Goal: Task Accomplishment & Management: Manage account settings

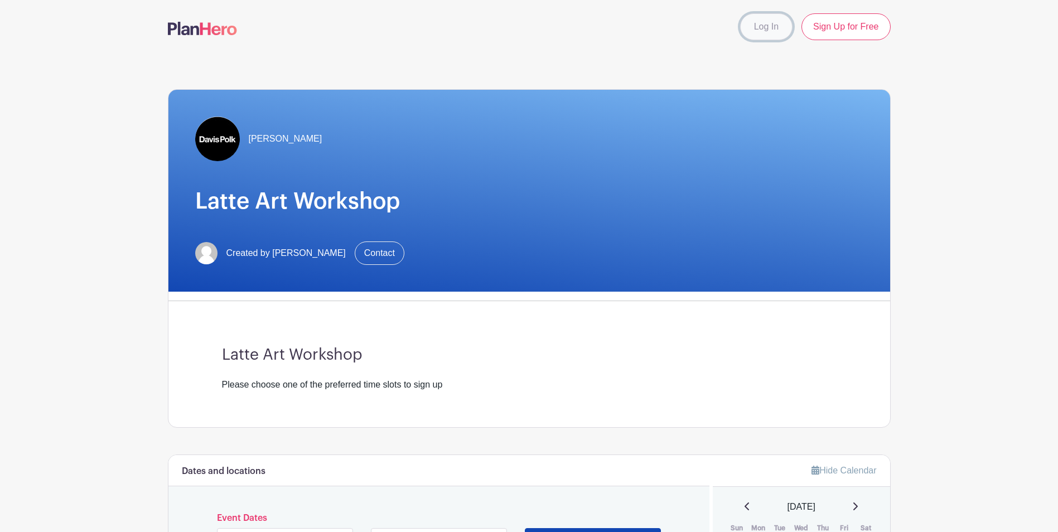
click at [772, 32] on link "Log In" at bounding box center [766, 26] width 52 height 27
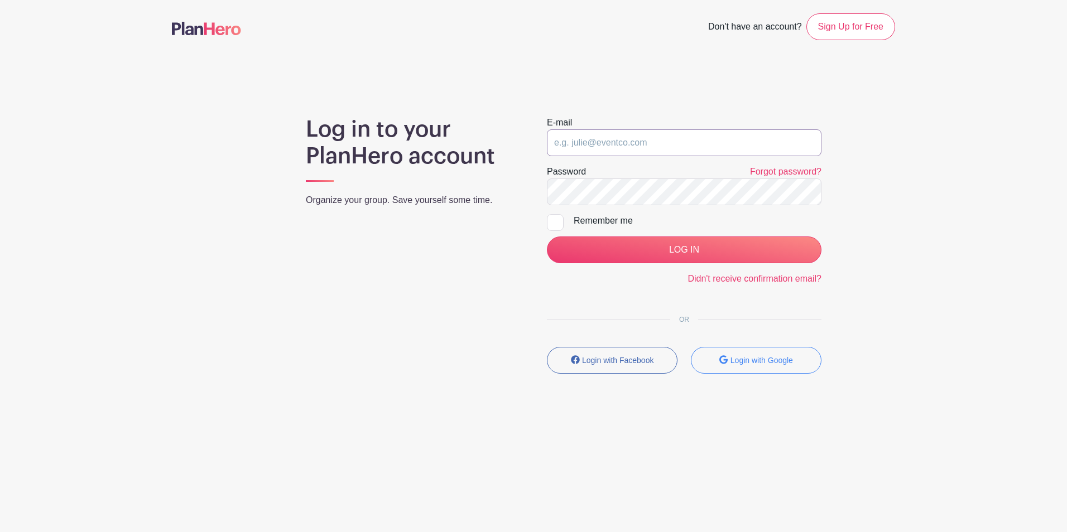
click at [588, 143] on input "email" at bounding box center [684, 142] width 275 height 27
type input "wendy.yeung@davispolk.com"
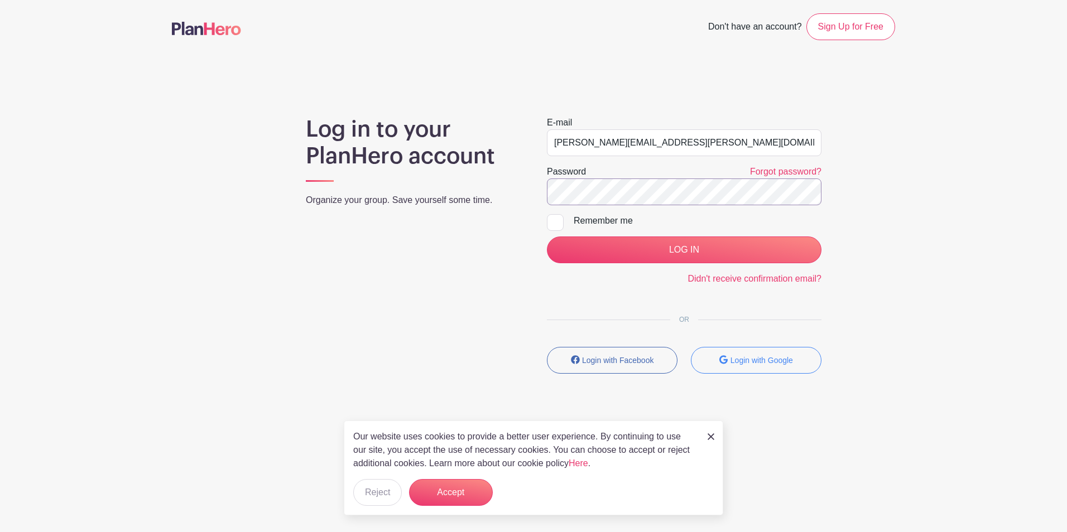
click at [547, 237] on input "LOG IN" at bounding box center [684, 250] width 275 height 27
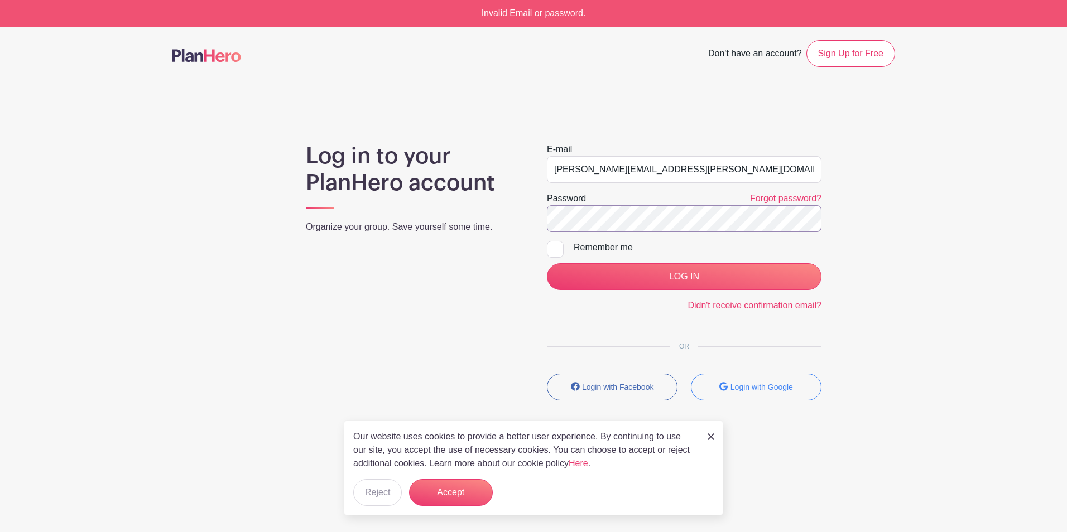
click at [547, 263] on input "LOG IN" at bounding box center [684, 276] width 275 height 27
click at [790, 201] on link "Forgot password?" at bounding box center [785, 198] width 71 height 9
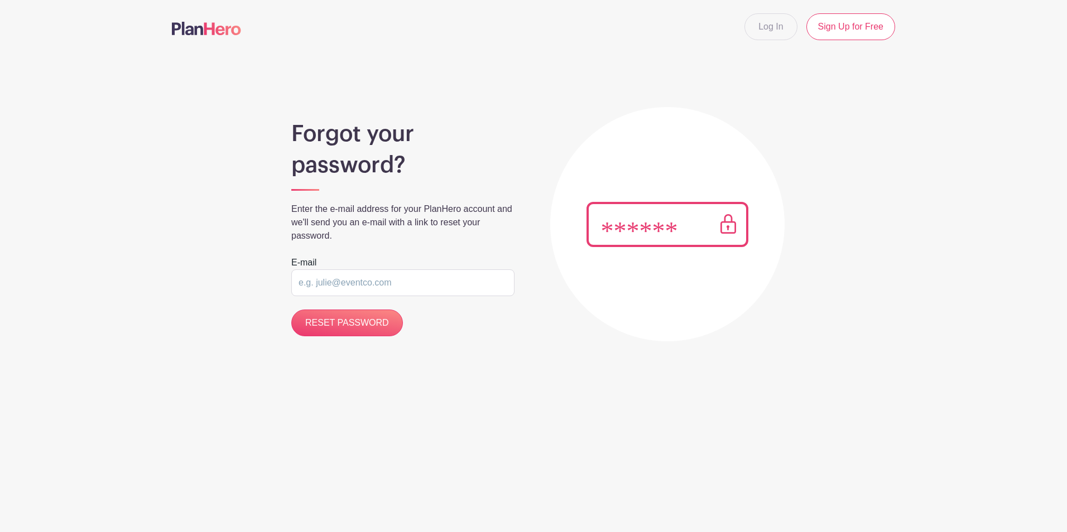
click at [349, 286] on input "email" at bounding box center [402, 282] width 223 height 27
type input "[PERSON_NAME][EMAIL_ADDRESS][PERSON_NAME][DOMAIN_NAME]"
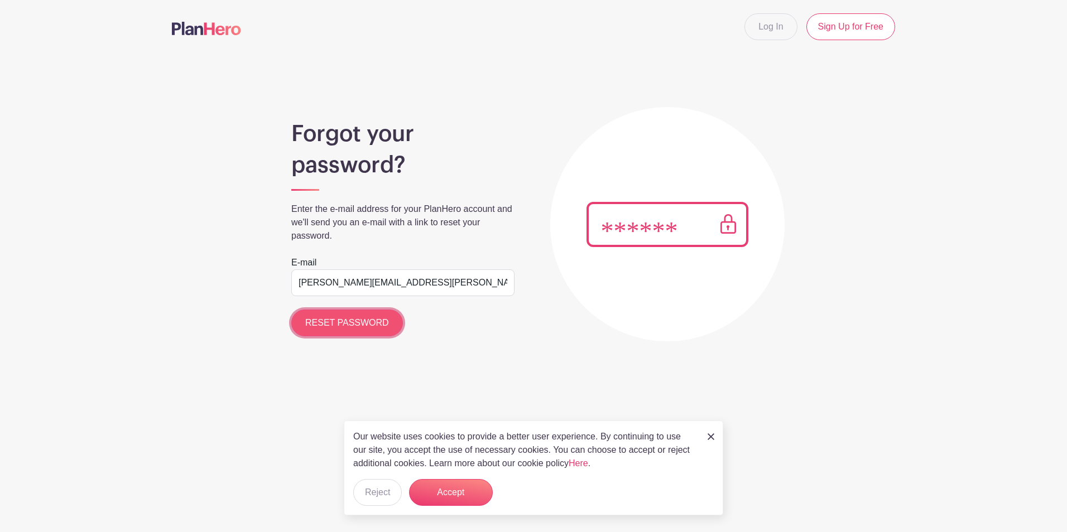
click at [338, 329] on input "RESET PASSWORD" at bounding box center [347, 323] width 112 height 27
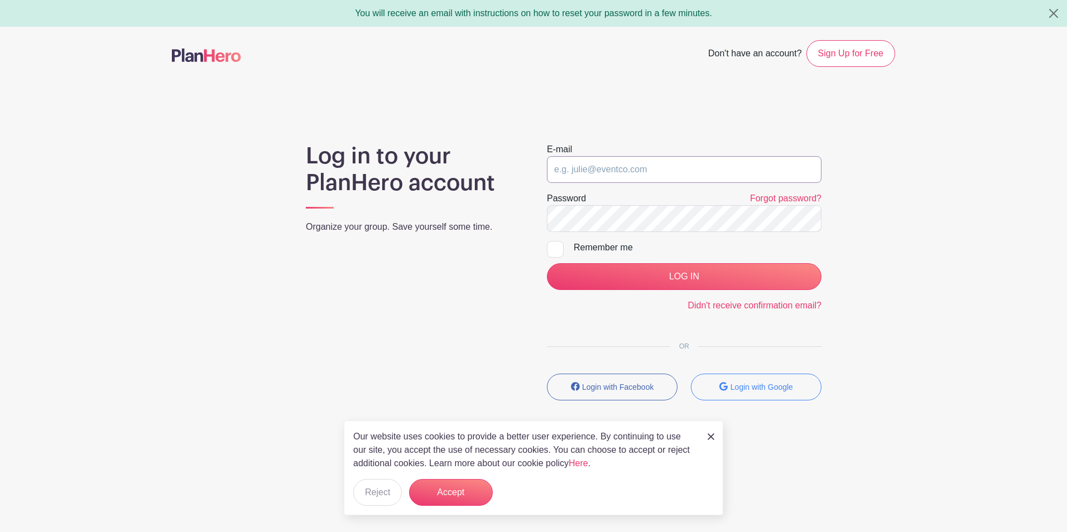
click at [613, 176] on input "email" at bounding box center [684, 169] width 275 height 27
type input "wendy.yeung@davispolk.com"
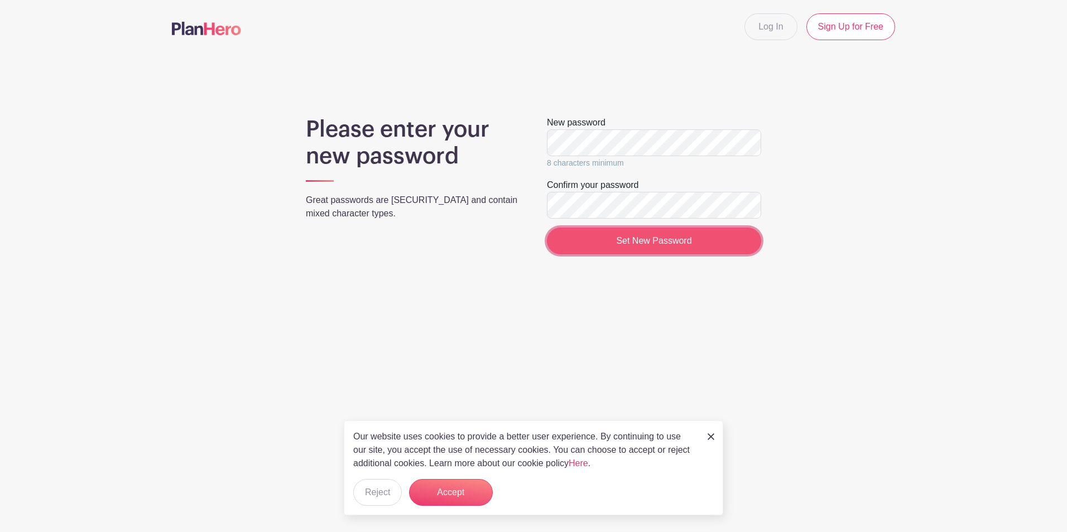
click at [575, 234] on input "Set New Password" at bounding box center [654, 241] width 214 height 27
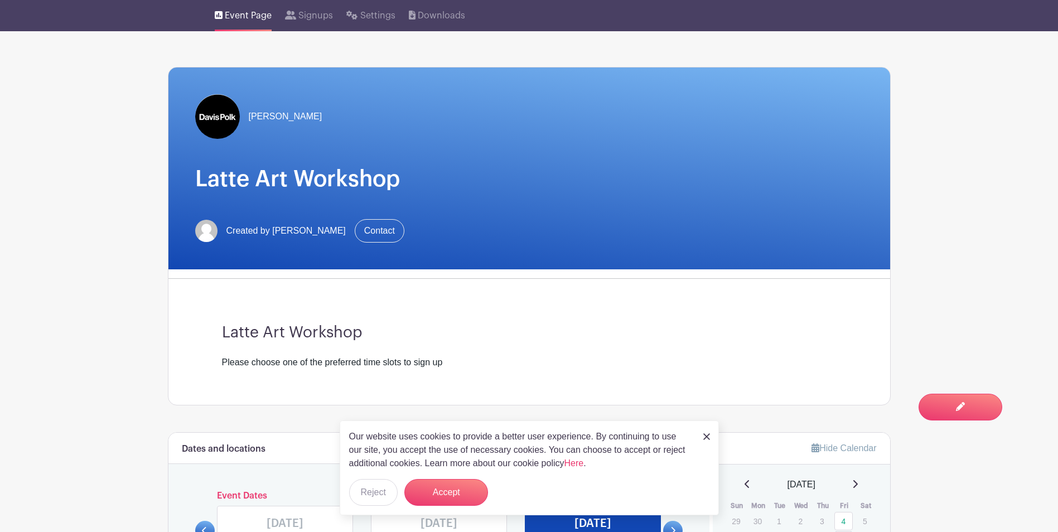
scroll to position [223, 0]
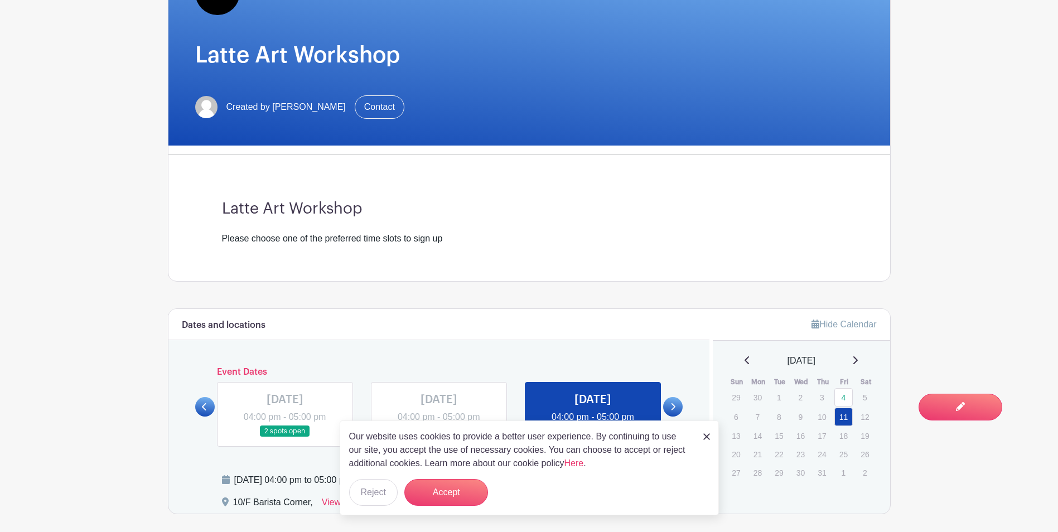
click at [704, 434] on img at bounding box center [707, 437] width 7 height 7
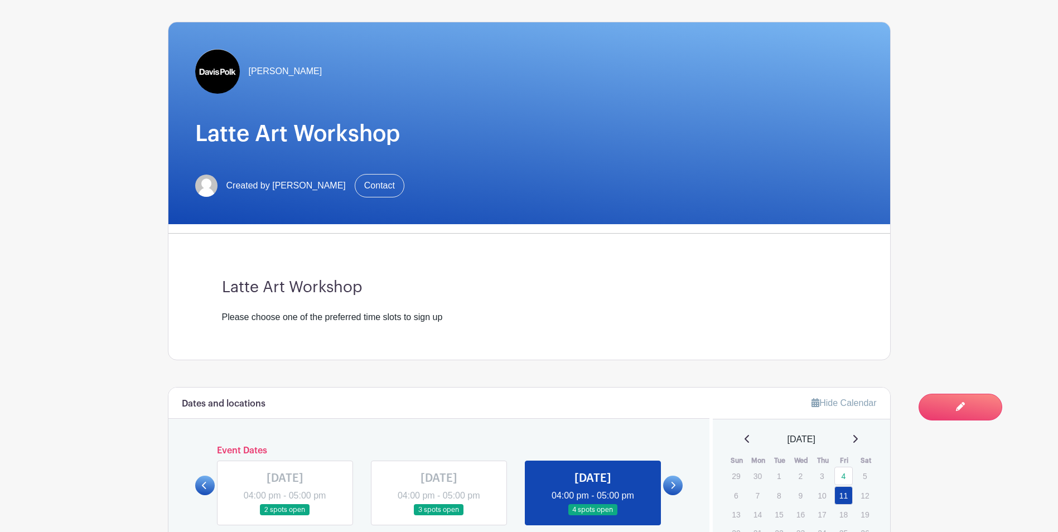
scroll to position [0, 0]
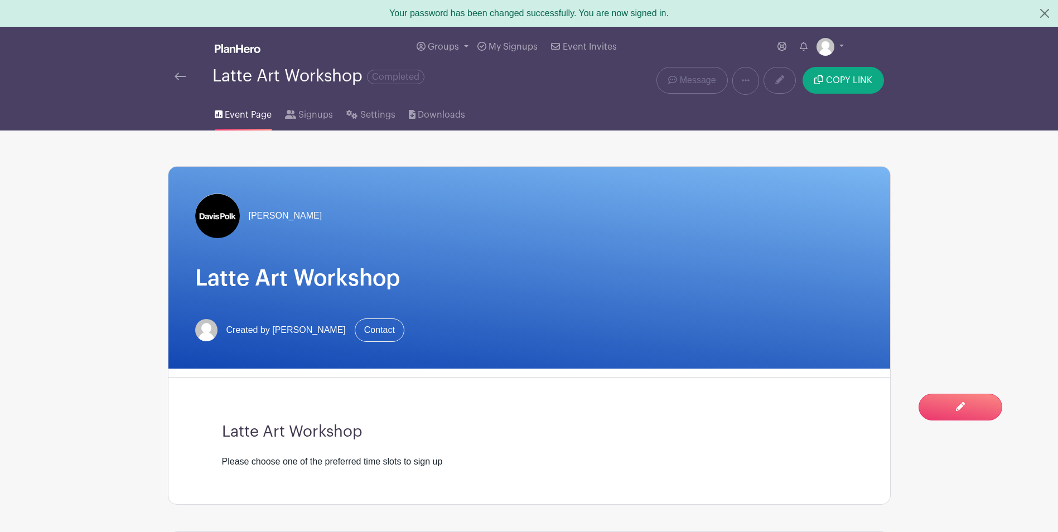
click at [184, 79] on img at bounding box center [180, 77] width 11 height 8
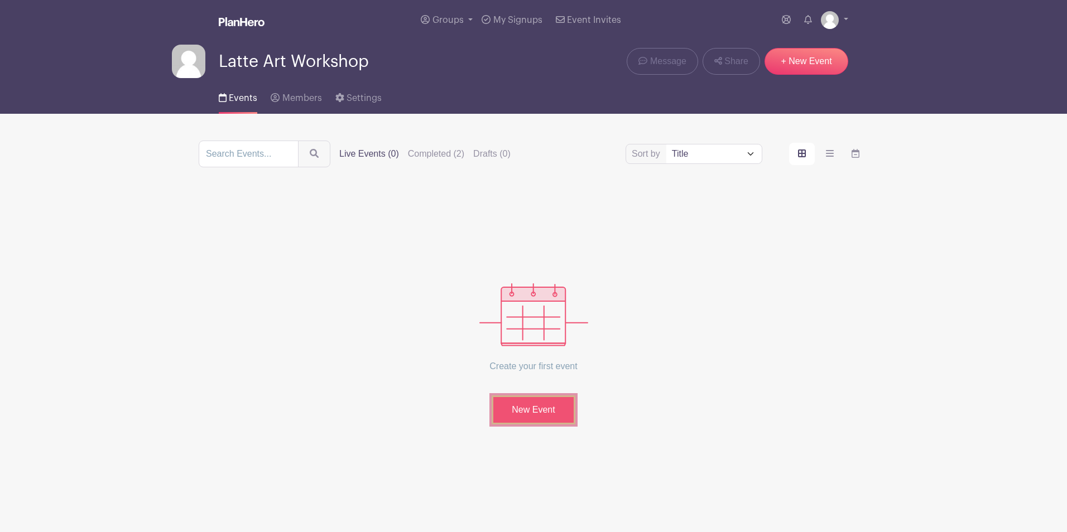
click at [522, 411] on link "New Event" at bounding box center [534, 410] width 84 height 29
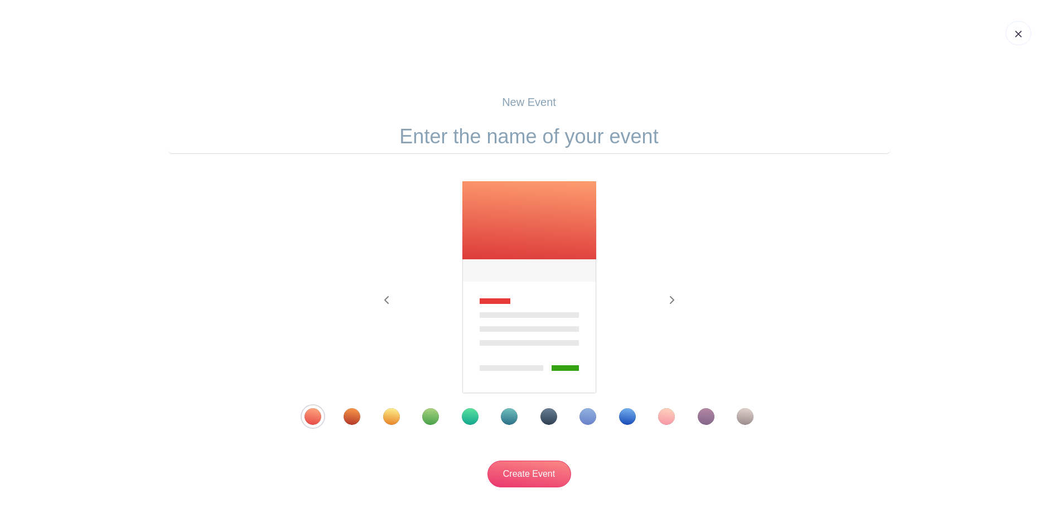
click at [548, 421] on div "Template 7" at bounding box center [549, 416] width 17 height 17
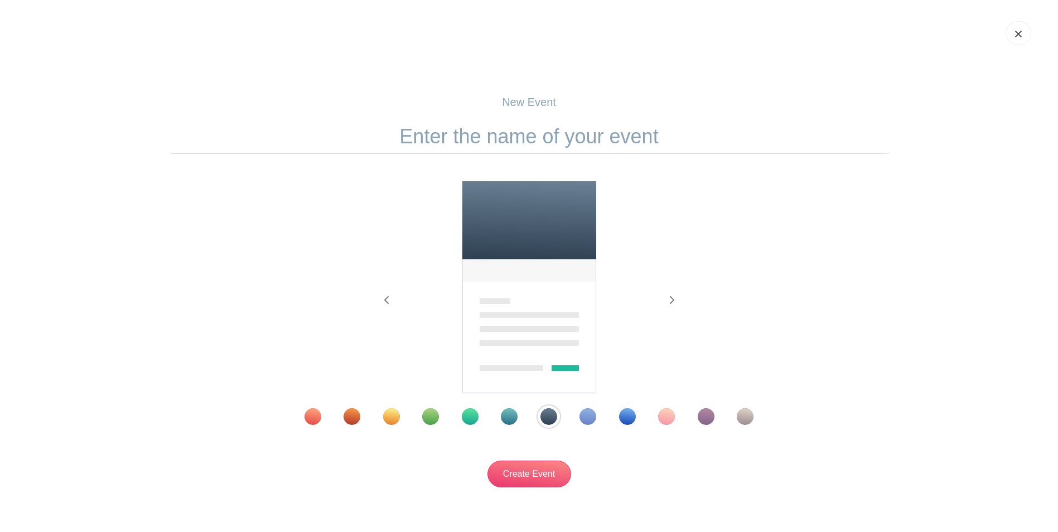
click at [624, 416] on div "Template 9" at bounding box center [627, 416] width 17 height 17
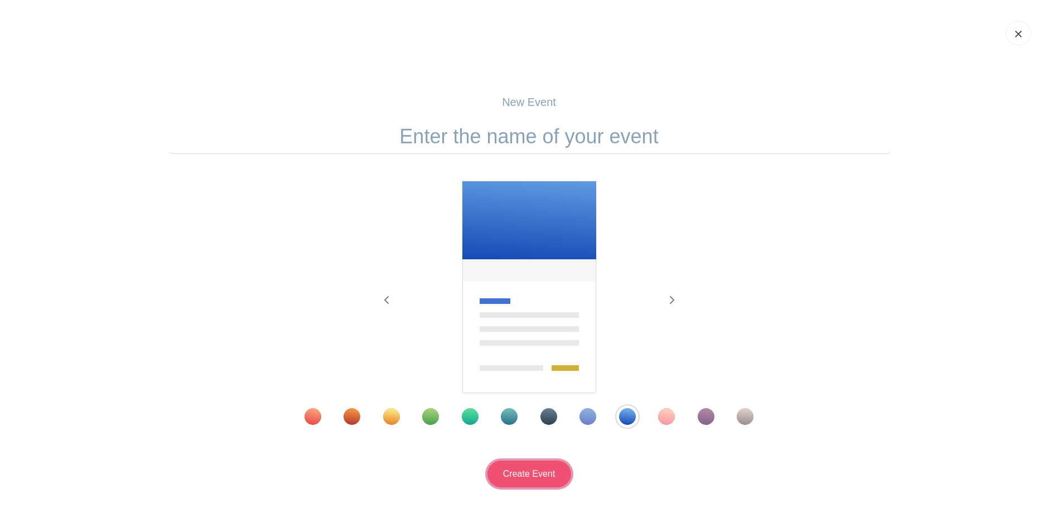
click at [542, 479] on input "Create Event" at bounding box center [530, 474] width 84 height 27
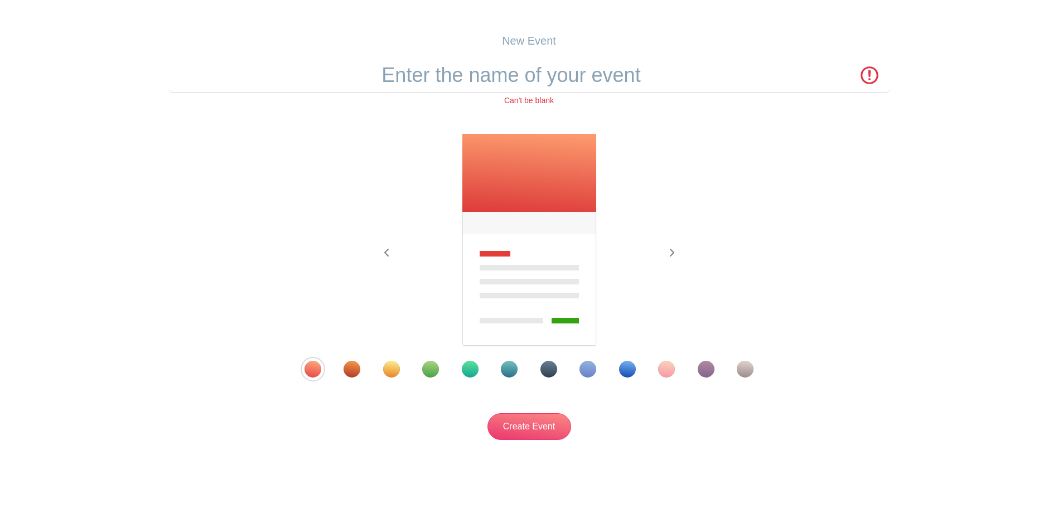
scroll to position [66, 0]
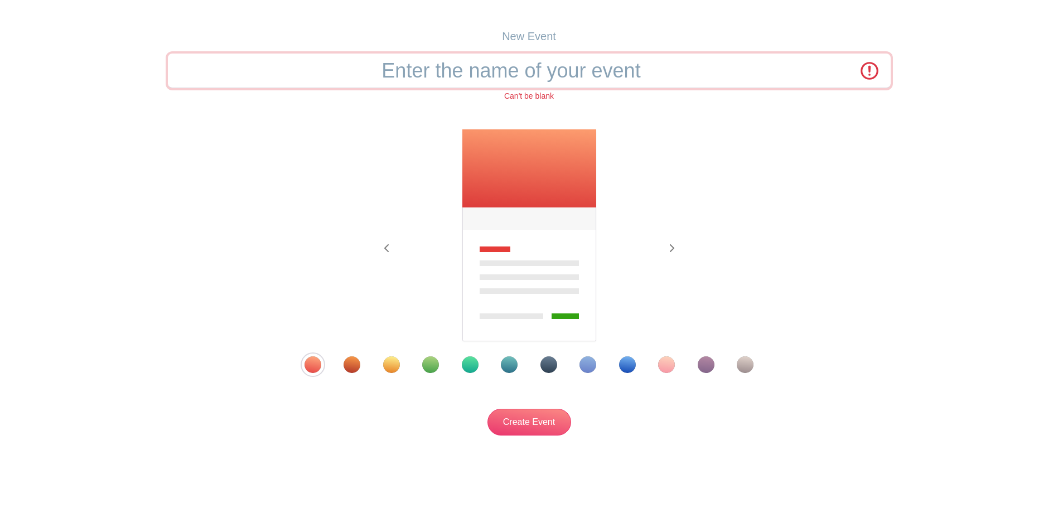
click at [514, 64] on input "text" at bounding box center [529, 71] width 723 height 35
click at [536, 80] on input "text" at bounding box center [529, 71] width 723 height 35
paste input "On-site Quadrivalent [MEDICAL_DATA]"
type input "On-site Quadrivalent [MEDICAL_DATA]"
click at [824, 263] on div "Previous Next" at bounding box center [529, 251] width 723 height 244
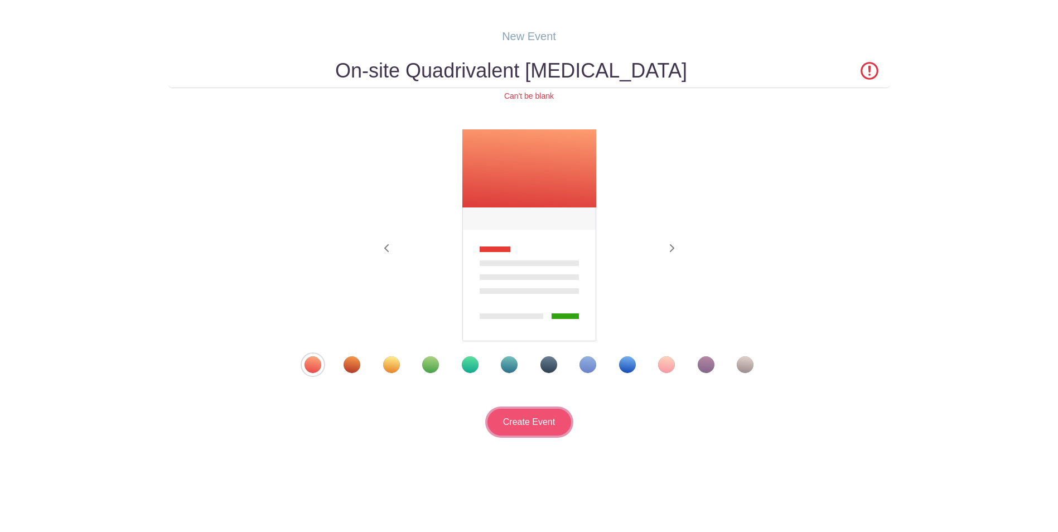
click at [533, 421] on input "Create Event" at bounding box center [530, 422] width 84 height 27
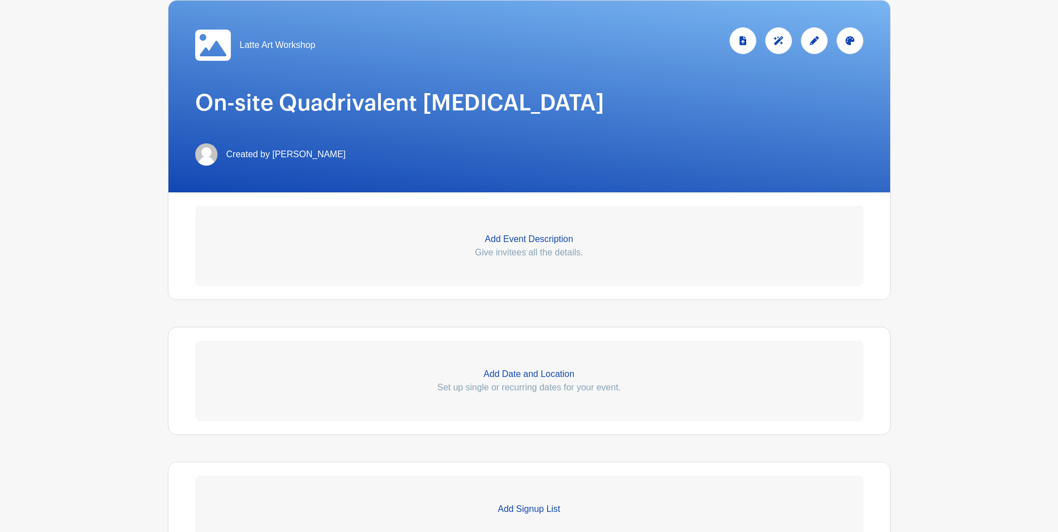
scroll to position [167, 0]
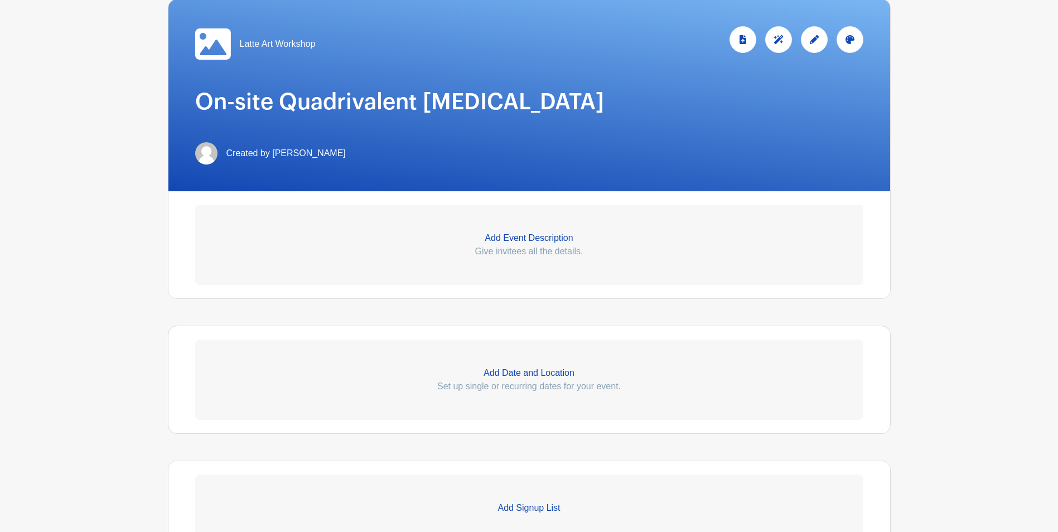
click at [530, 244] on p "Add Event Description" at bounding box center [529, 238] width 668 height 13
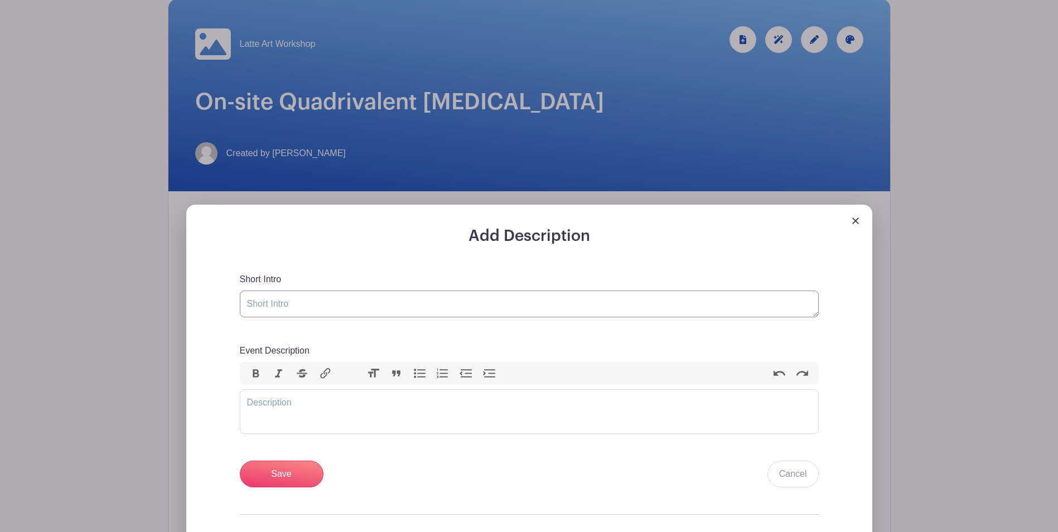
click at [295, 317] on textarea "Short Intro" at bounding box center [529, 304] width 579 height 27
paste textarea "On-site Quadrivalent [MEDICAL_DATA]"
type textarea "On-site Quadrivalent [MEDICAL_DATA]"
click at [293, 413] on trix-editor "Event Description" at bounding box center [529, 411] width 579 height 45
type trix-editor "<div>Please sign up by clicking your selected date and time slot</div>"
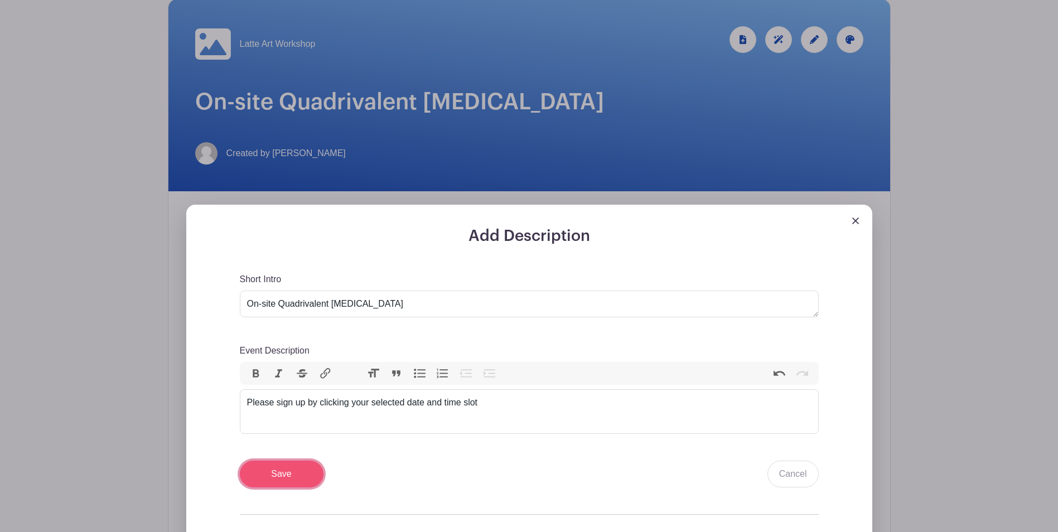
click at [268, 475] on input "Save" at bounding box center [282, 474] width 84 height 27
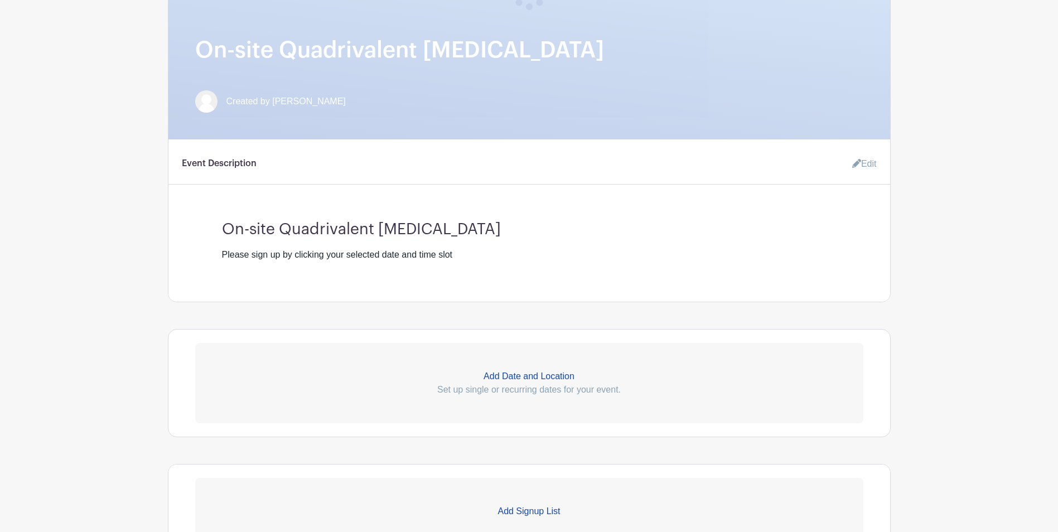
scroll to position [335, 0]
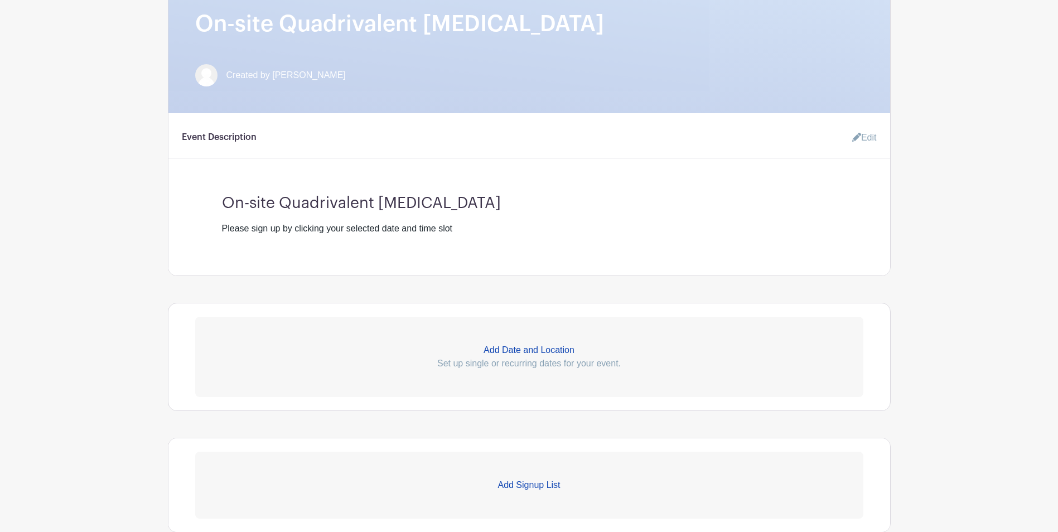
click at [528, 352] on p "Add Date and Location" at bounding box center [529, 350] width 668 height 13
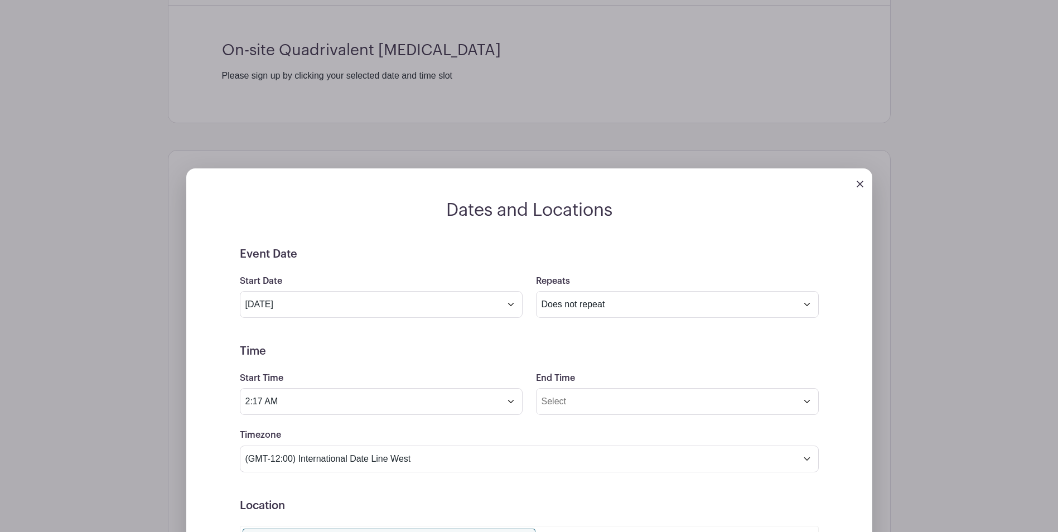
scroll to position [502, 0]
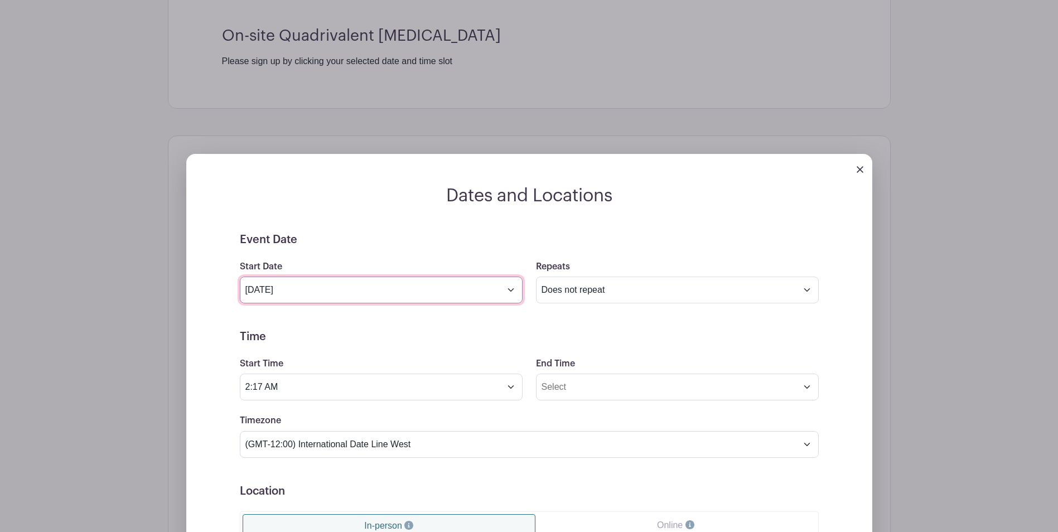
click at [354, 304] on input "Sep 4 2025" at bounding box center [381, 290] width 283 height 27
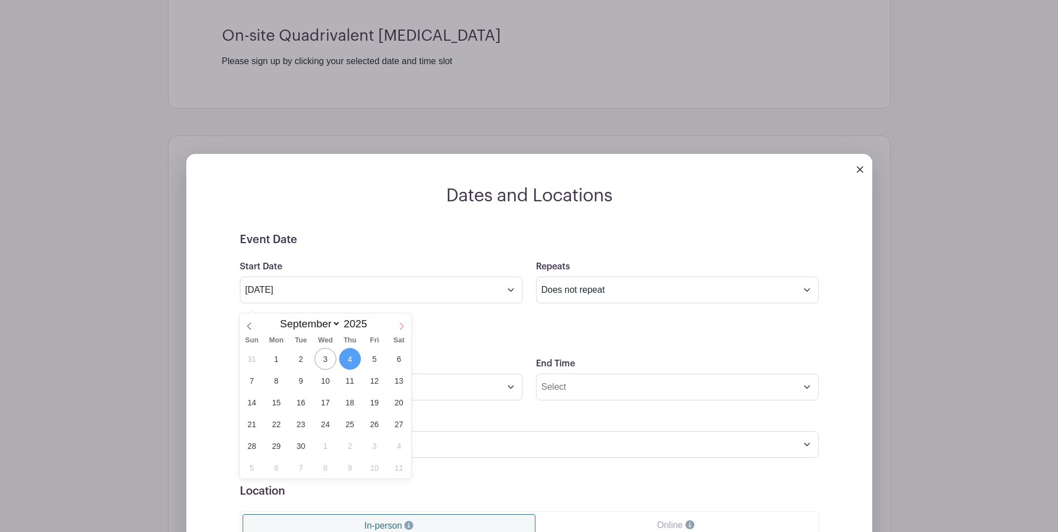
click at [401, 328] on icon at bounding box center [402, 327] width 8 height 8
select select "9"
click at [369, 408] on span "17" at bounding box center [375, 403] width 22 height 22
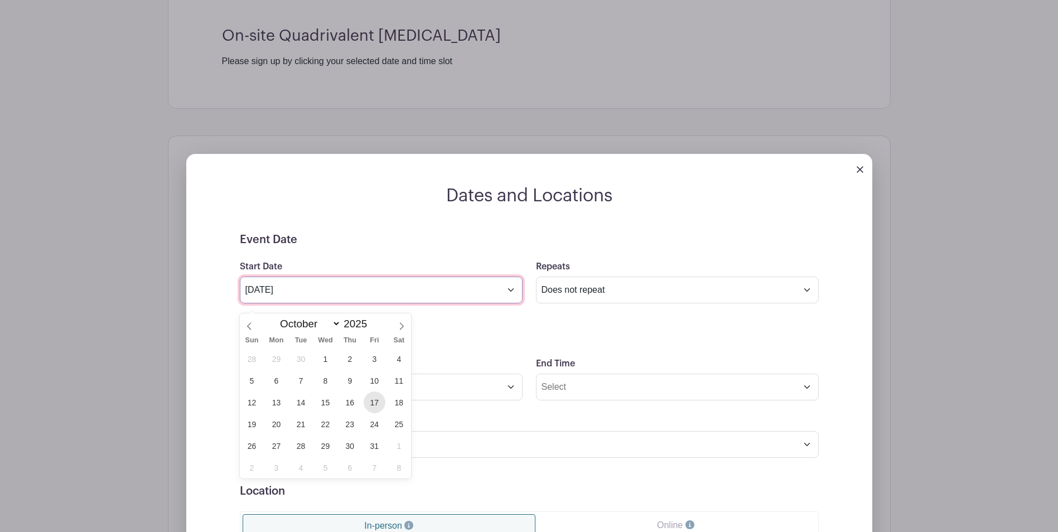
type input "Oct 17 2025"
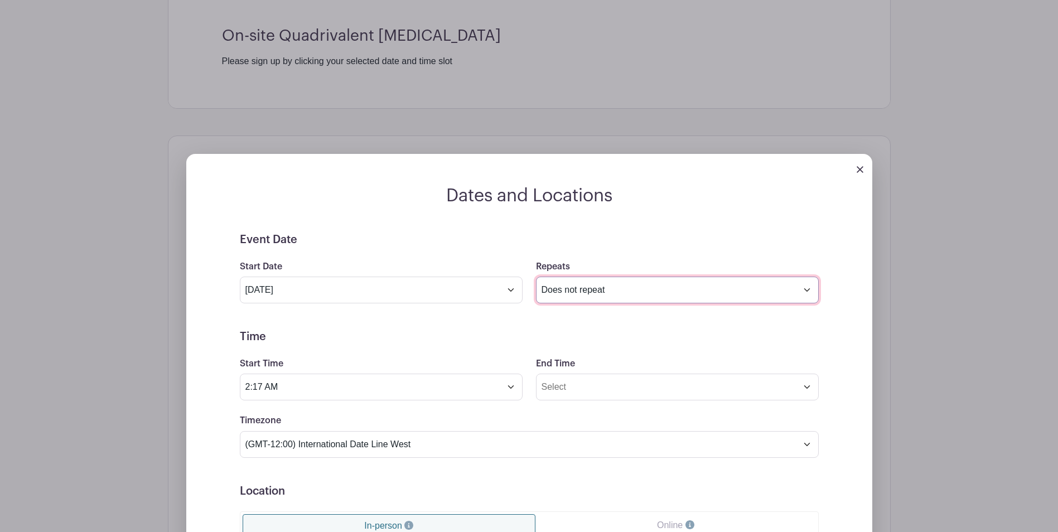
click at [631, 301] on select "Does not repeat Daily Weekly Monthly on day 17 Monthly on the third Friday Othe…" at bounding box center [677, 290] width 283 height 27
click at [399, 344] on h5 "Time" at bounding box center [529, 336] width 579 height 13
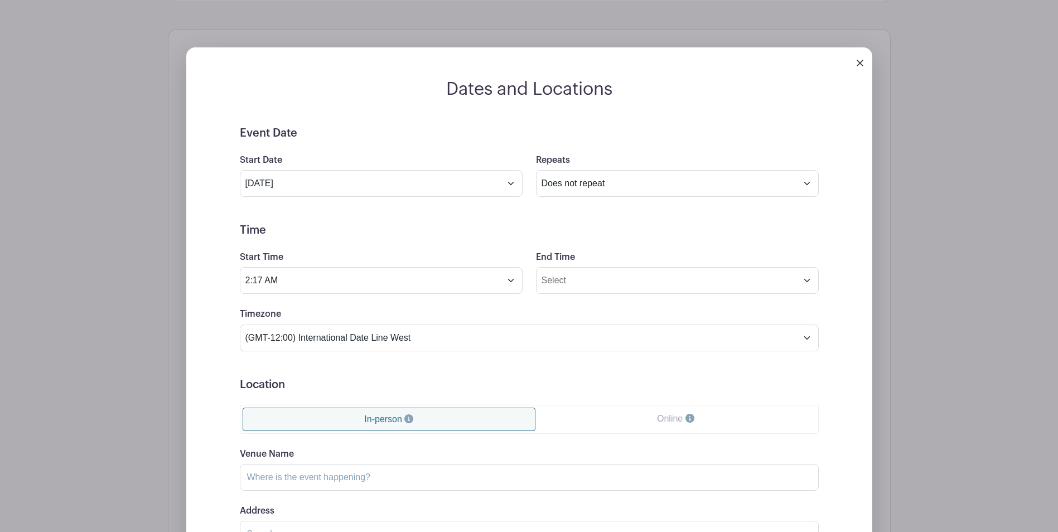
scroll to position [614, 0]
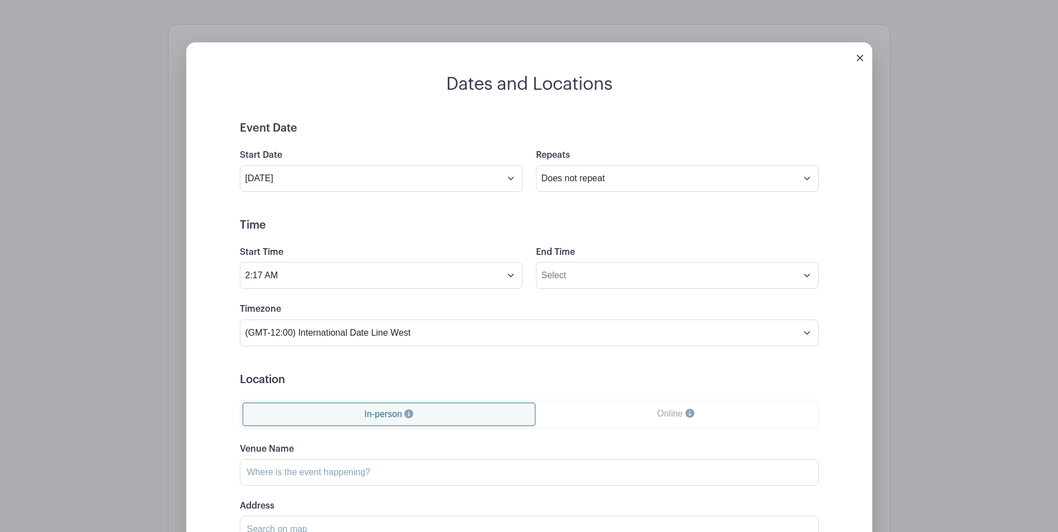
click at [278, 271] on div "Start Time 2:17 AM" at bounding box center [381, 268] width 296 height 44
drag, startPoint x: 293, startPoint y: 289, endPoint x: 214, endPoint y: 287, distance: 79.3
click at [214, 287] on div "Event Date Start Date Oct 17 2025 Repeats Does not repeat Daily Weekly Monthly …" at bounding box center [529, 373] width 633 height 502
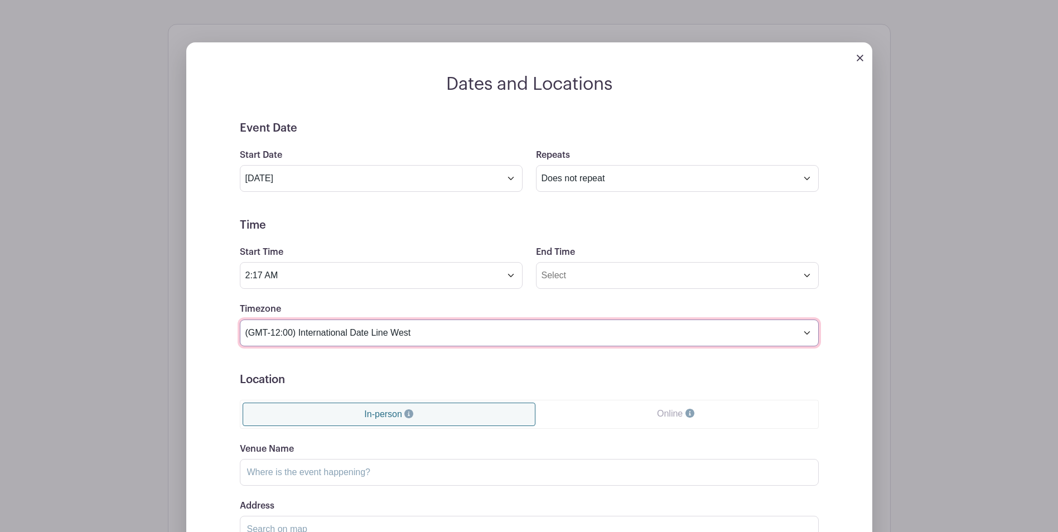
click at [332, 336] on select "(GMT-12:00) International Date Line West (GMT-11:00) American Samoa (GMT-11:00)…" at bounding box center [529, 333] width 579 height 27
select select "Hong Kong"
click at [240, 328] on select "(GMT-12:00) International Date Line West (GMT-11:00) American Samoa (GMT-11:00)…" at bounding box center [529, 333] width 579 height 27
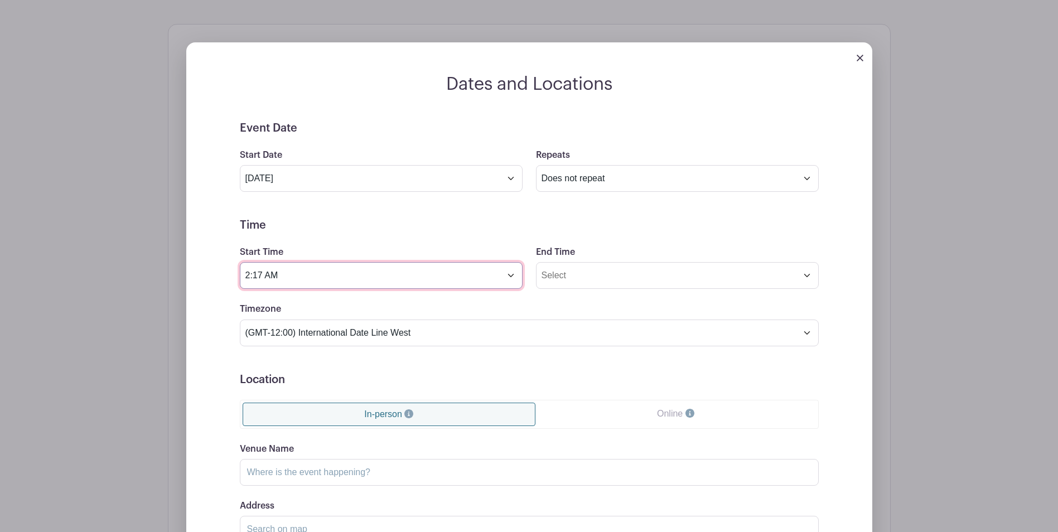
click at [292, 288] on input "2:17 AM" at bounding box center [381, 275] width 283 height 27
click at [260, 288] on input "2:17 AM" at bounding box center [381, 275] width 283 height 27
drag, startPoint x: 282, startPoint y: 284, endPoint x: 169, endPoint y: 276, distance: 114.1
click at [169, 276] on div "Dates and Locations Event Date Start Date Oct 17 2025 Repeats Does not repeat D…" at bounding box center [529, 346] width 723 height 645
type input "3:00 PM"
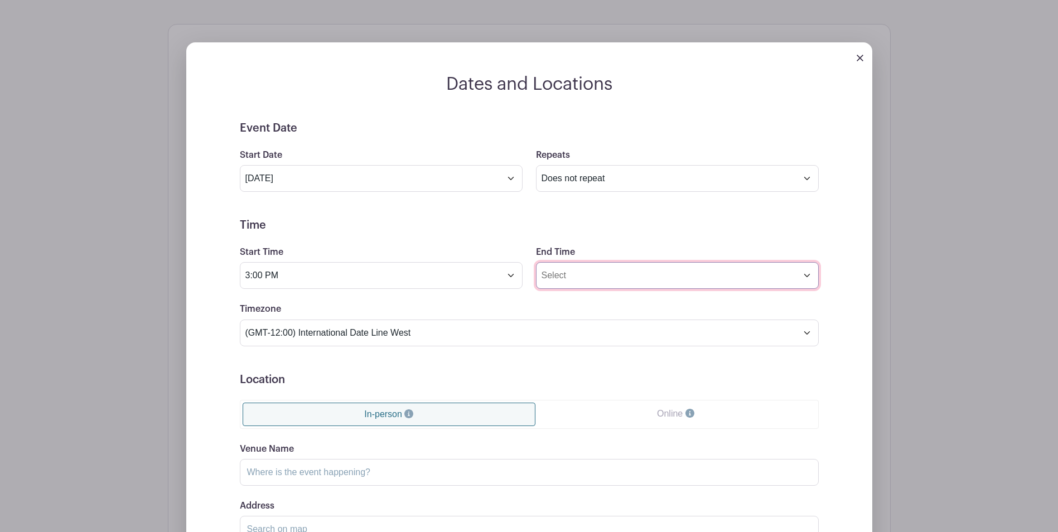
click at [608, 277] on input "End Time" at bounding box center [677, 275] width 283 height 27
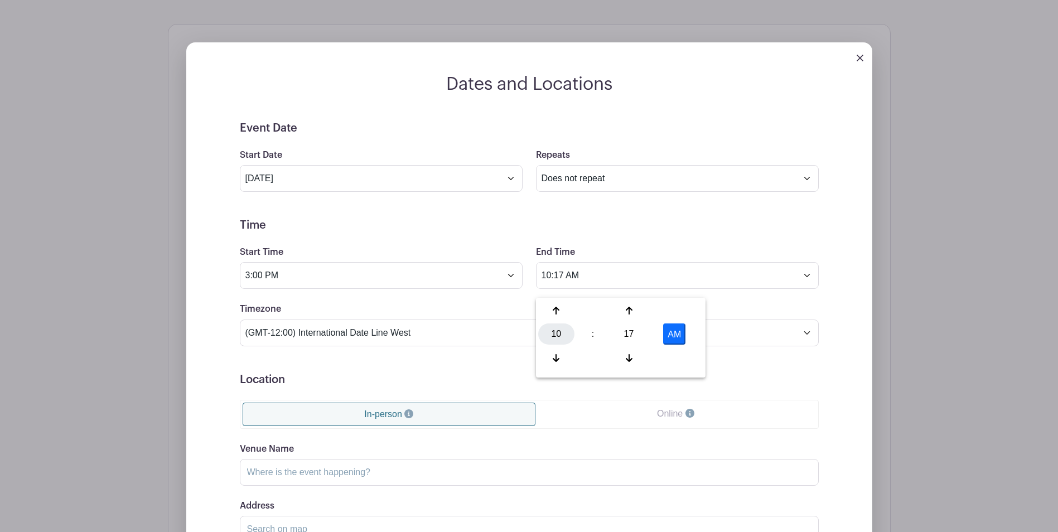
click at [562, 331] on div "10" at bounding box center [556, 334] width 36 height 21
click at [599, 333] on div "05" at bounding box center [598, 334] width 37 height 21
click at [557, 283] on input "5:17 AM" at bounding box center [677, 275] width 283 height 27
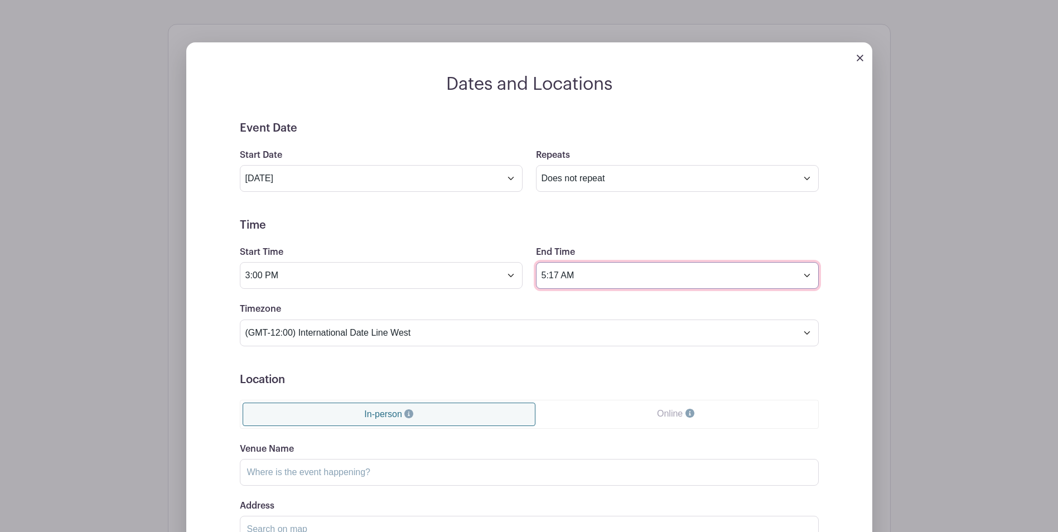
click at [560, 283] on input "5:17 AM" at bounding box center [677, 275] width 283 height 27
type input "5:00 PM"
click at [425, 373] on form "Event Date Start Date Oct 17 2025 Repeats Does not repeat Daily Weekly Monthly …" at bounding box center [529, 373] width 579 height 502
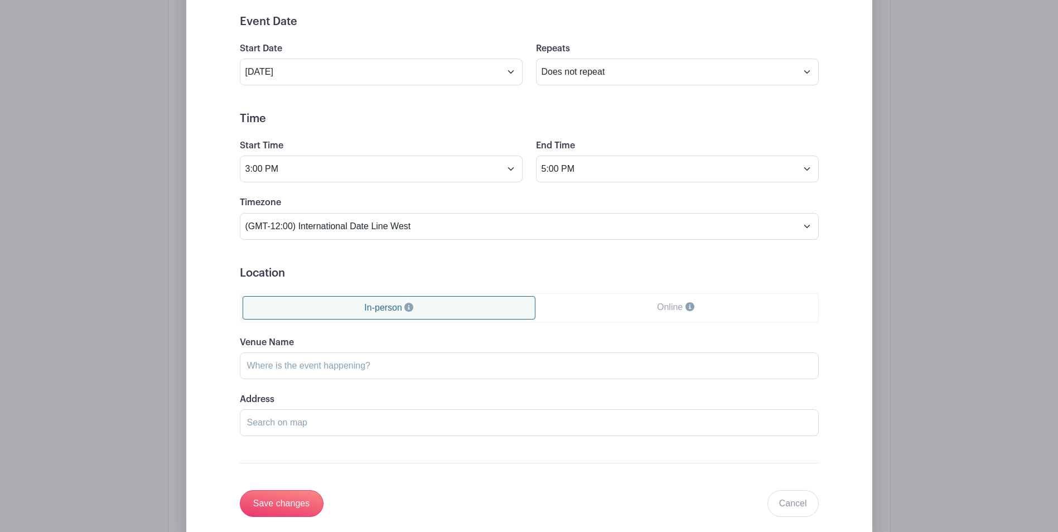
scroll to position [781, 0]
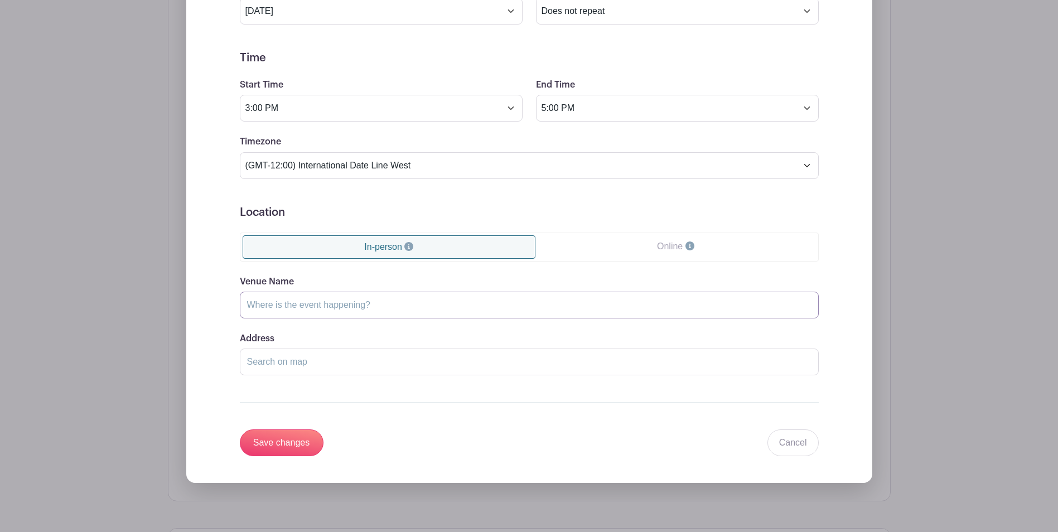
click at [320, 319] on input "Venue Name" at bounding box center [529, 305] width 579 height 27
type input "1007 Conference Room"
click at [305, 340] on div "Address" at bounding box center [529, 354] width 579 height 44
click at [293, 447] on input "Save changes" at bounding box center [282, 443] width 84 height 27
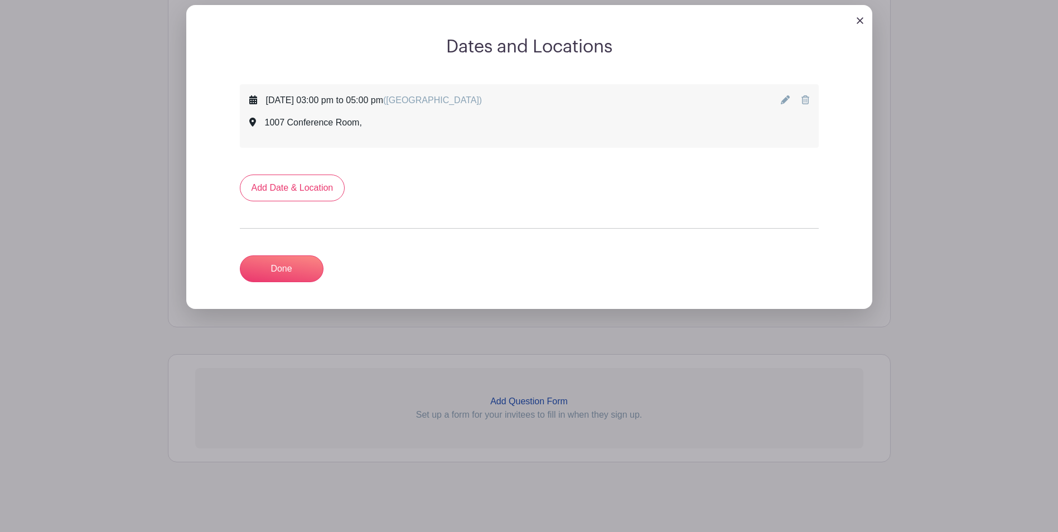
scroll to position [571, 0]
click at [279, 270] on link "Done" at bounding box center [282, 269] width 84 height 27
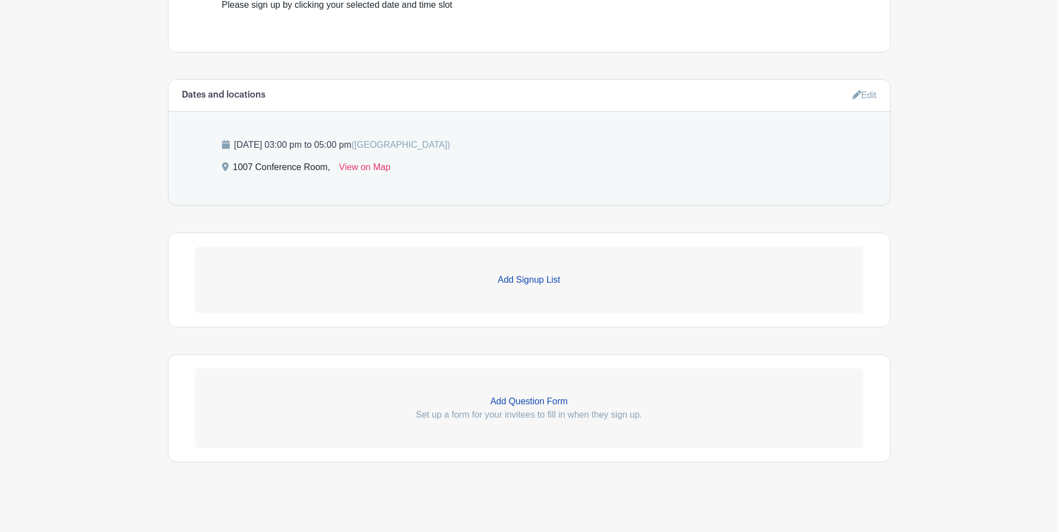
scroll to position [311, 0]
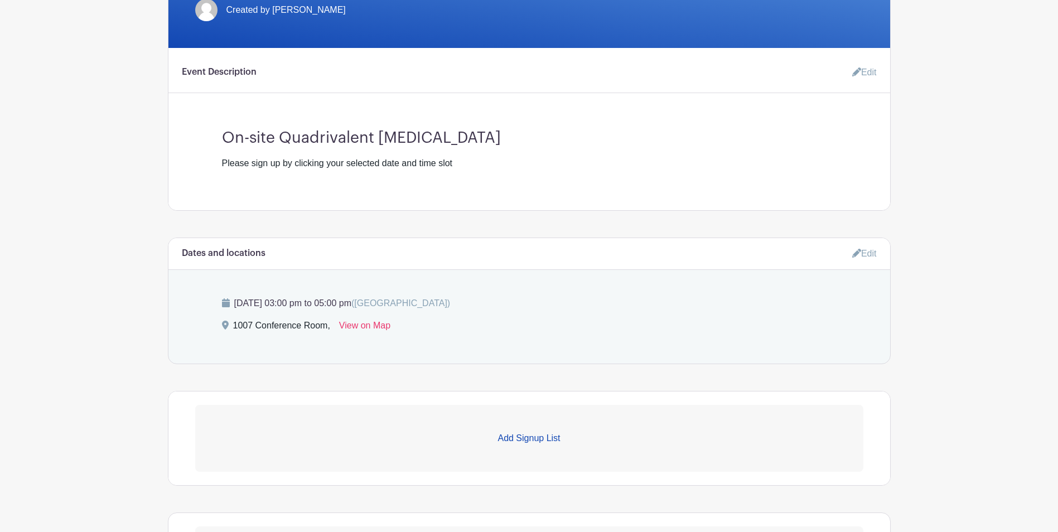
click at [863, 84] on link "Edit" at bounding box center [860, 72] width 33 height 22
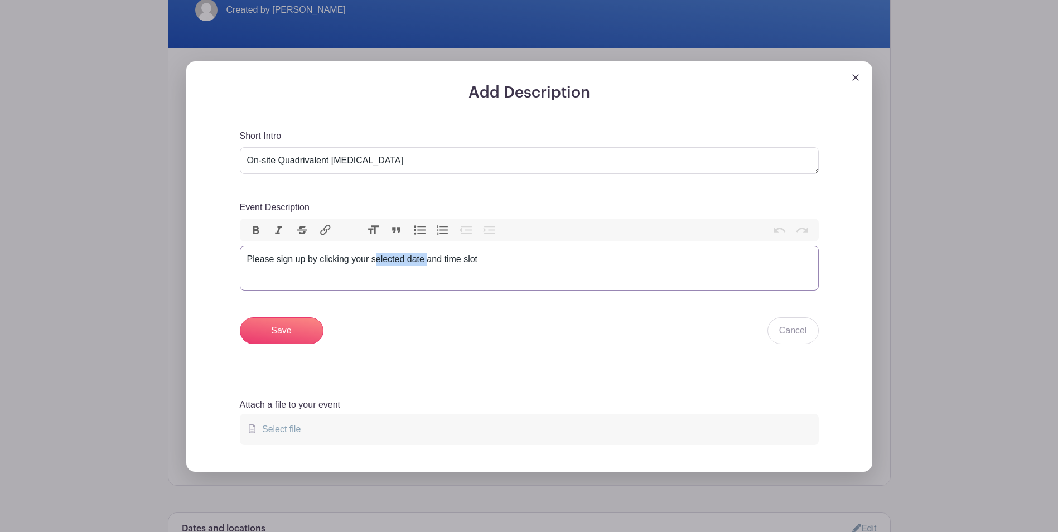
drag, startPoint x: 428, startPoint y: 267, endPoint x: 375, endPoint y: 268, distance: 53.0
click at [375, 266] on div "Please sign up by clicking your selected date and time slot" at bounding box center [529, 259] width 565 height 13
type trix-editor "<div>Please sign up by clicking your selected time slot</div>"
click at [309, 343] on input "Save" at bounding box center [282, 330] width 84 height 27
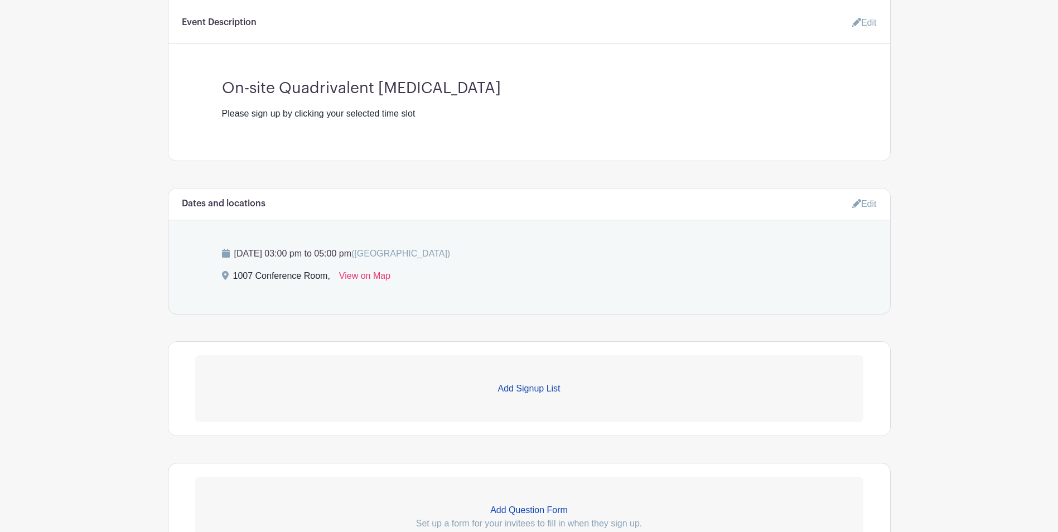
scroll to position [512, 0]
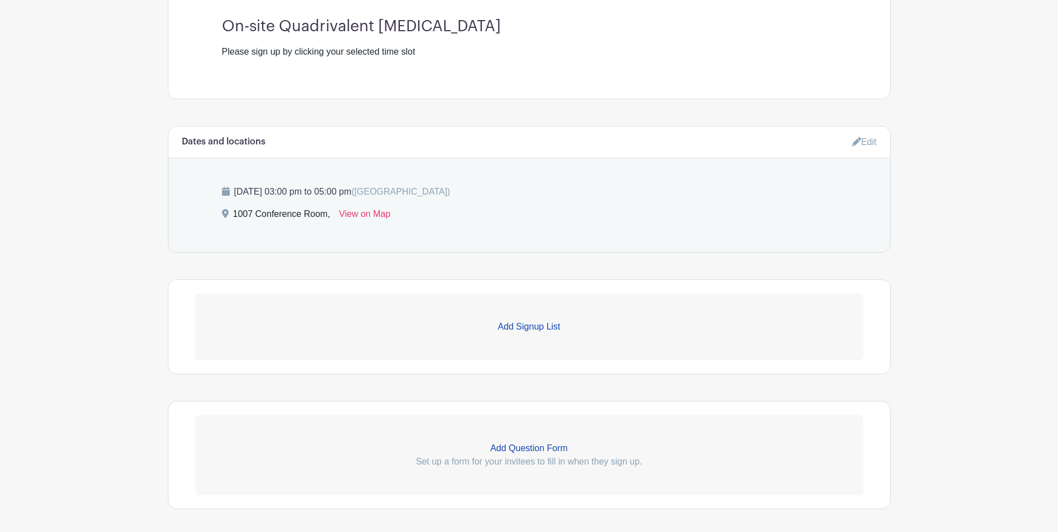
click at [530, 334] on p "Add Signup List" at bounding box center [529, 326] width 668 height 13
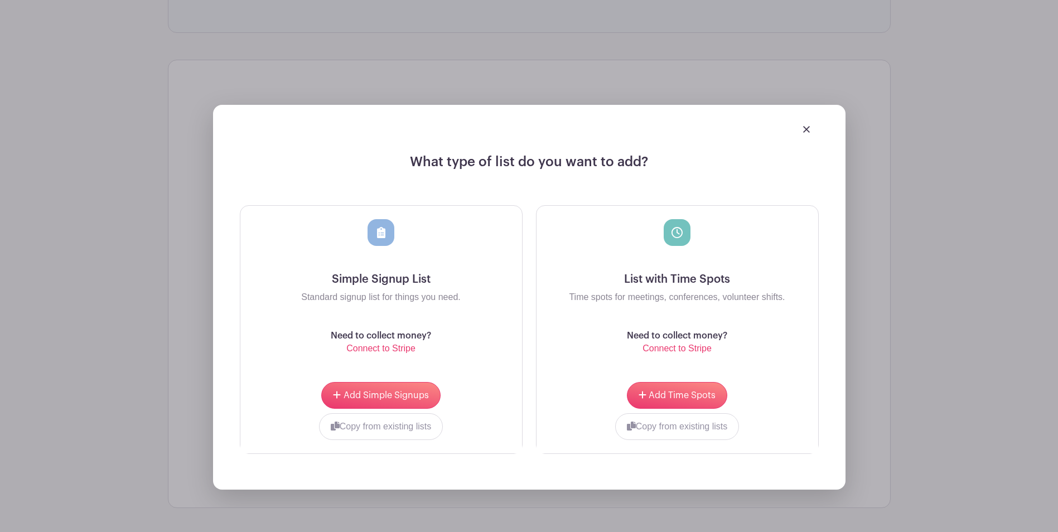
scroll to position [735, 0]
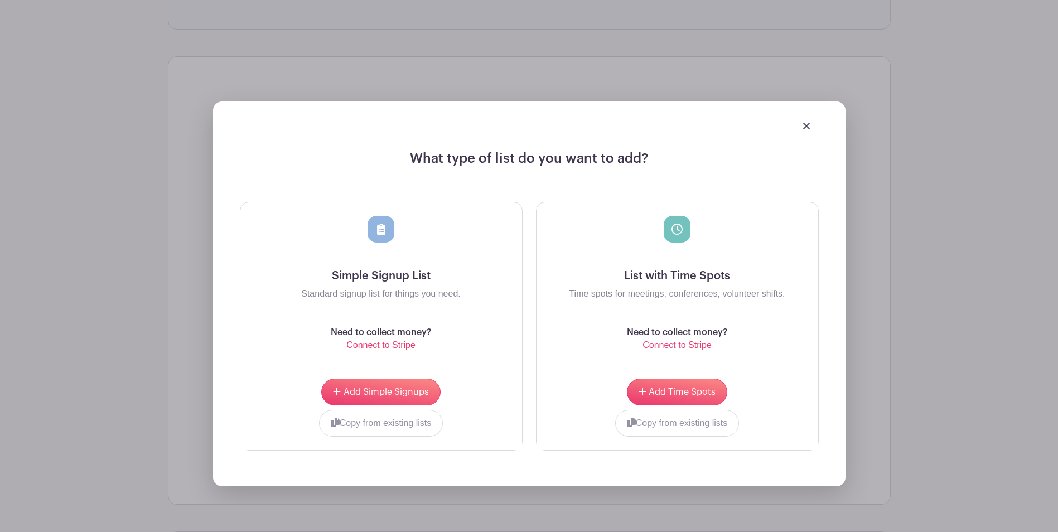
click at [803, 129] on img at bounding box center [806, 126] width 7 height 7
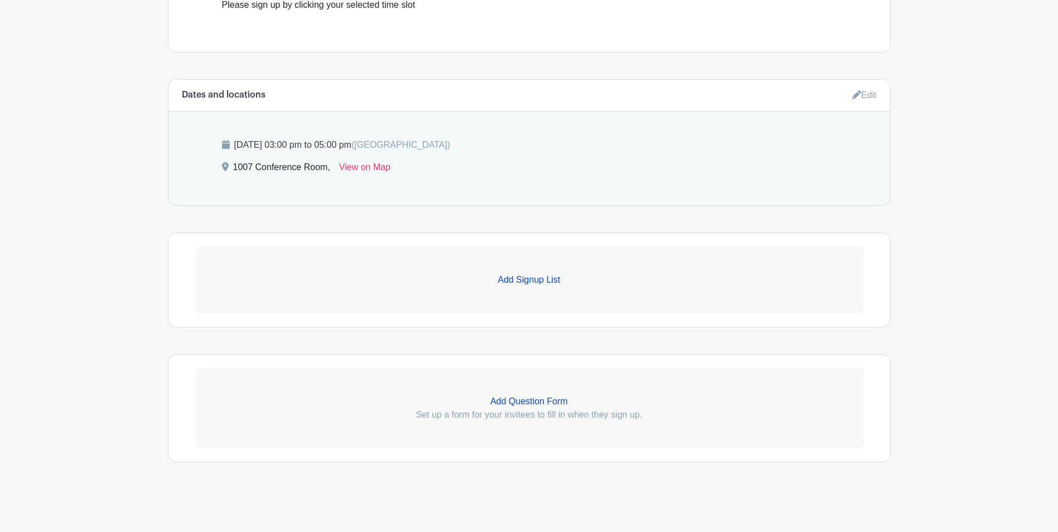
click at [545, 273] on p "Add Signup List" at bounding box center [529, 279] width 668 height 13
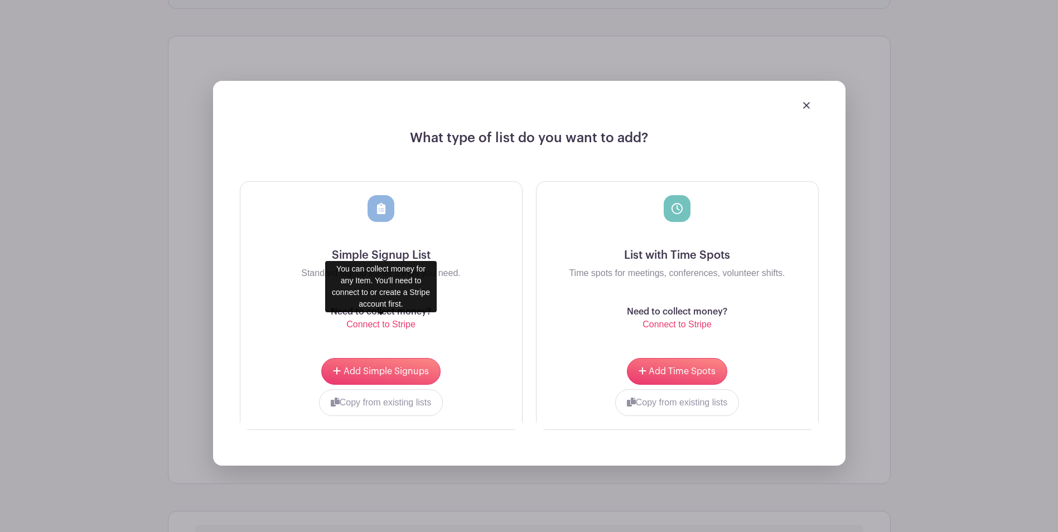
scroll to position [791, 0]
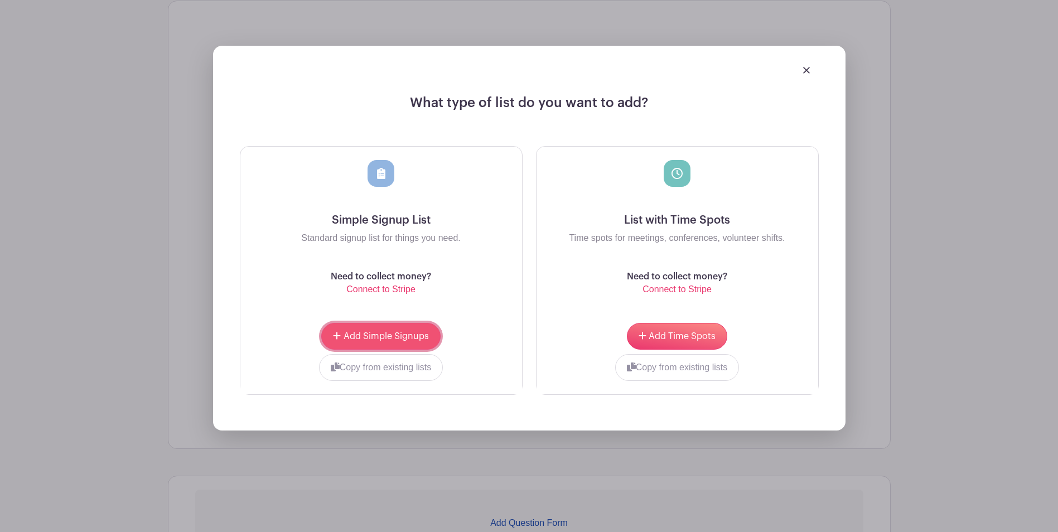
click at [378, 350] on button "Add Simple Signups" at bounding box center [380, 336] width 119 height 27
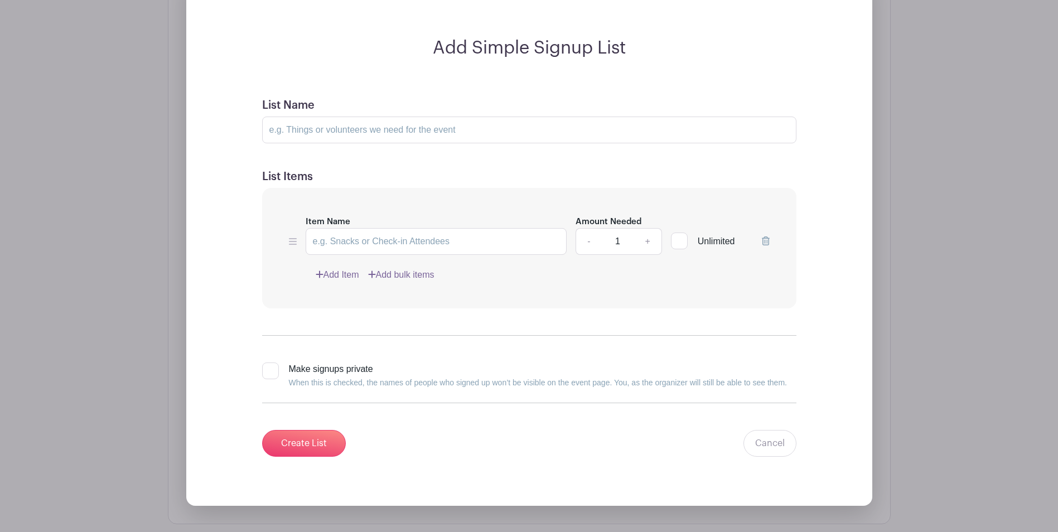
scroll to position [902, 0]
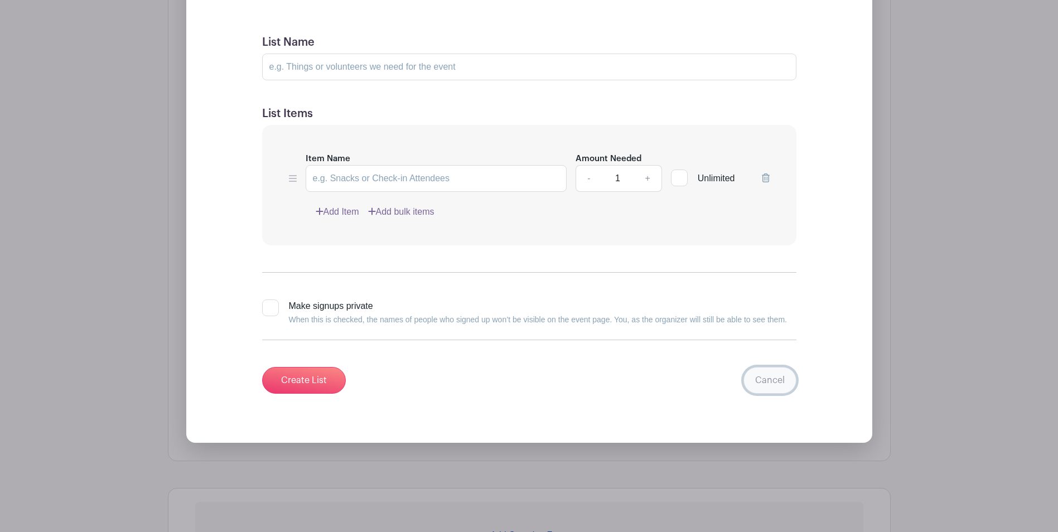
click at [753, 381] on link "Cancel" at bounding box center [770, 380] width 53 height 27
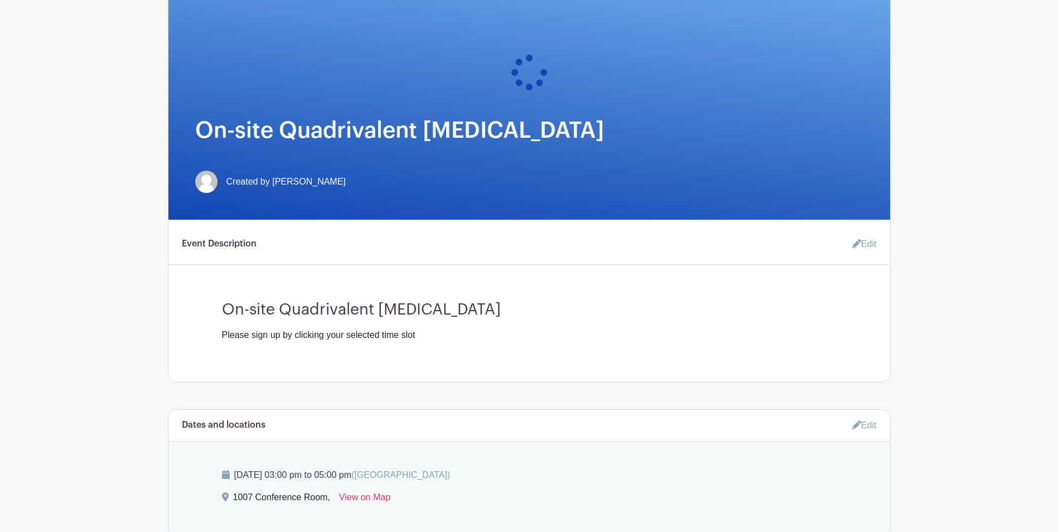
scroll to position [121, 0]
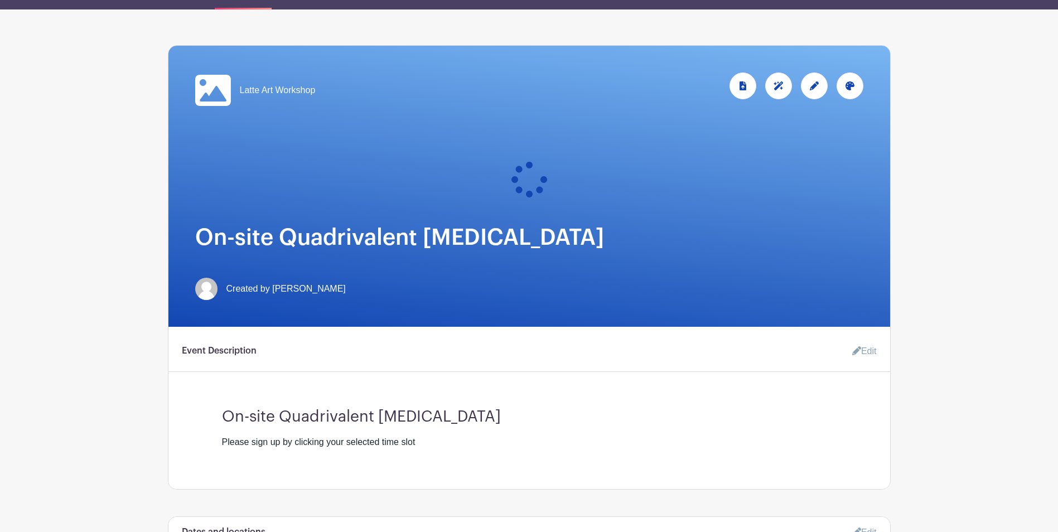
click at [819, 90] on icon at bounding box center [814, 85] width 9 height 9
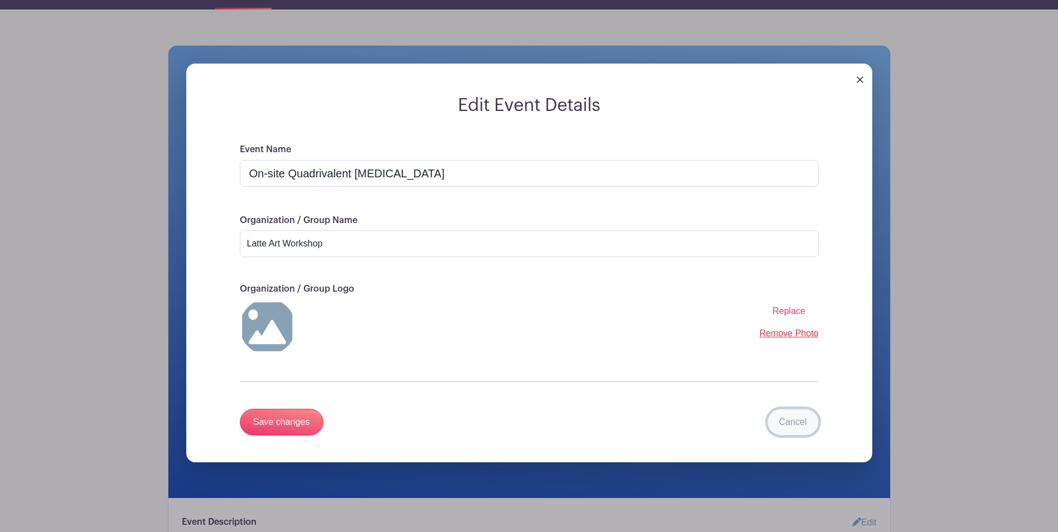
click at [784, 425] on link "Cancel" at bounding box center [793, 422] width 51 height 27
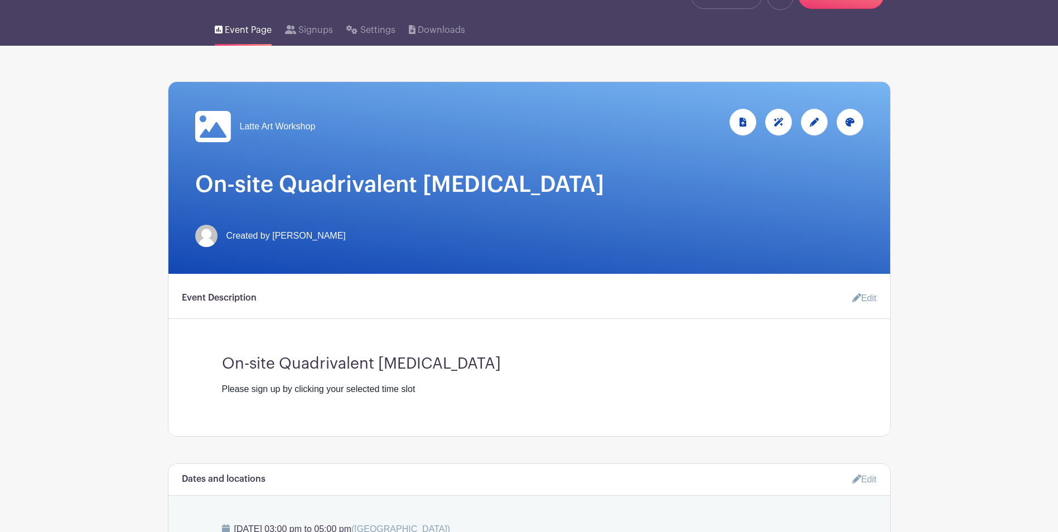
scroll to position [65, 0]
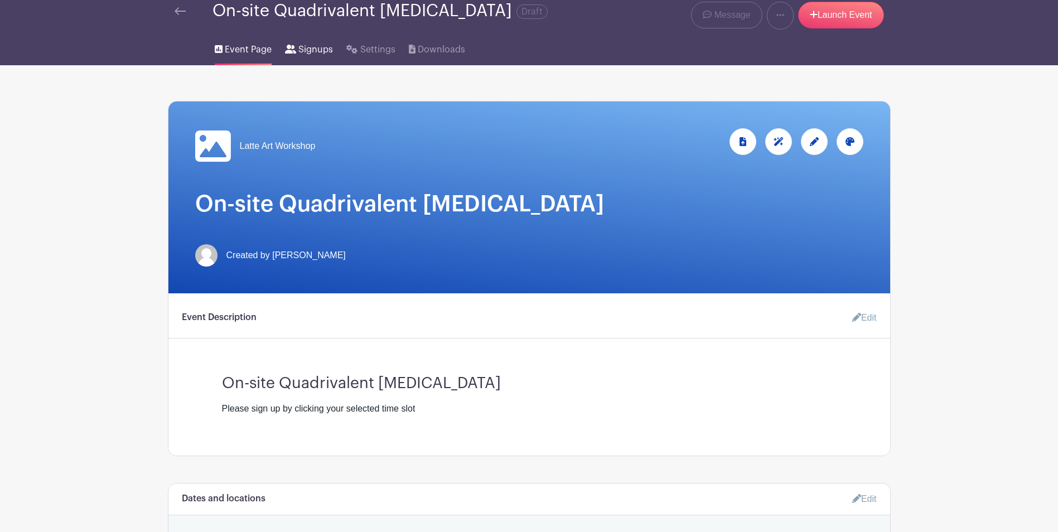
click at [309, 56] on span "Signups" at bounding box center [316, 49] width 35 height 13
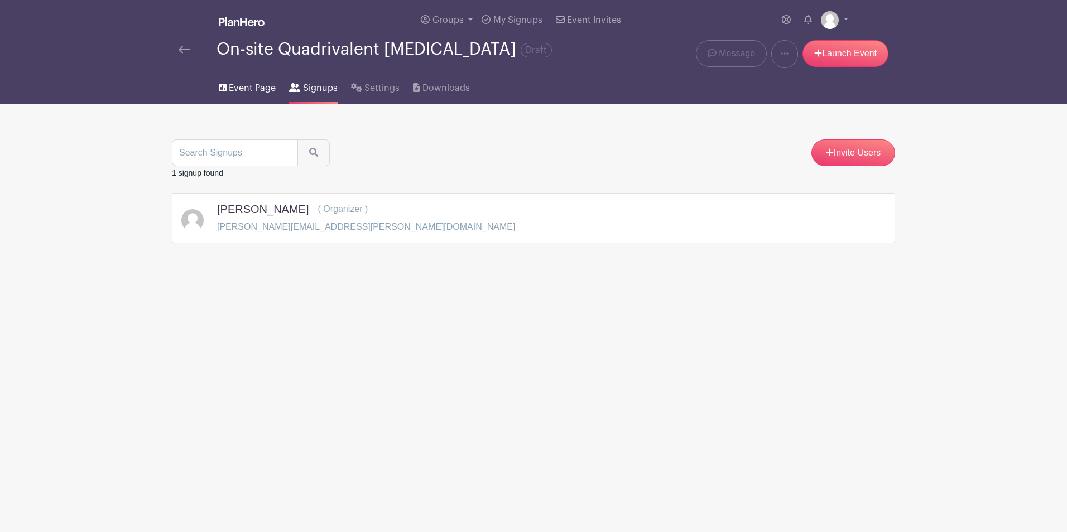
click at [229, 95] on span "Event Page" at bounding box center [252, 87] width 47 height 13
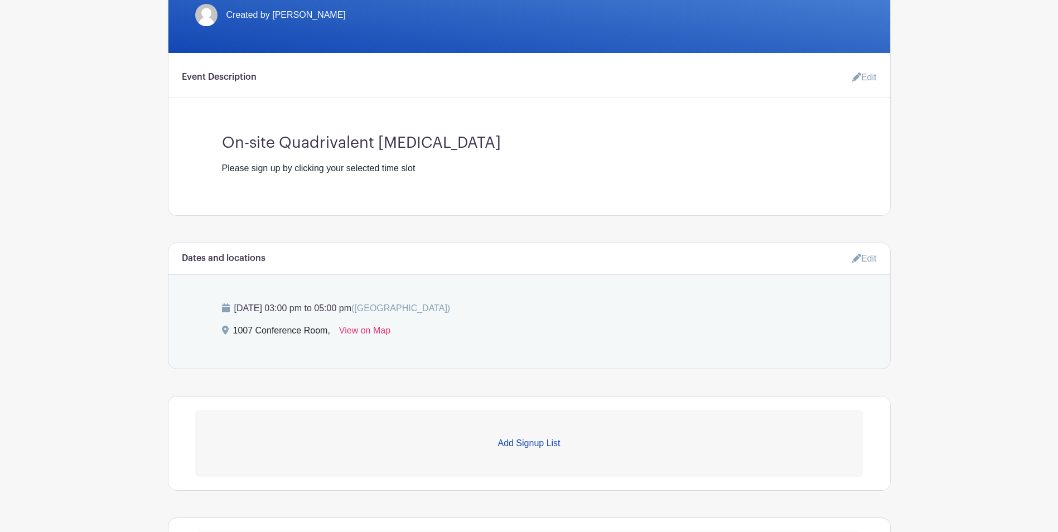
scroll to position [391, 0]
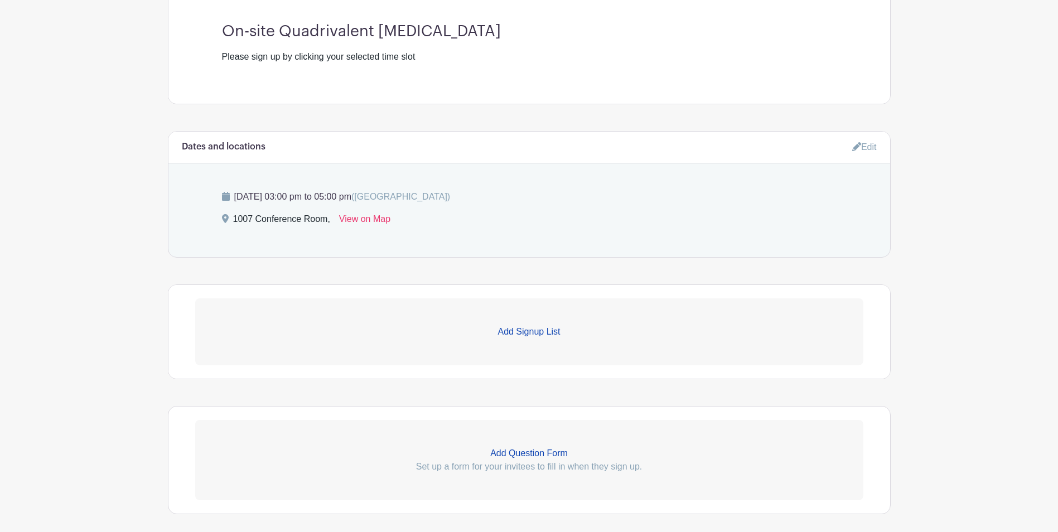
click at [518, 339] on p "Add Signup List" at bounding box center [529, 331] width 668 height 13
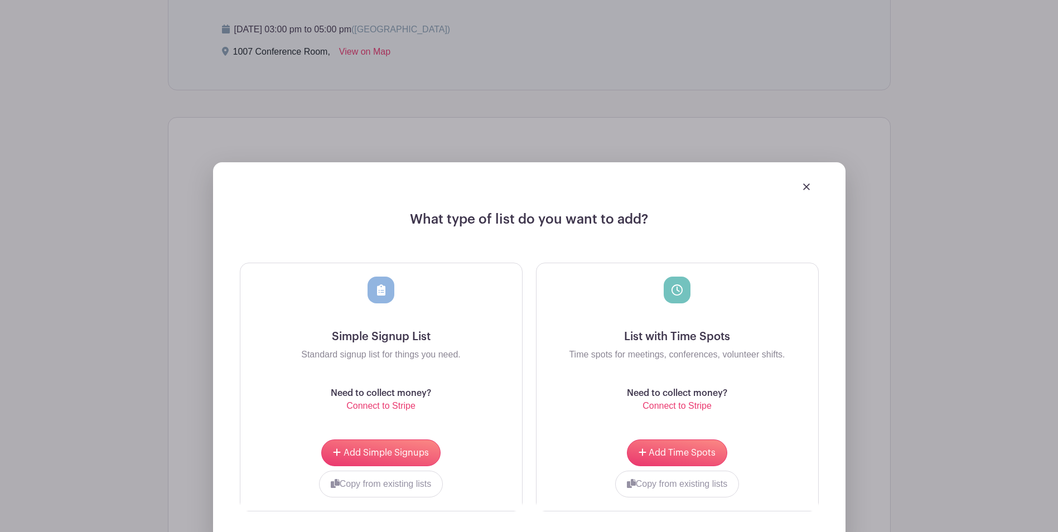
scroll to position [614, 0]
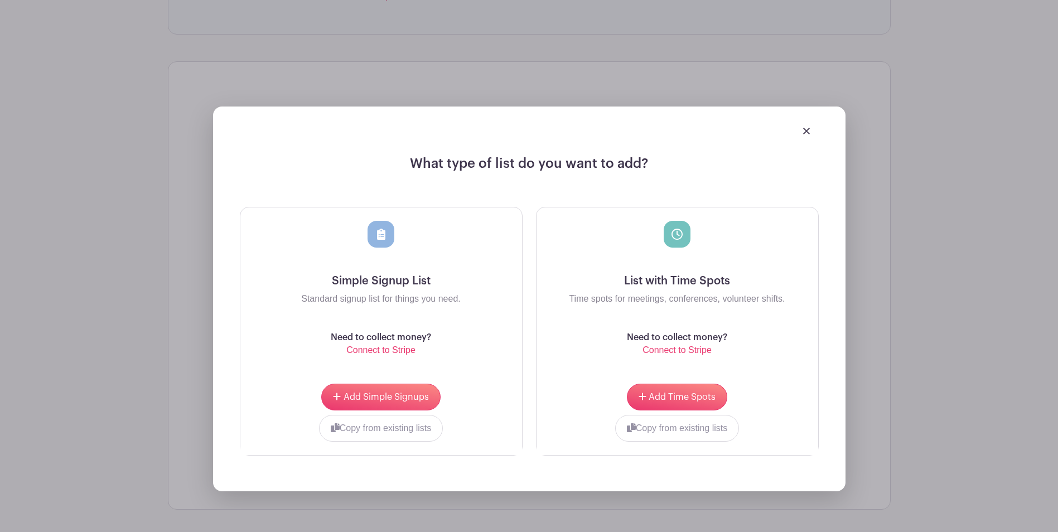
click at [377, 240] on icon at bounding box center [381, 234] width 8 height 11
click at [374, 288] on h5 "Simple Signup List" at bounding box center [381, 281] width 264 height 13
drag, startPoint x: 317, startPoint y: 305, endPoint x: 432, endPoint y: 305, distance: 114.4
click at [432, 305] on p "Standard signup list for things you need." at bounding box center [381, 298] width 264 height 13
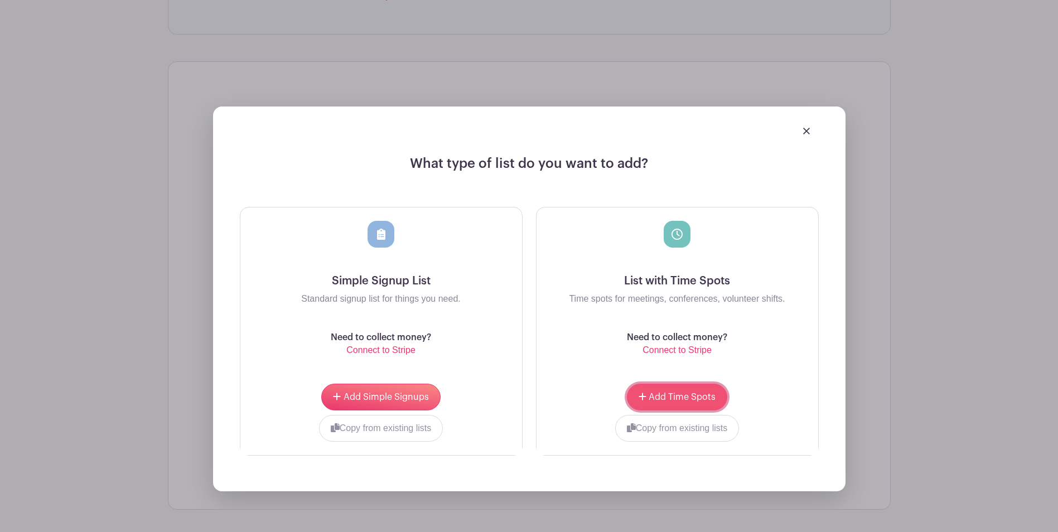
click at [656, 394] on button "Add Time Spots" at bounding box center [677, 397] width 100 height 27
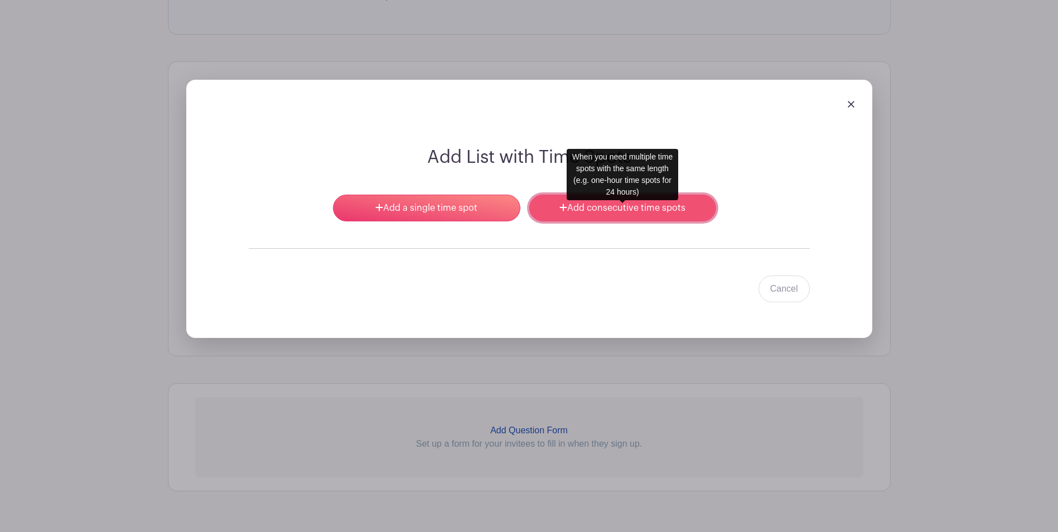
click at [557, 218] on link "Add consecutive time spots" at bounding box center [623, 208] width 187 height 27
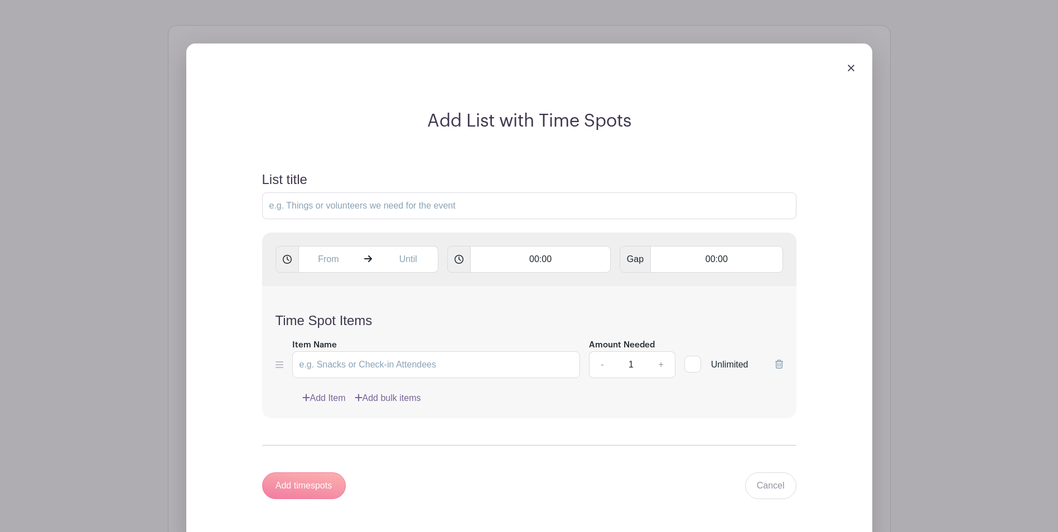
scroll to position [759, 0]
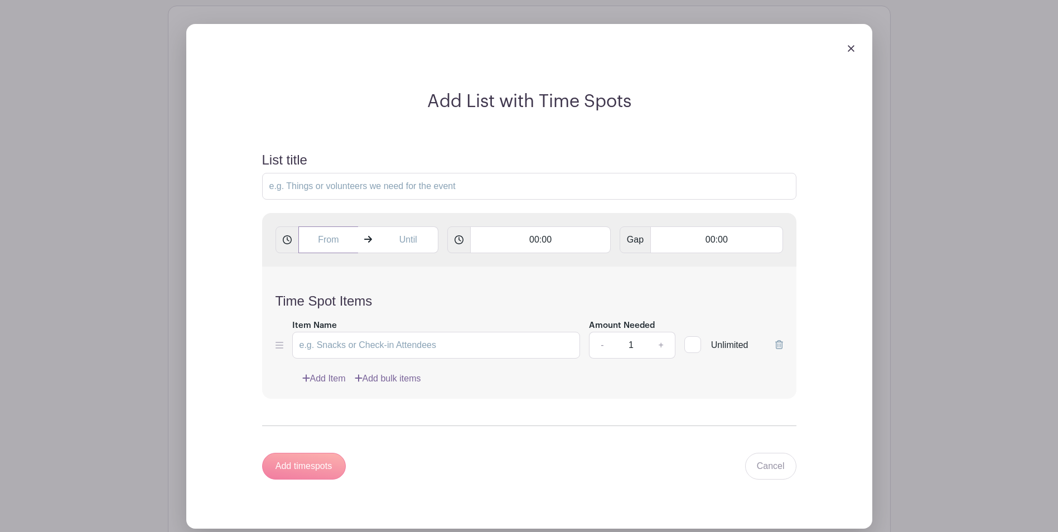
click at [341, 253] on input "text" at bounding box center [329, 240] width 60 height 27
drag, startPoint x: 348, startPoint y: 247, endPoint x: 287, endPoint y: 247, distance: 60.8
click at [287, 247] on div "10:19 AM" at bounding box center [357, 240] width 163 height 27
type input "3PM"
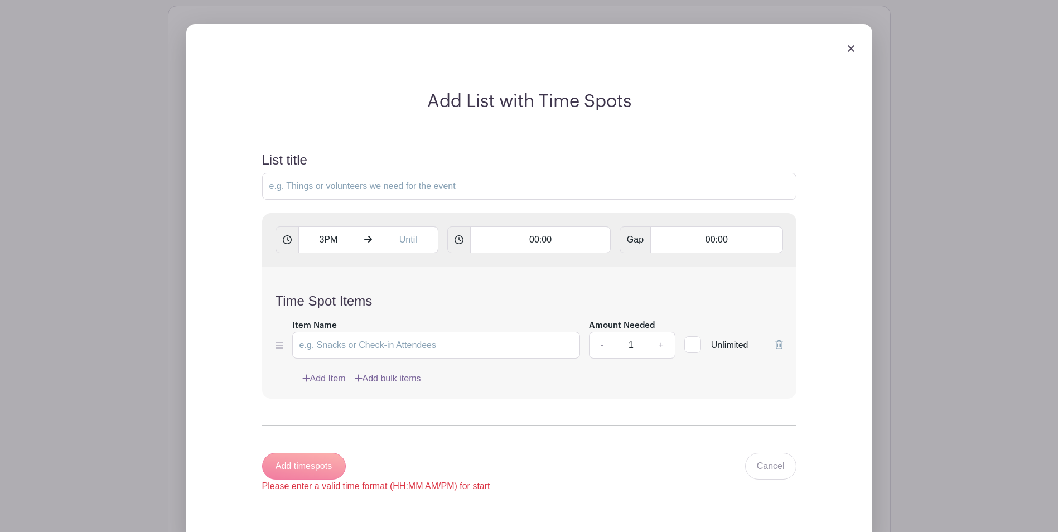
click at [457, 287] on div "Time Spot Items Item Name Amount Needed - 1 + Unlimited Add Item Add bulk items" at bounding box center [529, 333] width 535 height 132
click at [412, 248] on input "text" at bounding box center [408, 240] width 60 height 27
drag, startPoint x: 423, startPoint y: 248, endPoint x: 370, endPoint y: 243, distance: 53.8
click at [370, 243] on div "3PM 10:19 AM" at bounding box center [357, 240] width 163 height 27
type input "5:00PM"
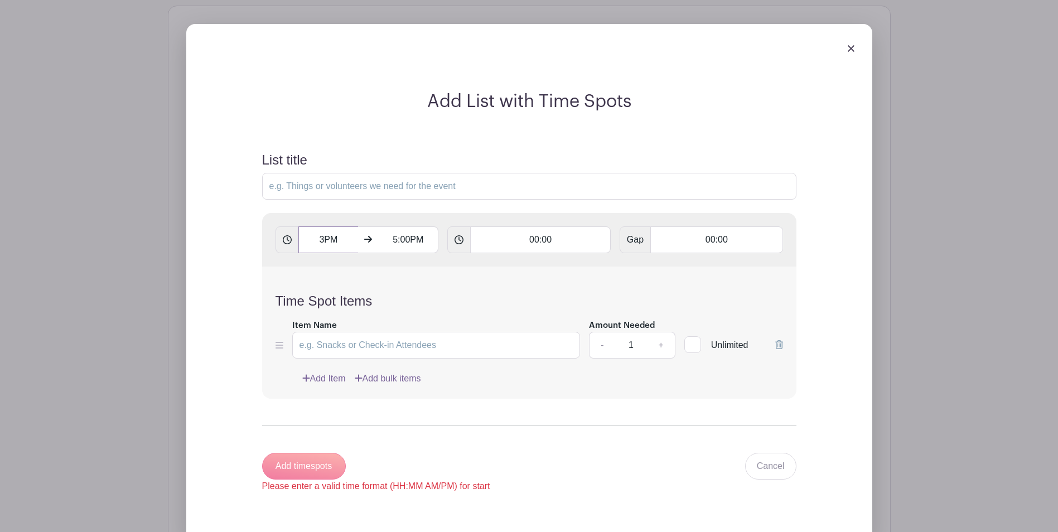
click at [327, 249] on input "3PM" at bounding box center [329, 240] width 60 height 27
click at [395, 299] on div "19" at bounding box center [391, 298] width 36 height 21
click at [317, 270] on div "00" at bounding box center [319, 274] width 37 height 21
click at [316, 320] on icon at bounding box center [318, 322] width 7 height 9
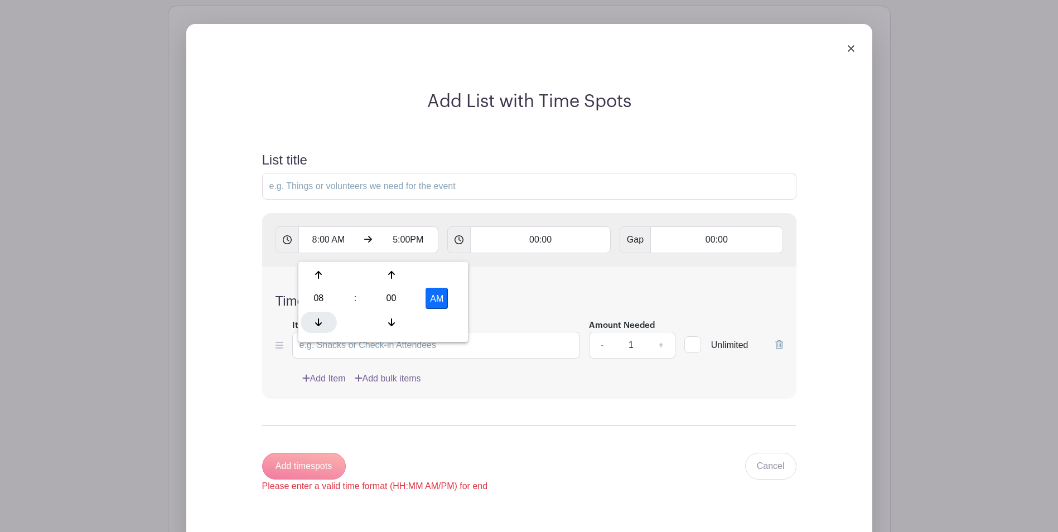
click at [316, 320] on icon at bounding box center [318, 322] width 7 height 9
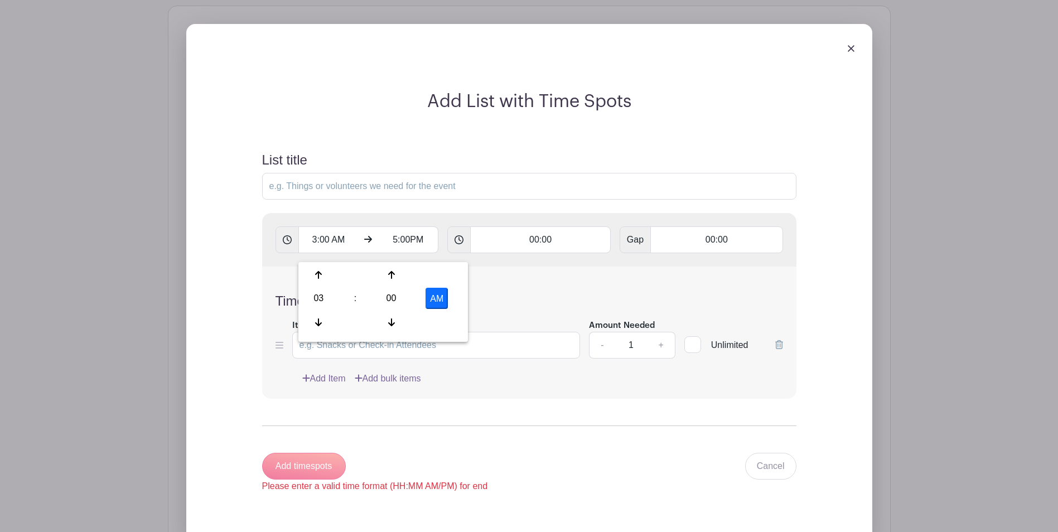
click at [428, 300] on button "AM" at bounding box center [437, 298] width 22 height 21
type input "3:00 PM"
click at [502, 299] on div "Time Spot Items Item Name Amount Needed - 1 + Unlimited Add Item Add bulk items" at bounding box center [529, 333] width 535 height 132
click at [541, 253] on input "00:00" at bounding box center [540, 240] width 141 height 27
drag, startPoint x: 566, startPoint y: 249, endPoint x: 475, endPoint y: 249, distance: 90.4
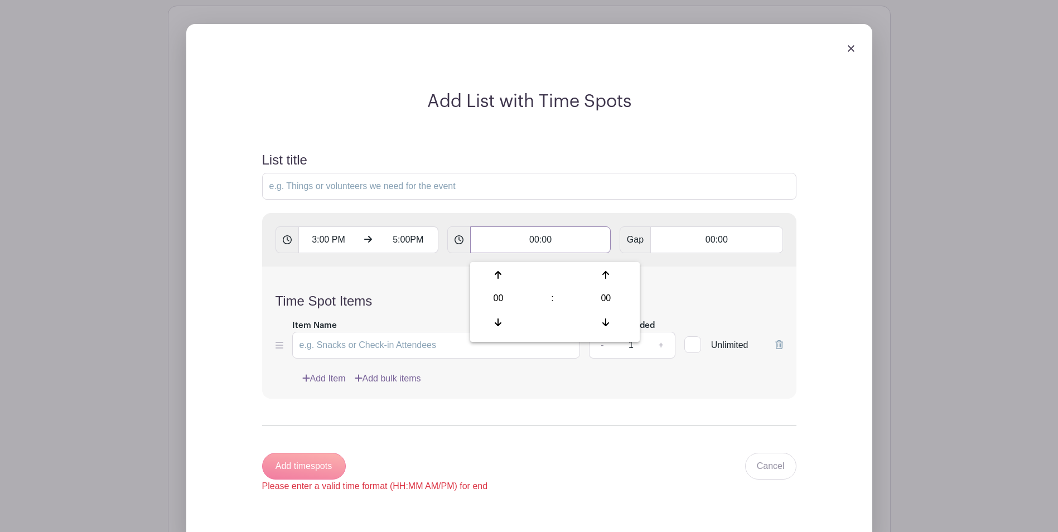
click at [475, 249] on input "00:00" at bounding box center [540, 240] width 141 height 27
type input "1"
type input "00:00"
click at [502, 299] on div "Time Spot Items Item Name Amount Needed - 1 + Unlimited Add Item Add bulk items" at bounding box center [529, 333] width 535 height 132
click at [463, 244] on icon at bounding box center [459, 239] width 9 height 9
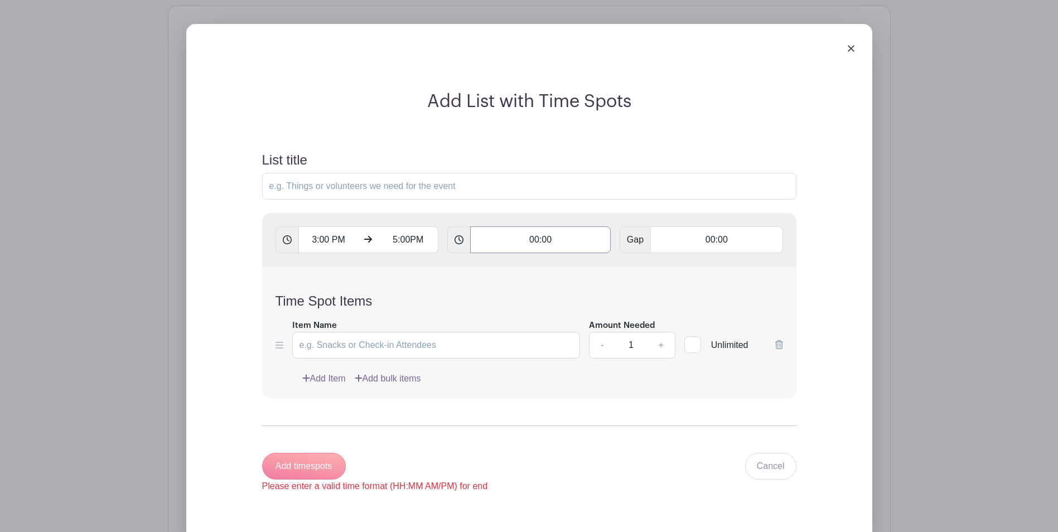
drag, startPoint x: 581, startPoint y: 257, endPoint x: 508, endPoint y: 251, distance: 72.8
click at [508, 251] on input "00:00" at bounding box center [540, 240] width 141 height 27
click at [695, 278] on div "Time Spot Items Item Name Amount Needed - 1 + Unlimited Add Item Add bulk items" at bounding box center [529, 333] width 535 height 132
click at [469, 304] on h4 "Time Spot Items" at bounding box center [530, 301] width 508 height 16
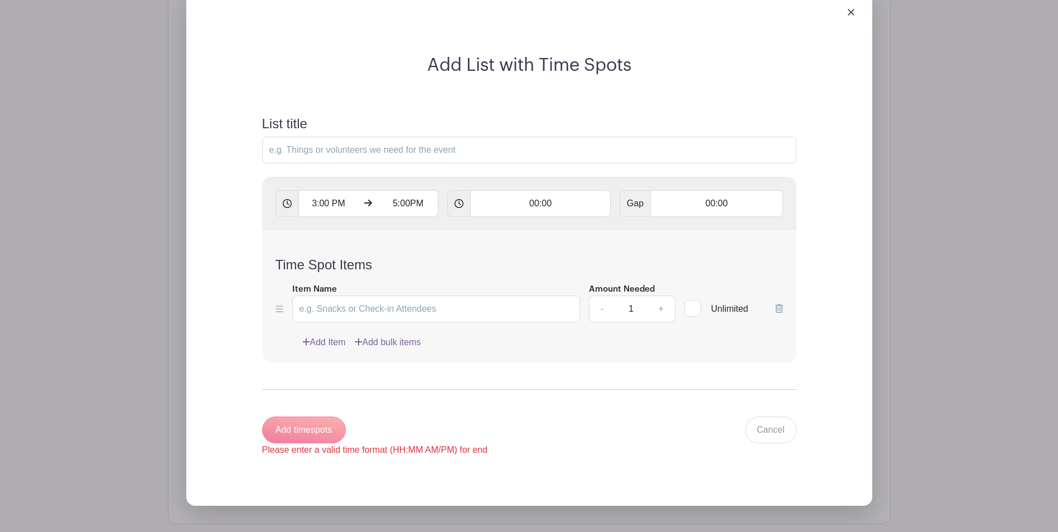
scroll to position [815, 0]
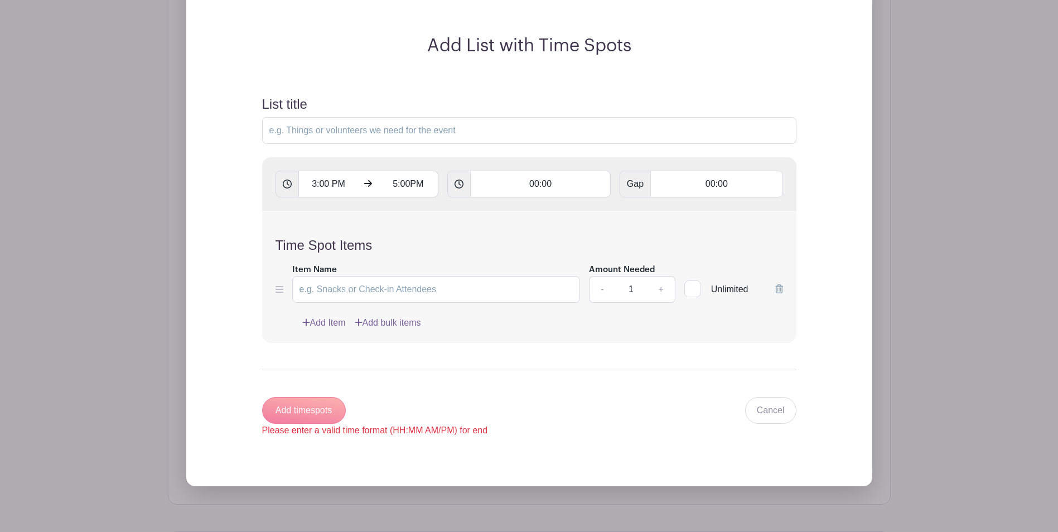
click at [283, 293] on icon at bounding box center [280, 289] width 8 height 7
click at [316, 422] on div "Add timespots Please enter a valid time format (HH:MM AM/PM) for end" at bounding box center [375, 417] width 226 height 40
click at [417, 195] on input "5:00PM" at bounding box center [408, 184] width 60 height 27
click at [408, 244] on div "10" at bounding box center [399, 242] width 36 height 21
click at [440, 246] on div "05" at bounding box center [440, 242] width 37 height 21
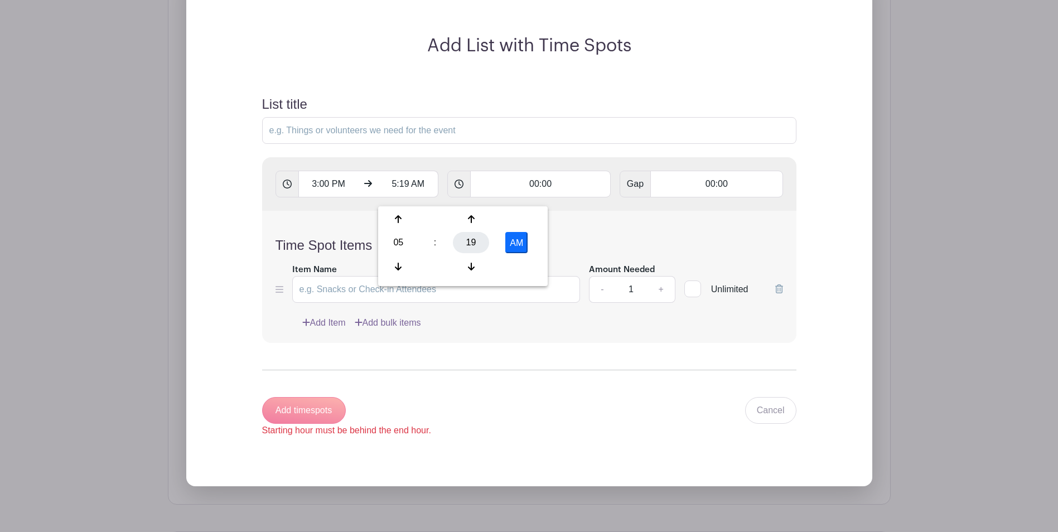
click at [466, 239] on div "19" at bounding box center [471, 242] width 36 height 21
click at [393, 219] on div "00" at bounding box center [399, 219] width 37 height 21
click at [521, 244] on button "AM" at bounding box center [517, 242] width 22 height 21
type input "5:00 PM"
click at [517, 437] on div "Add timespots Must add a duration for each timespot Cancel" at bounding box center [529, 417] width 535 height 40
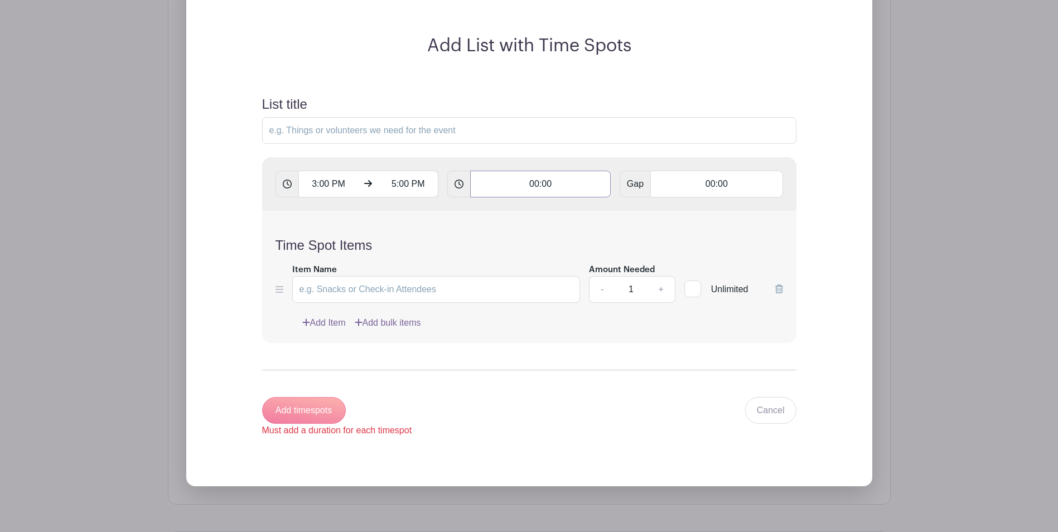
click at [555, 189] on input "00:00" at bounding box center [540, 184] width 141 height 27
click at [728, 190] on input "00:00" at bounding box center [717, 184] width 132 height 27
type input "00:15"
click at [600, 241] on div "Time Spot Items Item Name Amount Needed - 1 + Unlimited Add Item Add bulk items" at bounding box center [529, 277] width 535 height 132
click at [599, 241] on div "Time Spot Items Item Name Amount Needed - 1 + Unlimited Add Item Add bulk items" at bounding box center [529, 277] width 535 height 132
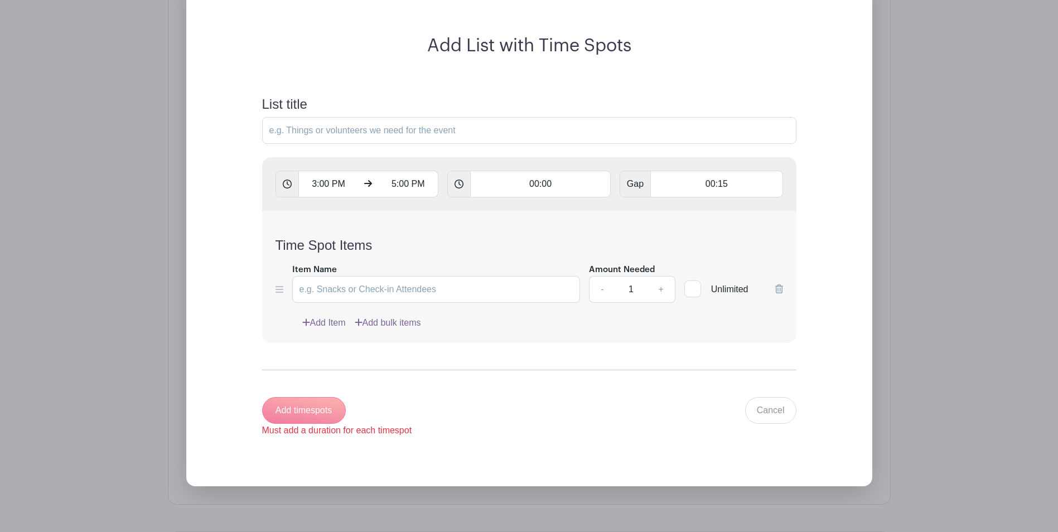
click at [511, 232] on div "Time Spot Items Item Name Amount Needed - 1 + Unlimited Add Item Add bulk items" at bounding box center [529, 277] width 535 height 132
click at [468, 403] on form "List title 3:00 PM 5:00 PM 00:00 Gap 00:15 Time Spot Items Item Name Amount Nee…" at bounding box center [529, 267] width 561 height 368
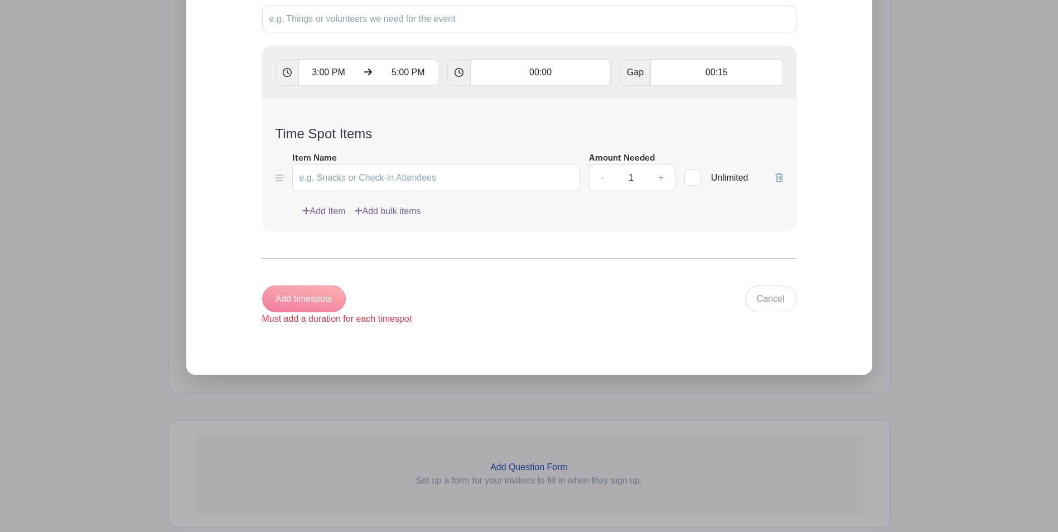
scroll to position [870, 0]
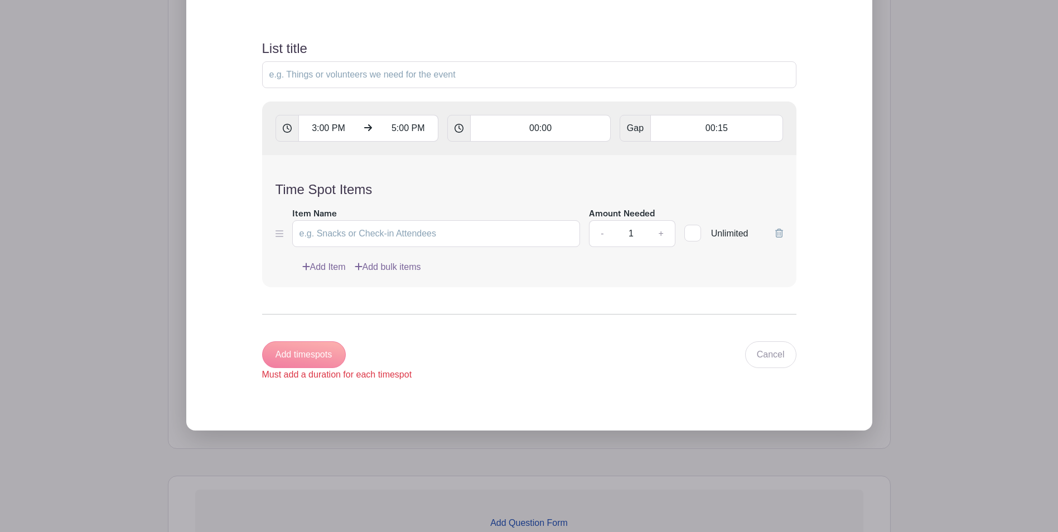
click at [517, 229] on div "Item Name" at bounding box center [436, 227] width 288 height 41
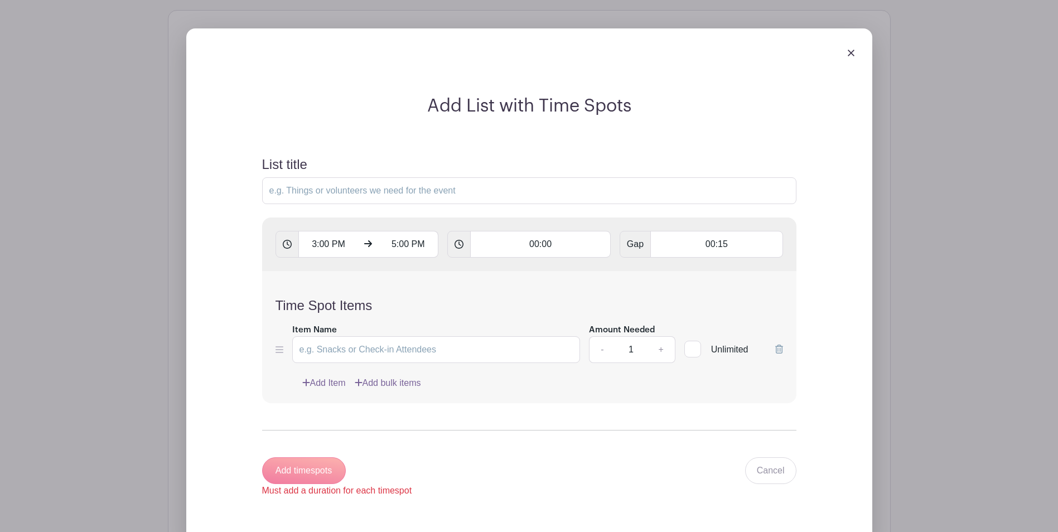
scroll to position [759, 0]
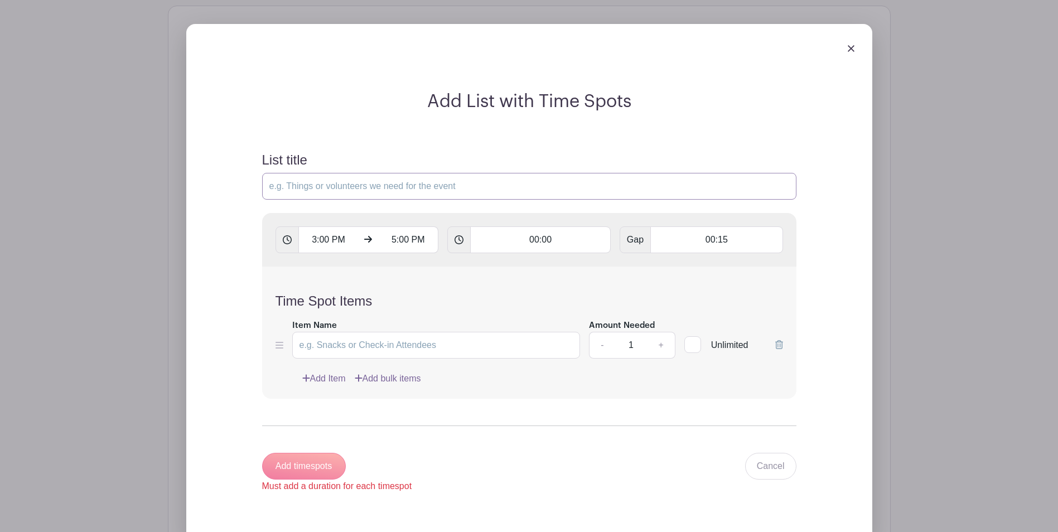
click at [304, 191] on input "List title" at bounding box center [529, 186] width 535 height 27
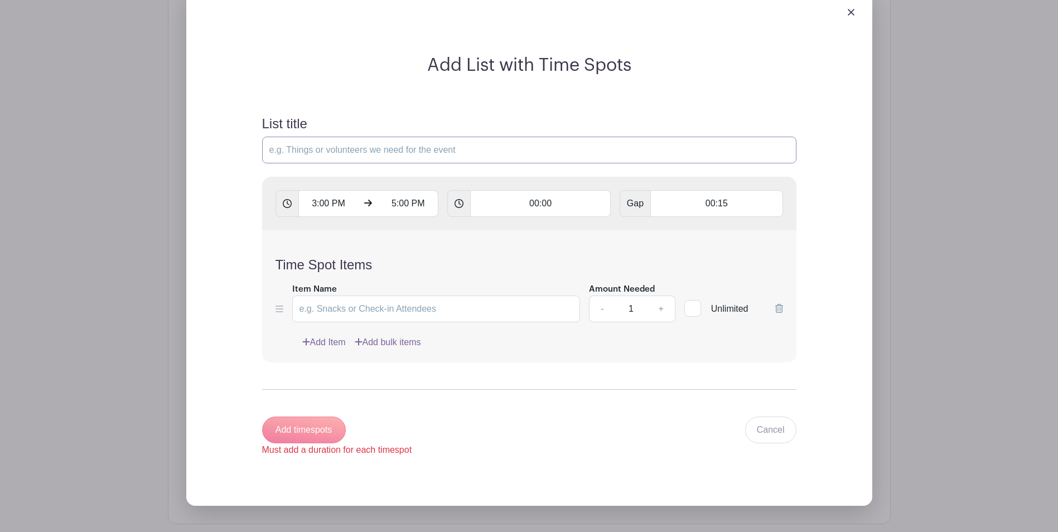
scroll to position [815, 0]
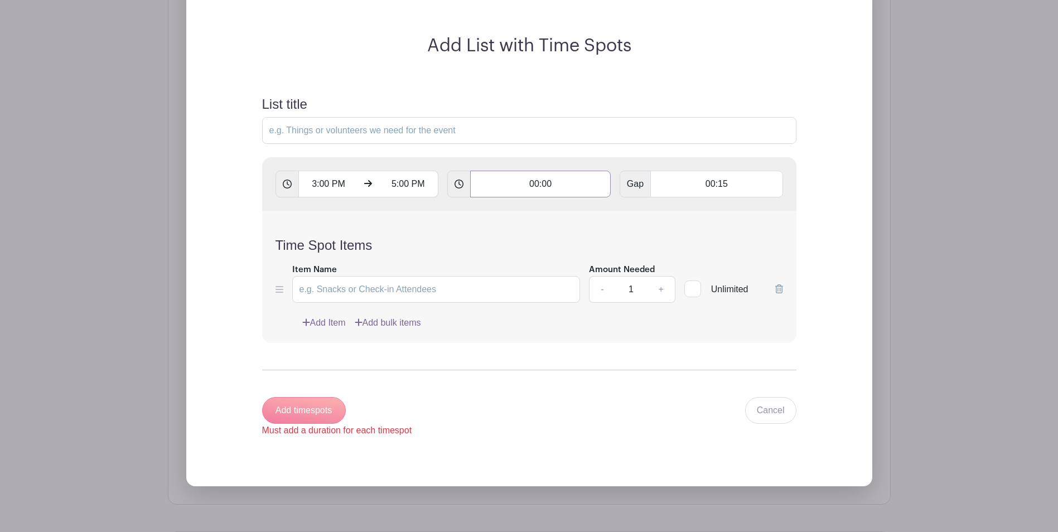
click at [552, 192] on input "00:00" at bounding box center [540, 184] width 141 height 27
click at [496, 243] on div "00" at bounding box center [499, 242] width 52 height 21
click at [519, 160] on form "List title 3:00 PM 5:00 PM 00:00 Gap 00:15 Time Spot Items Item Name Amount Nee…" at bounding box center [529, 267] width 561 height 368
click at [444, 343] on div "Time Spot Items Item Name Amount Needed - 1 + Unlimited Add Item Add bulk items" at bounding box center [529, 277] width 535 height 132
click at [660, 301] on link "+" at bounding box center [661, 289] width 28 height 27
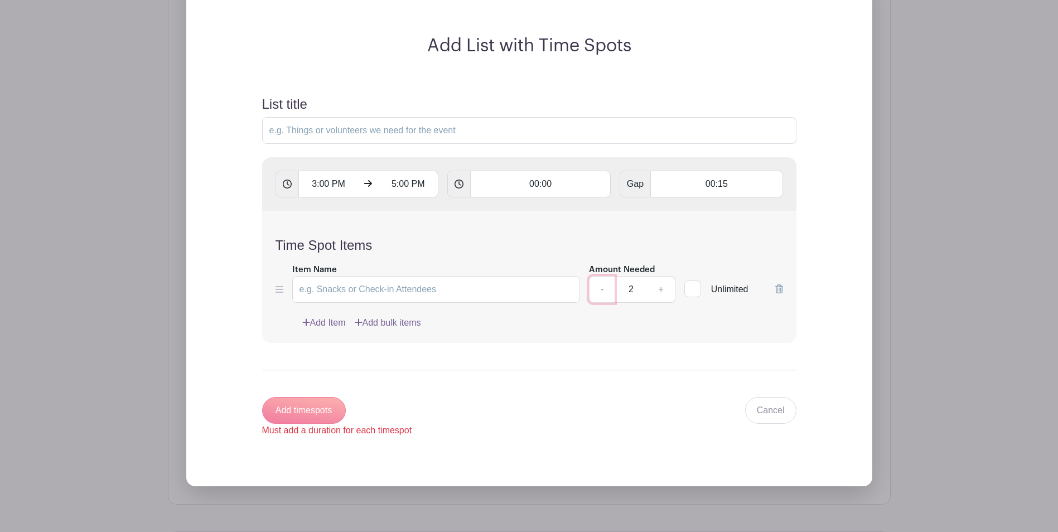
click at [597, 300] on link "-" at bounding box center [602, 289] width 26 height 27
type input "1"
click at [319, 415] on div "Add timespots Must add a duration for each timespot" at bounding box center [337, 417] width 150 height 40
drag, startPoint x: 301, startPoint y: 441, endPoint x: 401, endPoint y: 441, distance: 99.9
click at [401, 437] on div "Must add a duration for each timespot" at bounding box center [337, 430] width 150 height 13
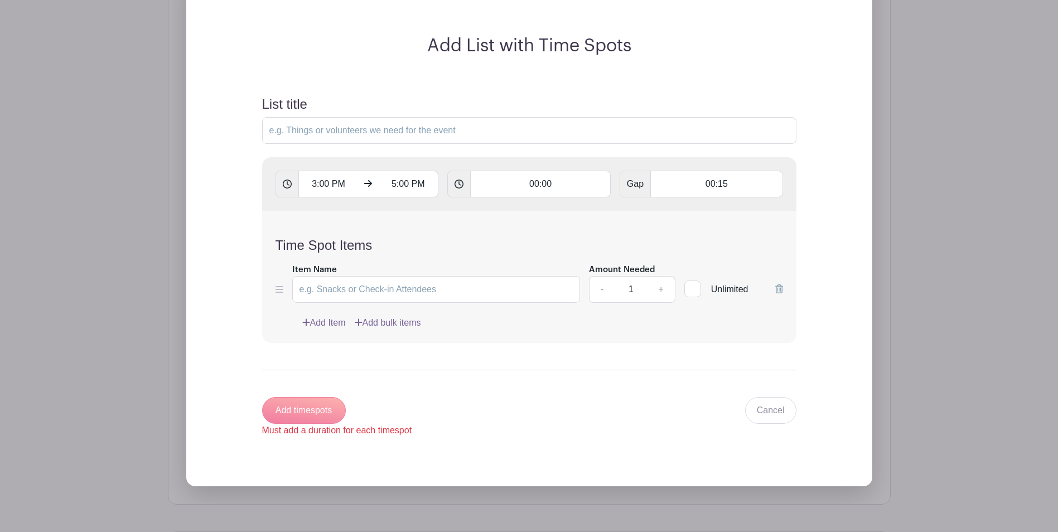
drag, startPoint x: 401, startPoint y: 441, endPoint x: 436, endPoint y: 437, distance: 34.9
click at [436, 437] on div "Add timespots Must add a duration for each timespot Cancel" at bounding box center [529, 417] width 535 height 40
click at [555, 188] on input "00:00" at bounding box center [540, 184] width 141 height 27
click at [537, 194] on input "00:00" at bounding box center [540, 184] width 141 height 27
type input "3:00"
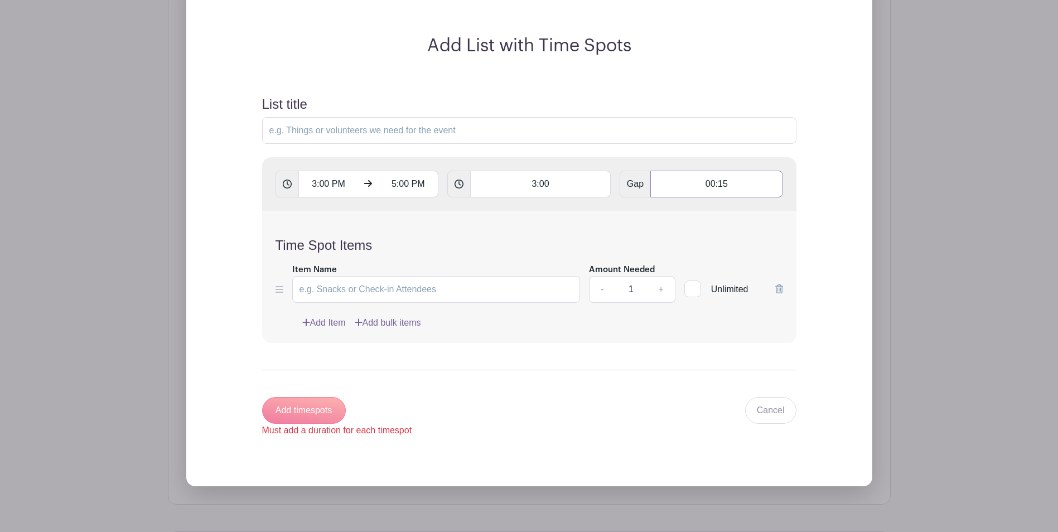
click at [716, 194] on input "00:15" at bounding box center [717, 184] width 132 height 27
type input "3:15"
click at [689, 402] on form "List title 3:00 PM 5:00 PM 3:00 Gap 3:15 Time Spot Items Item Name Amount Neede…" at bounding box center [529, 267] width 561 height 368
click at [393, 437] on div "Please enter a valid time format (HH:MM) for gap" at bounding box center [359, 430] width 195 height 13
drag, startPoint x: 549, startPoint y: 192, endPoint x: 519, endPoint y: 192, distance: 30.1
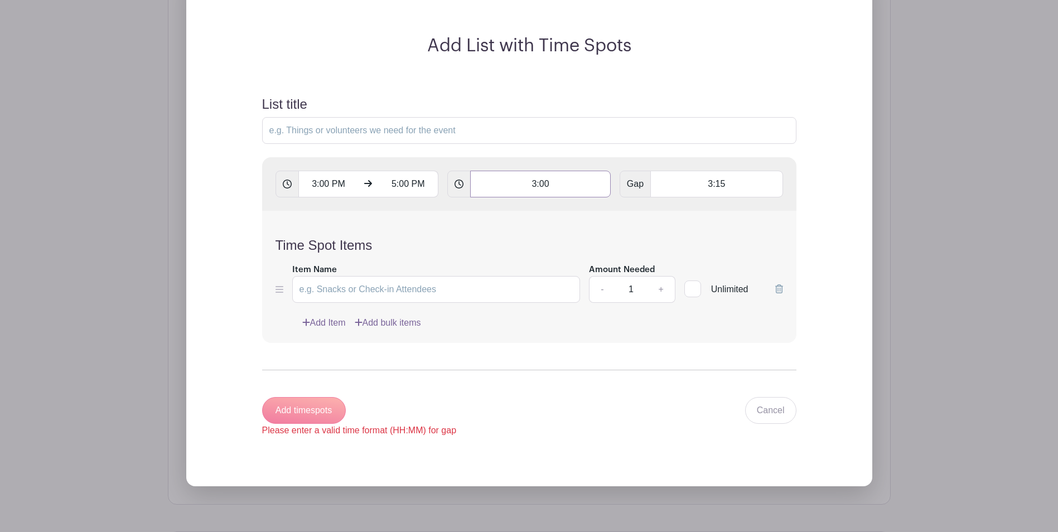
click at [519, 192] on input "3:00" at bounding box center [540, 184] width 141 height 27
type input "00:00"
click at [735, 195] on input "3:15" at bounding box center [717, 184] width 132 height 27
drag, startPoint x: 742, startPoint y: 191, endPoint x: 654, endPoint y: 191, distance: 87.0
click at [654, 191] on input "3:15" at bounding box center [717, 184] width 132 height 27
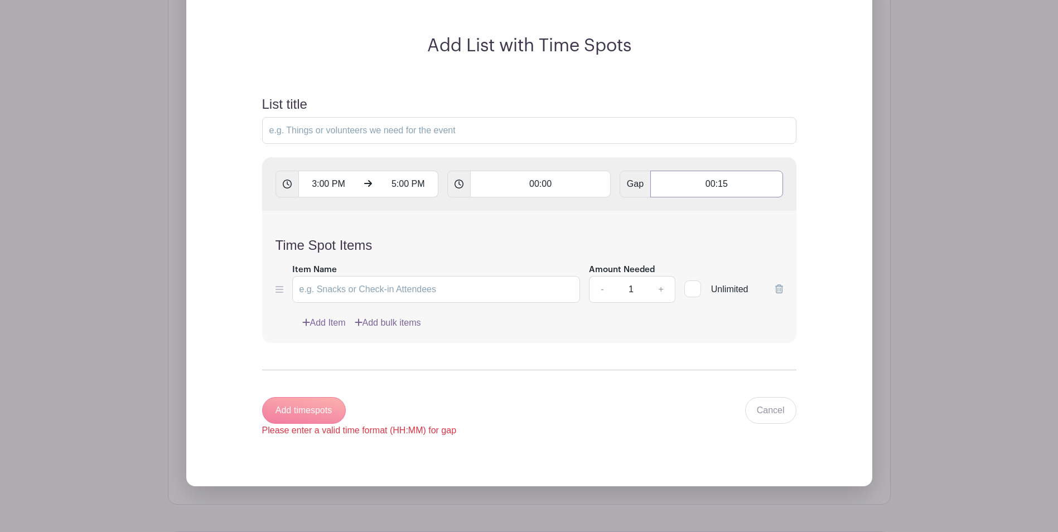
type input "00:15"
click at [657, 394] on form "List title 3:00 PM 5:00 PM 00:00 Gap 00:15 Time Spot Items Item Name Amount Nee…" at bounding box center [529, 267] width 561 height 368
click at [319, 429] on div "Add timespots Must add a duration for each timespot" at bounding box center [337, 417] width 150 height 40
drag, startPoint x: 271, startPoint y: 441, endPoint x: 406, endPoint y: 444, distance: 135.1
click at [406, 437] on div "Must add a duration for each timespot" at bounding box center [337, 430] width 150 height 13
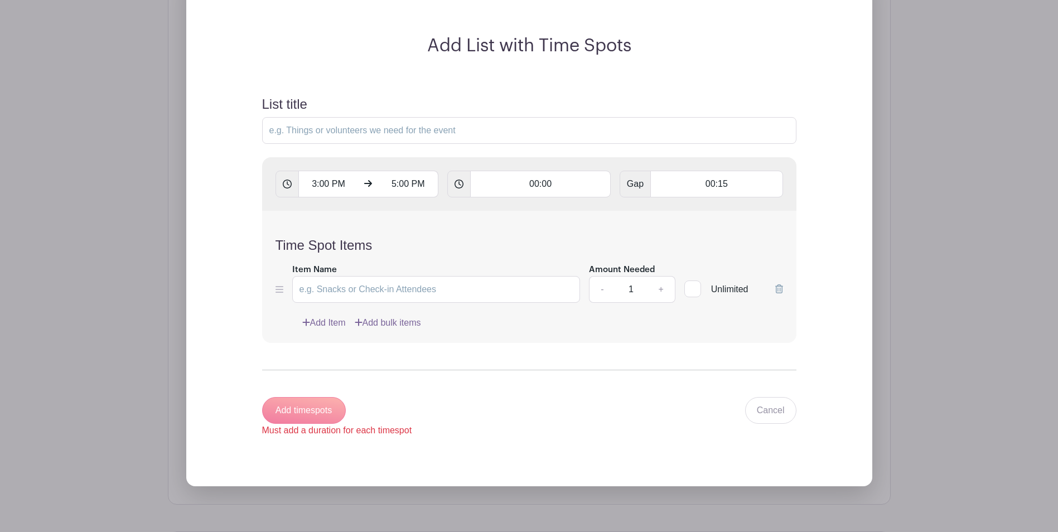
click at [524, 430] on div "Add timespots Must add a duration for each timespot Cancel" at bounding box center [529, 417] width 535 height 40
click at [557, 193] on input "00:00" at bounding box center [540, 184] width 141 height 27
type input "00:01"
type input "Add 8 timespots"
click at [593, 416] on div "Add 8 timespots Must add a duration for each timespot Cancel" at bounding box center [529, 417] width 535 height 40
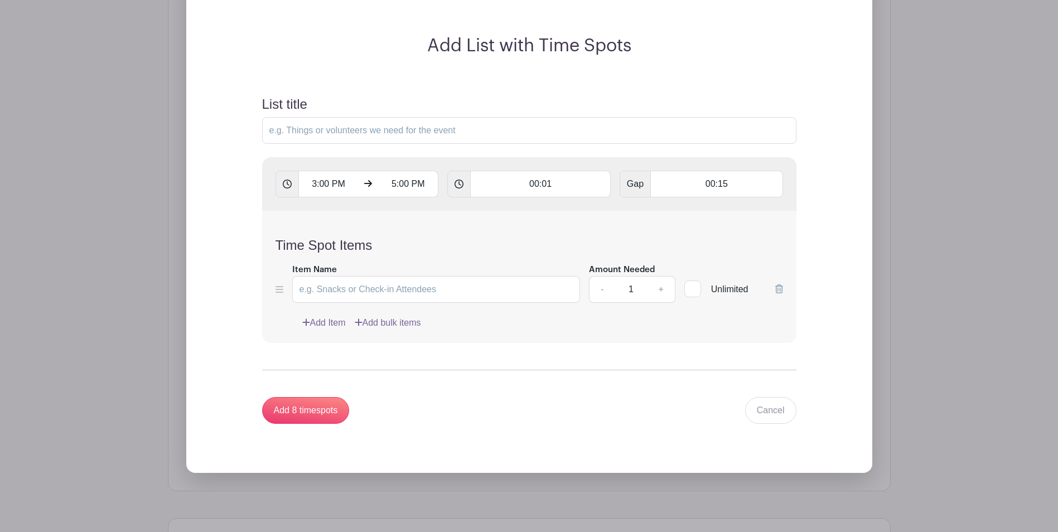
click at [593, 416] on div "Add 8 timespots Cancel" at bounding box center [529, 410] width 535 height 27
click at [310, 420] on input "Add 8 timespots" at bounding box center [306, 410] width 88 height 27
click at [368, 294] on input "Item Name" at bounding box center [436, 289] width 288 height 27
type input "Tim Slot"
click at [663, 303] on link "+" at bounding box center [661, 289] width 28 height 27
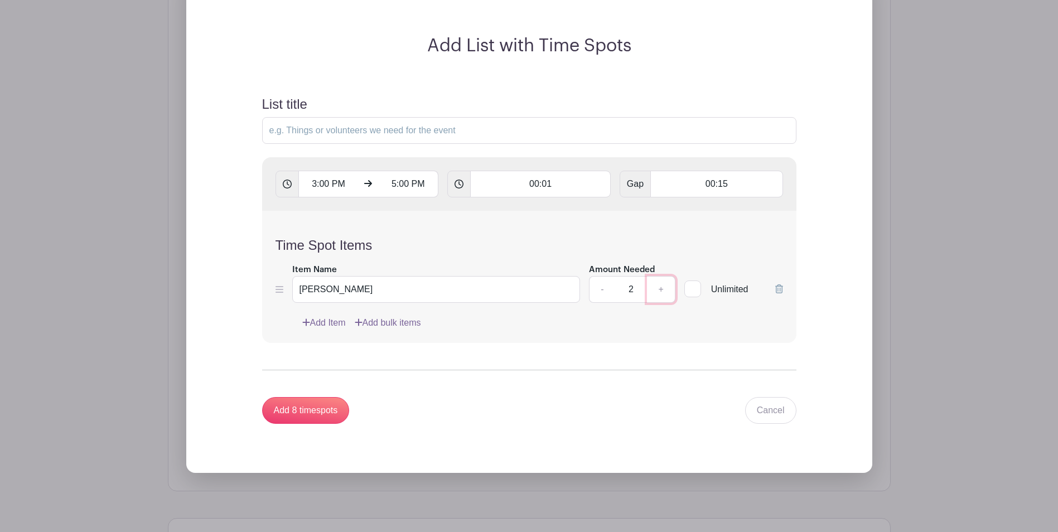
click at [663, 303] on link "+" at bounding box center [661, 289] width 28 height 27
type input "4"
click at [342, 412] on input "Add 8 timespots" at bounding box center [306, 410] width 88 height 27
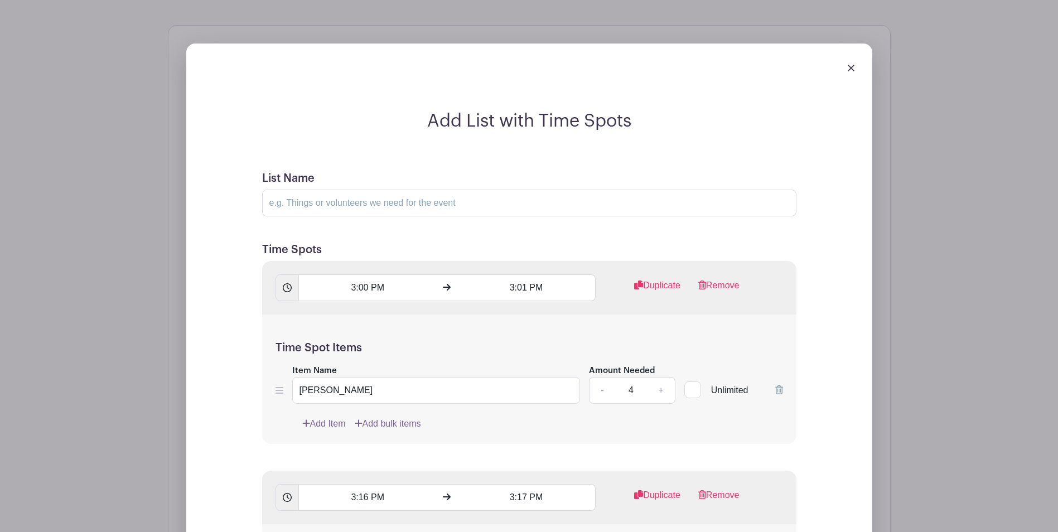
scroll to position [759, 0]
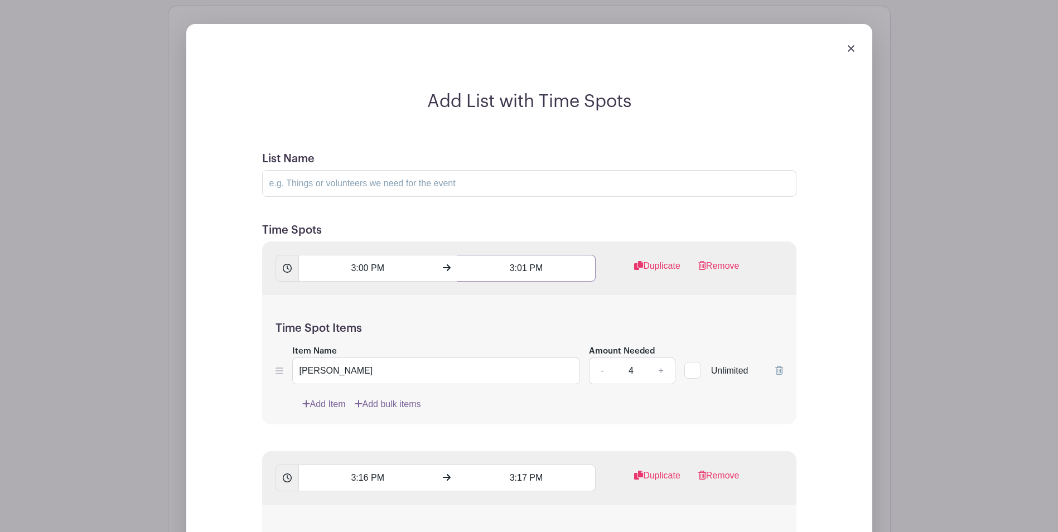
click at [527, 278] on input "3:01 PM" at bounding box center [527, 268] width 138 height 27
type input "3:15 PM"
click at [314, 376] on input "Tim Slot" at bounding box center [436, 371] width 288 height 27
type input "Time Slot"
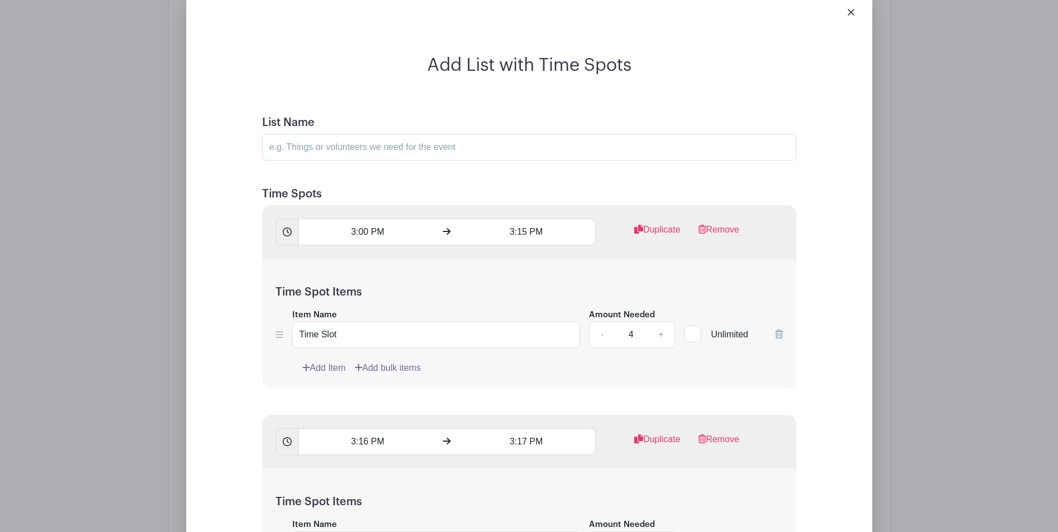
scroll to position [815, 0]
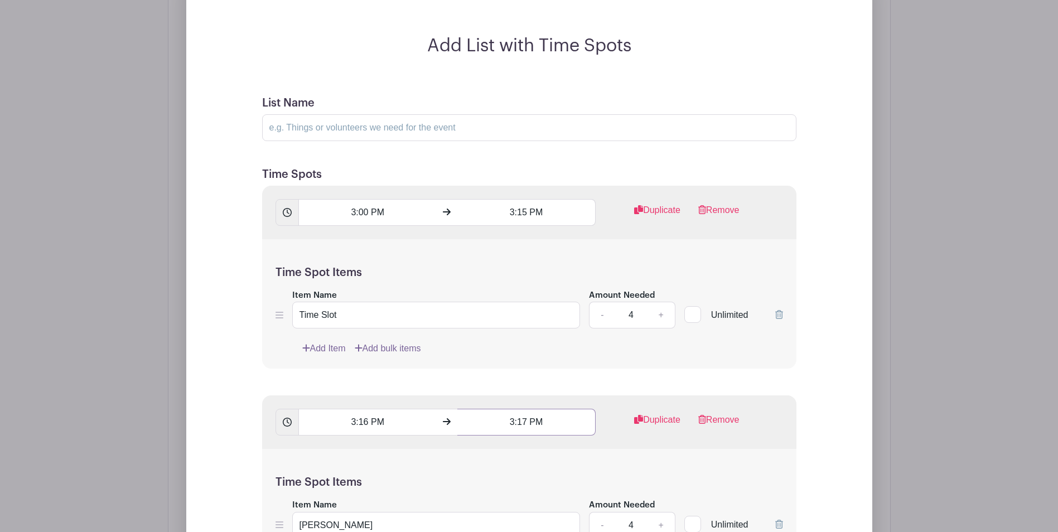
click at [526, 429] on input "3:17 PM" at bounding box center [527, 422] width 138 height 27
type input "3:30 PM"
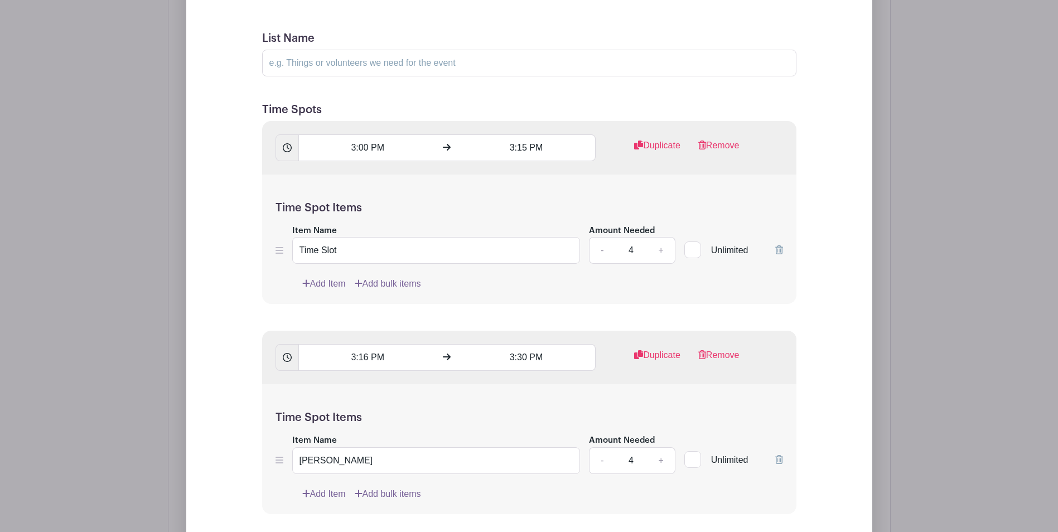
scroll to position [982, 0]
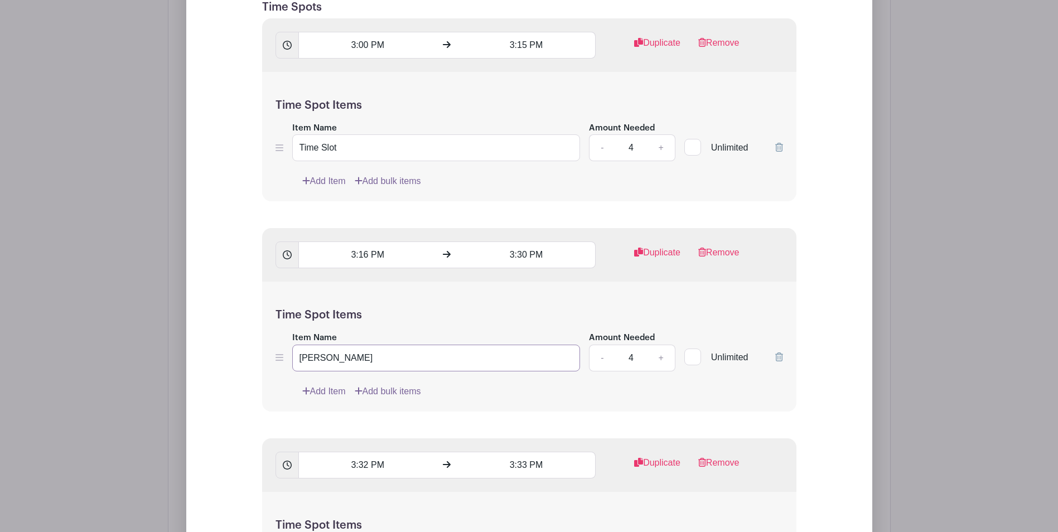
click at [311, 369] on input "Tim Slot" at bounding box center [436, 358] width 288 height 27
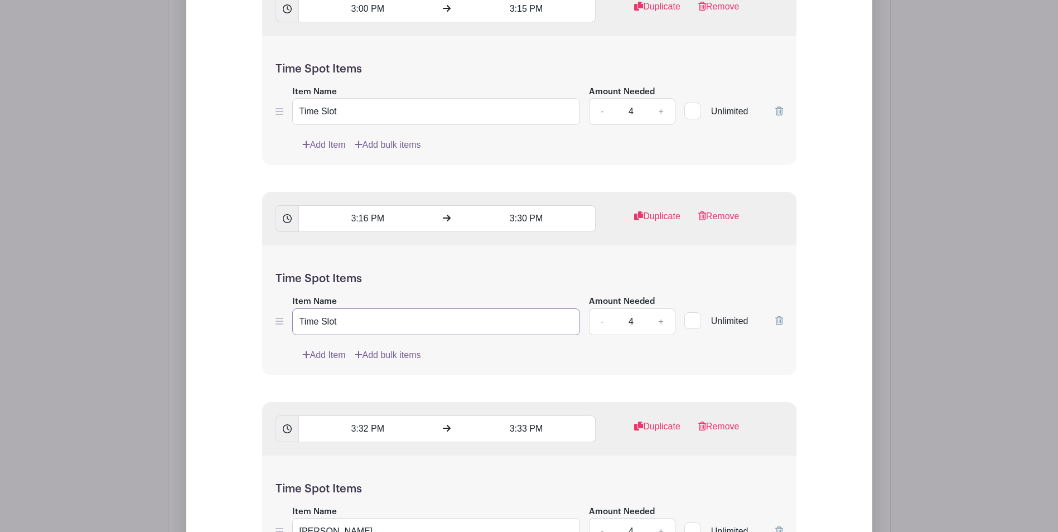
scroll to position [1038, 0]
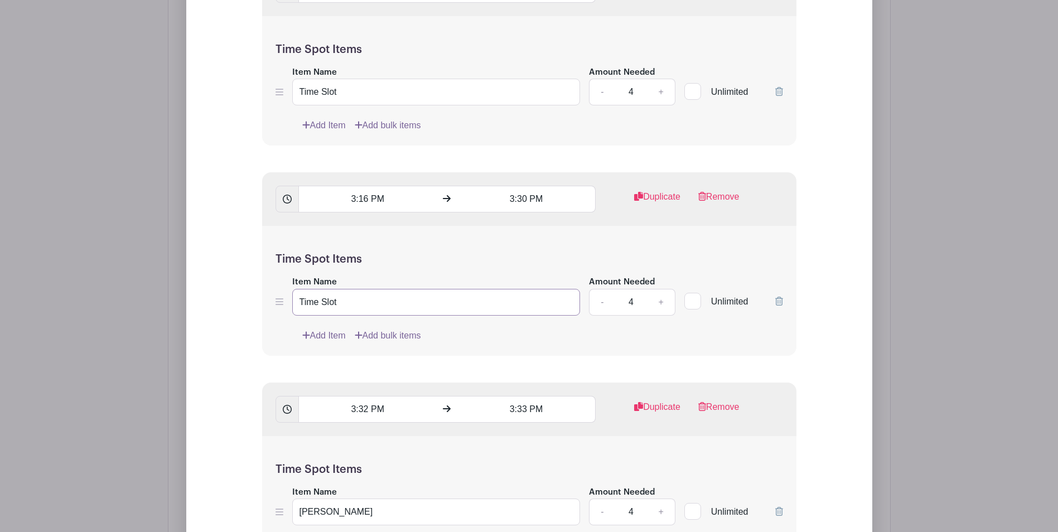
type input "Time Slot"
click at [367, 421] on input "3:32 PM" at bounding box center [368, 409] width 138 height 27
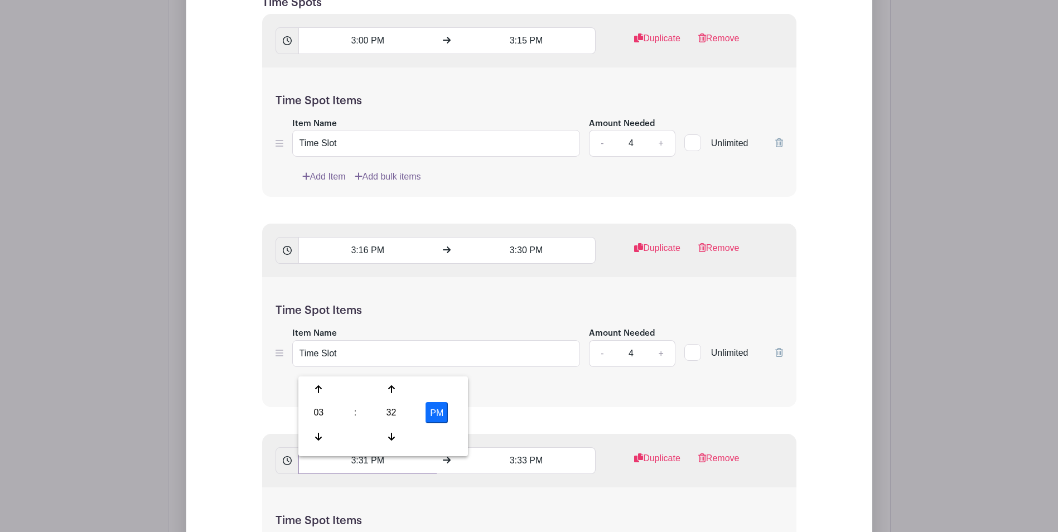
scroll to position [1094, 0]
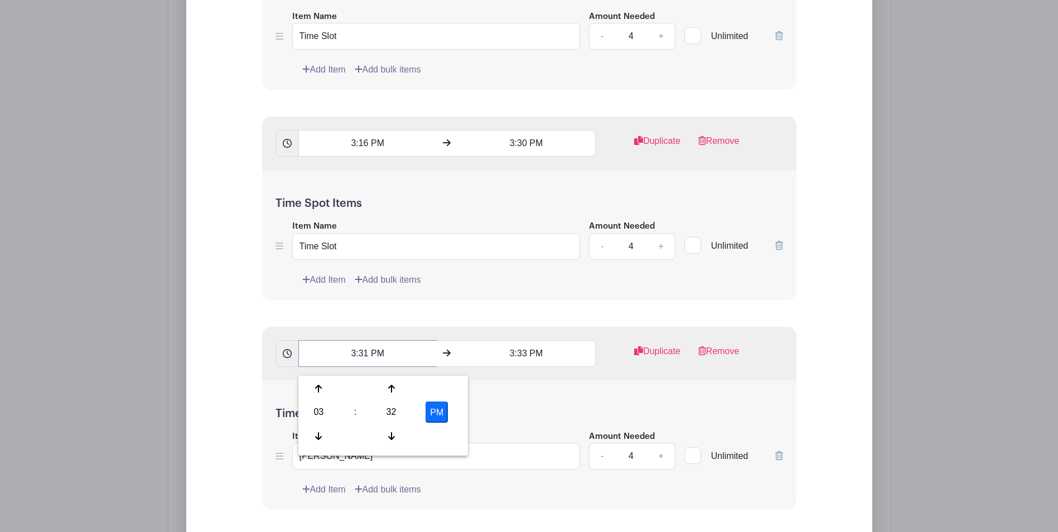
type input "3:31 PM"
click at [527, 361] on input "3:33 PM" at bounding box center [527, 353] width 138 height 27
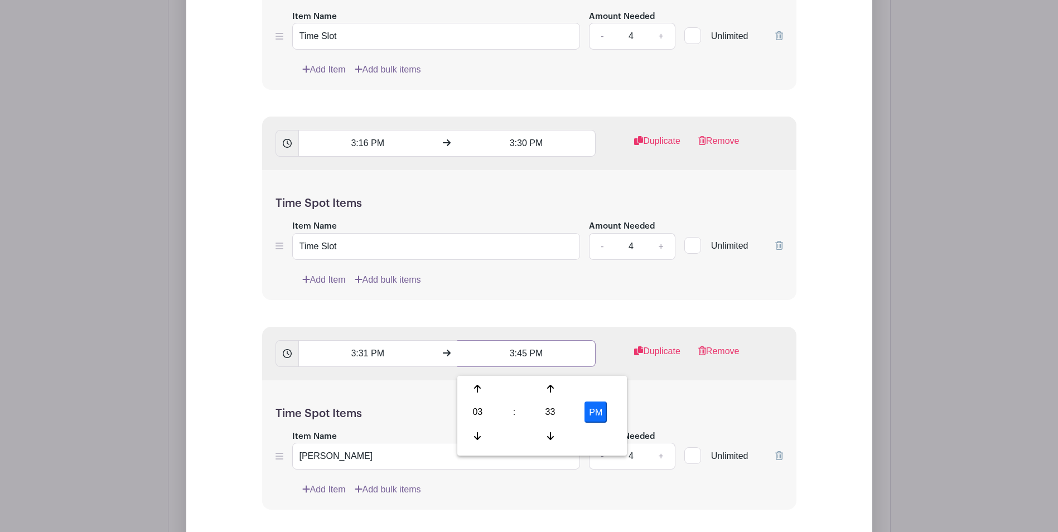
type input "3:45 PM"
click at [367, 364] on input "3:31 PM" at bounding box center [368, 353] width 138 height 27
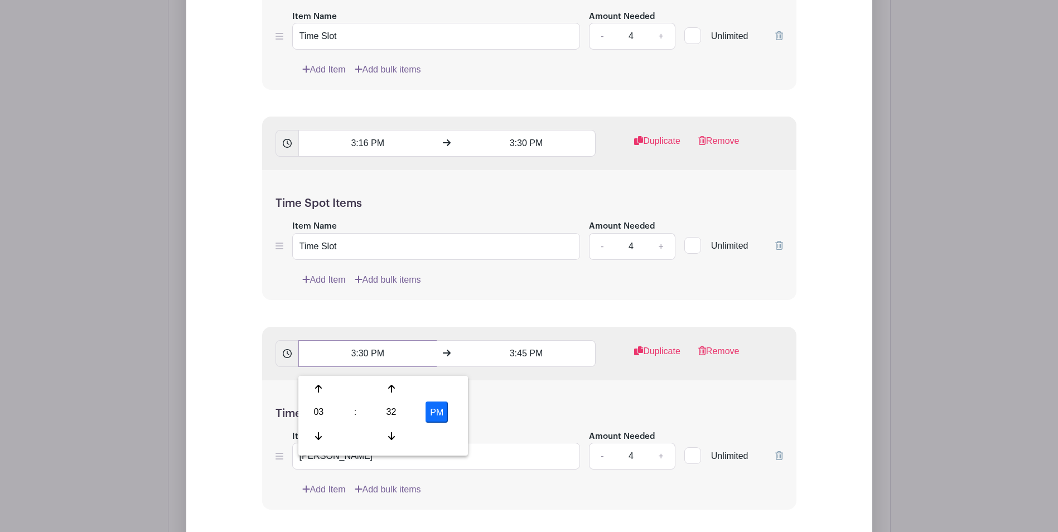
type input "3:30 PM"
click at [368, 147] on input "3:16 PM" at bounding box center [368, 143] width 138 height 27
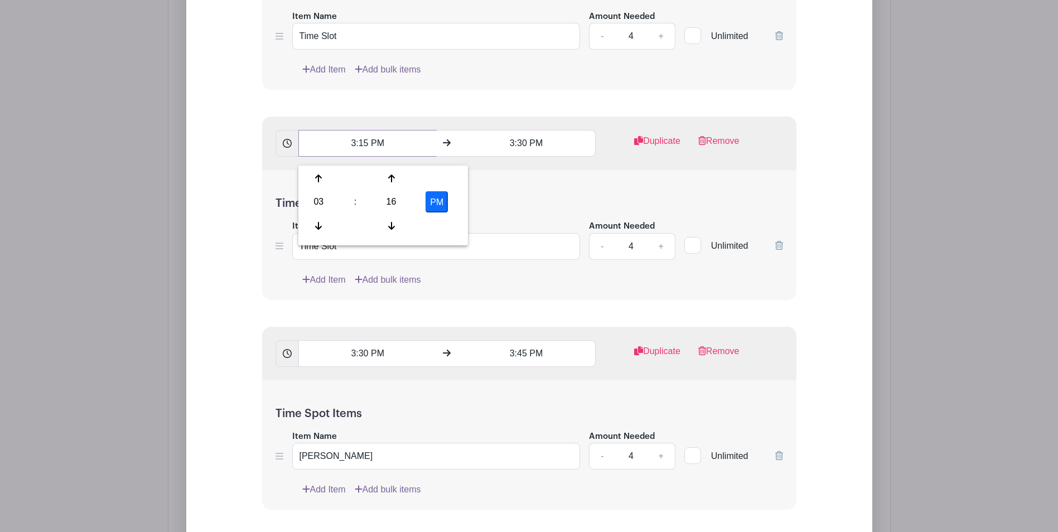
type input "3:15 PM"
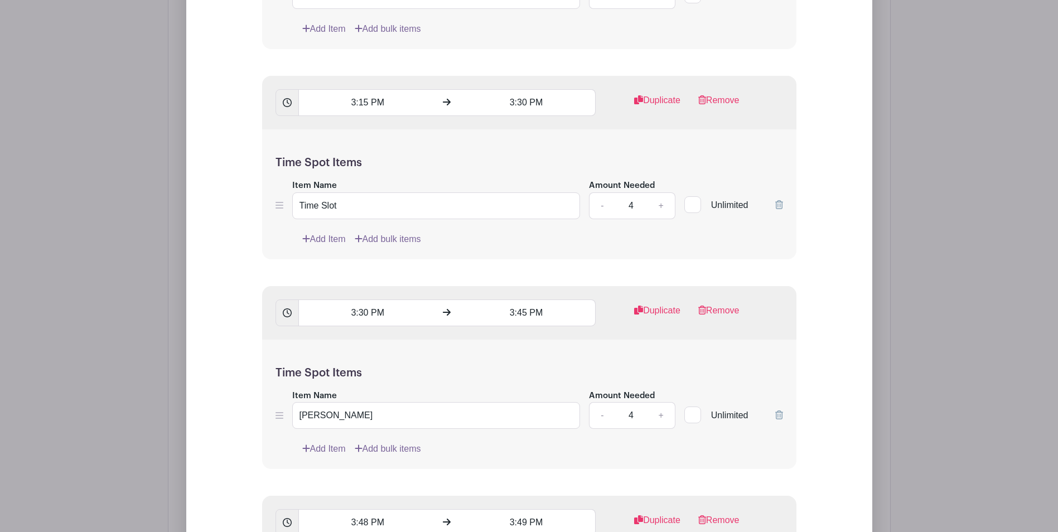
scroll to position [1149, 0]
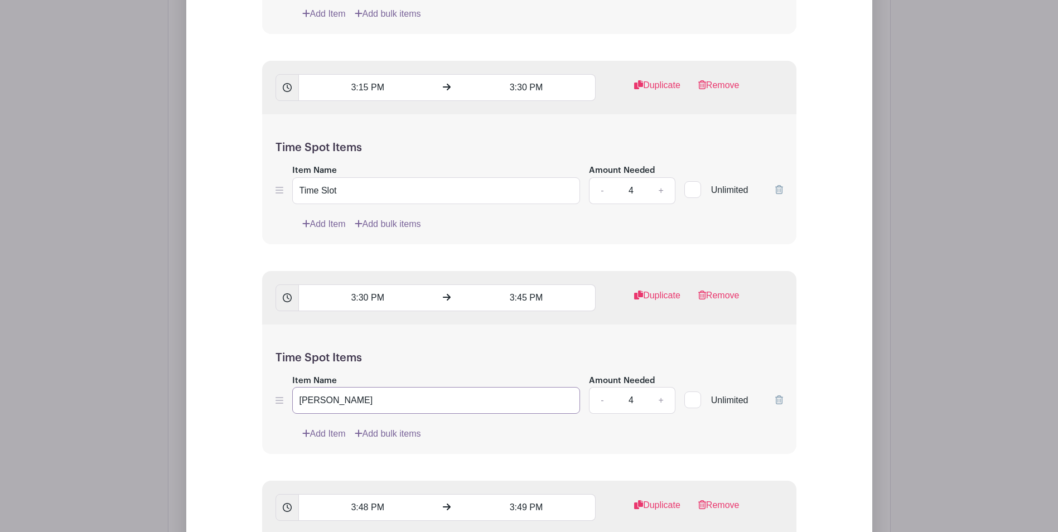
click at [314, 410] on input "Tim Slot" at bounding box center [436, 400] width 288 height 27
type input "Time Slot"
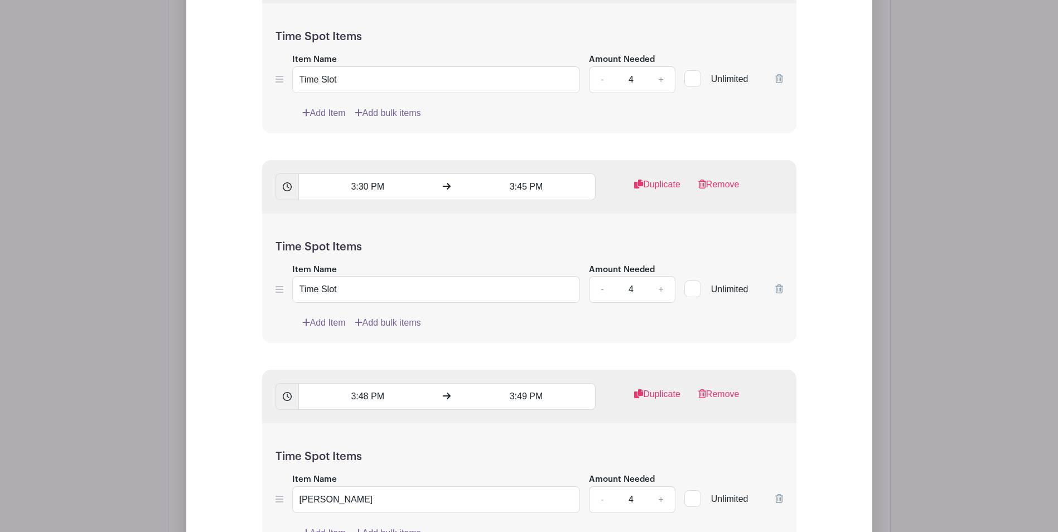
scroll to position [1261, 0]
click at [368, 405] on input "3:48 PM" at bounding box center [368, 396] width 138 height 27
type input "3:45 PM"
click at [525, 405] on input "3:49 PM" at bounding box center [527, 396] width 138 height 27
type input "4:00 PM"
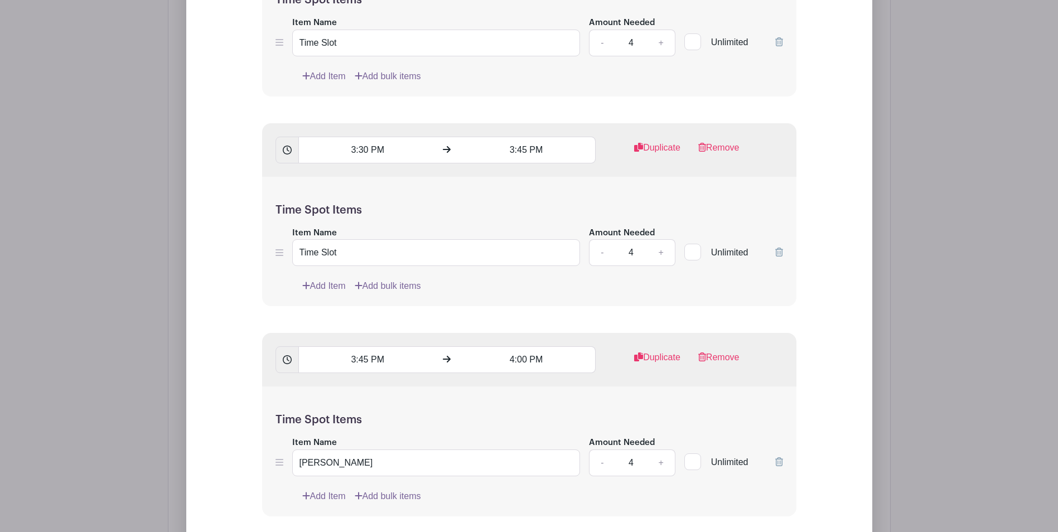
scroll to position [1317, 0]
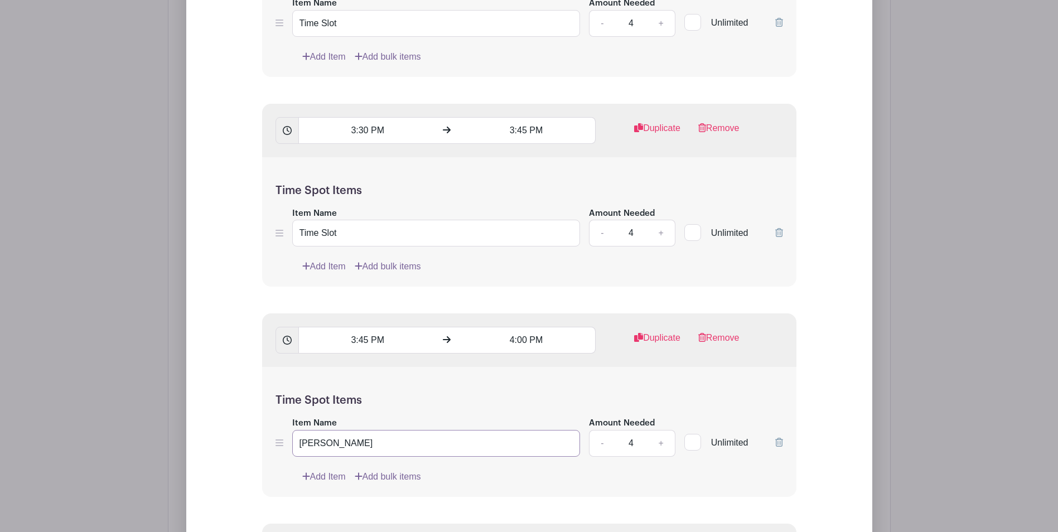
click at [312, 450] on input "Tim Slot" at bounding box center [436, 443] width 288 height 27
type input "Time Slot"
click at [169, 405] on div "Add List with Time Spots List Name Time Spots 3:00 PM 3:15 PM Duplicate Remove …" at bounding box center [530, 527] width 722 height 2158
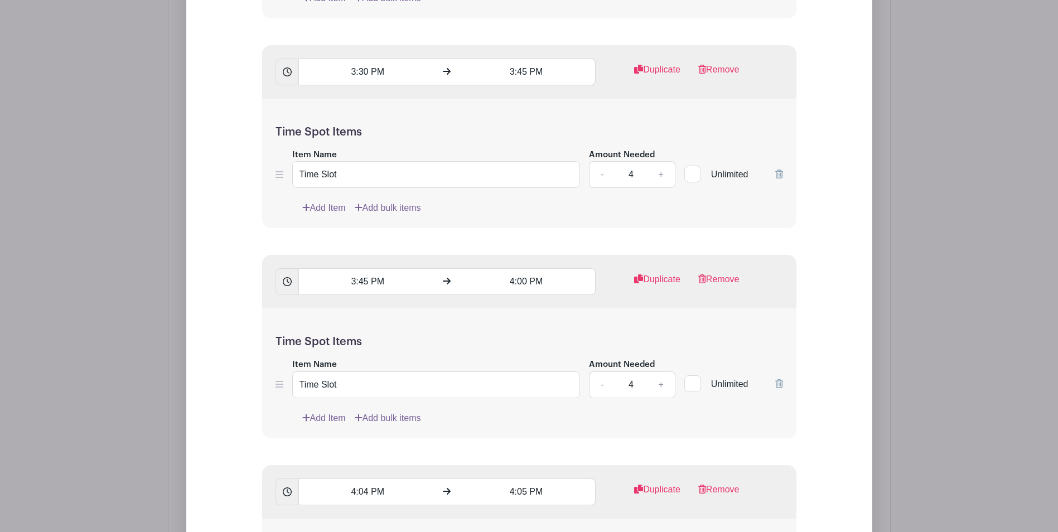
scroll to position [1484, 0]
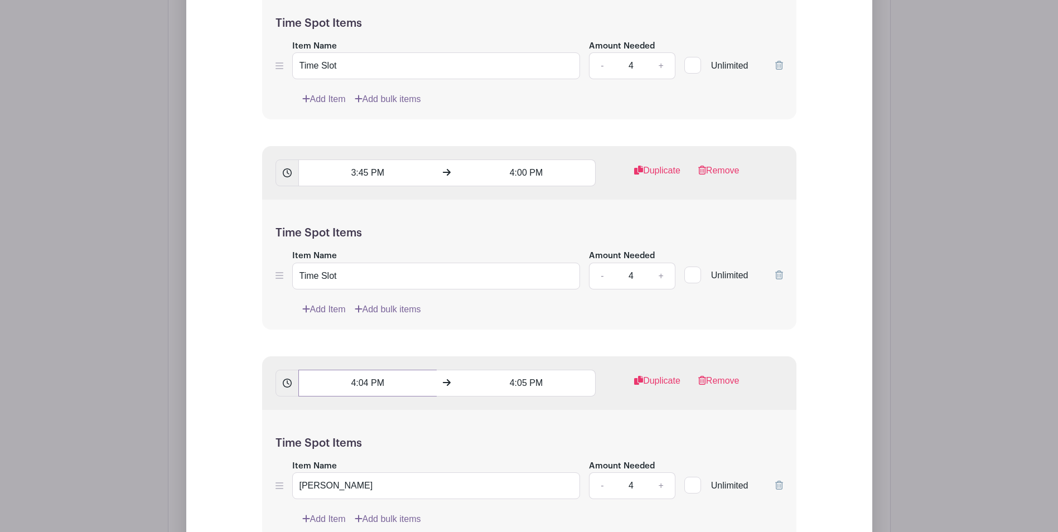
click at [372, 394] on input "4:04 PM" at bounding box center [368, 383] width 138 height 27
type input "4:00 PM"
click at [526, 392] on input "4:05 PM" at bounding box center [527, 383] width 138 height 27
type input "4:15 PM"
click at [226, 408] on div "Add List with Time Spots List Name Time Spots 3:00 PM 3:15 PM Duplicate Remove …" at bounding box center [529, 376] width 615 height 2020
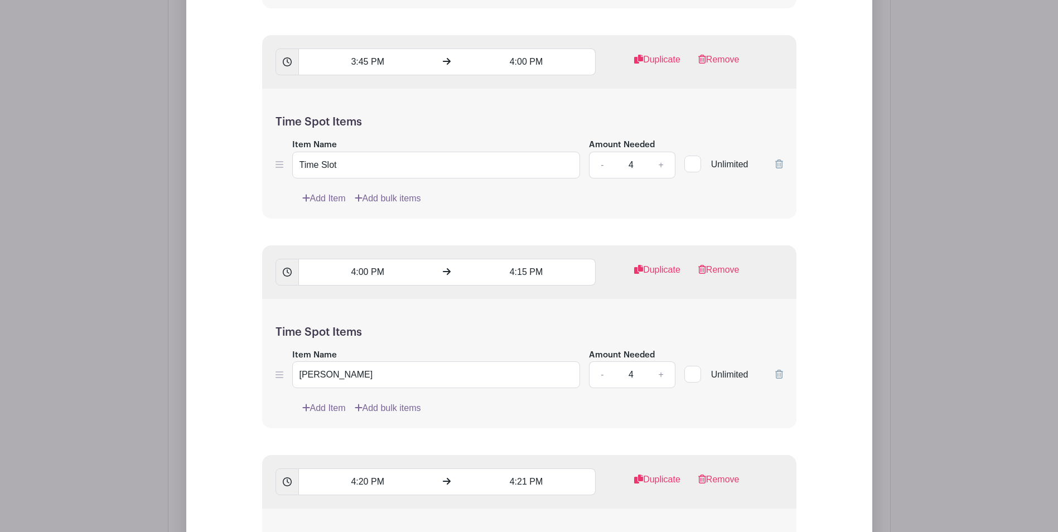
scroll to position [1596, 0]
click at [314, 382] on input "Tim Slot" at bounding box center [436, 374] width 288 height 27
type input "Time Slot"
click at [205, 353] on div "Add List with Time Spots List Name Time Spots 3:00 PM 3:15 PM Duplicate Remove …" at bounding box center [529, 248] width 686 height 2122
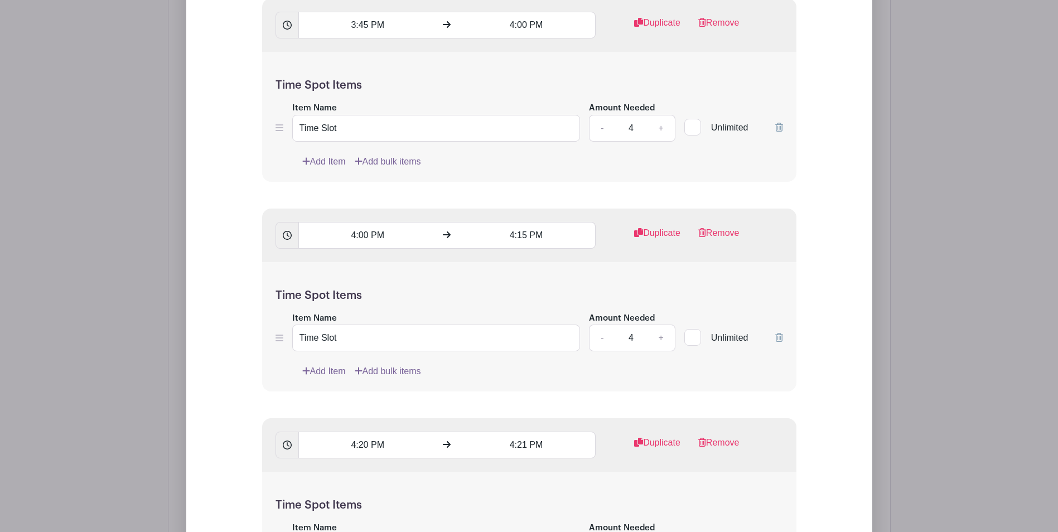
scroll to position [1652, 0]
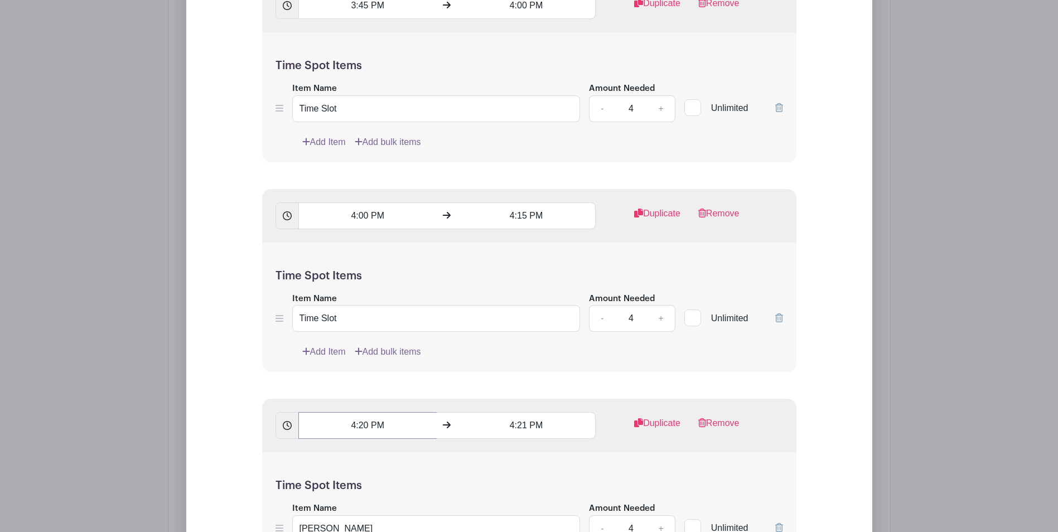
click at [367, 431] on input "4:20 PM" at bounding box center [368, 425] width 138 height 27
type input "4:15 PM"
click at [527, 436] on input "4:21 PM" at bounding box center [527, 425] width 138 height 27
type input "4:30 PM"
click at [209, 471] on div "Add List with Time Spots List Name Time Spots 3:00 PM 3:15 PM Duplicate Remove …" at bounding box center [529, 192] width 686 height 2122
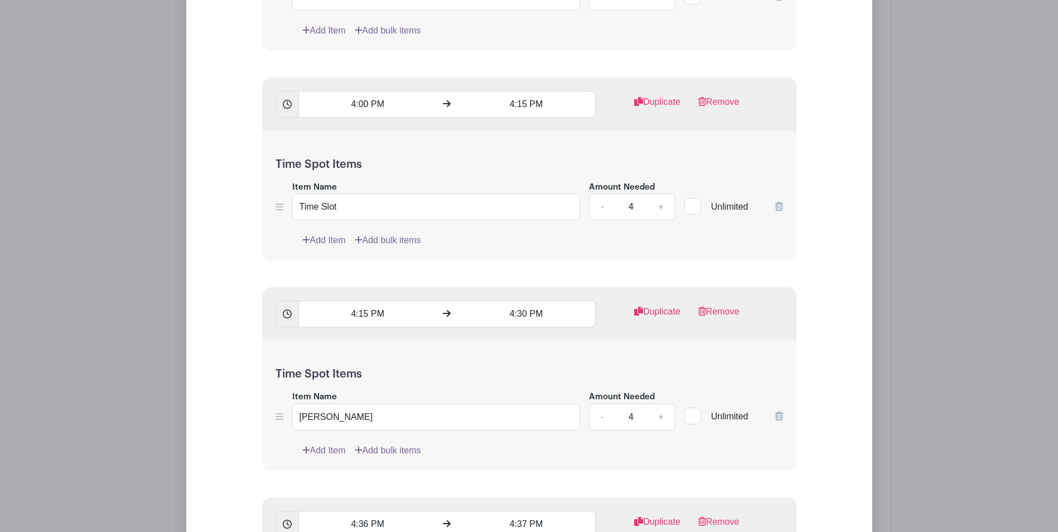
scroll to position [1875, 0]
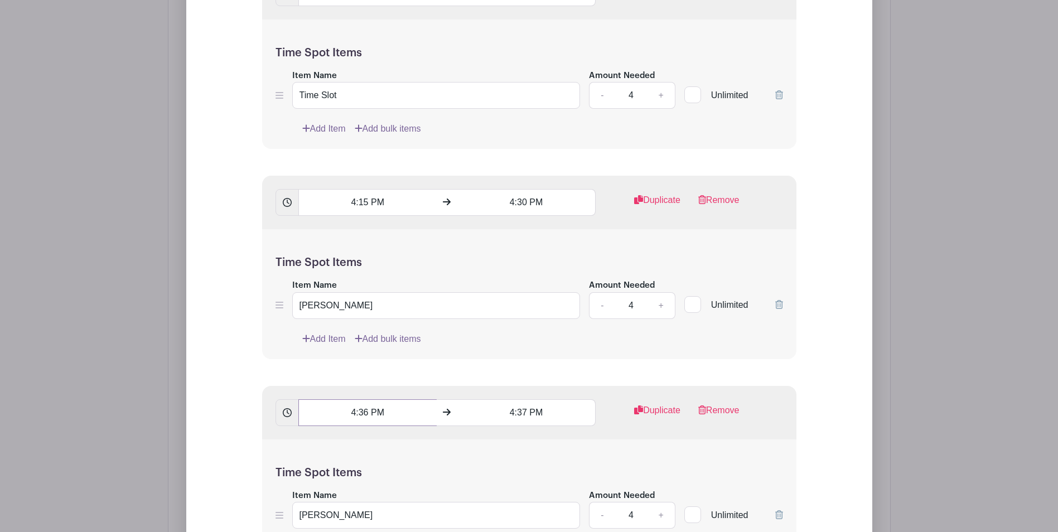
click at [367, 423] on input "4:36 PM" at bounding box center [368, 413] width 138 height 27
type input "4:30 PM"
click at [524, 422] on input "4:37 PM" at bounding box center [527, 413] width 138 height 27
type input "4:45 PM"
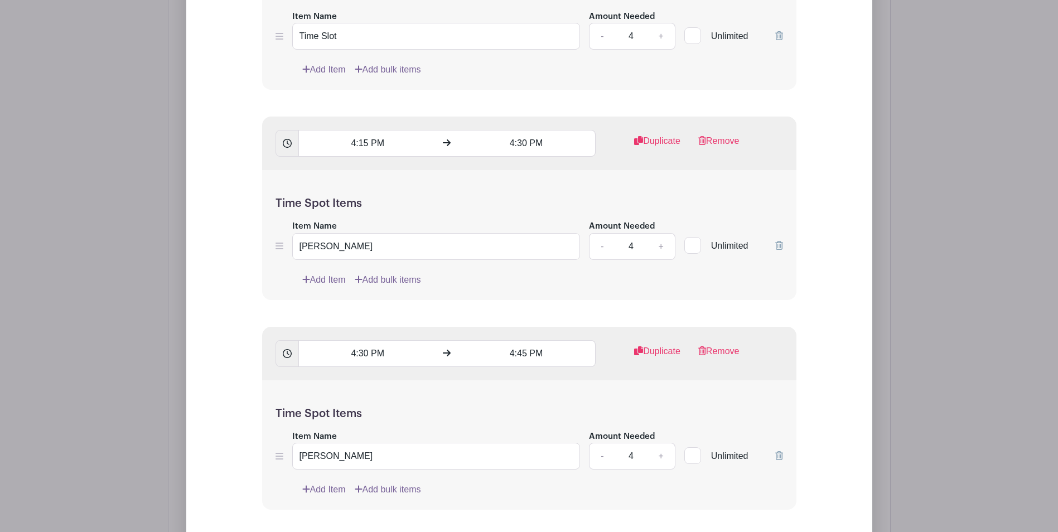
scroll to position [1986, 0]
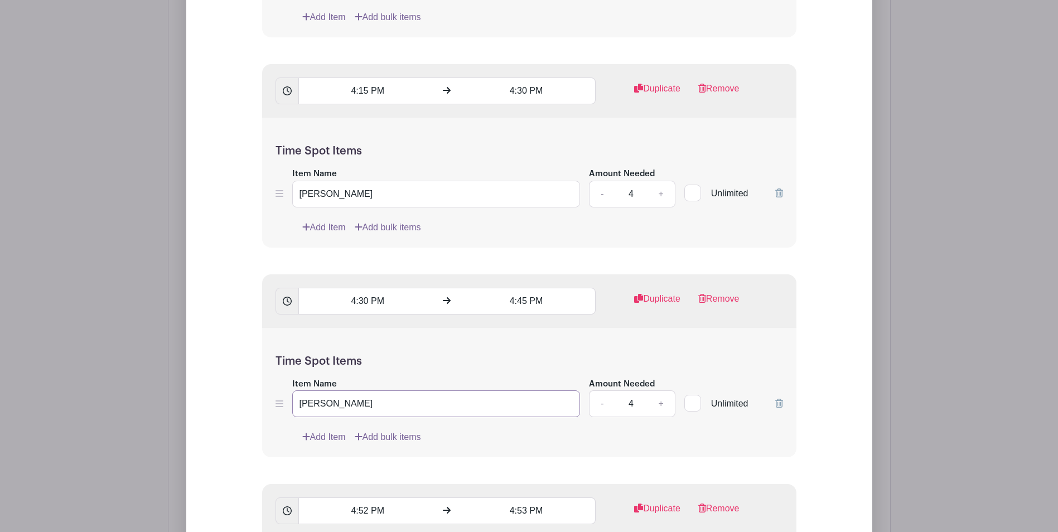
click at [316, 414] on input "Tim Slot" at bounding box center [436, 404] width 288 height 27
type input "Time Slot"
click at [314, 204] on input "Tim Slot" at bounding box center [436, 194] width 288 height 27
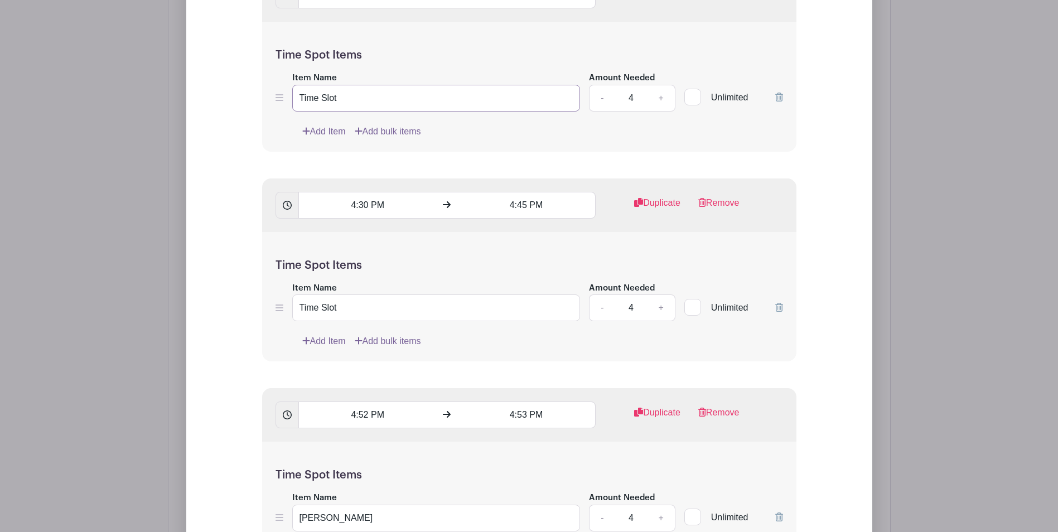
scroll to position [2154, 0]
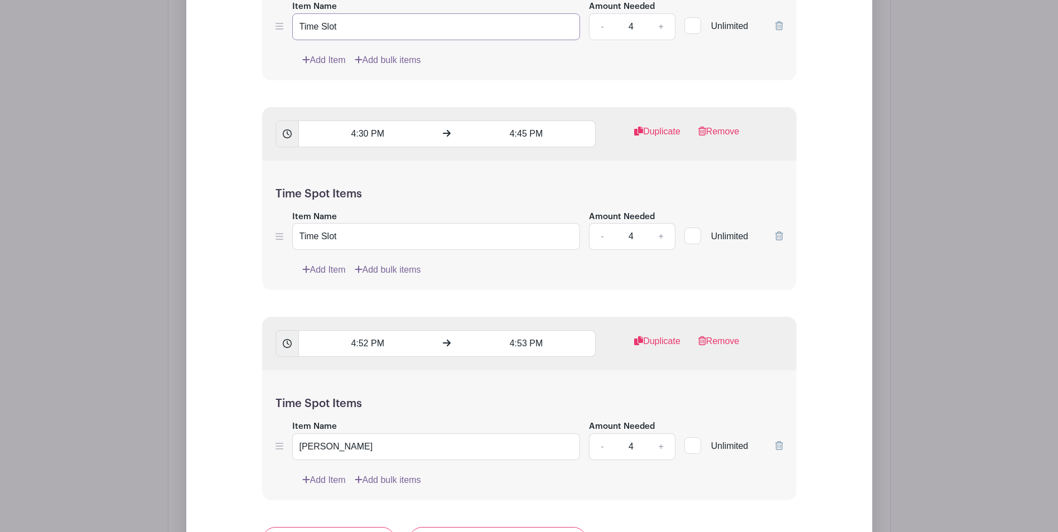
type input "Time Slot"
click at [367, 352] on input "4:52 PM" at bounding box center [368, 343] width 138 height 27
type input "4:45 PM"
click at [526, 350] on input "4:53 PM" at bounding box center [527, 343] width 138 height 27
type input "5:00 PM"
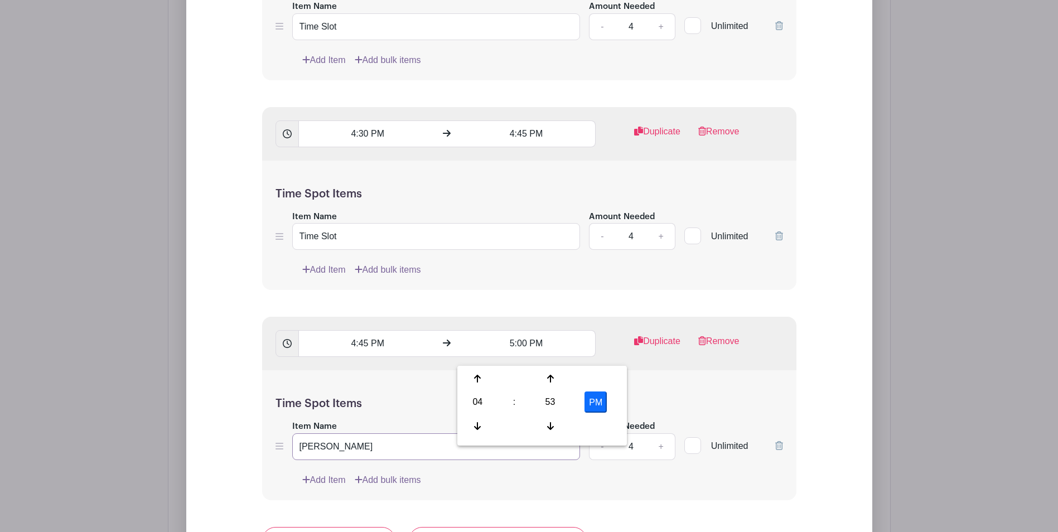
click at [314, 456] on input "Tim Slot" at bounding box center [436, 447] width 288 height 27
type input "Time Slot"
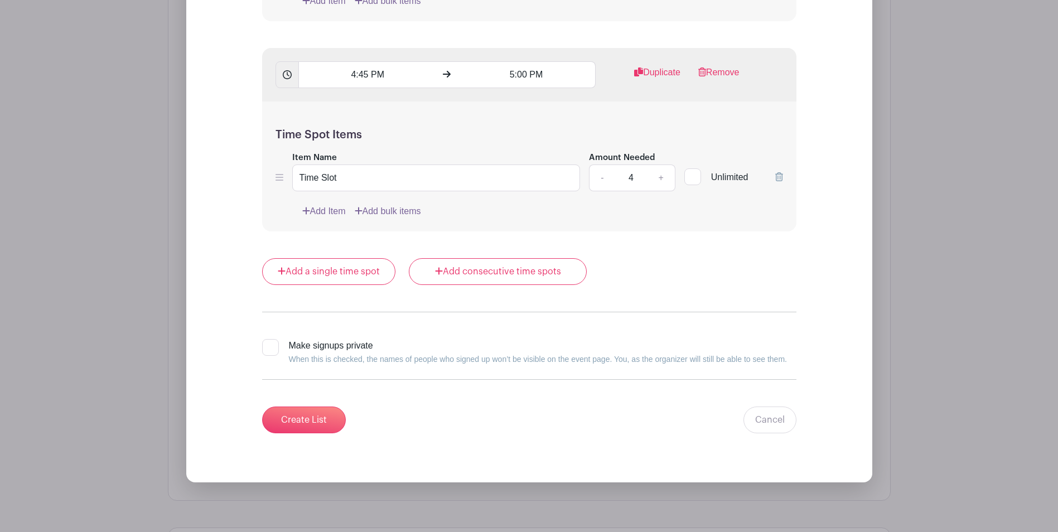
scroll to position [2433, 0]
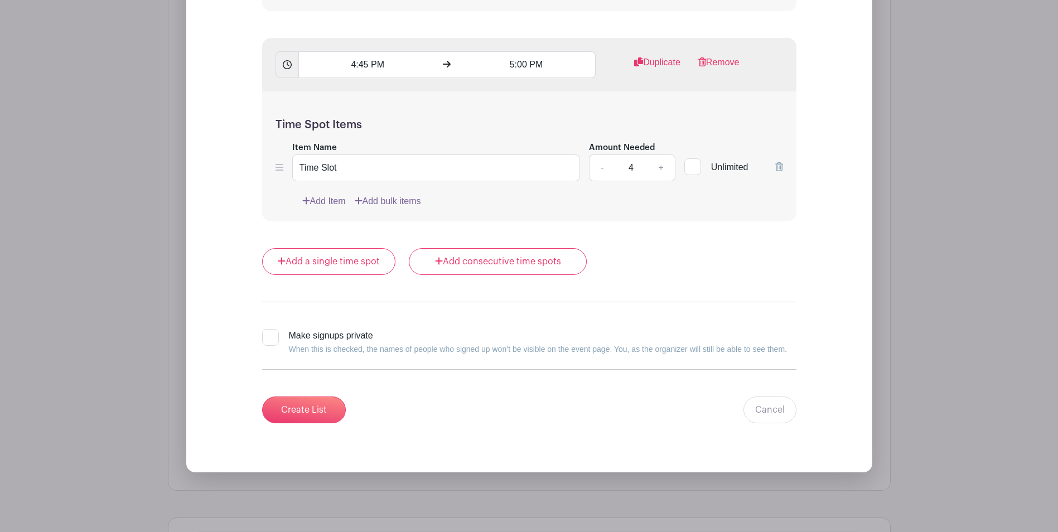
click at [271, 343] on div at bounding box center [270, 337] width 17 height 17
click at [269, 336] on input "Make signups private When this is checked, the names of people who signed up wo…" at bounding box center [265, 332] width 7 height 7
checkbox input "true"
click at [295, 413] on input "Create List" at bounding box center [304, 410] width 84 height 27
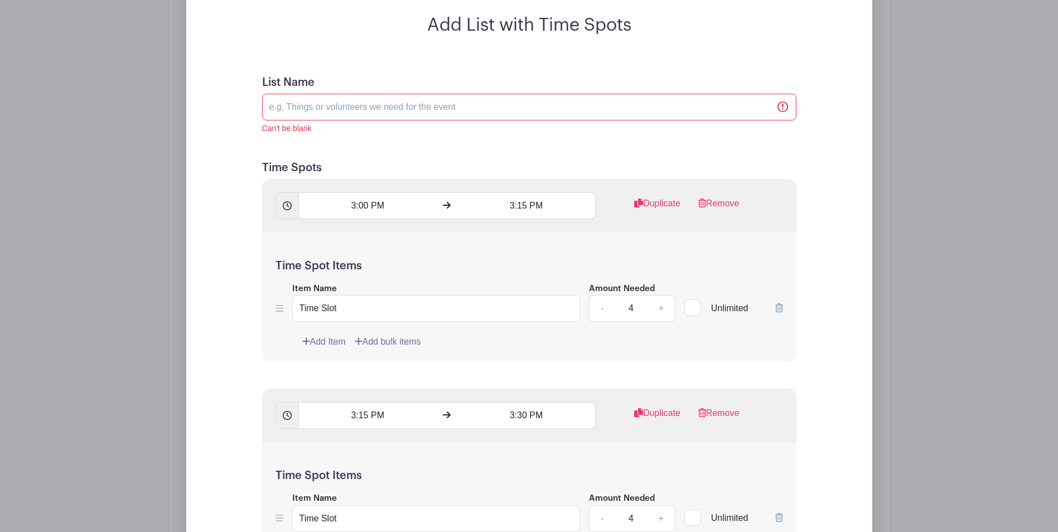
scroll to position [826, 0]
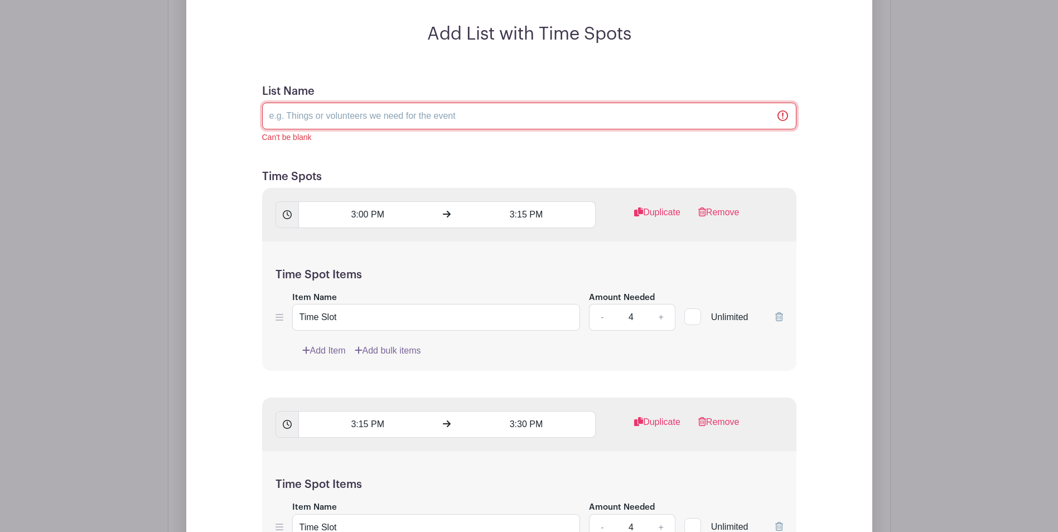
click at [338, 128] on input "List Name" at bounding box center [529, 116] width 535 height 27
click at [398, 123] on input "List Name" at bounding box center [529, 116] width 535 height 27
paste input "On-site Quadrivalent [MEDICAL_DATA]"
type input "On-site Quadrivalent [MEDICAL_DATA]"
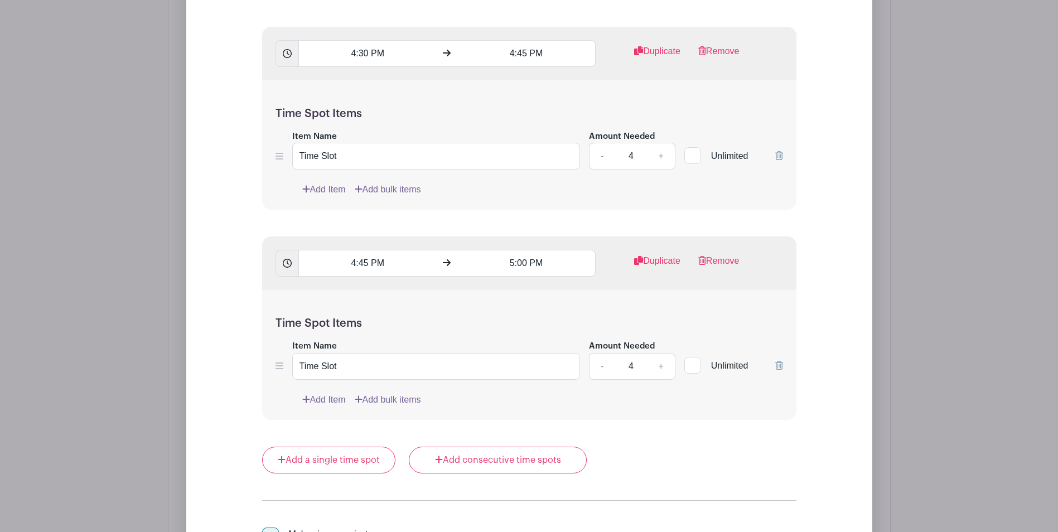
scroll to position [2389, 0]
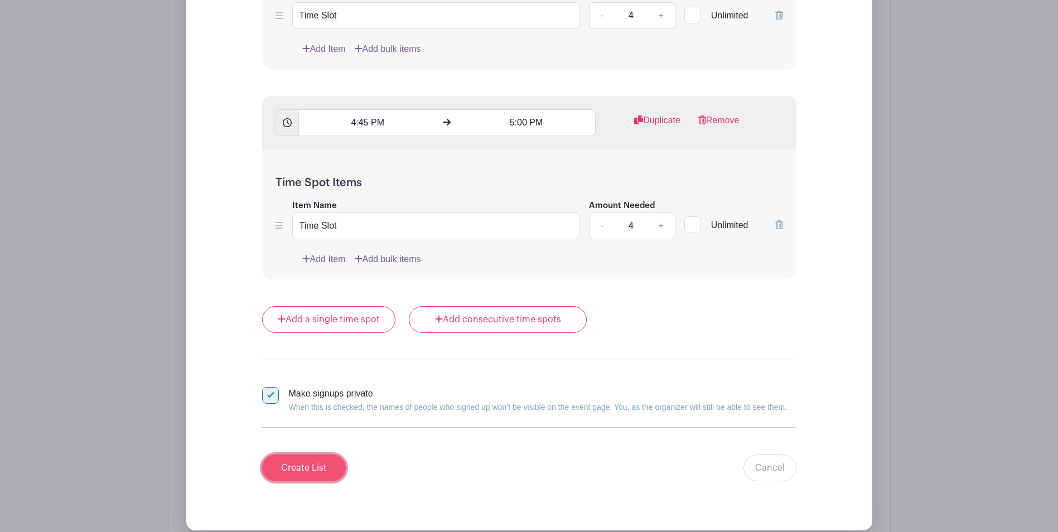
click at [329, 474] on input "Create List" at bounding box center [304, 468] width 84 height 27
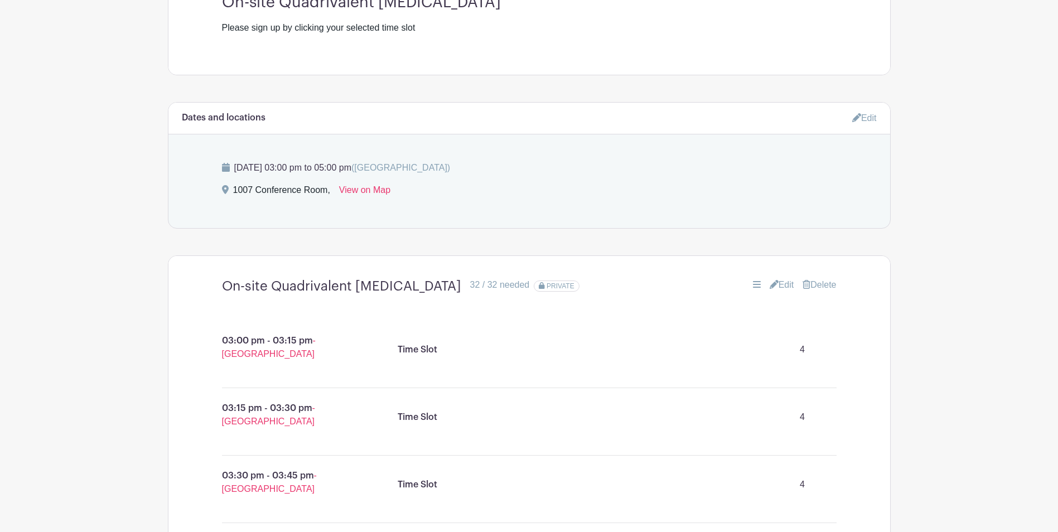
scroll to position [400, 0]
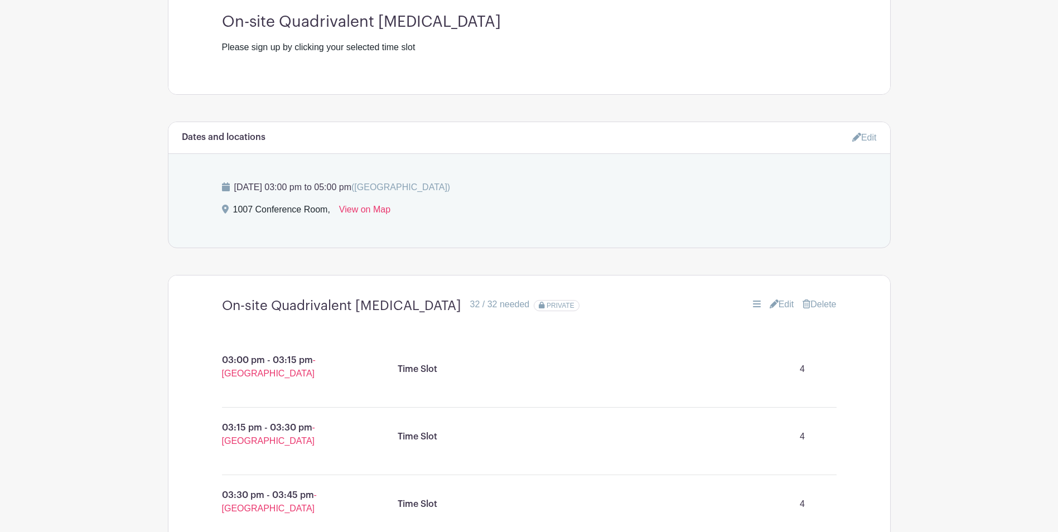
click at [776, 309] on link "Edit" at bounding box center [782, 304] width 25 height 13
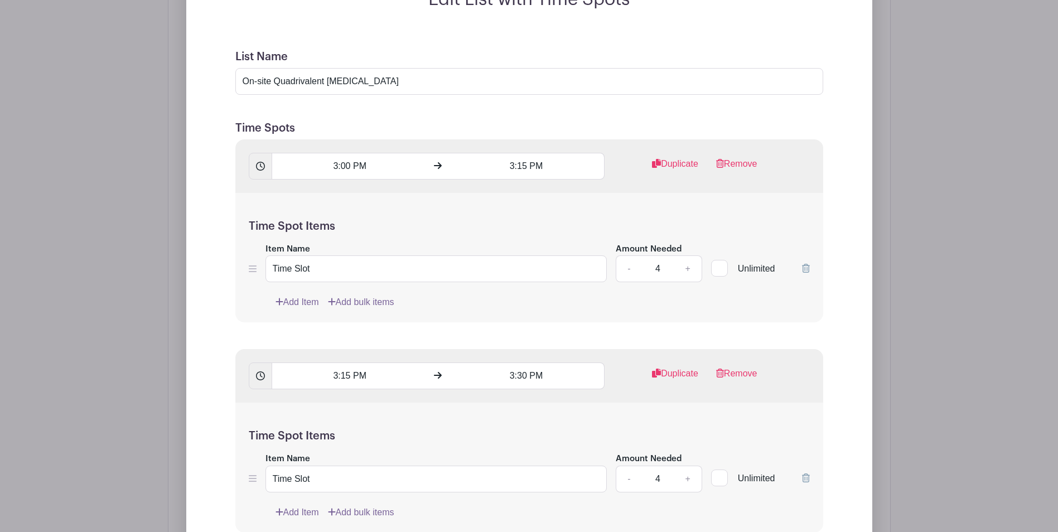
scroll to position [791, 0]
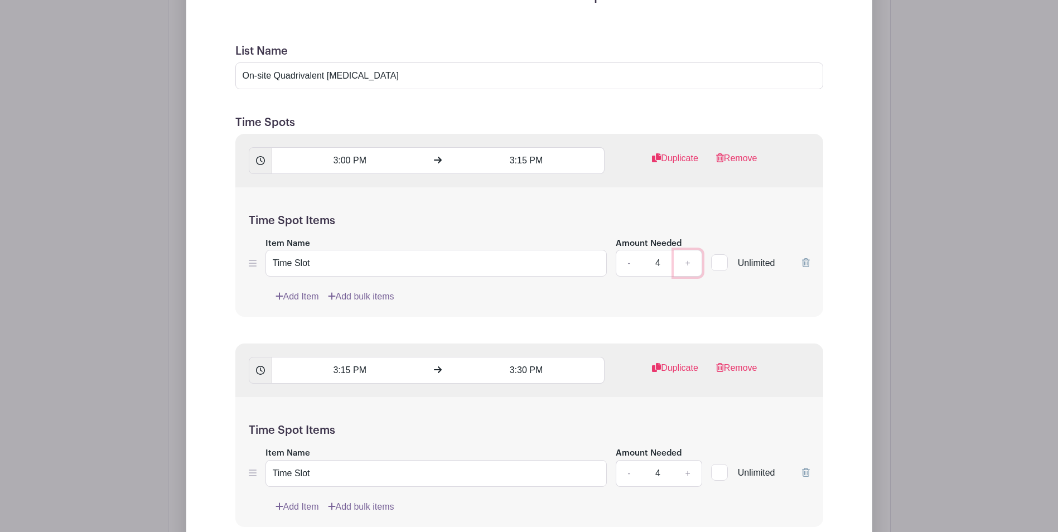
click at [686, 274] on link "+" at bounding box center [688, 263] width 28 height 27
type input "5"
click at [686, 480] on link "+" at bounding box center [688, 473] width 28 height 27
type input "5"
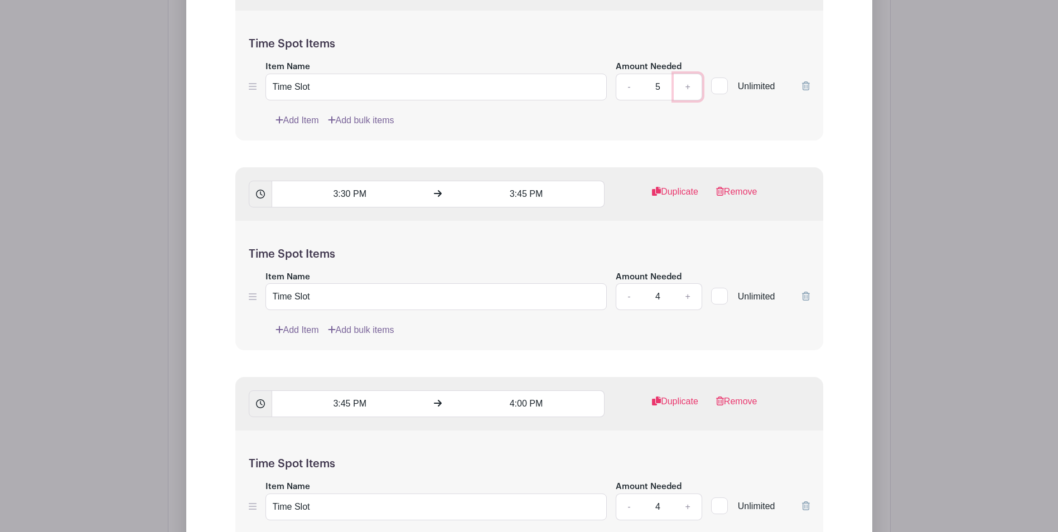
scroll to position [1237, 0]
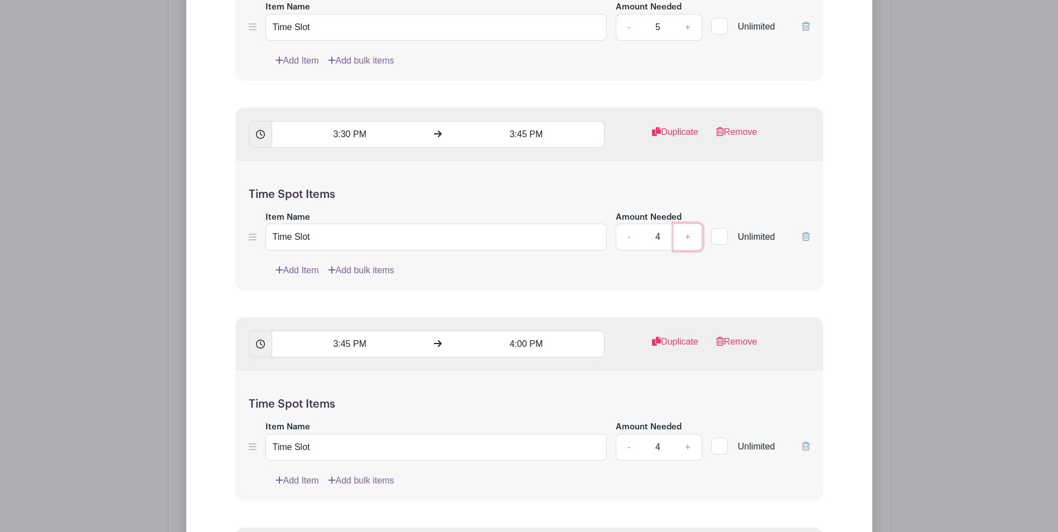
click at [682, 247] on link "+" at bounding box center [688, 237] width 28 height 27
type input "5"
click at [689, 461] on link "+" at bounding box center [688, 447] width 28 height 27
type input "5"
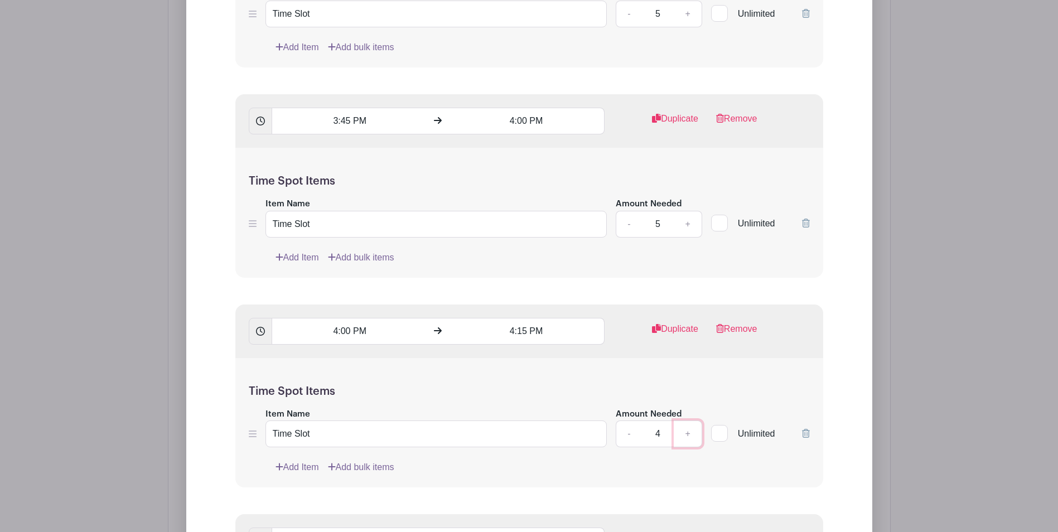
click at [691, 445] on link "+" at bounding box center [688, 434] width 28 height 27
type input "5"
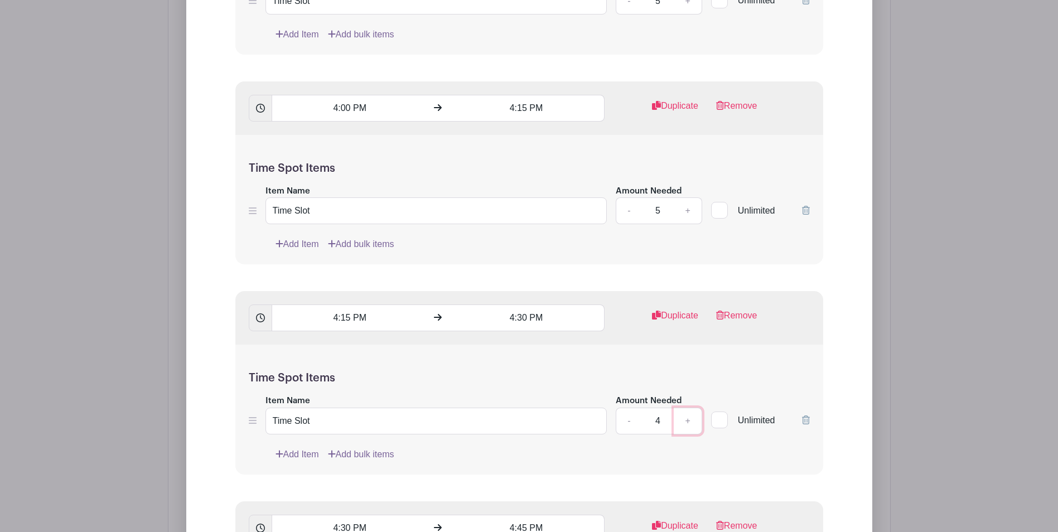
click at [686, 432] on link "+" at bounding box center [688, 421] width 28 height 27
type input "5"
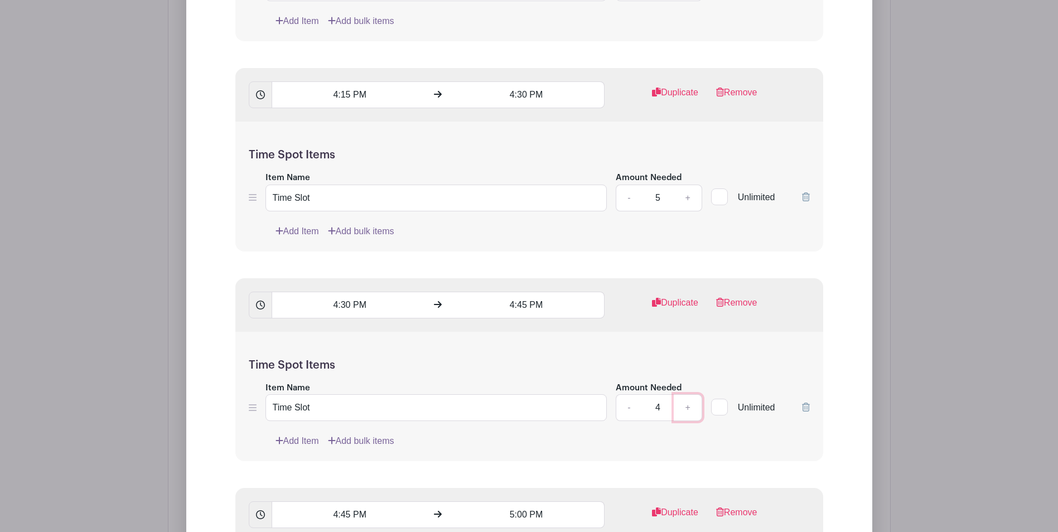
click at [692, 421] on link "+" at bounding box center [688, 407] width 28 height 27
type input "5"
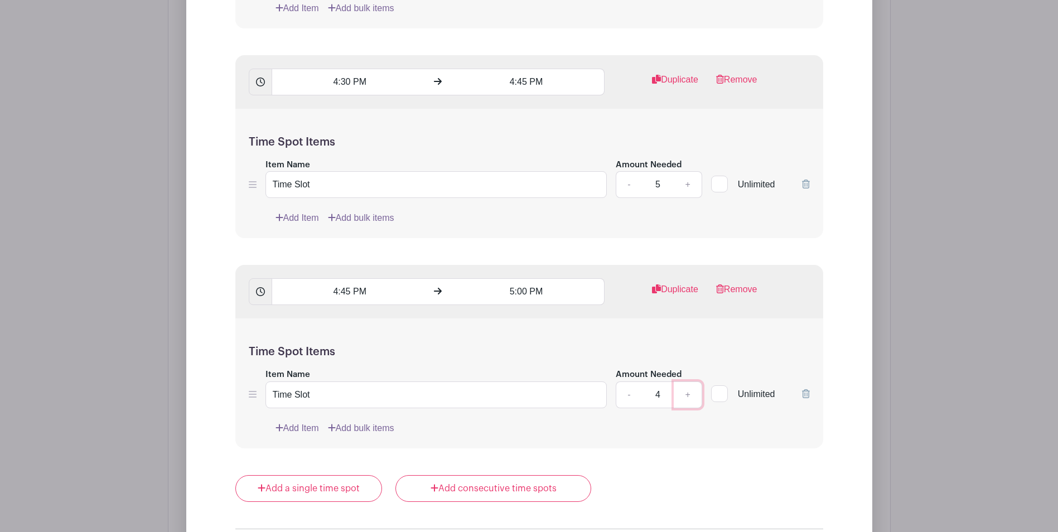
click at [684, 401] on link "+" at bounding box center [688, 395] width 28 height 27
type input "5"
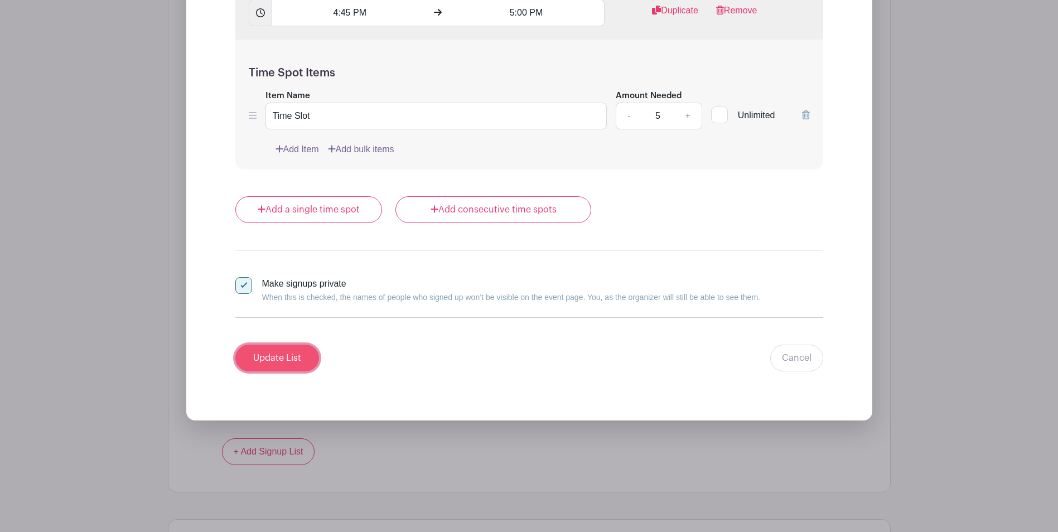
click at [289, 369] on input "Update List" at bounding box center [277, 358] width 84 height 27
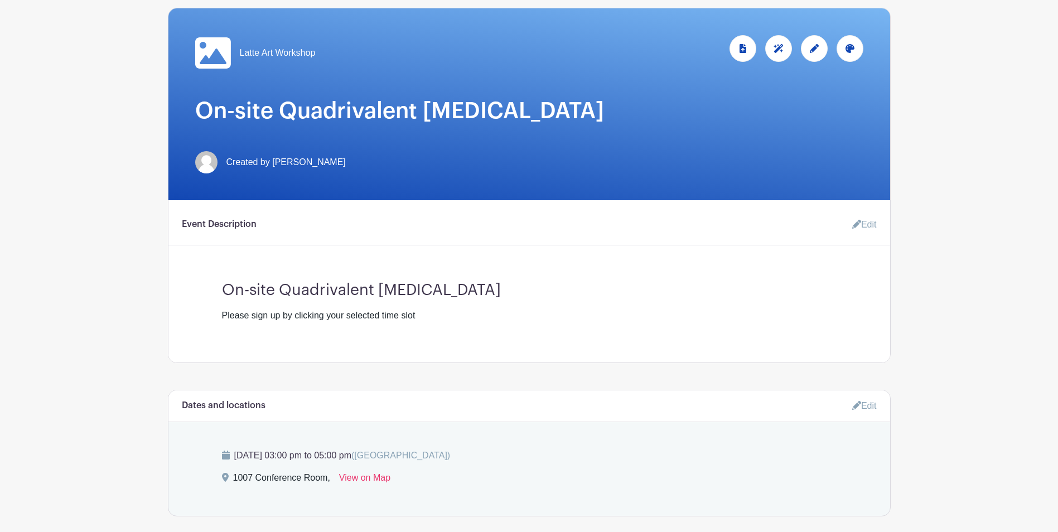
scroll to position [121, 0]
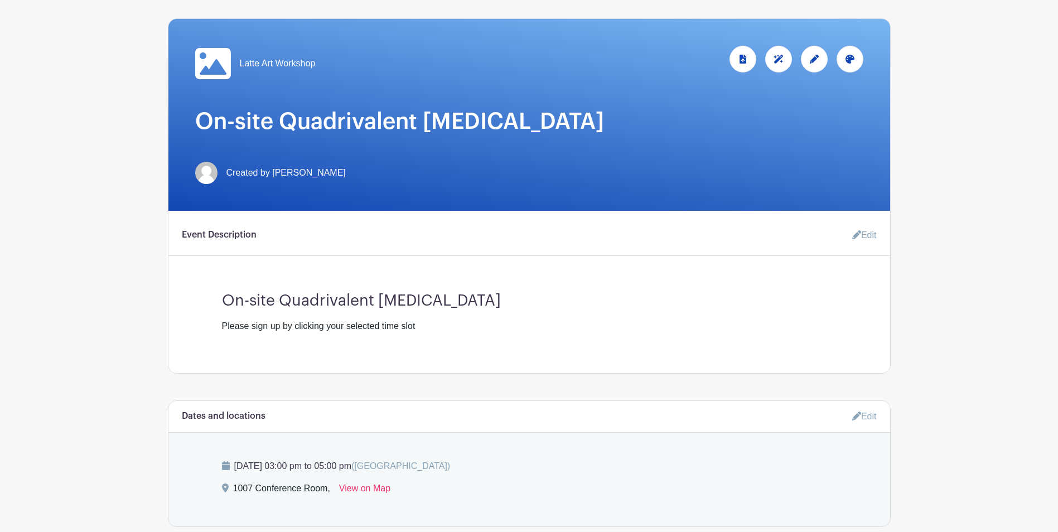
click at [812, 64] on icon at bounding box center [814, 59] width 9 height 9
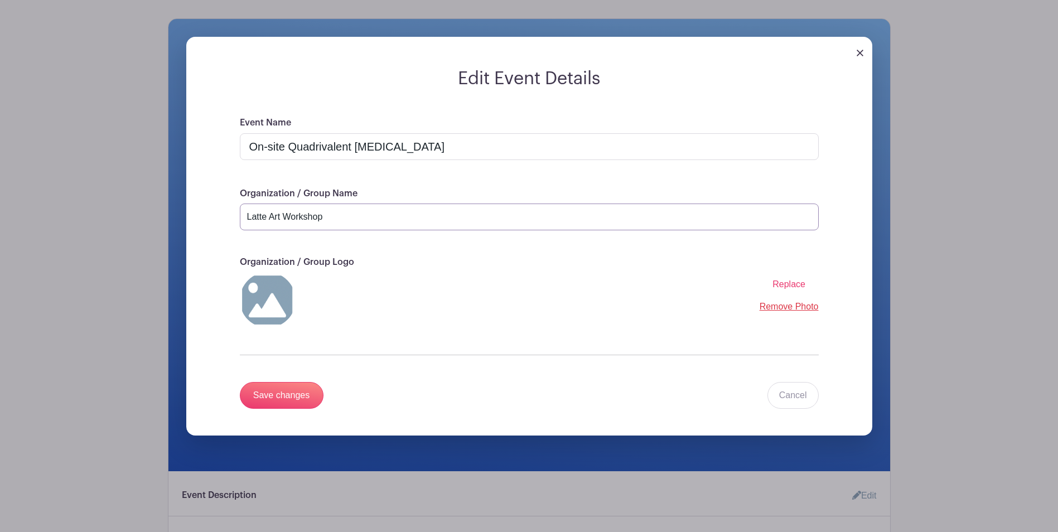
drag, startPoint x: 341, startPoint y: 222, endPoint x: 231, endPoint y: 223, distance: 110.5
click at [231, 223] on div "Event Name On-site Quadrivalent Influenza Vaccination Organization / Group Name…" at bounding box center [529, 276] width 633 height 320
drag, startPoint x: 319, startPoint y: 224, endPoint x: 352, endPoint y: 228, distance: 32.6
click at [319, 224] on input "Latte Art Workshop" at bounding box center [529, 217] width 579 height 27
drag, startPoint x: 350, startPoint y: 229, endPoint x: 153, endPoint y: 223, distance: 197.1
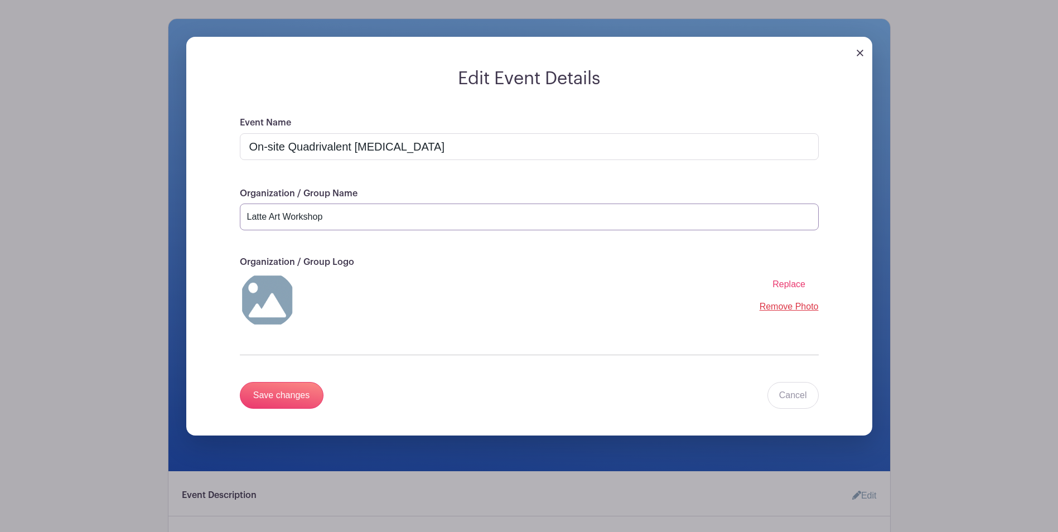
click at [169, 223] on div "Edit Event Details Event Name On-site Quadrivalent Influenza Vaccination Organi…" at bounding box center [530, 245] width 722 height 453
paste input "Quality HealthCare"
type input "Quality HealthCare"
click at [305, 406] on input "Save changes" at bounding box center [282, 395] width 84 height 27
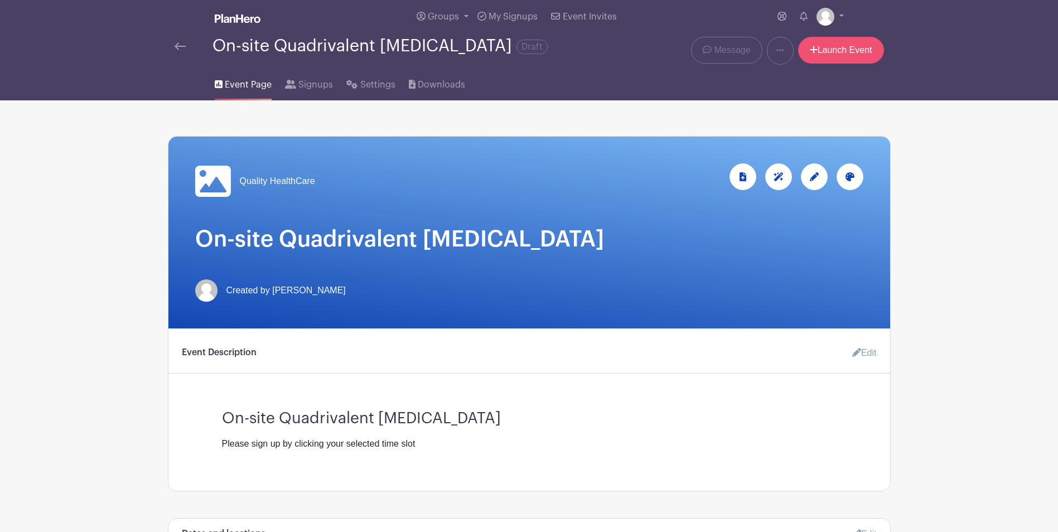
scroll to position [0, 0]
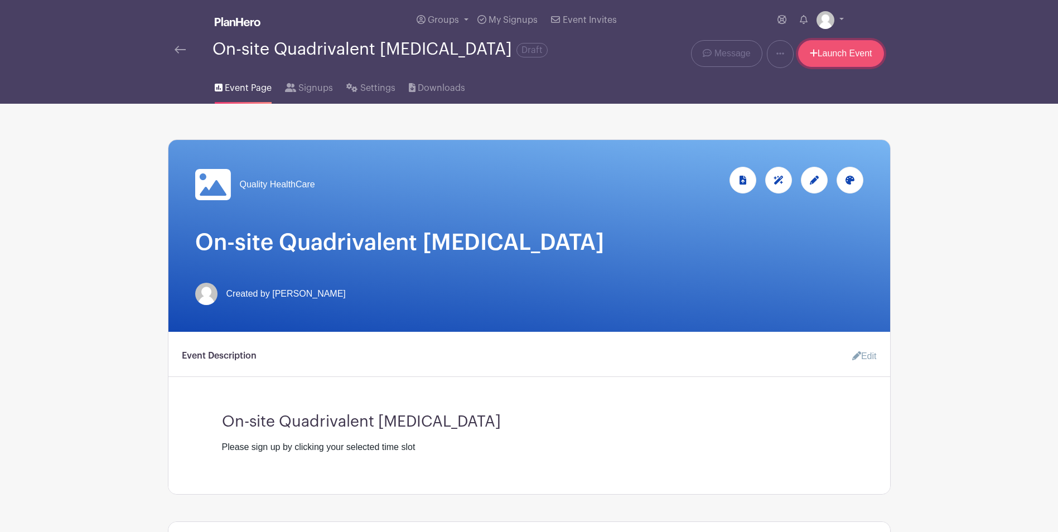
click at [823, 57] on link "Launch Event" at bounding box center [841, 53] width 86 height 27
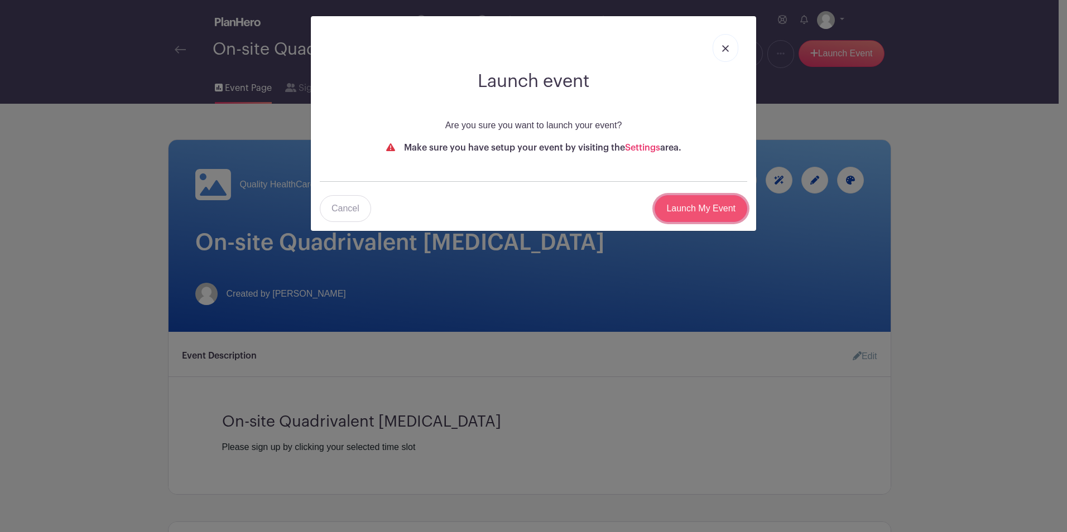
click at [709, 208] on input "Launch My Event" at bounding box center [700, 208] width 93 height 27
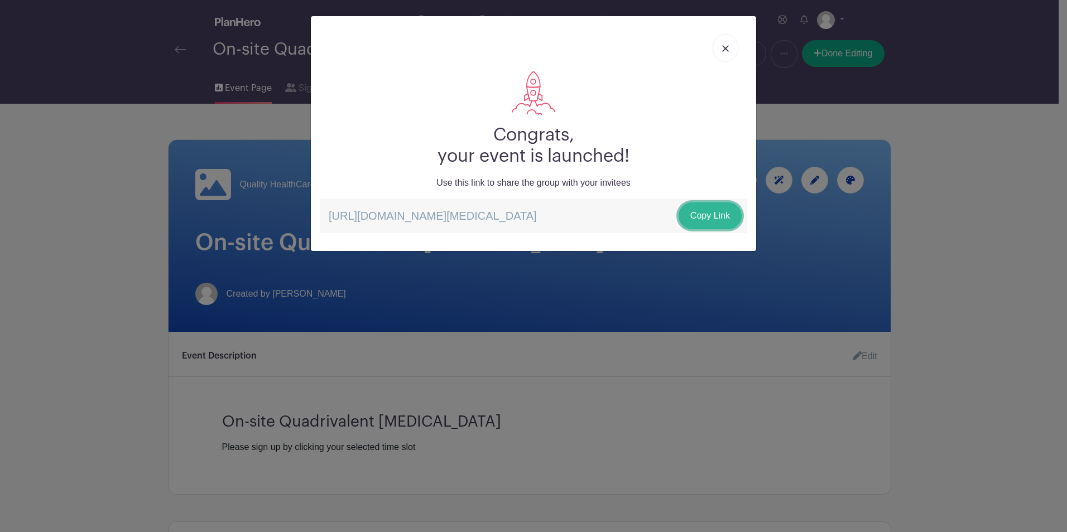
click at [706, 216] on link "Copy Link" at bounding box center [709, 216] width 63 height 27
click at [699, 215] on link "Copy Link" at bounding box center [709, 216] width 63 height 27
click at [728, 54] on link at bounding box center [726, 48] width 26 height 28
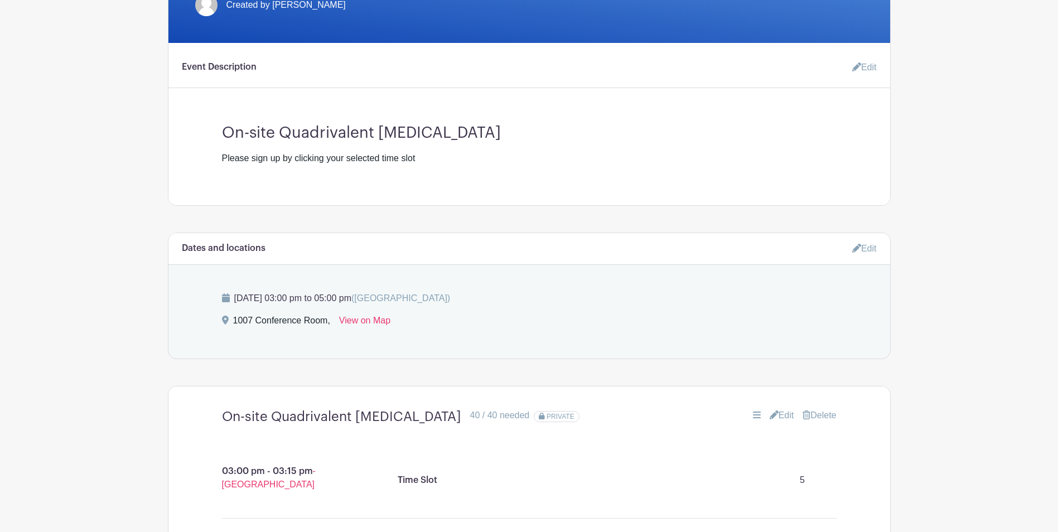
scroll to position [391, 0]
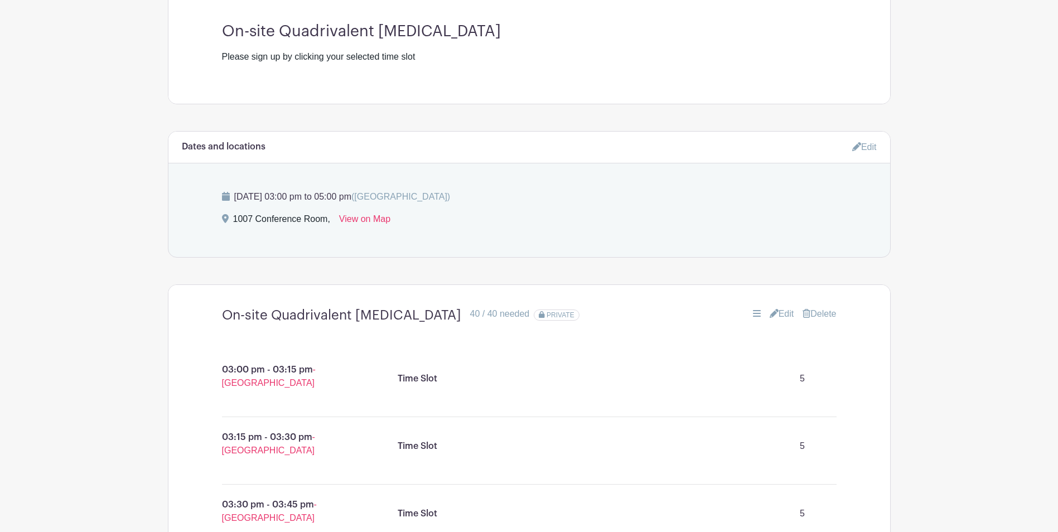
click at [778, 321] on link "Edit" at bounding box center [782, 313] width 25 height 13
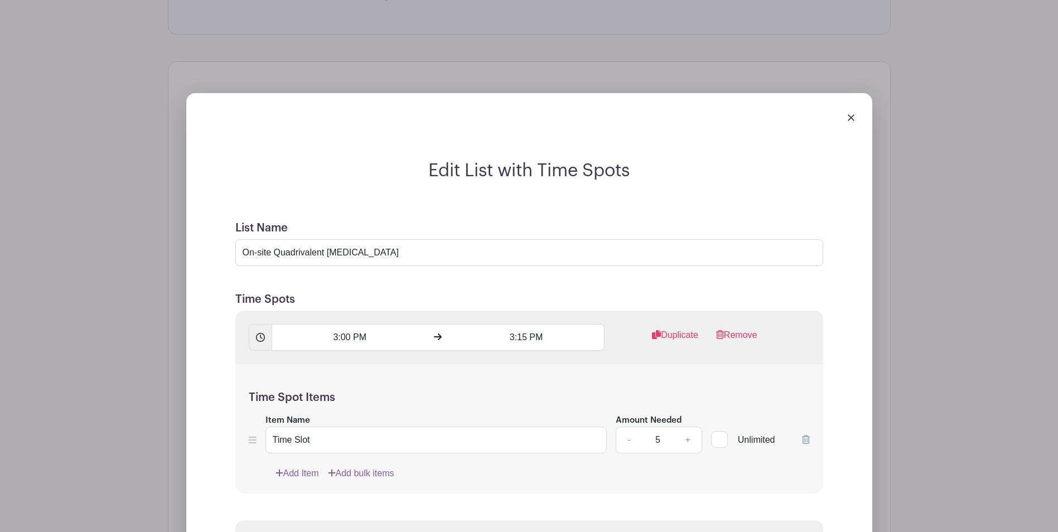
scroll to position [725, 0]
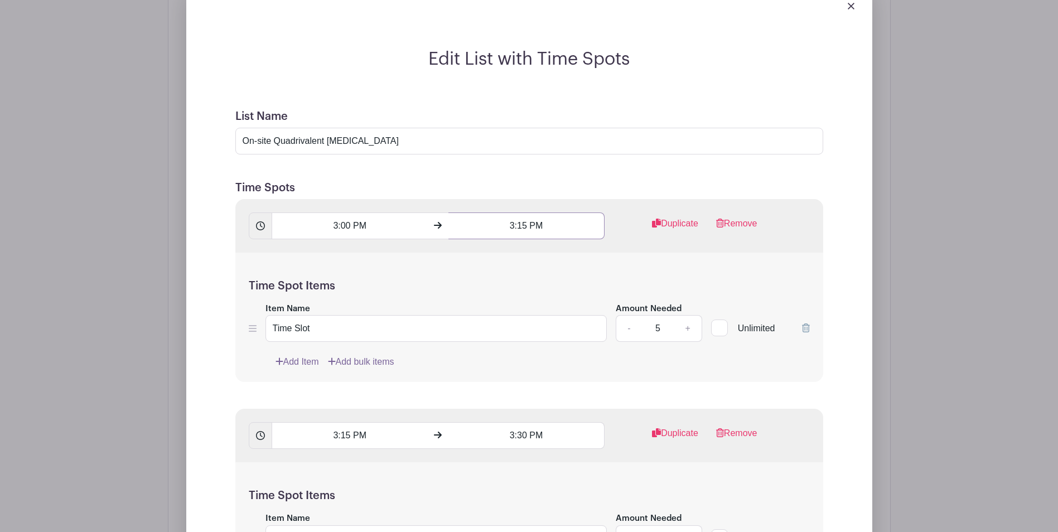
click at [526, 235] on input "3:15 PM" at bounding box center [527, 226] width 156 height 27
type input "3:10 PM"
click at [442, 293] on h5 "Time Spot Items" at bounding box center [529, 286] width 561 height 13
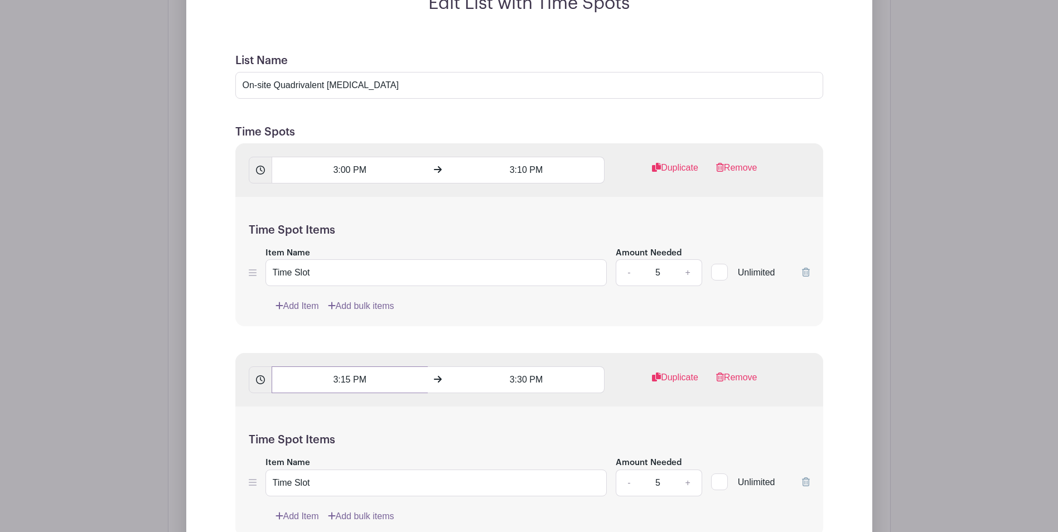
click at [350, 386] on input "3:15 PM" at bounding box center [350, 380] width 156 height 27
type input "3:10 PM"
click at [526, 387] on input "3:30 PM" at bounding box center [527, 380] width 156 height 27
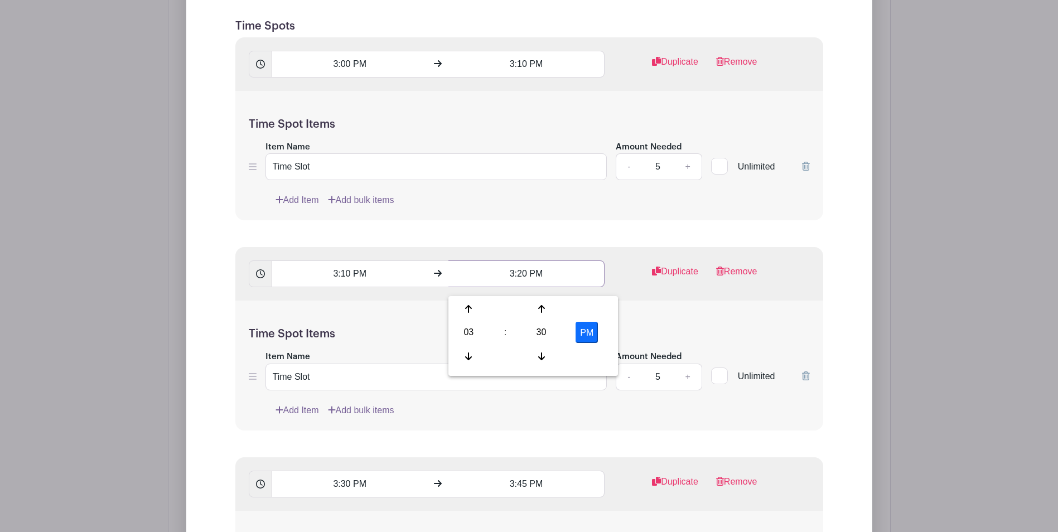
scroll to position [893, 0]
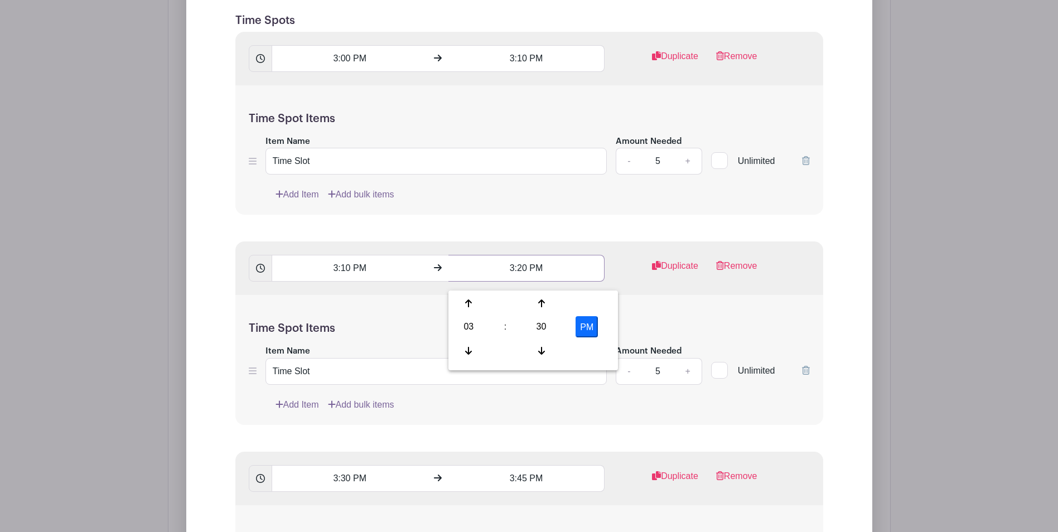
type input "3:20 PM"
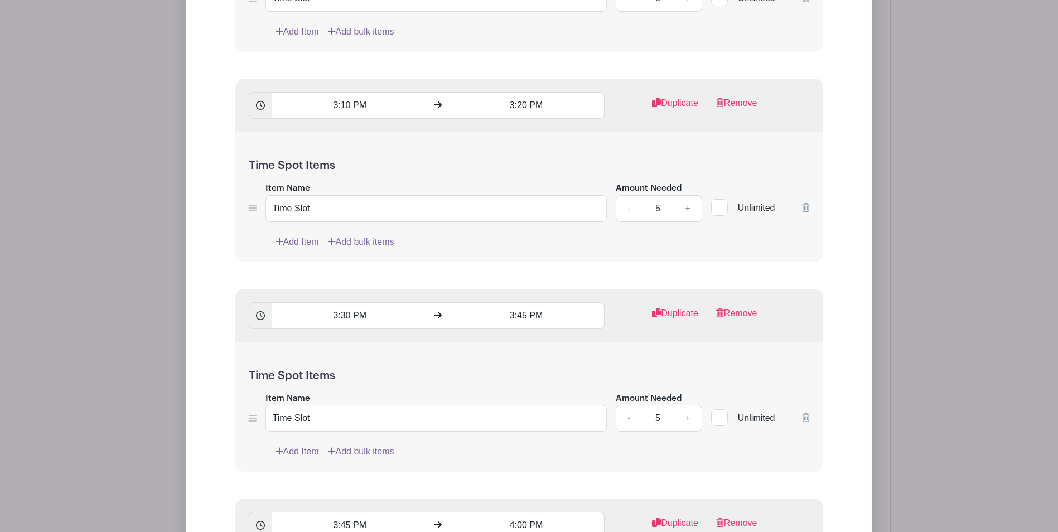
scroll to position [1060, 0]
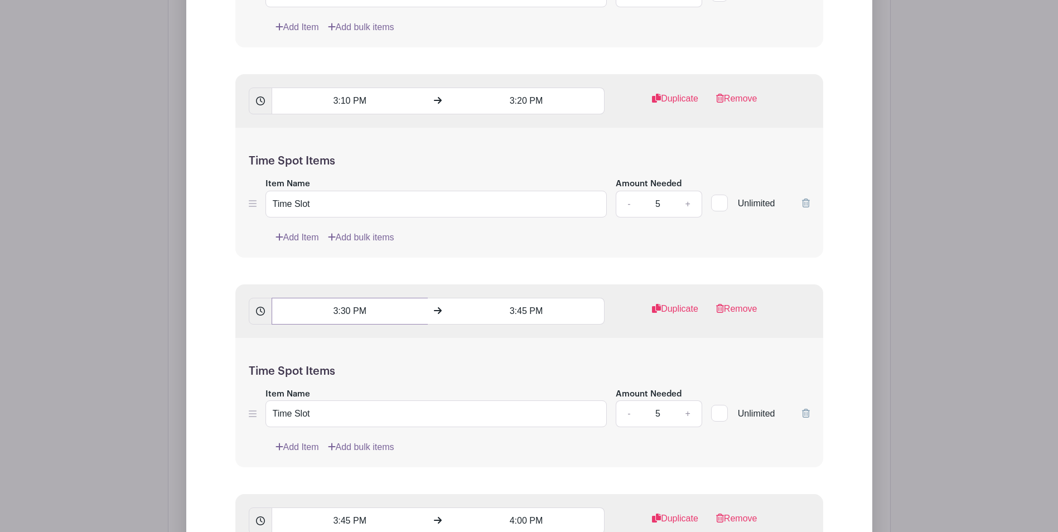
click at [352, 318] on input "3:30 PM" at bounding box center [350, 311] width 156 height 27
type input "3:20 PM"
click at [528, 319] on input "3:45 PM" at bounding box center [527, 311] width 156 height 27
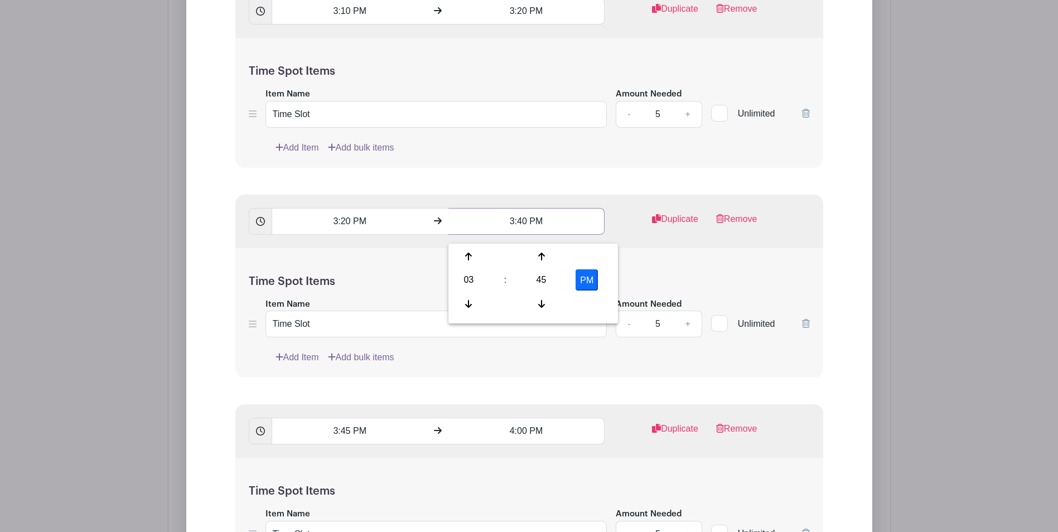
scroll to position [1172, 0]
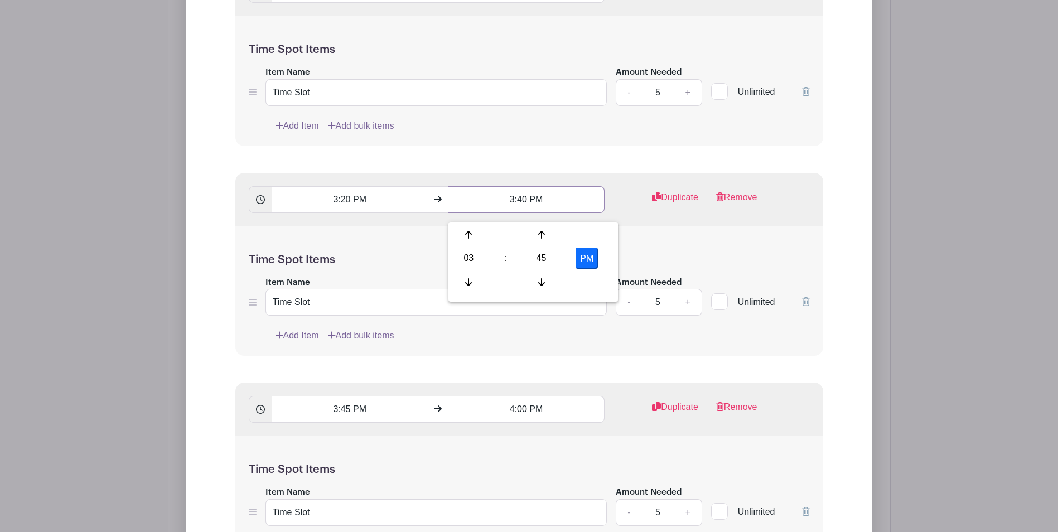
type input "3:40 PM"
click at [349, 418] on input "3:45 PM" at bounding box center [350, 409] width 156 height 27
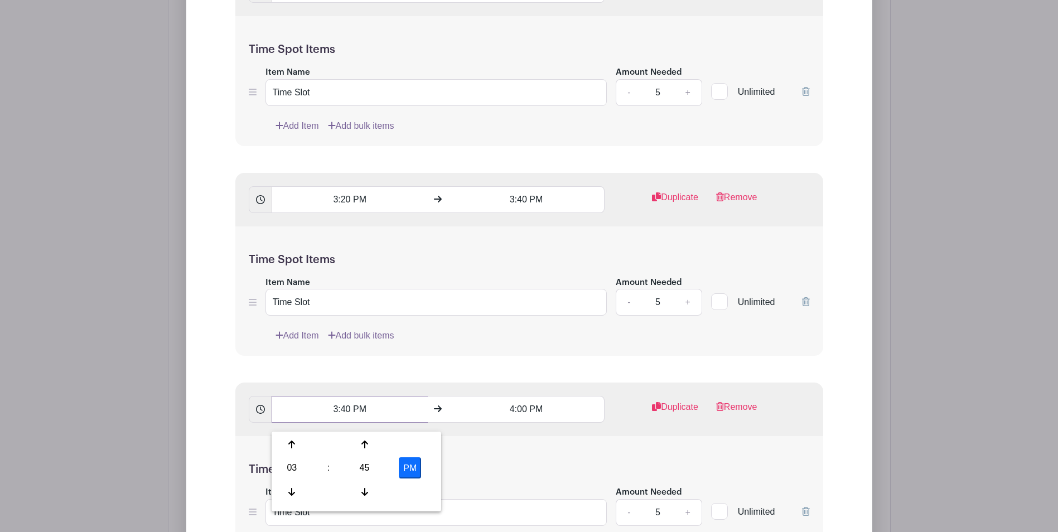
type input "3:40 PM"
click at [525, 418] on input "4:00 PM" at bounding box center [527, 409] width 156 height 27
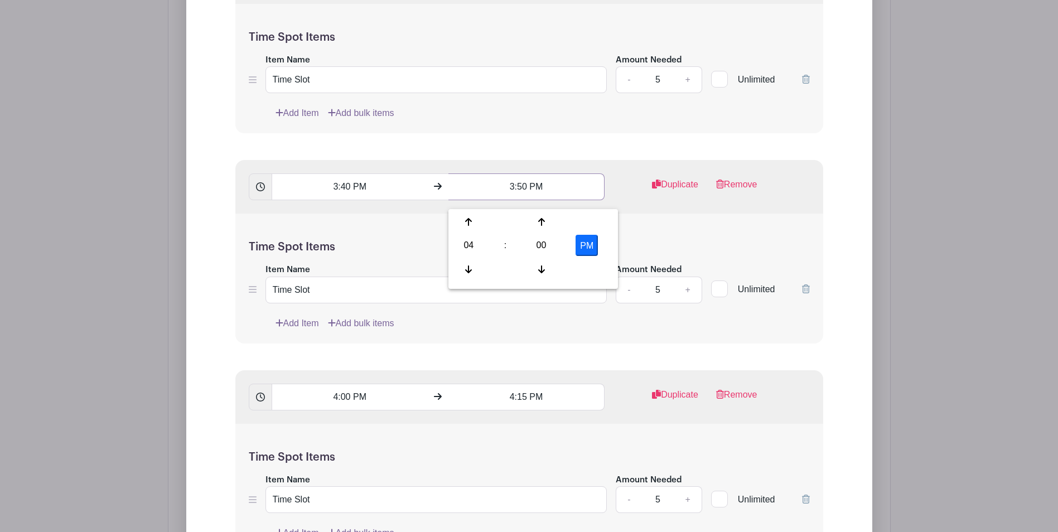
scroll to position [1395, 0]
type input "3:50 PM"
click at [338, 405] on input "4:00 PM" at bounding box center [350, 396] width 156 height 27
type input "3:50 PM"
click at [528, 406] on input "4:15 PM" at bounding box center [527, 396] width 156 height 27
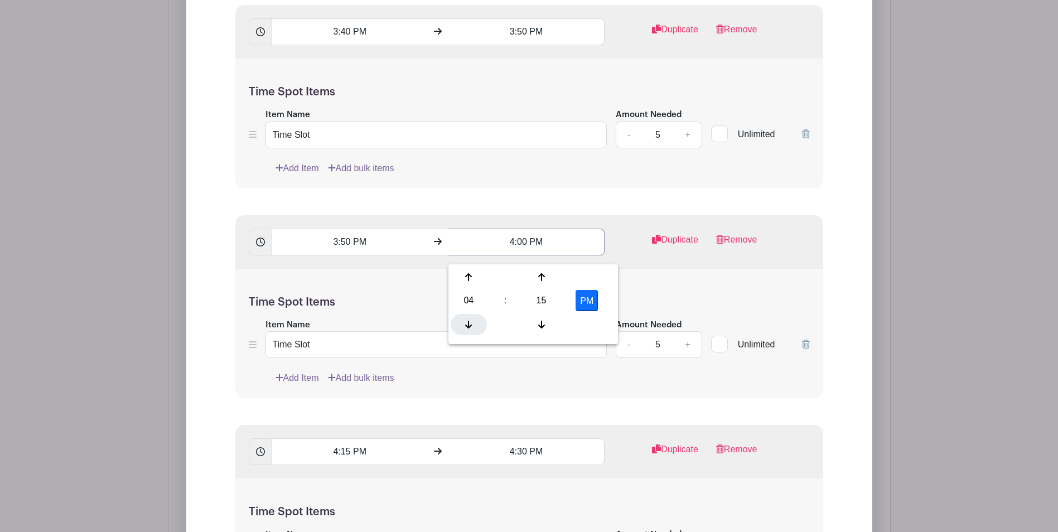
scroll to position [1618, 0]
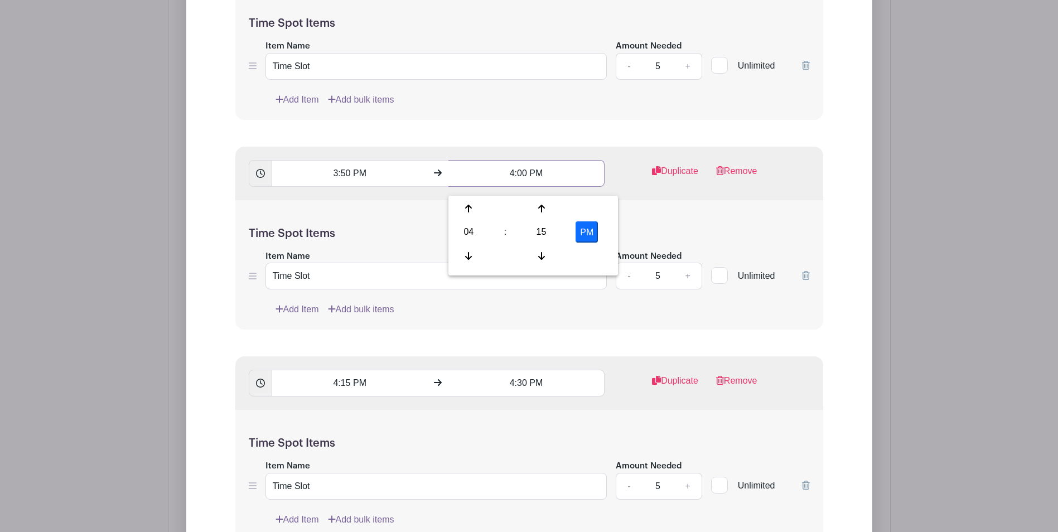
type input "4:00 PM"
click at [353, 393] on input "4:15 PM" at bounding box center [350, 383] width 156 height 27
type input "4:00 PM"
click at [527, 394] on input "4:30 PM" at bounding box center [527, 383] width 156 height 27
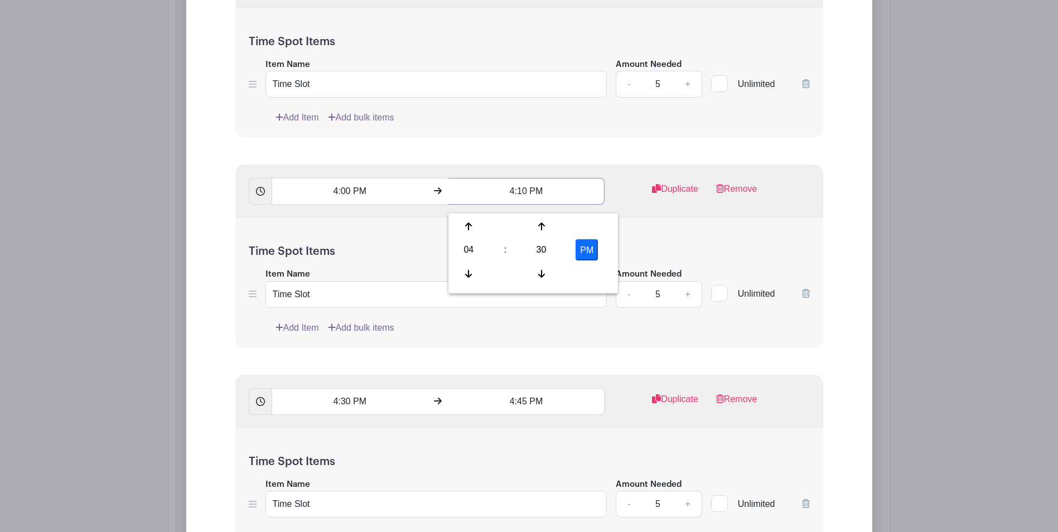
scroll to position [1841, 0]
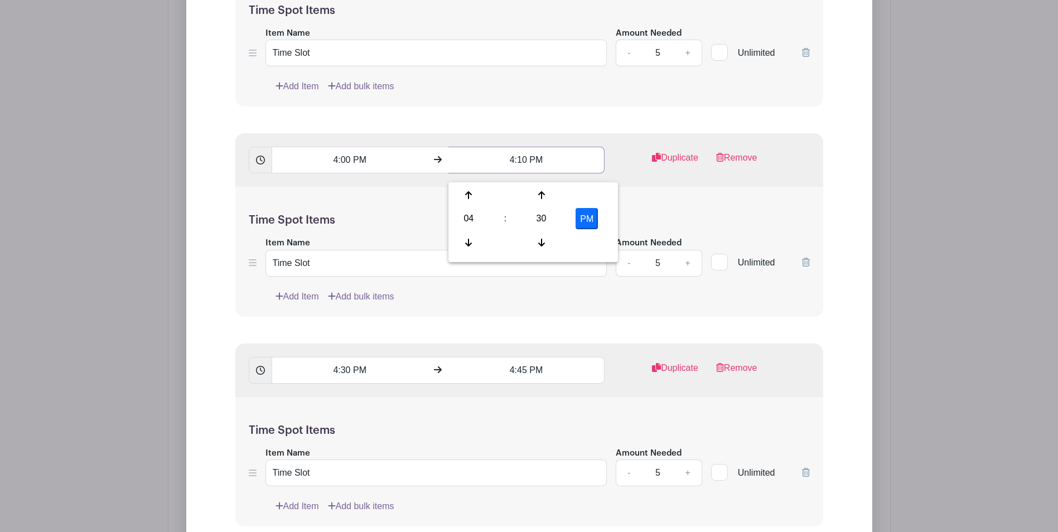
type input "4:10 PM"
click at [348, 379] on input "4:30 PM" at bounding box center [350, 370] width 156 height 27
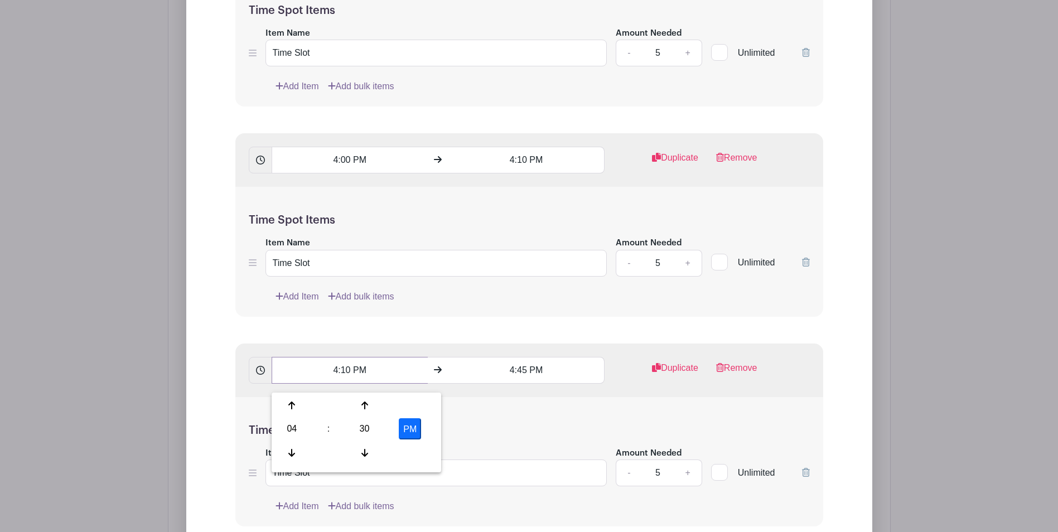
type input "4:10 PM"
click at [524, 378] on input "4:45 PM" at bounding box center [527, 370] width 156 height 27
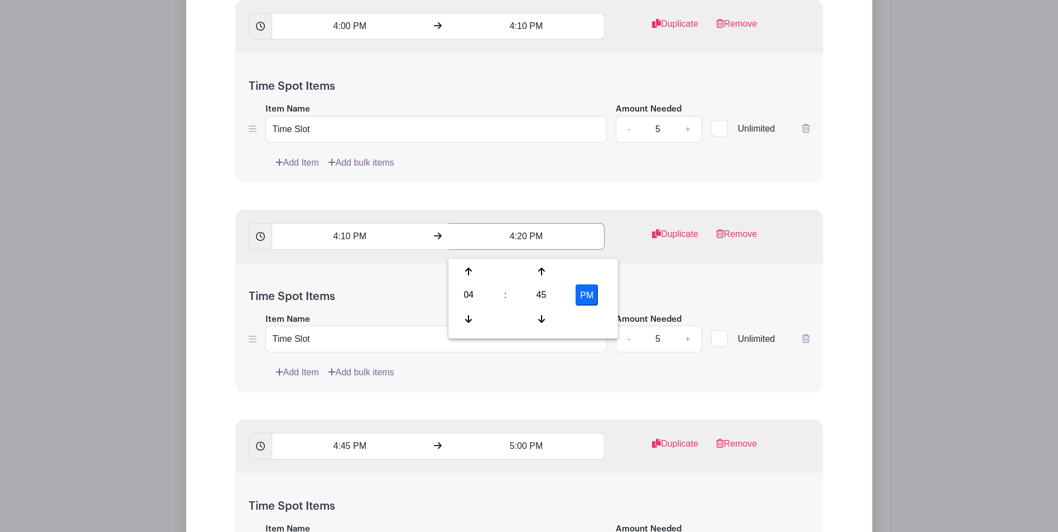
scroll to position [2009, 0]
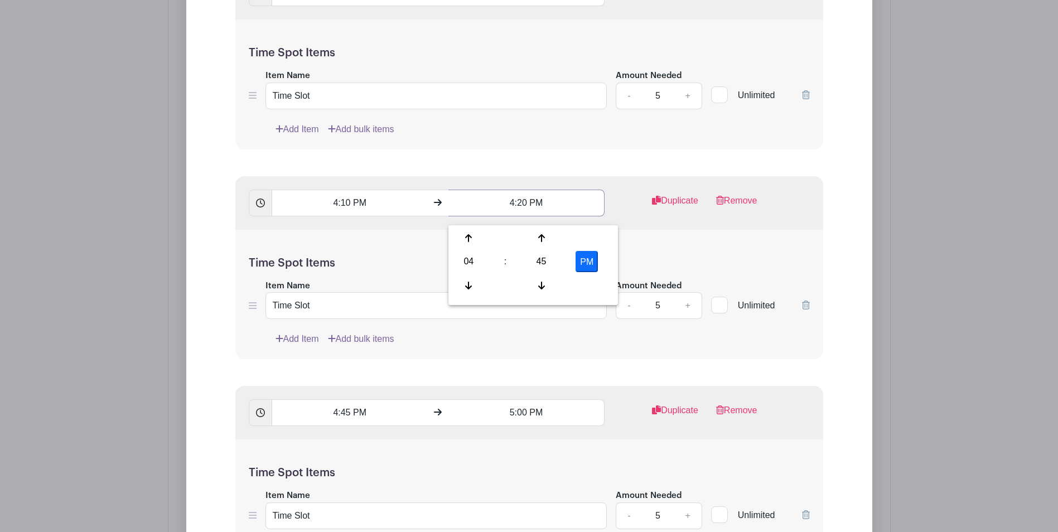
type input "4:20 PM"
click at [349, 420] on input "4:45 PM" at bounding box center [350, 413] width 156 height 27
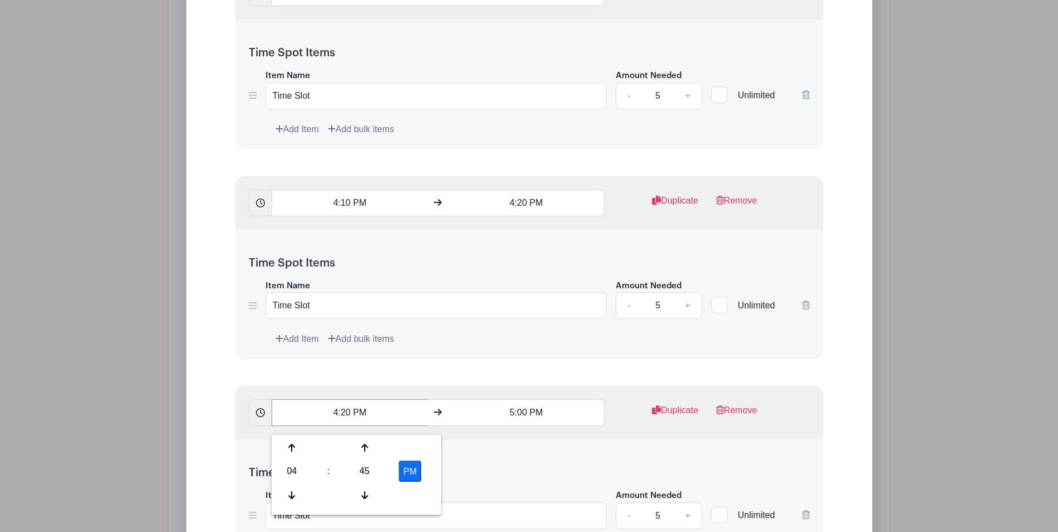
type input "4:20 PM"
click at [524, 423] on input "5:00 PM" at bounding box center [527, 413] width 156 height 27
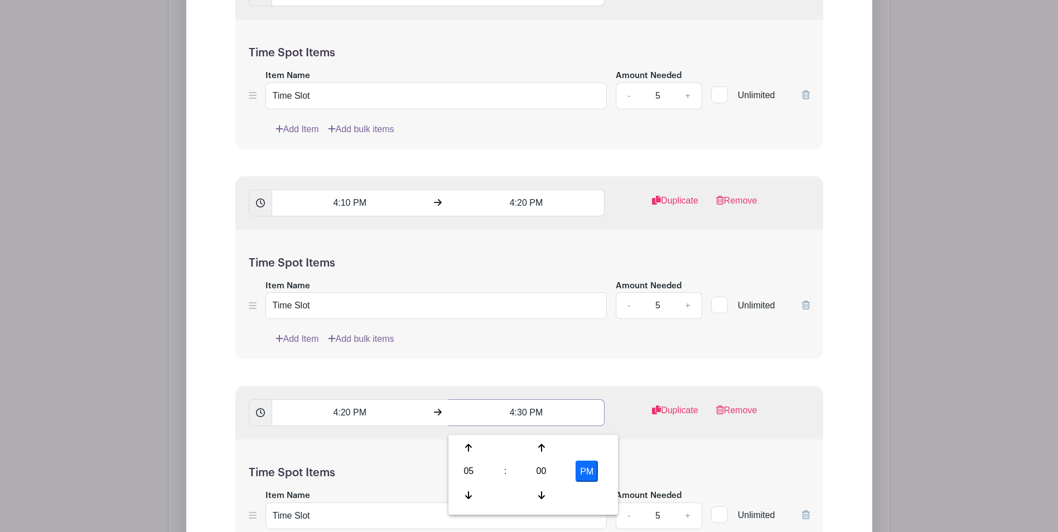
scroll to position [2232, 0]
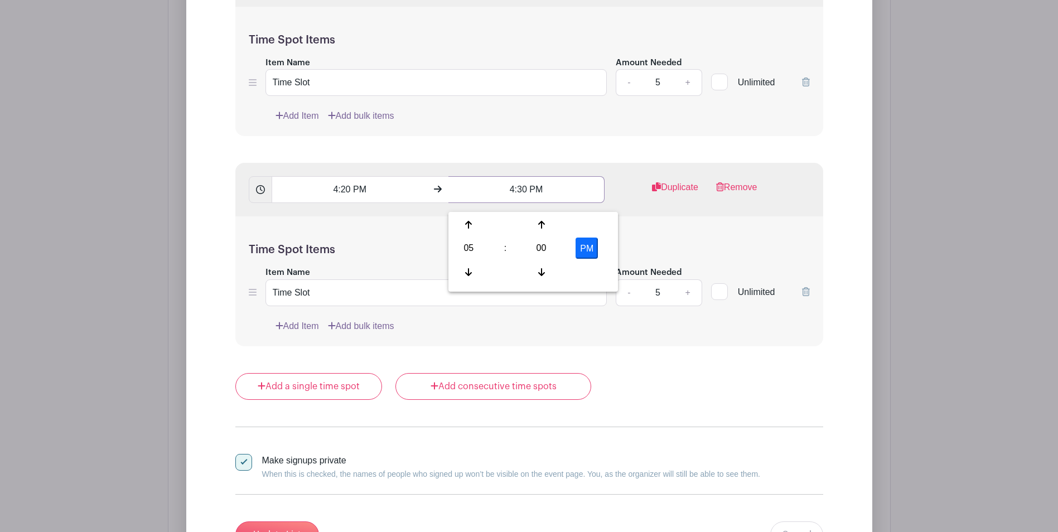
type input "4:30 PM"
click at [302, 333] on link "Add Item" at bounding box center [298, 326] width 44 height 13
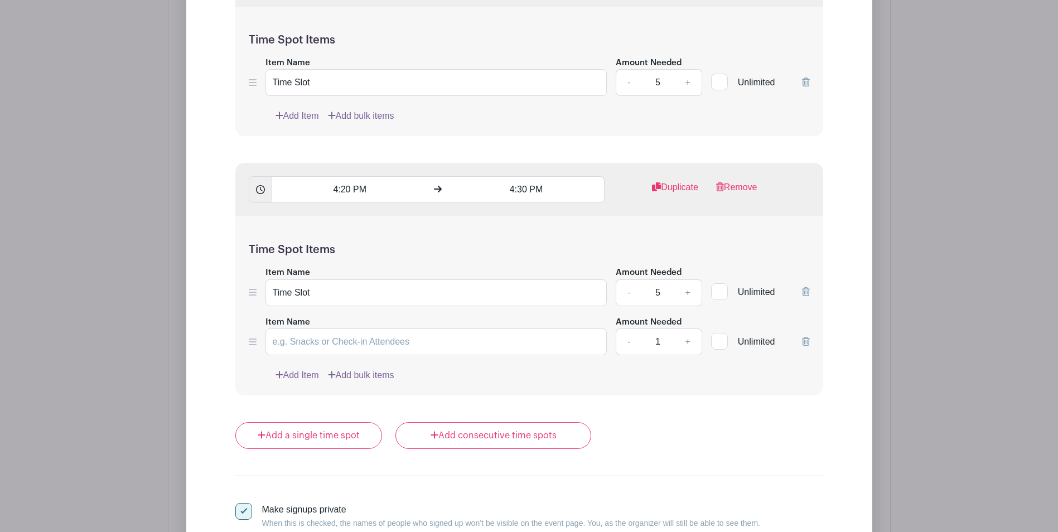
click at [806, 346] on icon at bounding box center [806, 341] width 8 height 9
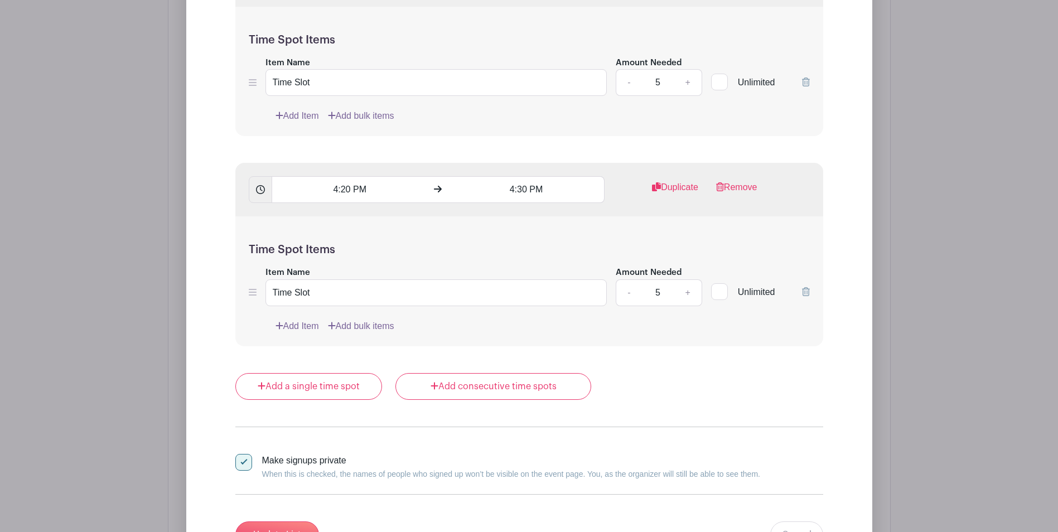
click at [711, 391] on div "Add a single time spot Add consecutive time spots" at bounding box center [529, 386] width 588 height 27
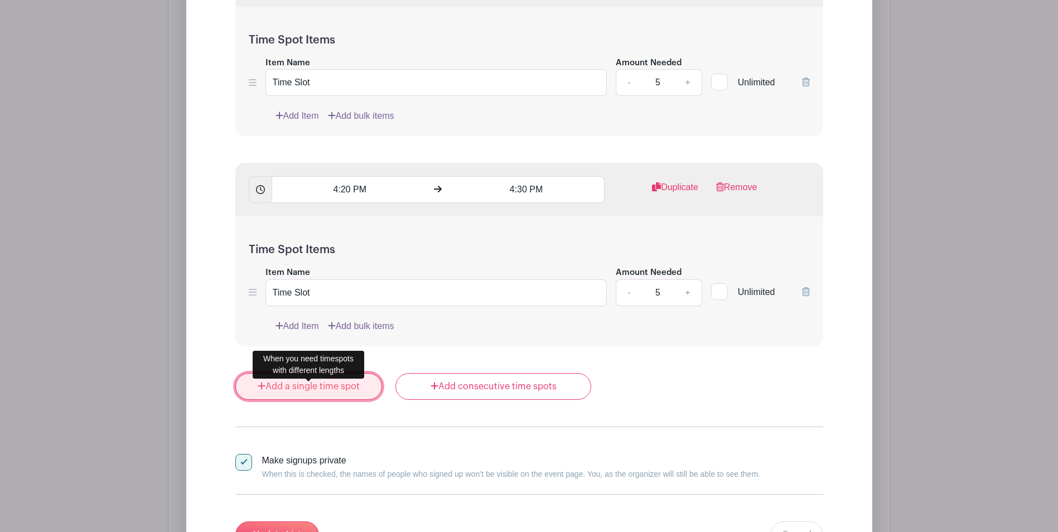
click at [373, 392] on link "Add a single time spot" at bounding box center [308, 386] width 147 height 27
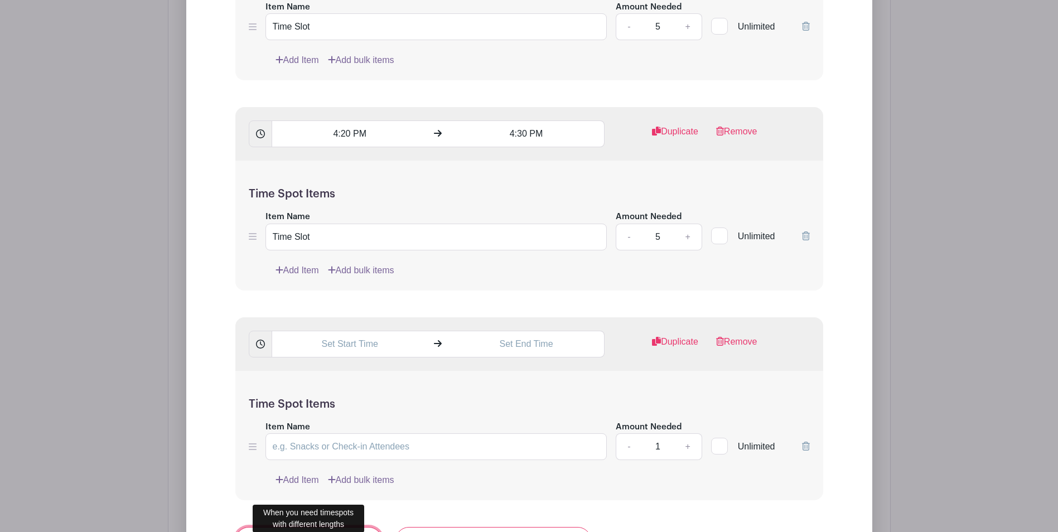
scroll to position [2343, 0]
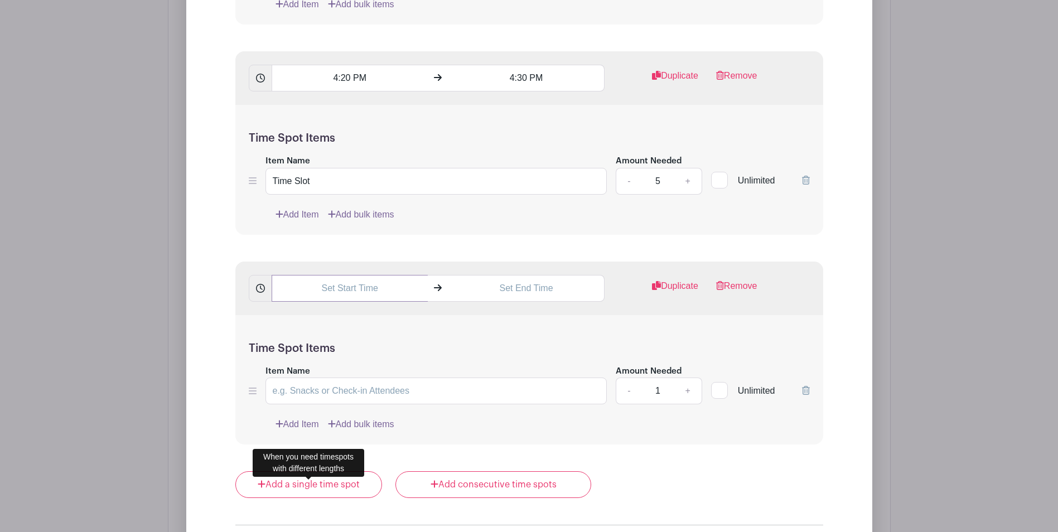
click at [337, 301] on input "text" at bounding box center [350, 288] width 156 height 27
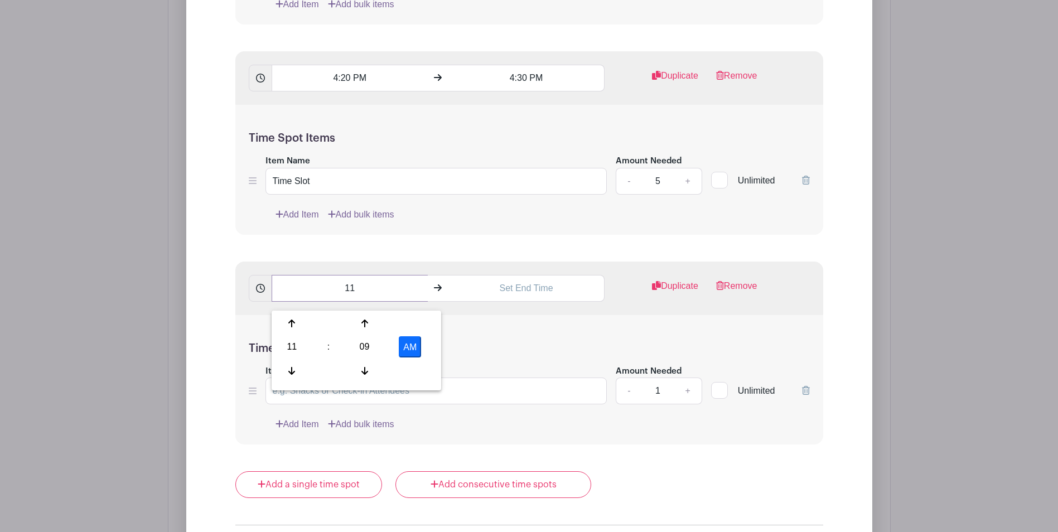
type input "1"
type input "4:30 PM"
click at [508, 301] on input "text" at bounding box center [527, 288] width 156 height 27
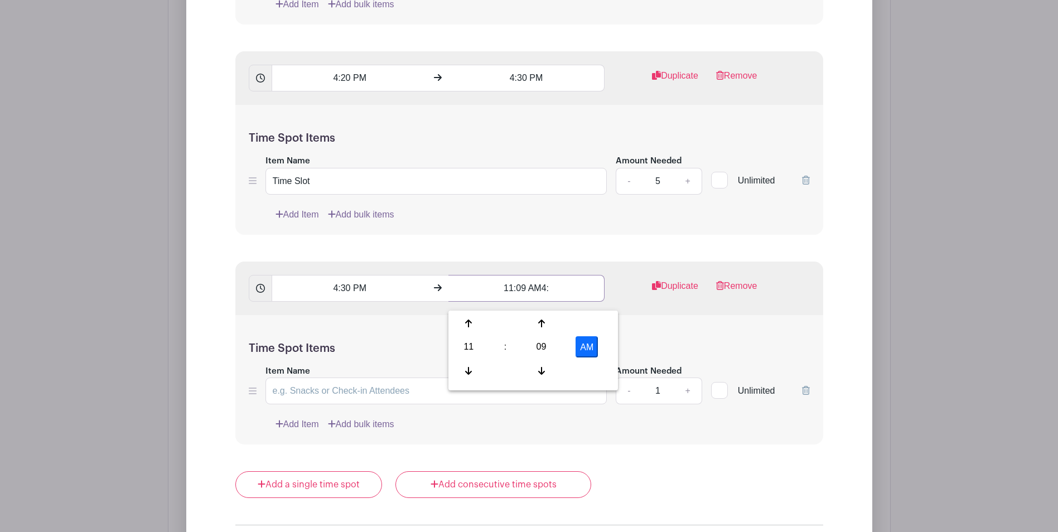
drag, startPoint x: 508, startPoint y: 301, endPoint x: 581, endPoint y: 306, distance: 73.9
click at [581, 302] on input "11:09 AM4:" at bounding box center [527, 288] width 156 height 27
type input "1"
type input "4:40 PM"
click at [687, 399] on link "+" at bounding box center [688, 391] width 28 height 27
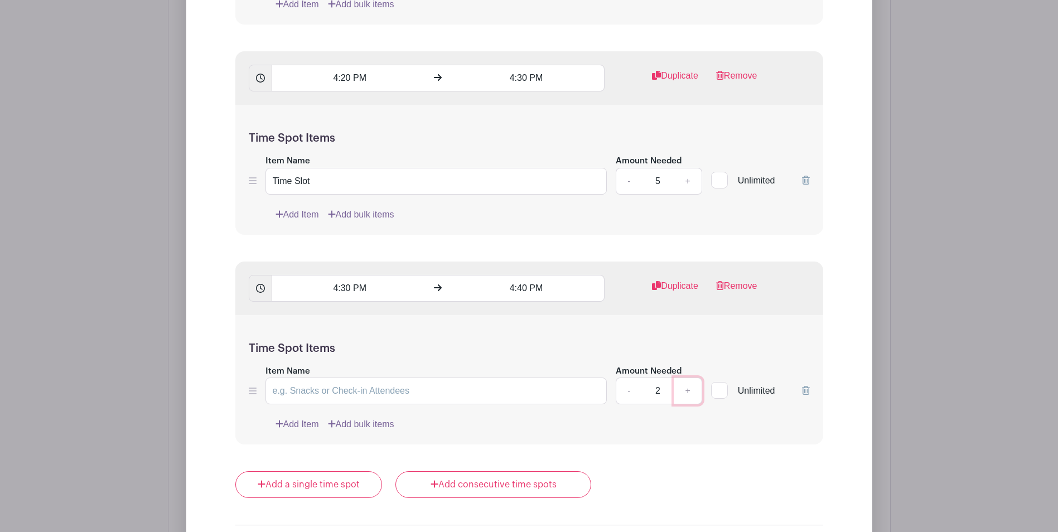
click at [687, 399] on link "+" at bounding box center [688, 391] width 28 height 27
type input "5"
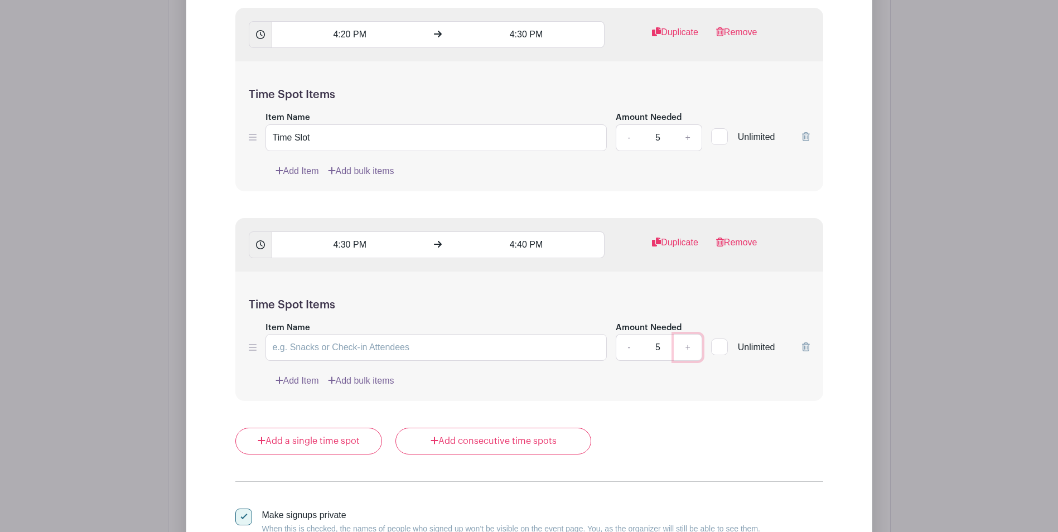
scroll to position [2399, 0]
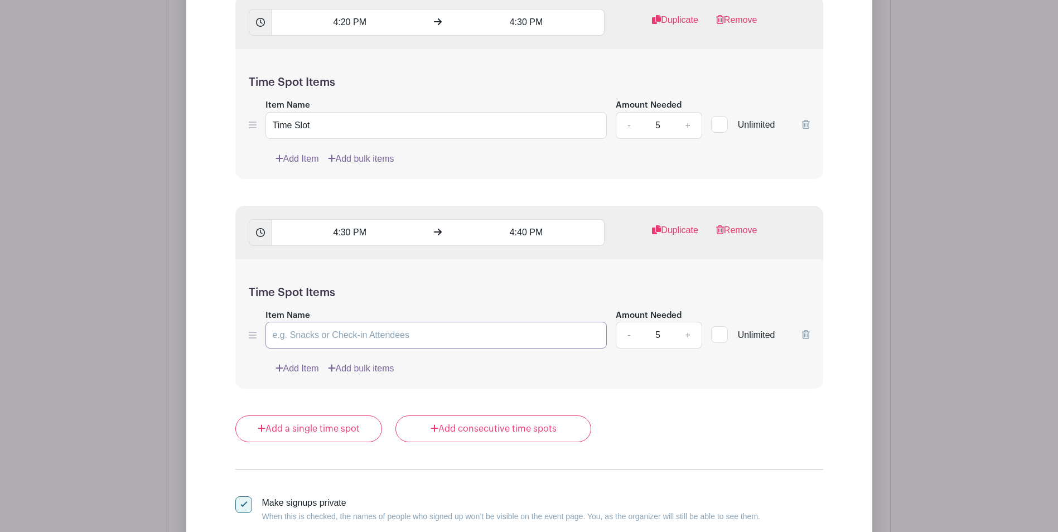
click at [354, 345] on input "Item Name" at bounding box center [437, 335] width 342 height 27
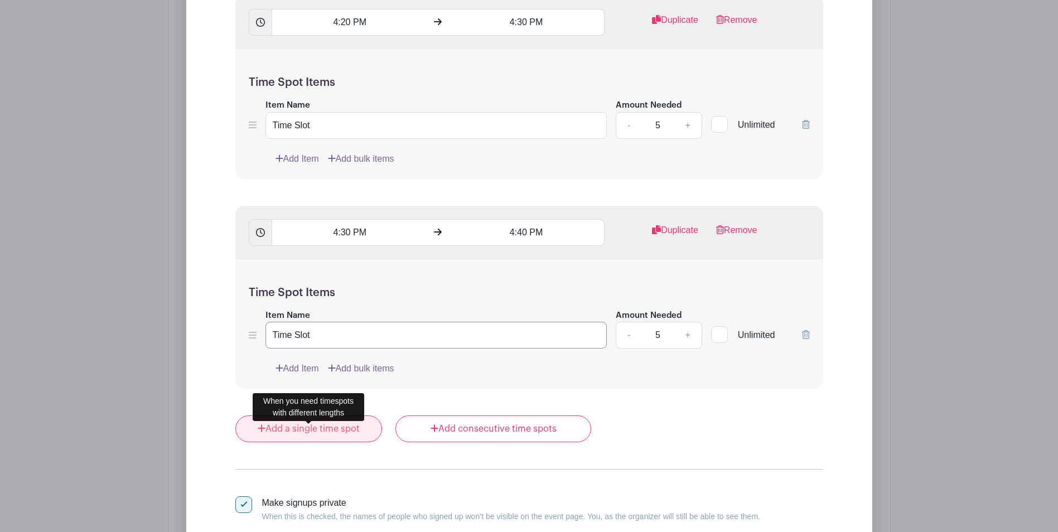
type input "Time Slot"
click at [335, 441] on link "Add a single time spot" at bounding box center [308, 429] width 147 height 27
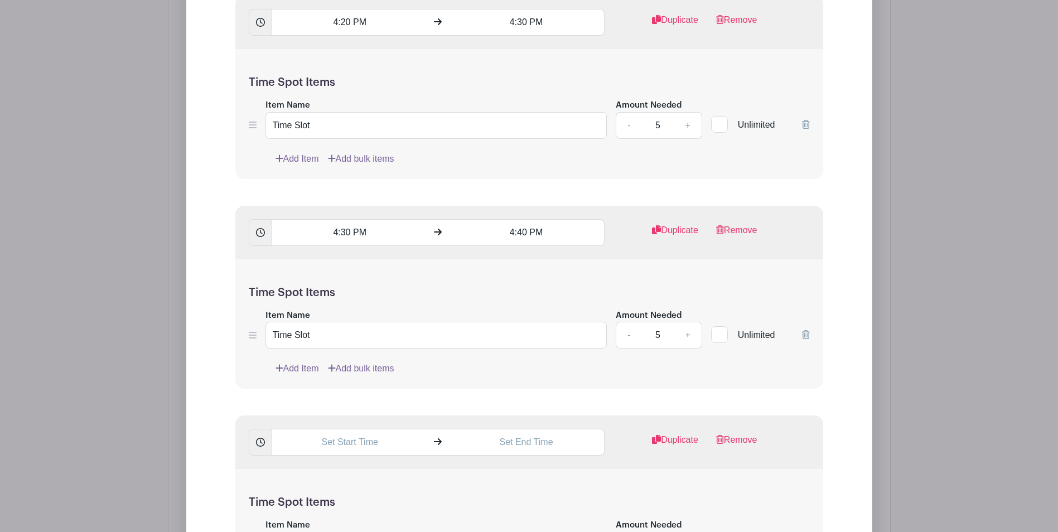
scroll to position [2455, 0]
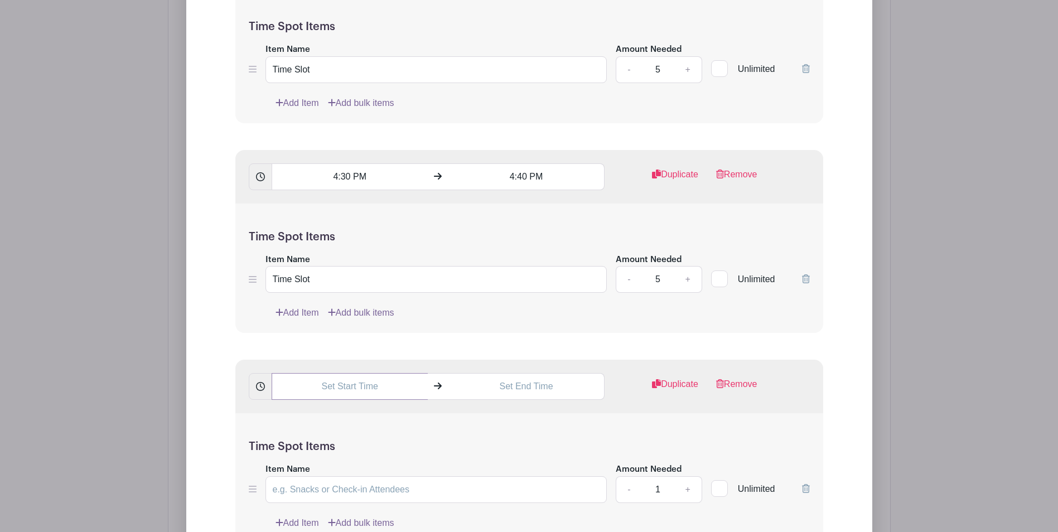
click at [338, 398] on input "text" at bounding box center [350, 386] width 156 height 27
drag, startPoint x: 383, startPoint y: 398, endPoint x: 275, endPoint y: 384, distance: 109.2
click at [275, 384] on input "11:09 AM4:40" at bounding box center [350, 386] width 156 height 27
type input "4:40 PM"
click at [488, 388] on input "text" at bounding box center [527, 386] width 156 height 27
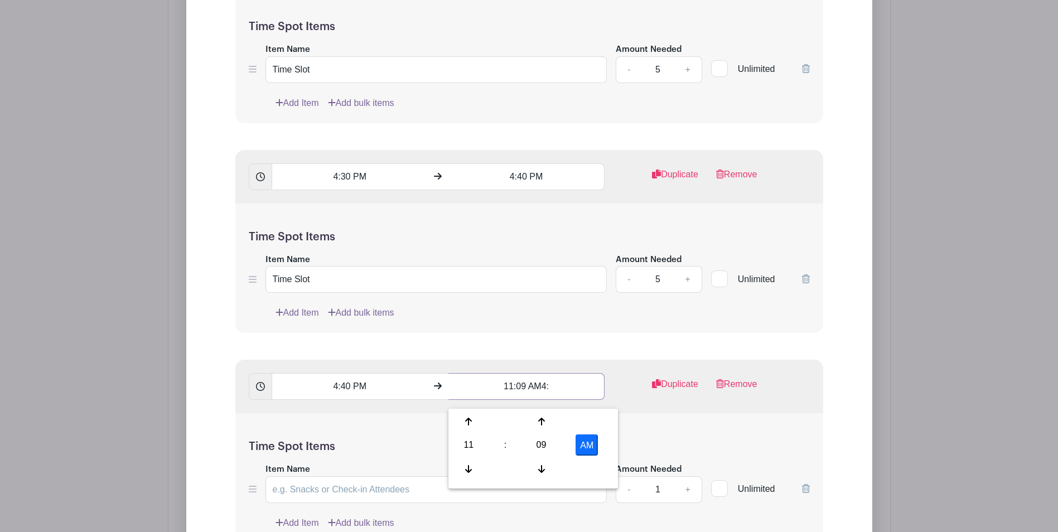
drag, startPoint x: 497, startPoint y: 393, endPoint x: 559, endPoint y: 392, distance: 61.9
click at [559, 392] on input "11:09 AM4:" at bounding box center [527, 386] width 156 height 27
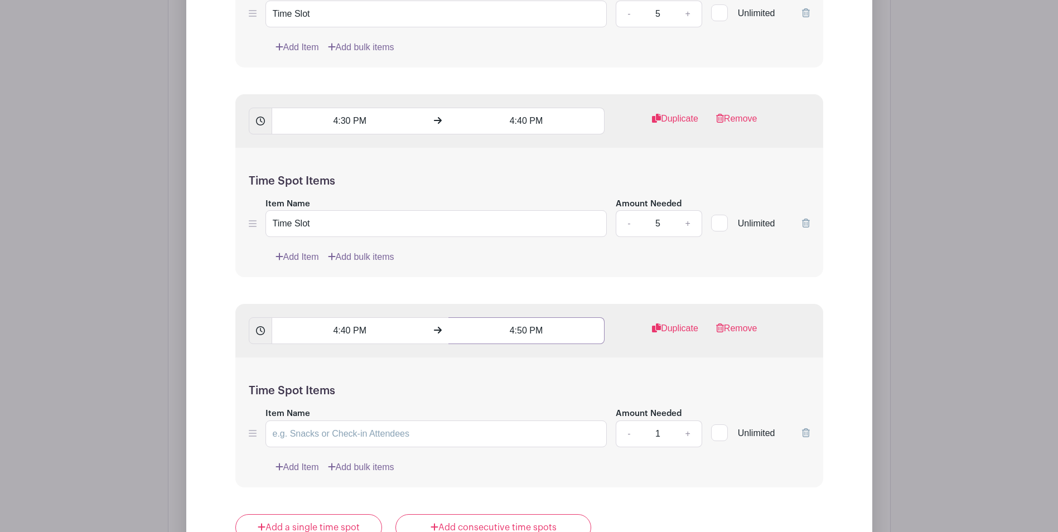
type input "4:50 PM"
click at [444, 440] on input "Item Name" at bounding box center [437, 434] width 342 height 27
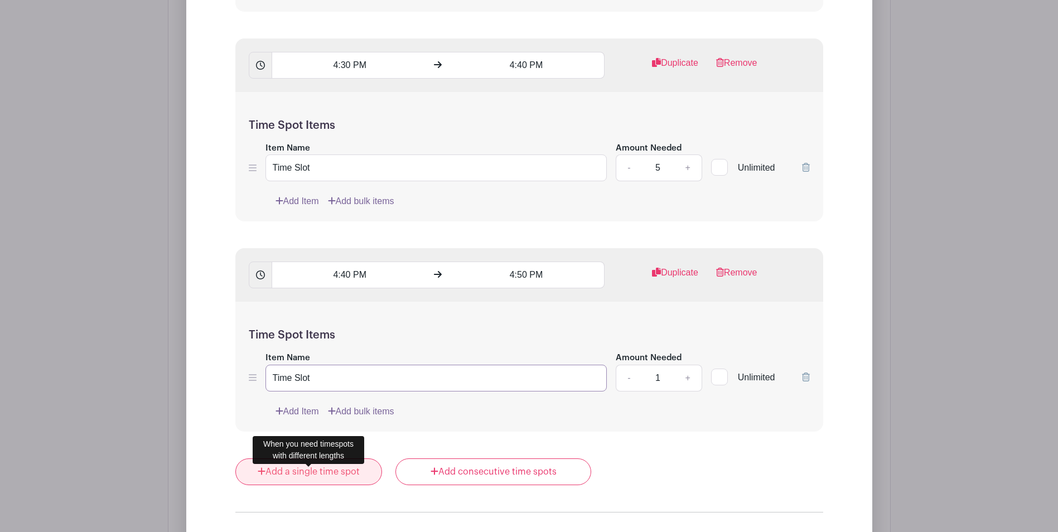
type input "Time Slot"
drag, startPoint x: 312, startPoint y: 479, endPoint x: 322, endPoint y: 471, distance: 12.3
click at [312, 479] on link "Add a single time spot" at bounding box center [308, 472] width 147 height 27
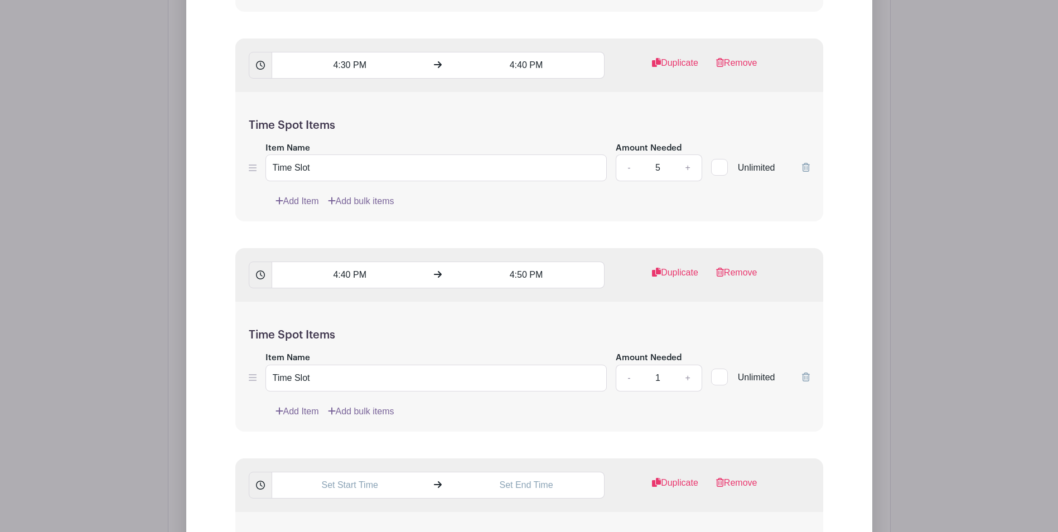
scroll to position [2622, 0]
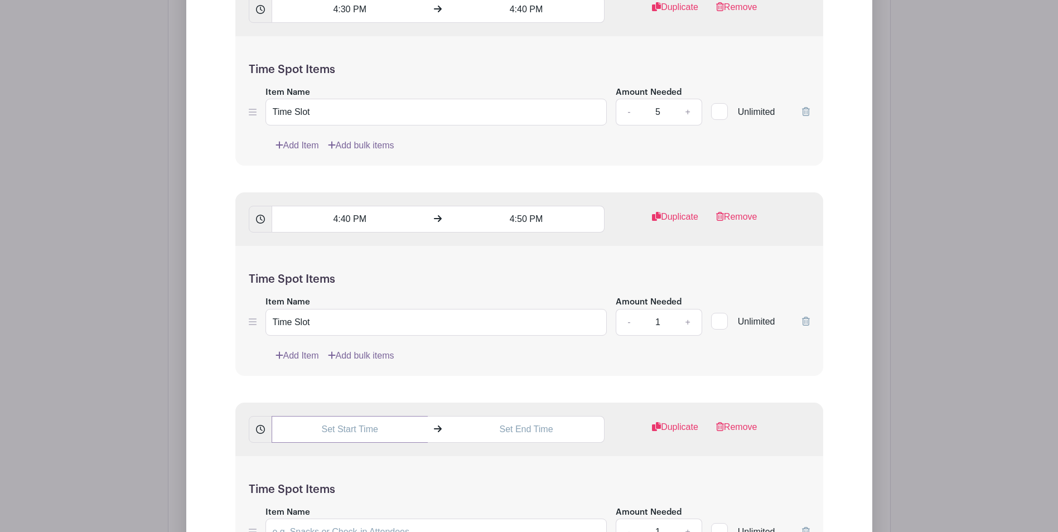
click at [329, 436] on input "text" at bounding box center [350, 429] width 156 height 27
drag, startPoint x: 322, startPoint y: 439, endPoint x: 416, endPoint y: 436, distance: 93.8
click at [416, 436] on input "11:09 AM4:50" at bounding box center [350, 429] width 156 height 27
type input "4:50 PM"
click at [542, 442] on input "text" at bounding box center [527, 429] width 156 height 27
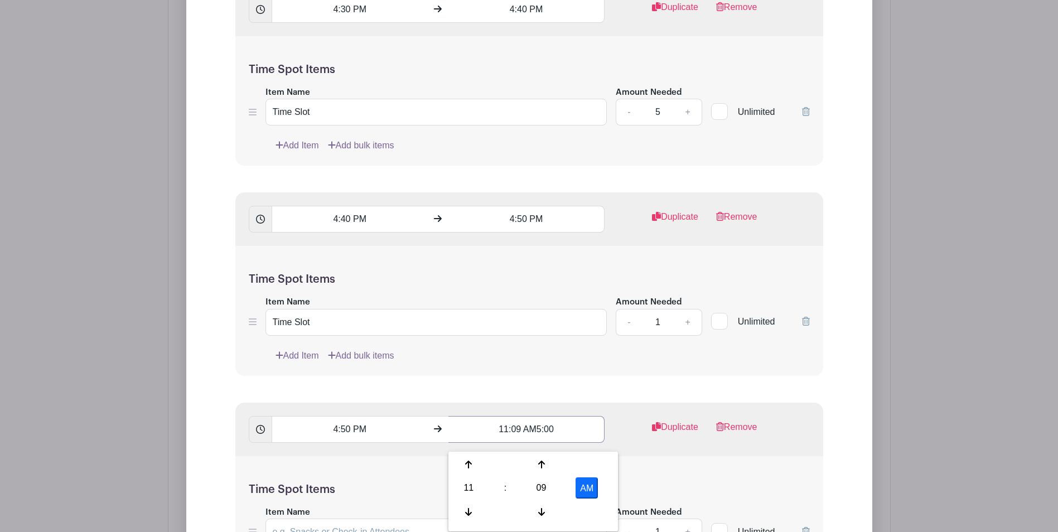
drag, startPoint x: 569, startPoint y: 437, endPoint x: 408, endPoint y: 429, distance: 161.4
click at [408, 429] on div "4:50 PM 11:09 AM5:00" at bounding box center [427, 429] width 357 height 27
type input "5:00 PM"
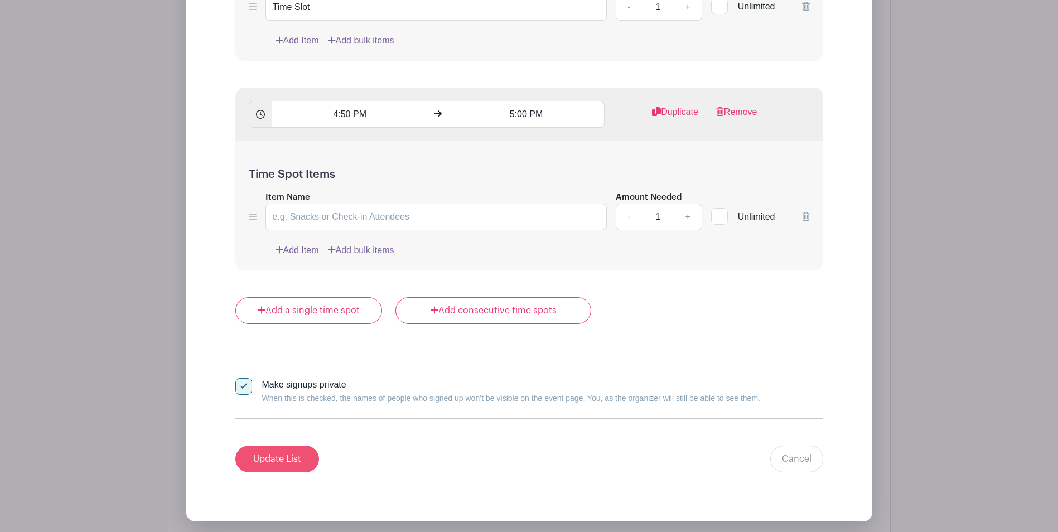
scroll to position [2957, 0]
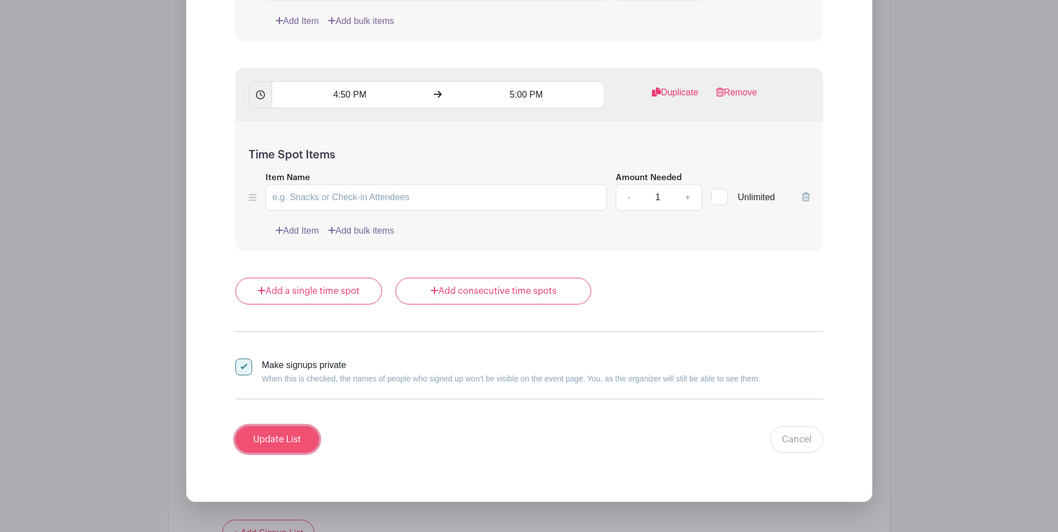
click at [291, 453] on input "Update List" at bounding box center [277, 439] width 84 height 27
click at [353, 208] on input "Item Name" at bounding box center [437, 197] width 342 height 27
type input "Time Slot"
click at [263, 453] on input "Update List" at bounding box center [277, 439] width 84 height 27
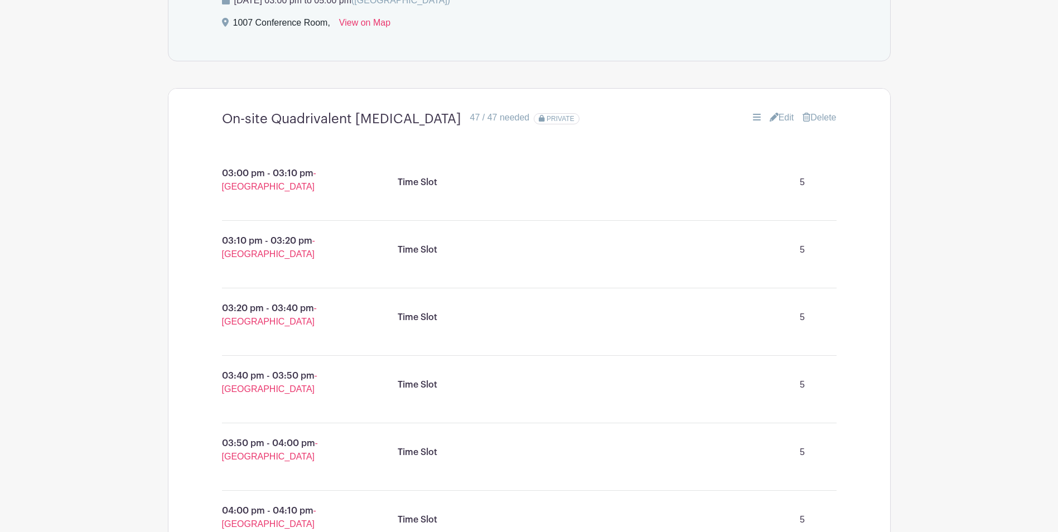
scroll to position [491, 0]
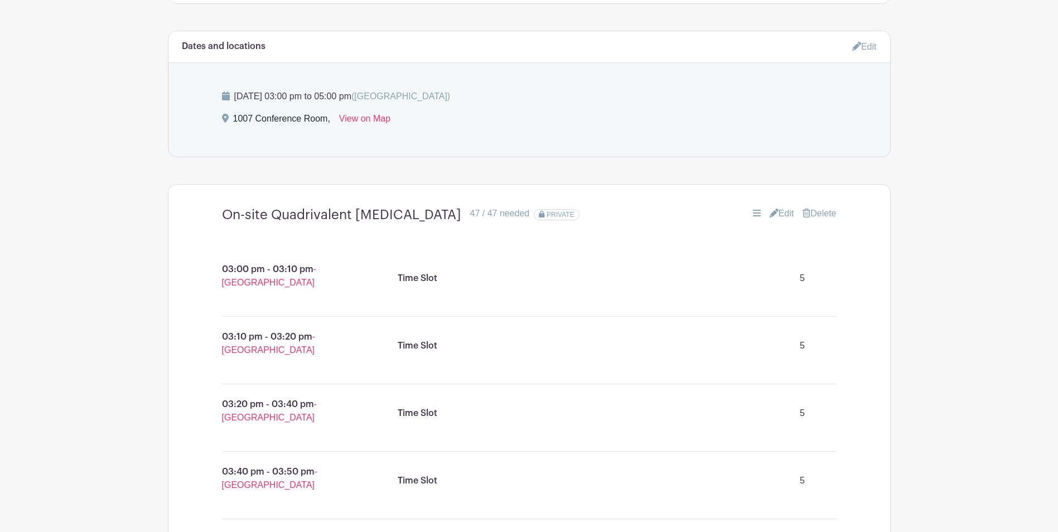
click at [770, 218] on icon at bounding box center [774, 213] width 9 height 9
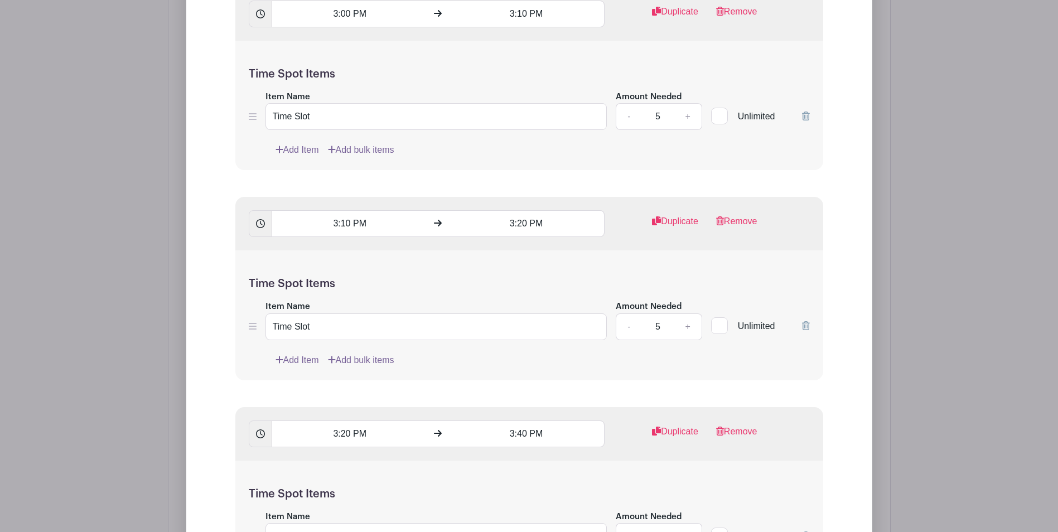
scroll to position [993, 0]
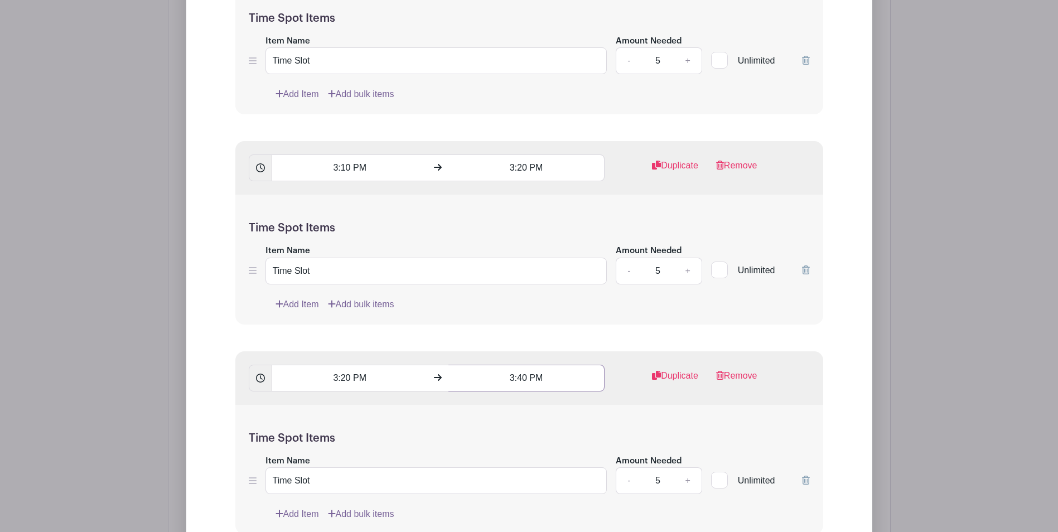
click at [523, 386] on input "3:40 PM" at bounding box center [527, 378] width 156 height 27
type input "3:30 PM"
click at [390, 434] on div "Time Spot Items Item Name Time Slot Amount Needed - 5 + Unlimited Add Item Add …" at bounding box center [529, 470] width 588 height 130
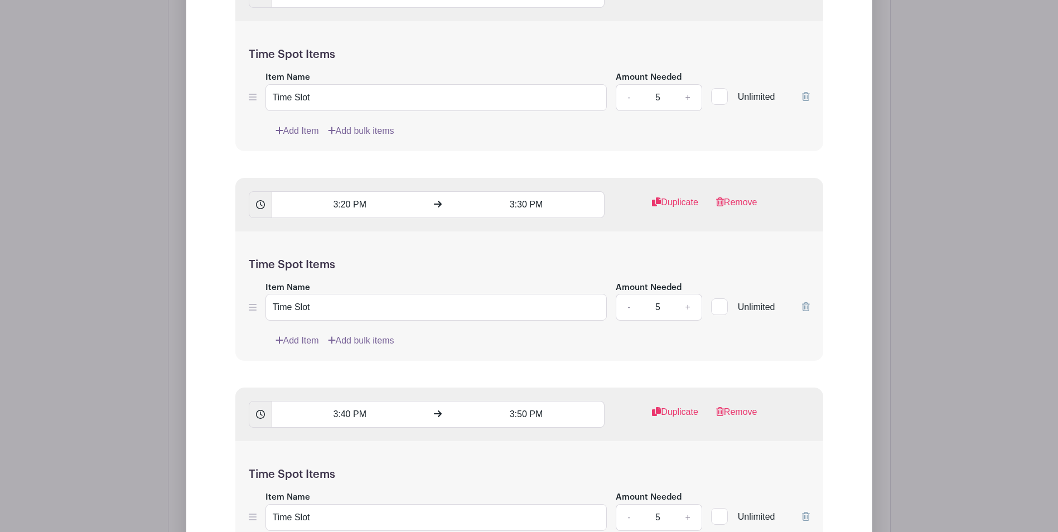
scroll to position [1216, 0]
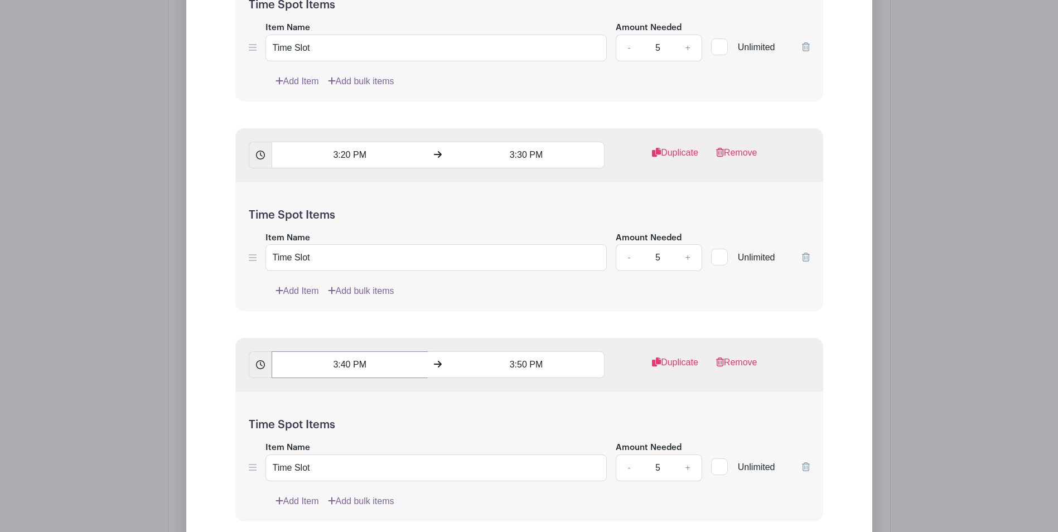
click at [347, 375] on input "3:40 PM" at bounding box center [350, 365] width 156 height 27
type input "3:30 PM"
click at [523, 376] on input "3:50 PM" at bounding box center [527, 365] width 156 height 27
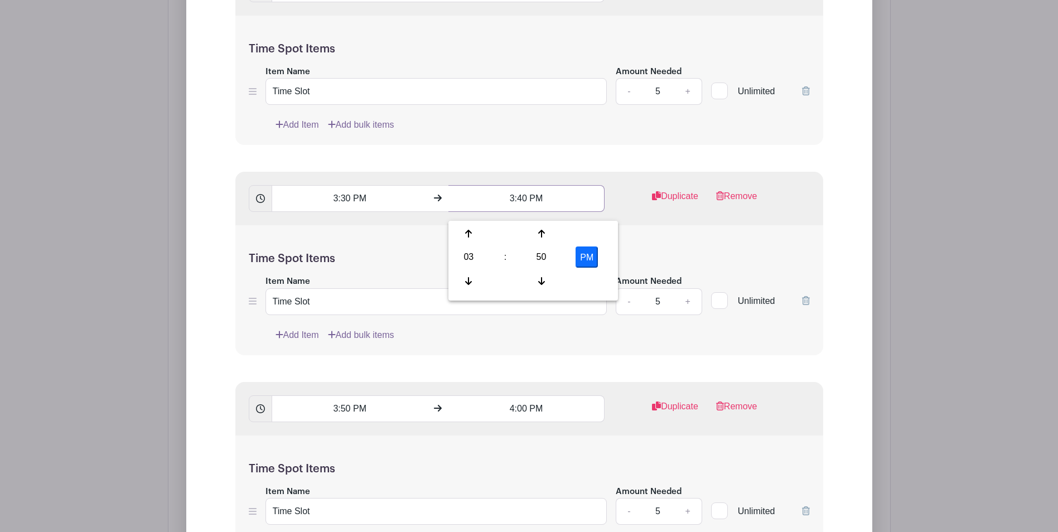
scroll to position [1384, 0]
type input "3:40 PM"
click at [346, 415] on input "3:50 PM" at bounding box center [350, 407] width 156 height 27
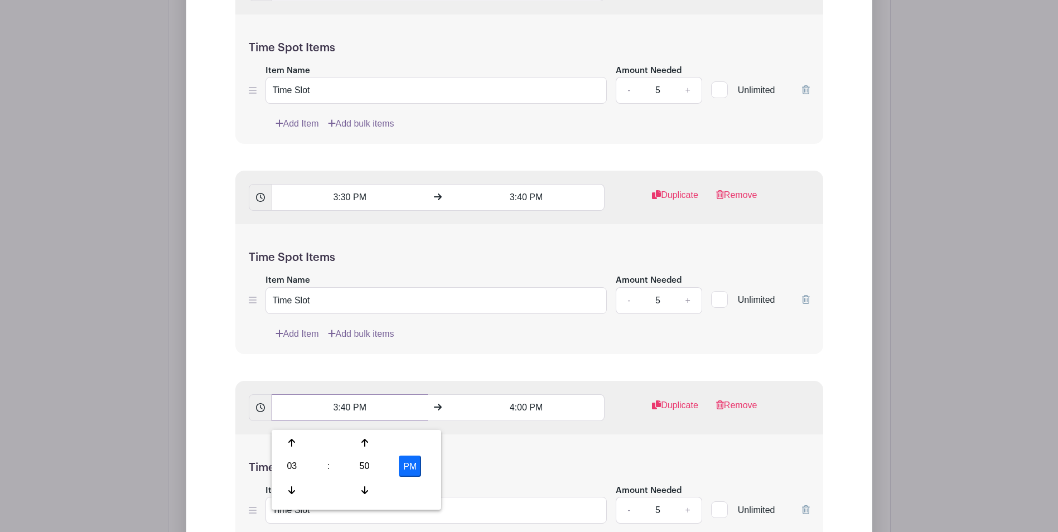
type input "3:40 PM"
click at [512, 414] on input "4:00 PM" at bounding box center [527, 407] width 156 height 27
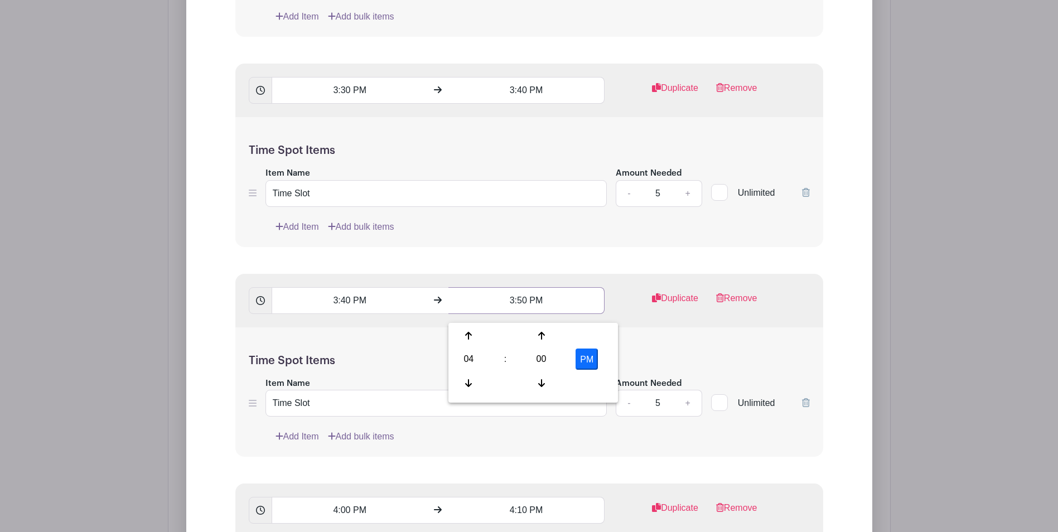
scroll to position [1551, 0]
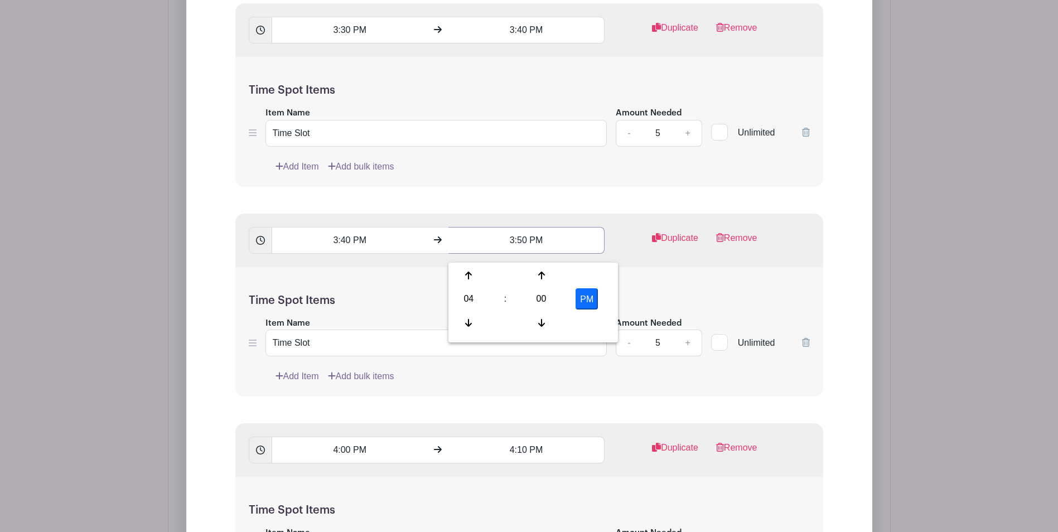
type input "3:50 PM"
click at [339, 460] on input "4:00 PM" at bounding box center [350, 450] width 156 height 27
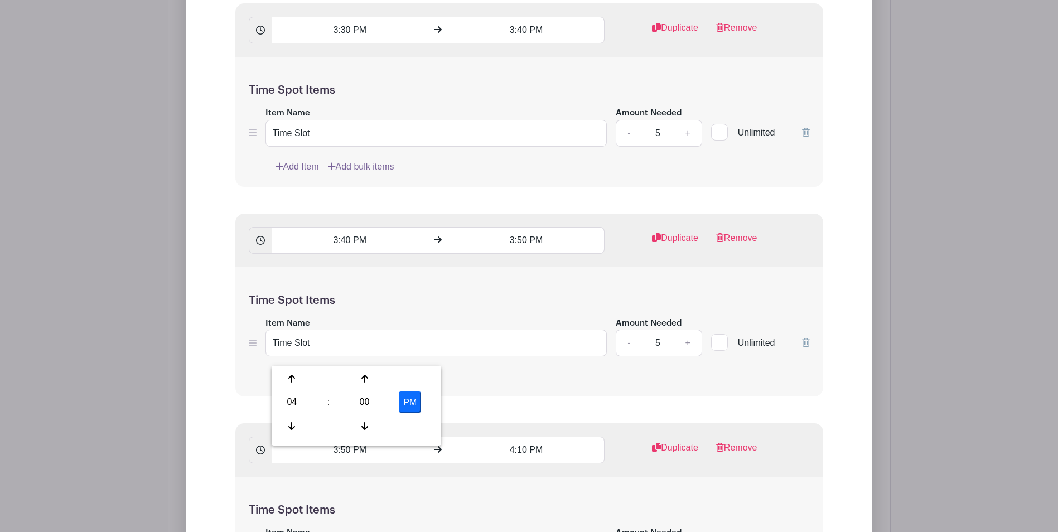
type input "3:50 PM"
click at [523, 458] on input "4:10 PM" at bounding box center [527, 450] width 156 height 27
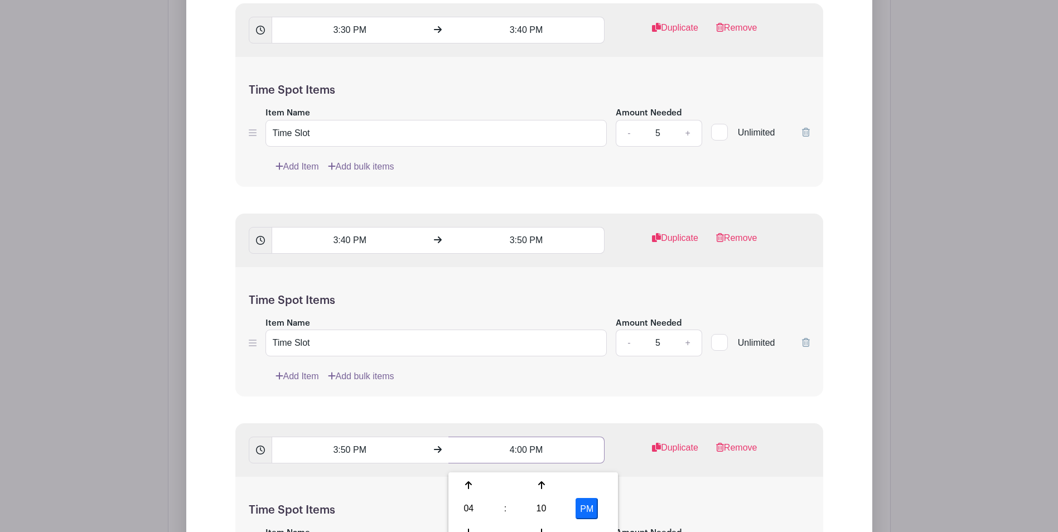
scroll to position [1774, 0]
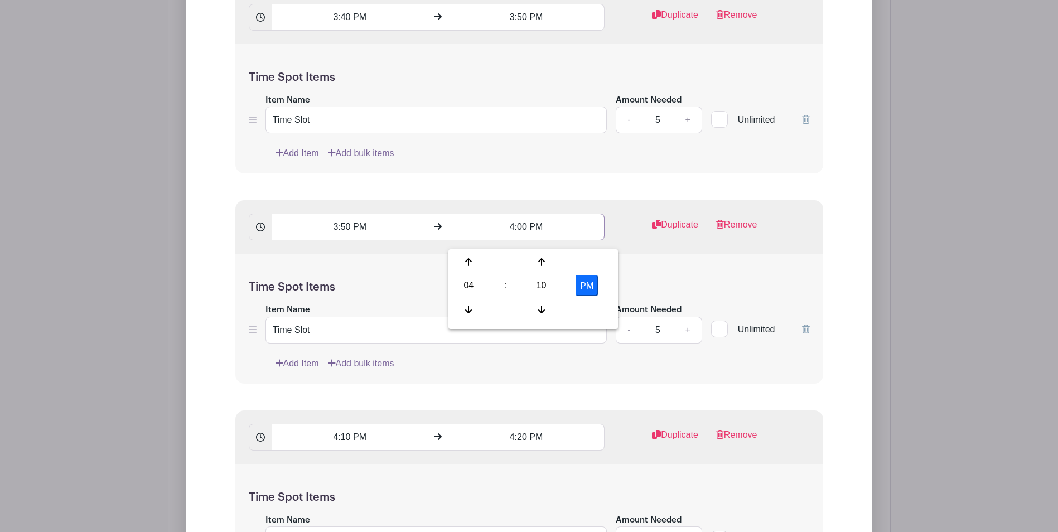
type input "4:00 PM"
click at [346, 445] on input "4:10 PM" at bounding box center [350, 437] width 156 height 27
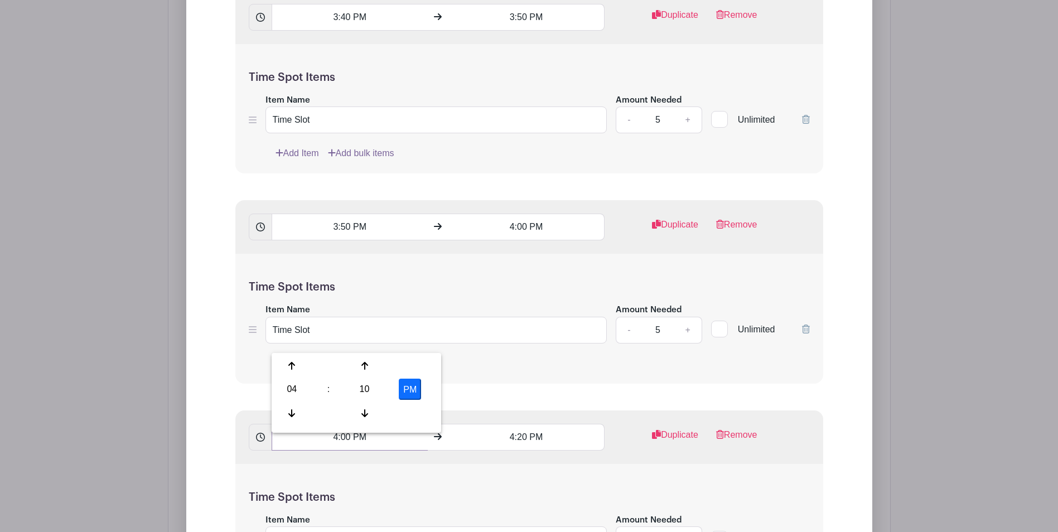
type input "4:00 PM"
click at [523, 441] on input "4:20 PM" at bounding box center [527, 437] width 156 height 27
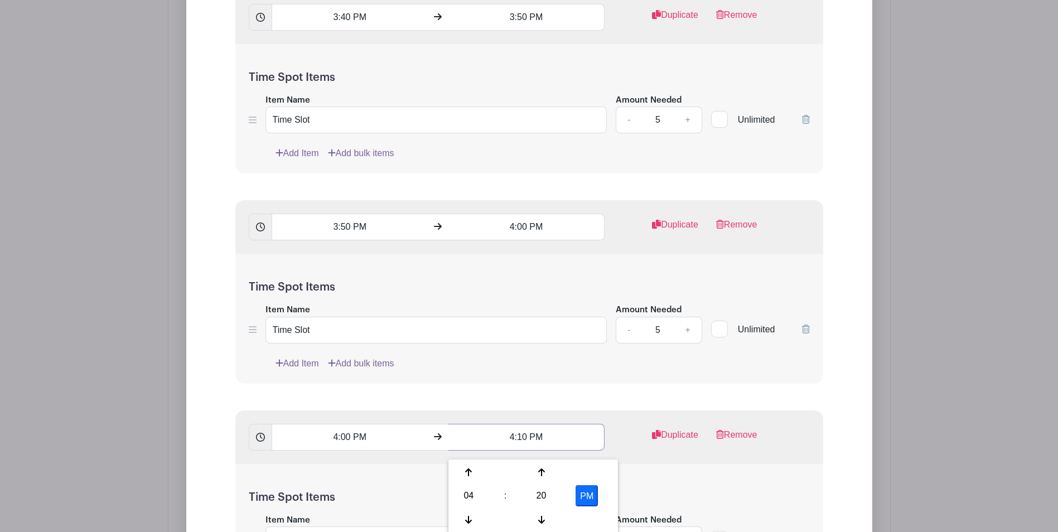
scroll to position [2053, 0]
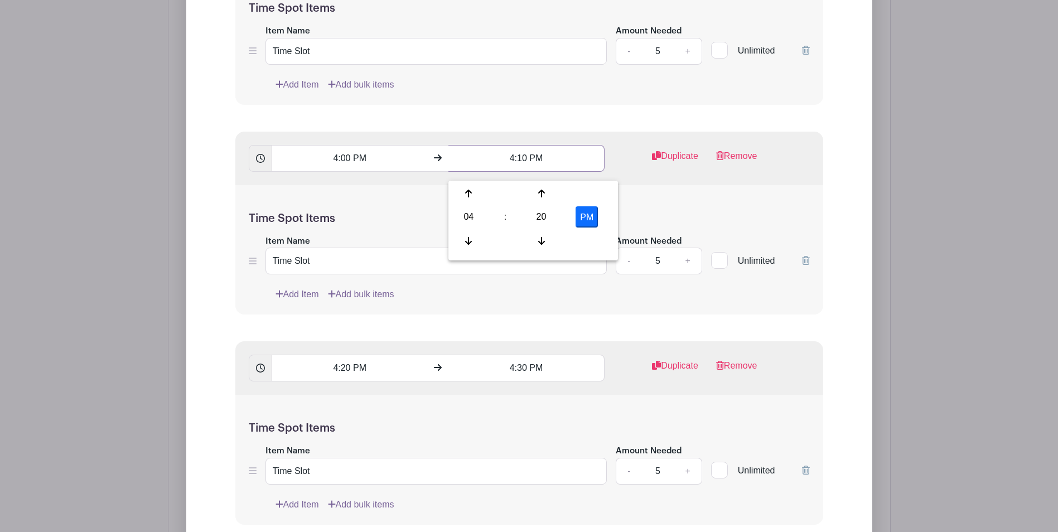
type input "4:10 PM"
click at [334, 375] on input "4:20 PM" at bounding box center [350, 368] width 156 height 27
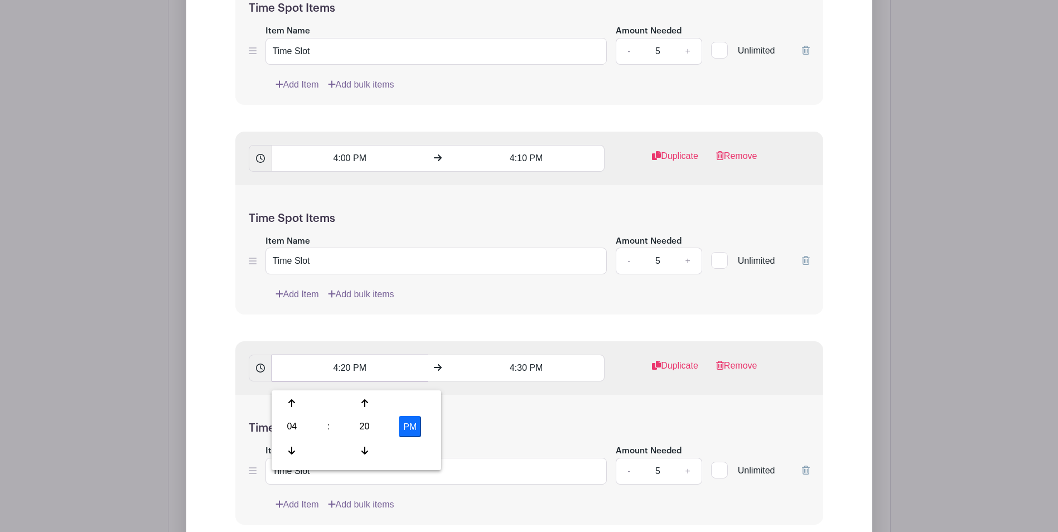
click at [345, 376] on input "4:20 PM" at bounding box center [350, 368] width 156 height 27
type input "4:10 PM"
click at [522, 378] on input "4:30 PM" at bounding box center [527, 368] width 156 height 27
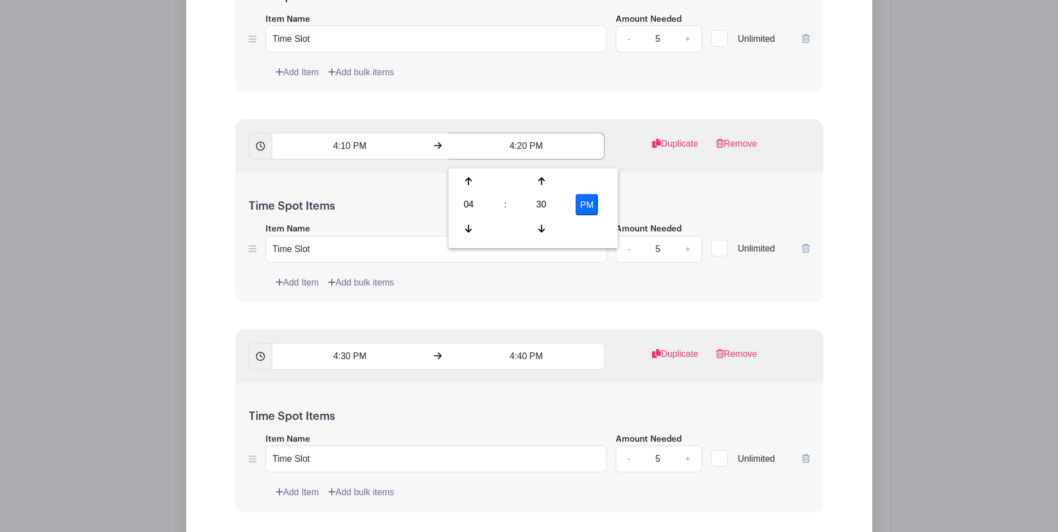
scroll to position [2276, 0]
type input "4:20 PM"
click at [346, 365] on input "4:30 PM" at bounding box center [350, 355] width 156 height 27
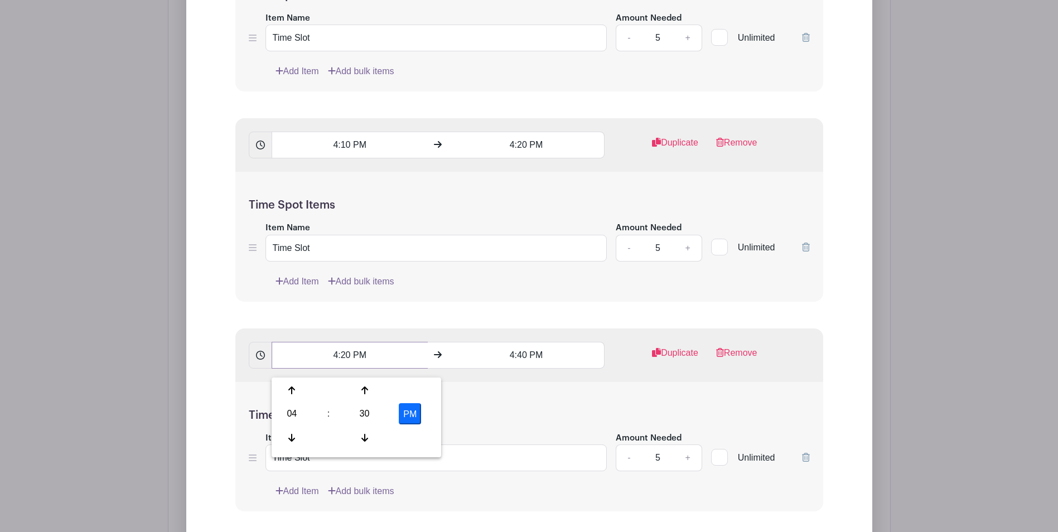
type input "4:20 PM"
click at [523, 363] on input "4:40 PM" at bounding box center [527, 355] width 156 height 27
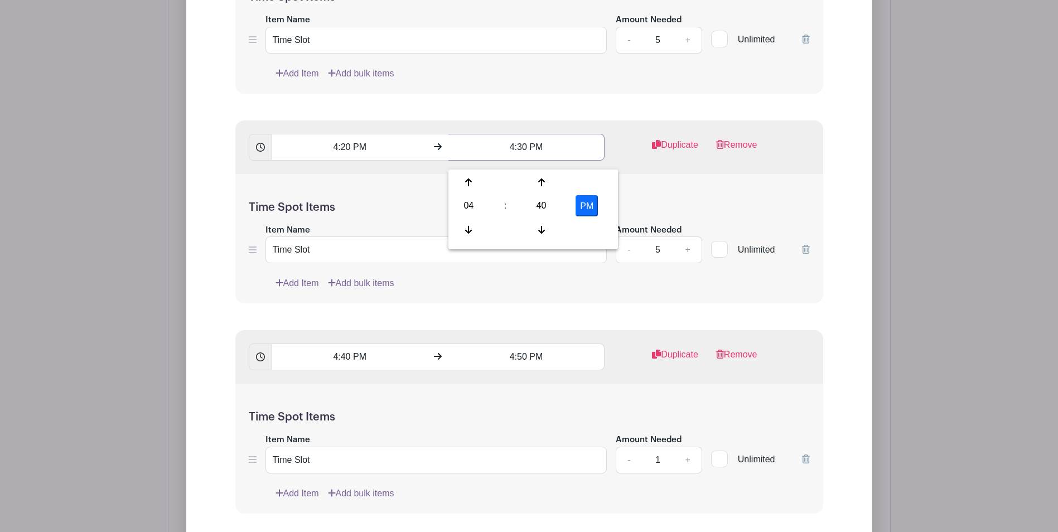
scroll to position [2500, 0]
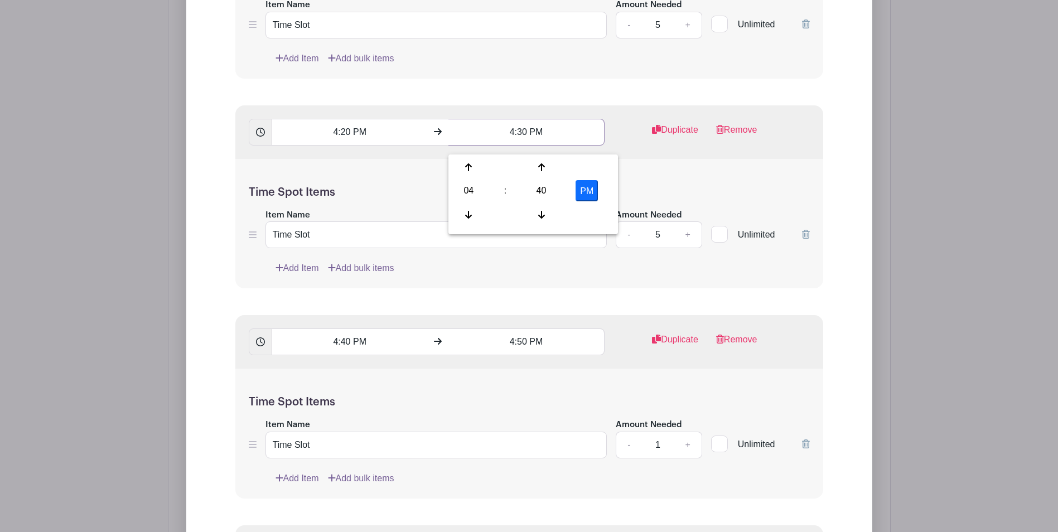
type input "4:30 PM"
click at [346, 349] on input "4:40 PM" at bounding box center [350, 342] width 156 height 27
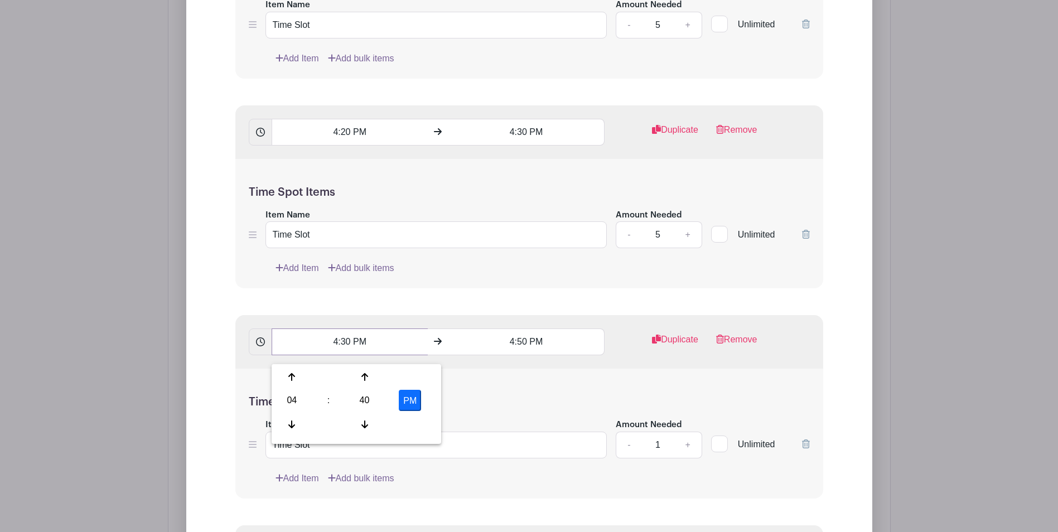
type input "4:30 PM"
click at [520, 354] on input "4:50 PM" at bounding box center [527, 342] width 156 height 27
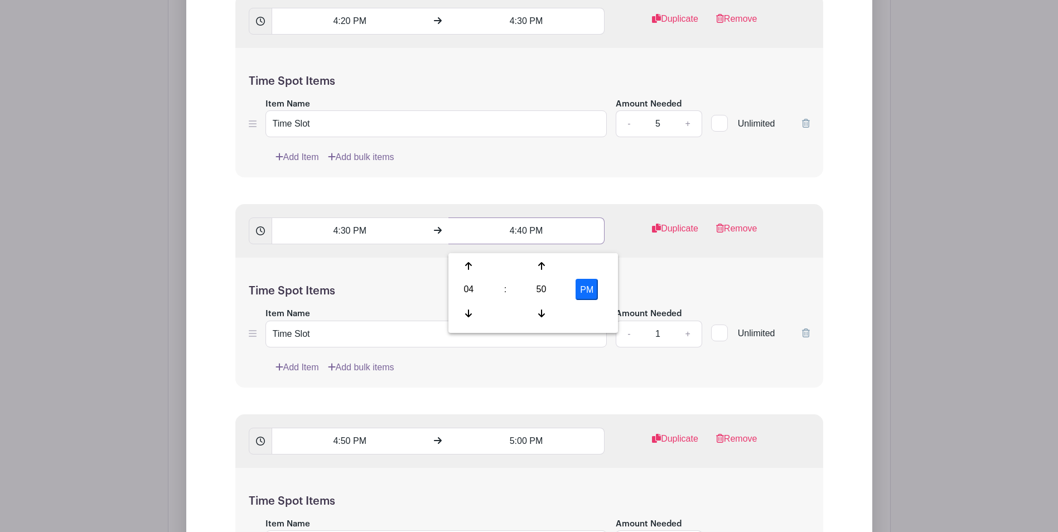
scroll to position [2611, 0]
type input "4:40 PM"
click at [344, 449] on input "4:50 PM" at bounding box center [350, 440] width 156 height 27
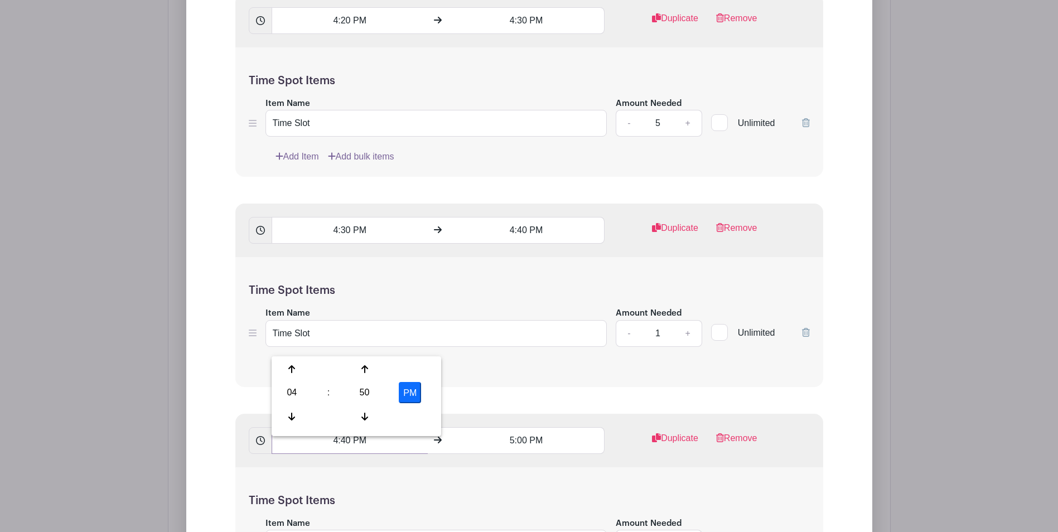
type input "4:40 PM"
click at [524, 447] on input "5:00 PM" at bounding box center [527, 440] width 156 height 27
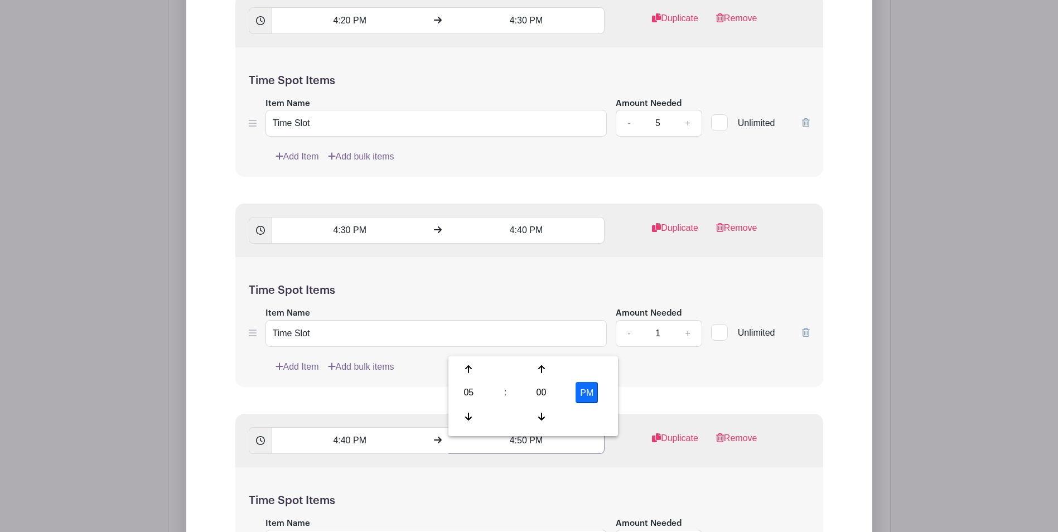
scroll to position [2723, 0]
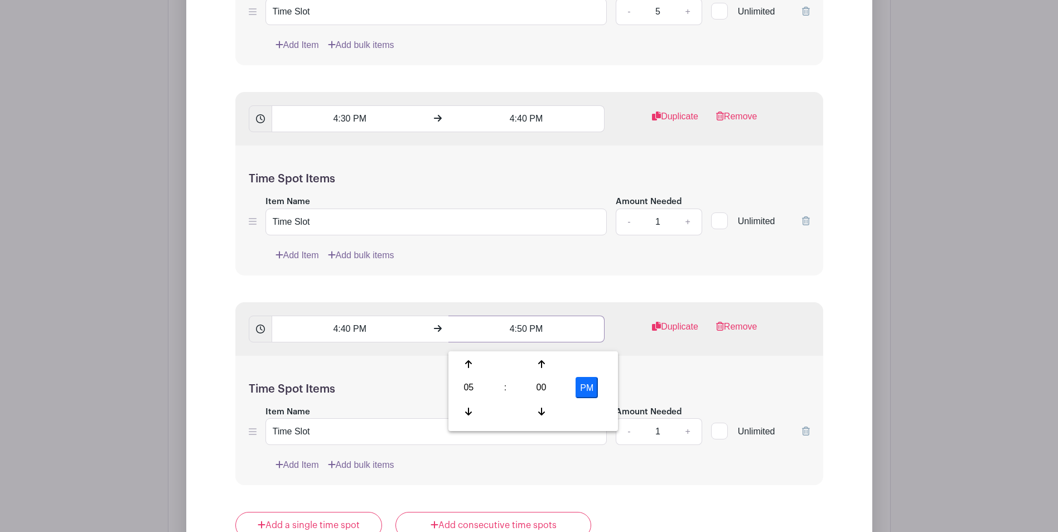
type input "4:50 PM"
click at [386, 396] on h5 "Time Spot Items" at bounding box center [529, 389] width 561 height 13
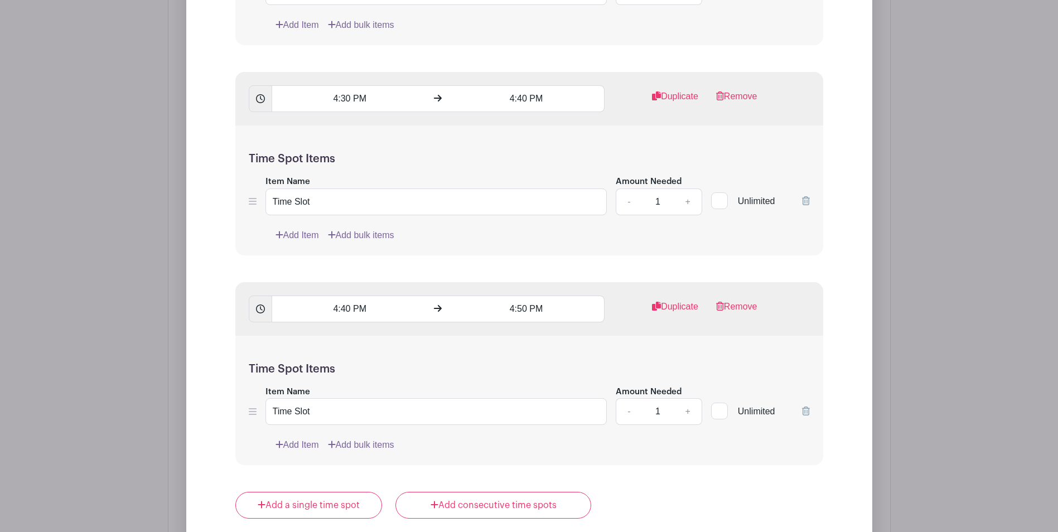
scroll to position [2779, 0]
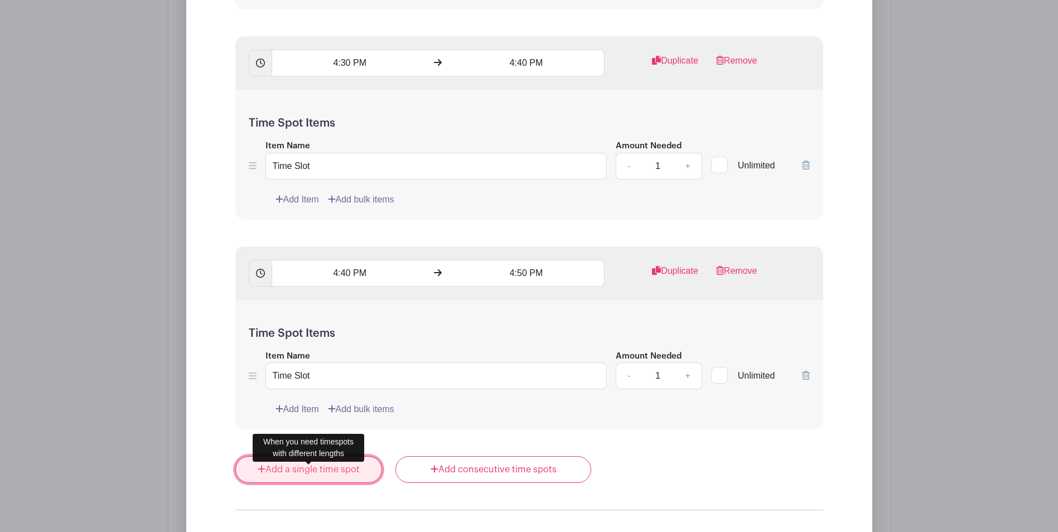
click at [305, 481] on link "Add a single time spot" at bounding box center [308, 469] width 147 height 27
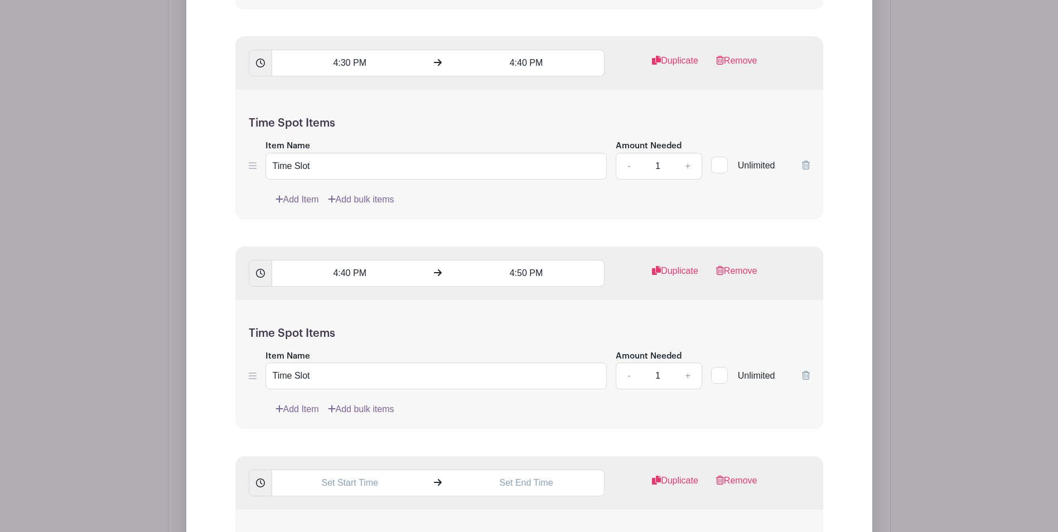
scroll to position [2834, 0]
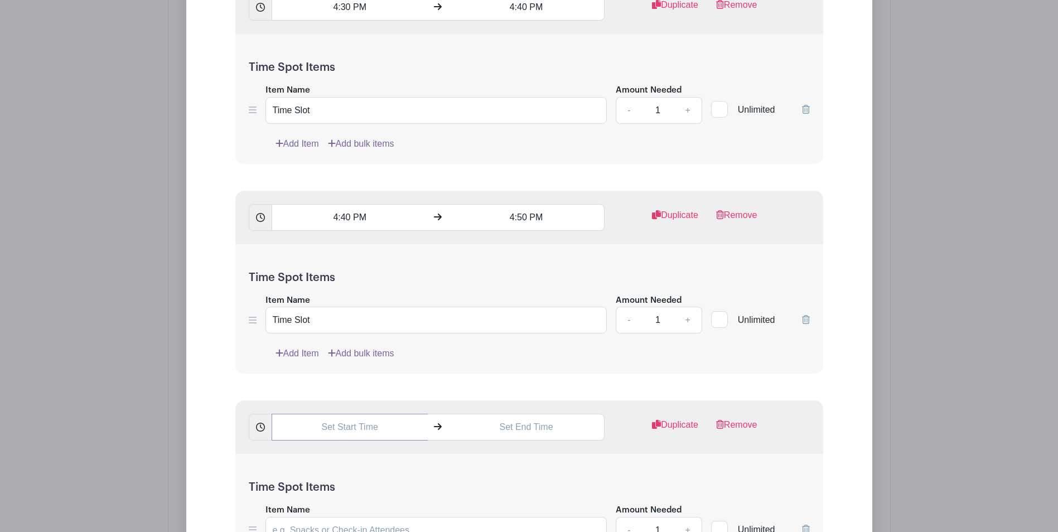
click at [343, 440] on input "text" at bounding box center [350, 427] width 156 height 27
drag, startPoint x: 379, startPoint y: 438, endPoint x: 255, endPoint y: 431, distance: 124.0
click at [255, 431] on div "11:11 AM" at bounding box center [427, 427] width 357 height 27
type input "4:50 PM"
click at [500, 432] on input "text" at bounding box center [527, 427] width 156 height 27
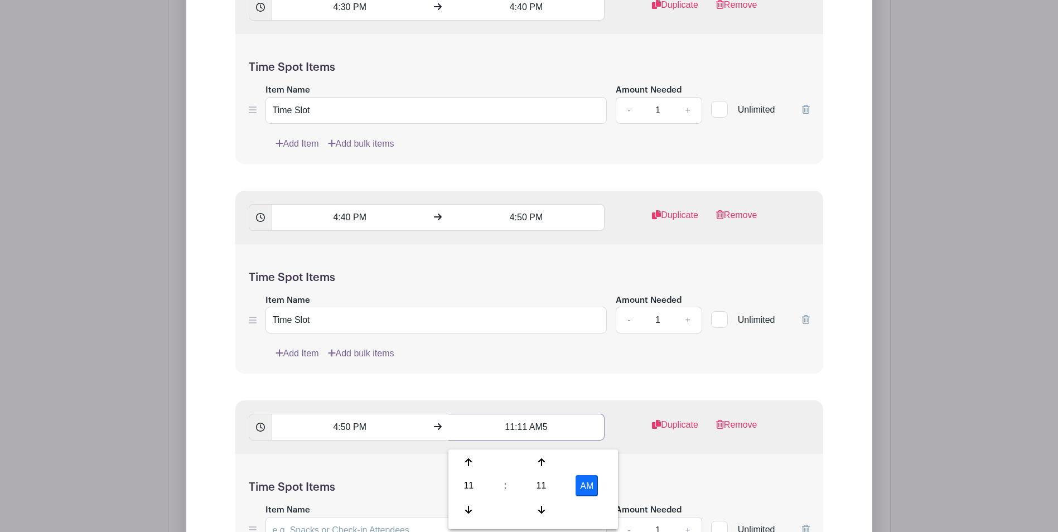
drag, startPoint x: 562, startPoint y: 441, endPoint x: 492, endPoint y: 435, distance: 70.6
click at [492, 435] on input "11:11 AM5" at bounding box center [527, 427] width 156 height 27
type input "5:00 PM"
click at [489, 479] on div "Time Spot Items Item Name Amount Needed - 1 + Unlimited Add Item Add bulk items" at bounding box center [529, 519] width 588 height 130
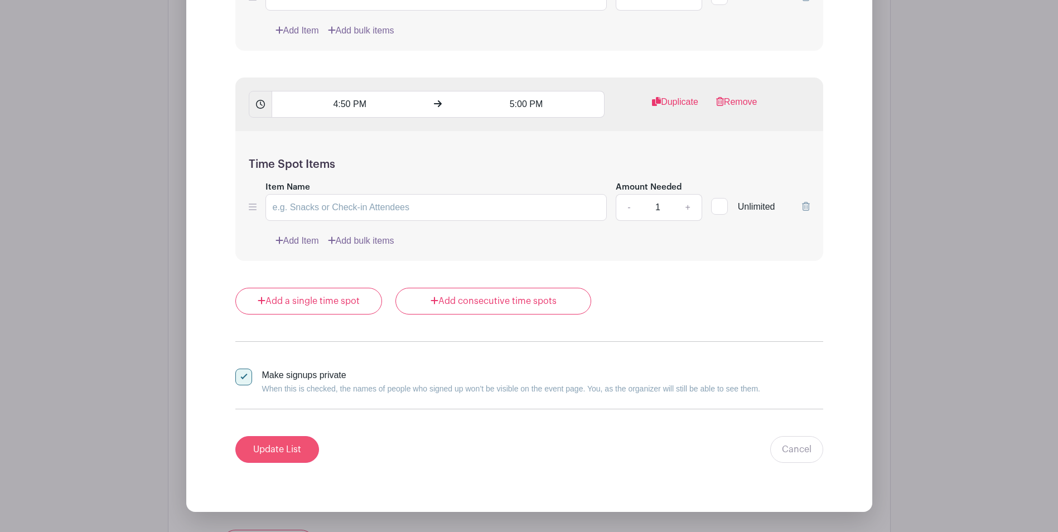
scroll to position [3169, 0]
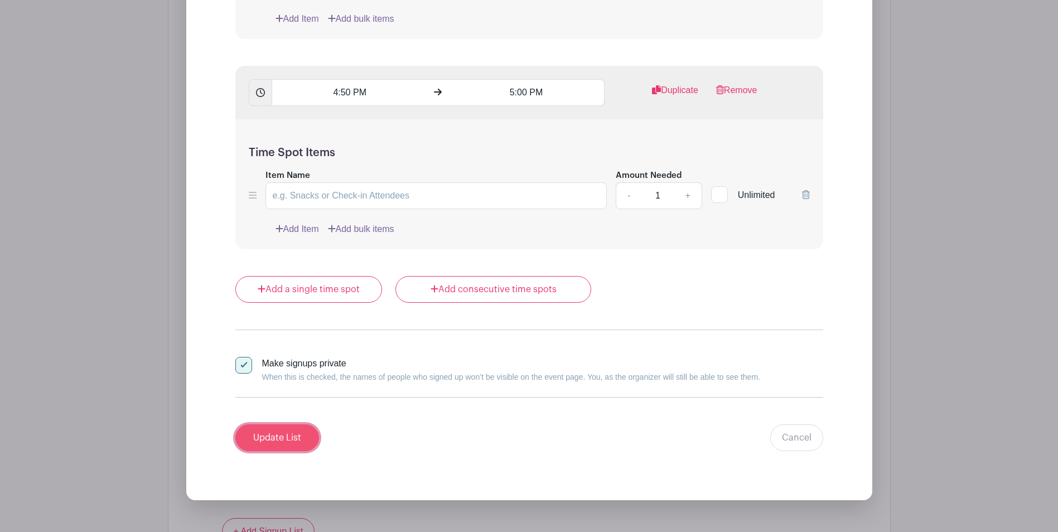
click at [291, 451] on input "Update List" at bounding box center [277, 438] width 84 height 27
click at [393, 206] on input "Item Name" at bounding box center [437, 195] width 342 height 27
type input "Time Slot"
click at [271, 441] on input "Update List" at bounding box center [277, 438] width 84 height 27
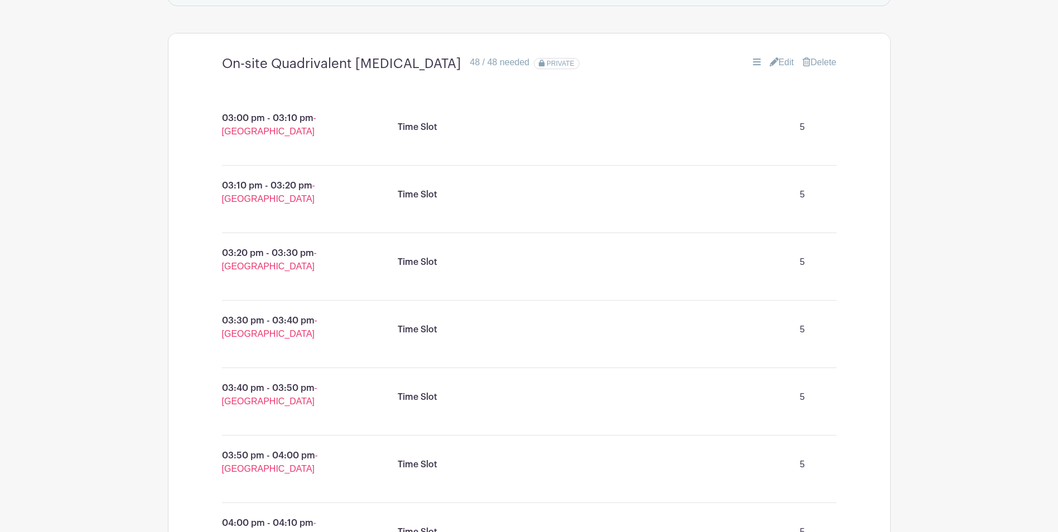
scroll to position [503, 0]
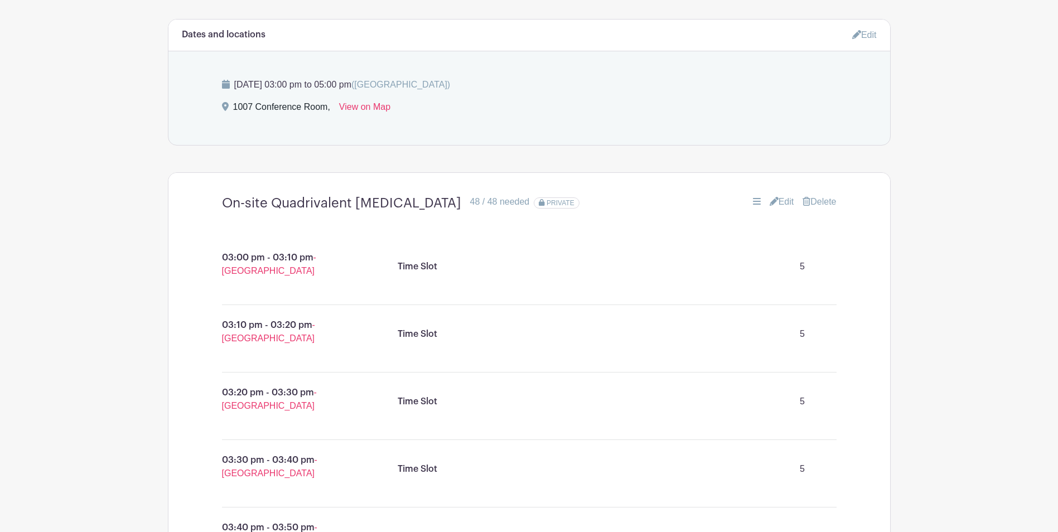
click at [774, 209] on link "Edit" at bounding box center [782, 201] width 25 height 13
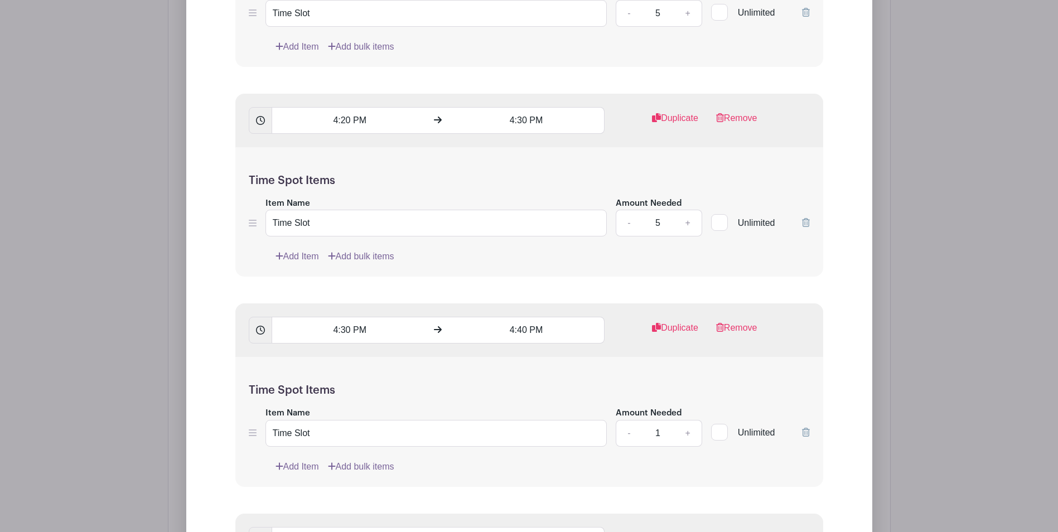
scroll to position [2735, 0]
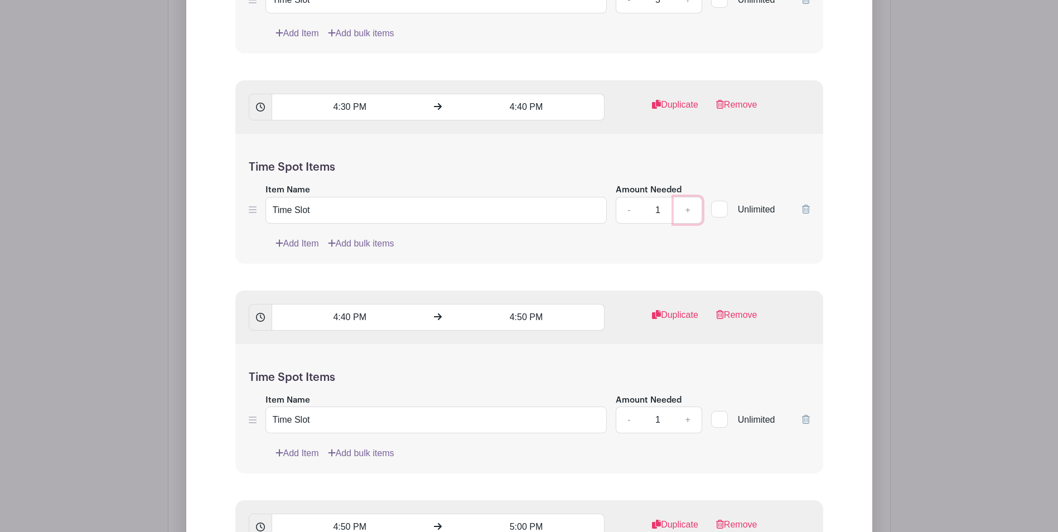
click at [689, 218] on link "+" at bounding box center [688, 210] width 28 height 27
click at [685, 222] on link "+" at bounding box center [688, 210] width 28 height 27
type input "5"
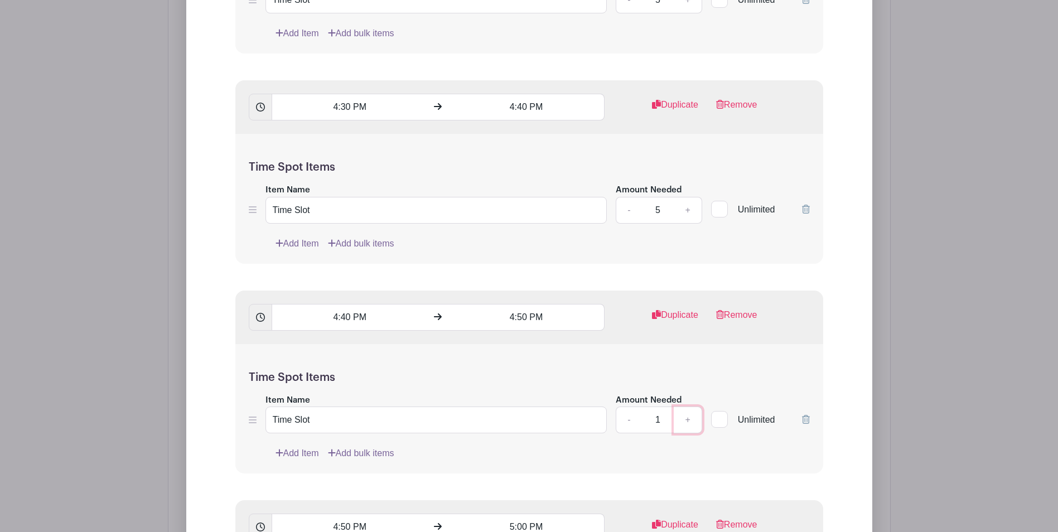
click at [684, 431] on link "+" at bounding box center [688, 420] width 28 height 27
type input "5"
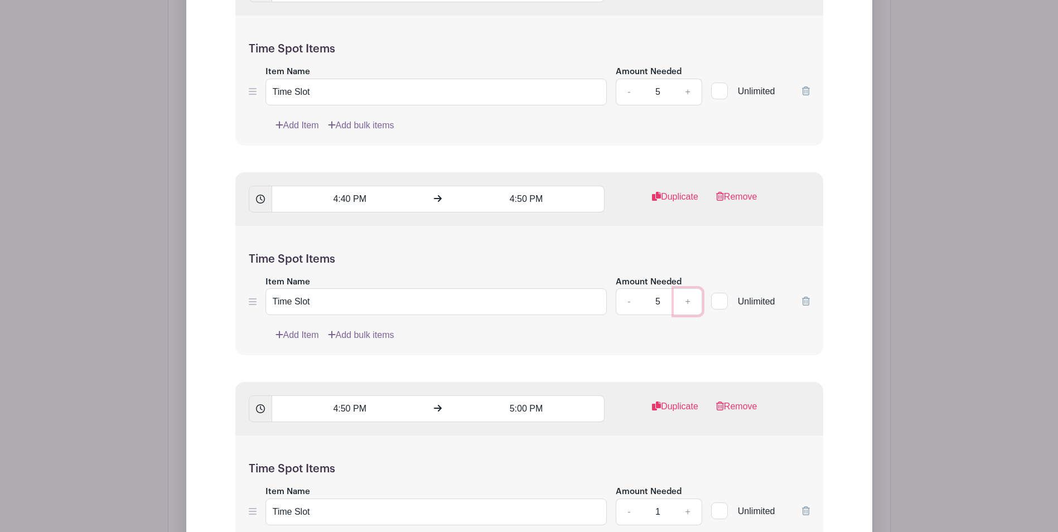
scroll to position [2902, 0]
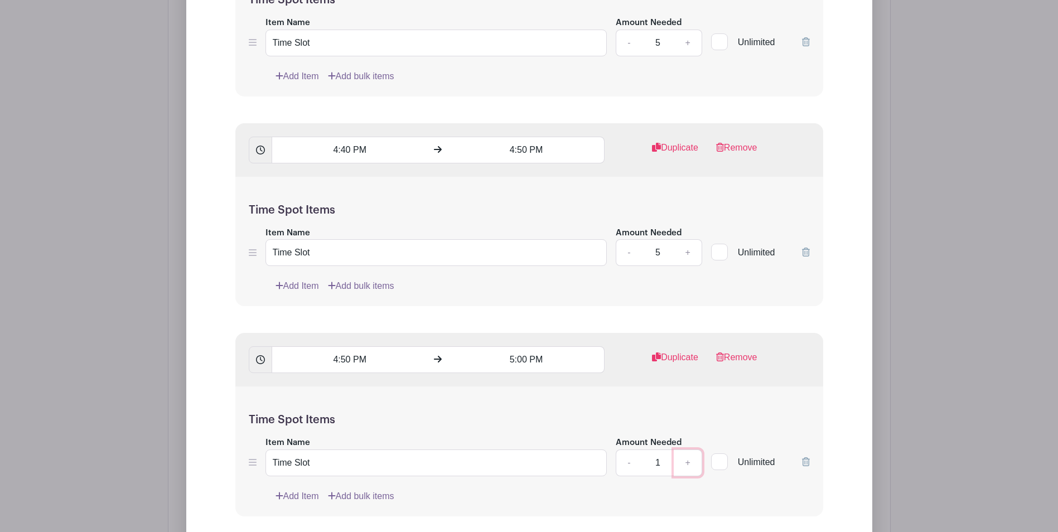
click at [679, 462] on link "+" at bounding box center [688, 463] width 28 height 27
click at [680, 463] on link "+" at bounding box center [688, 463] width 28 height 27
type input "5"
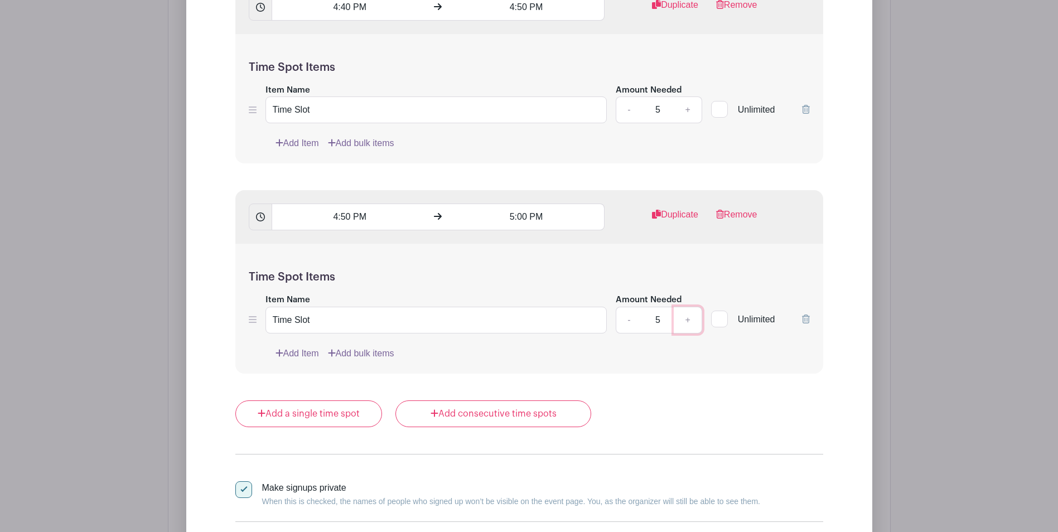
scroll to position [3069, 0]
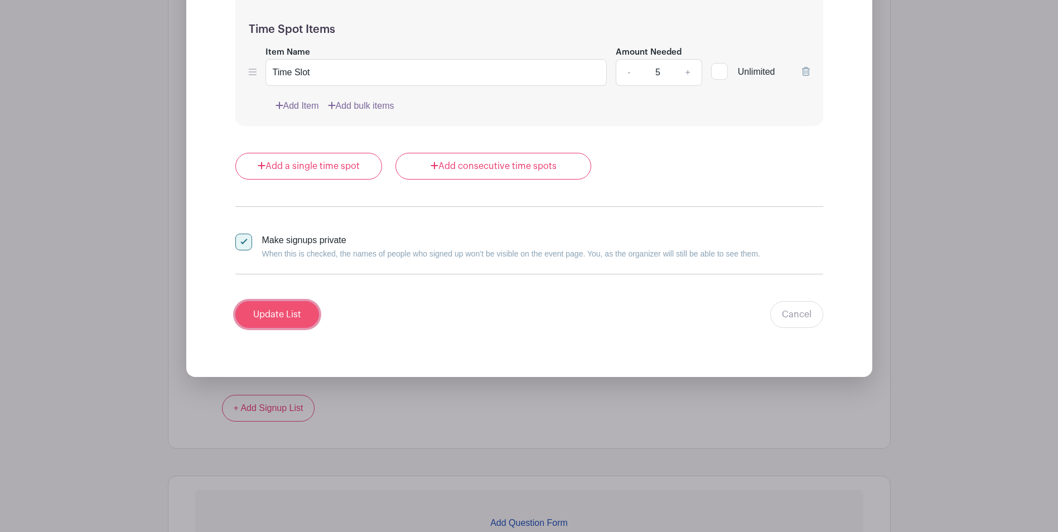
click at [280, 324] on input "Update List" at bounding box center [277, 314] width 84 height 27
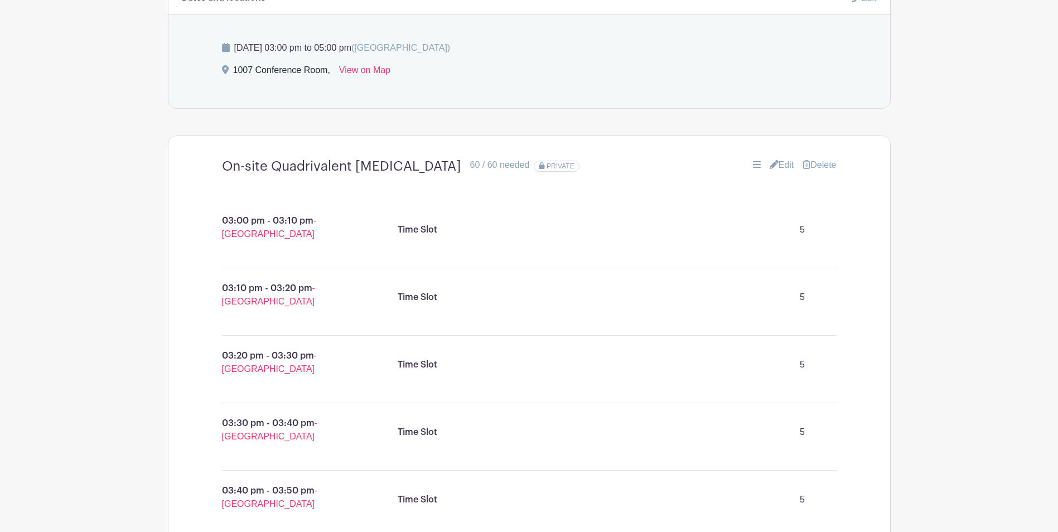
scroll to position [595, 0]
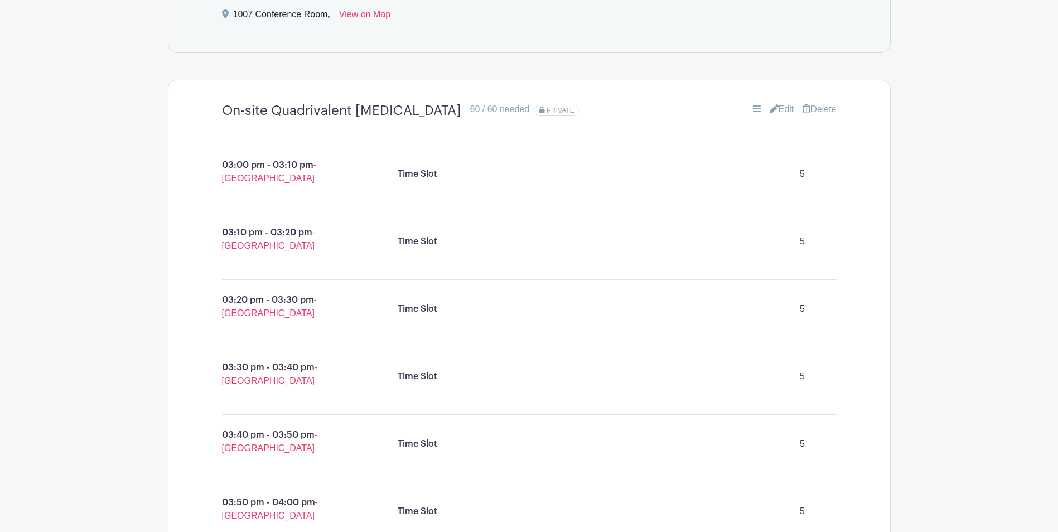
drag, startPoint x: 305, startPoint y: 432, endPoint x: 265, endPoint y: 438, distance: 40.1
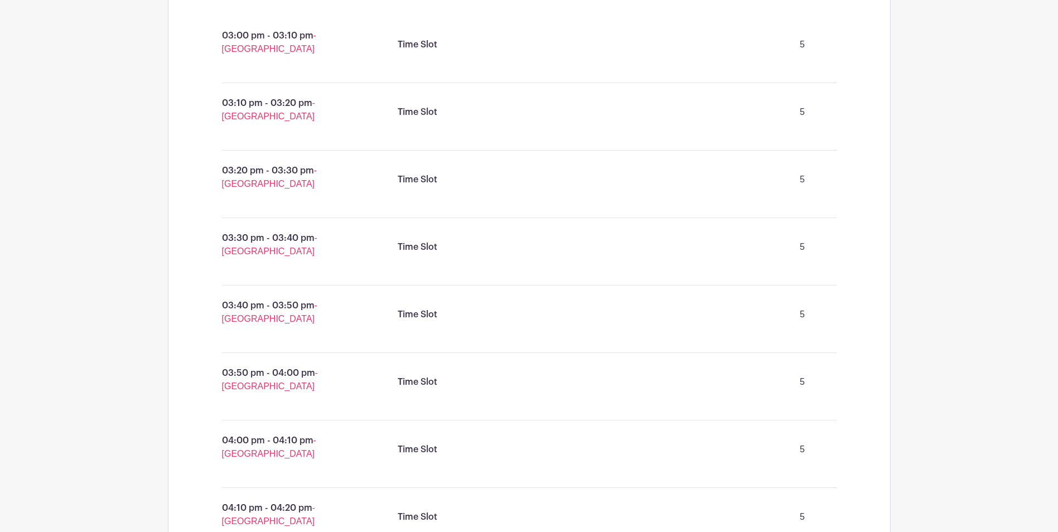
scroll to position [819, 0]
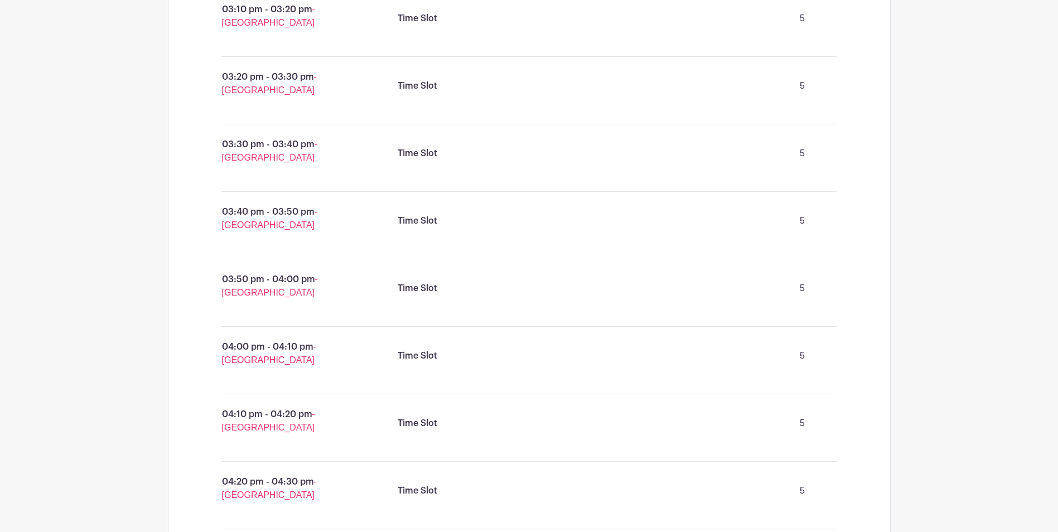
drag, startPoint x: 293, startPoint y: 425, endPoint x: 275, endPoint y: 422, distance: 18.5
click at [275, 422] on p "04:10 pm - 04:20 pm - Hong Kong" at bounding box center [278, 421] width 167 height 36
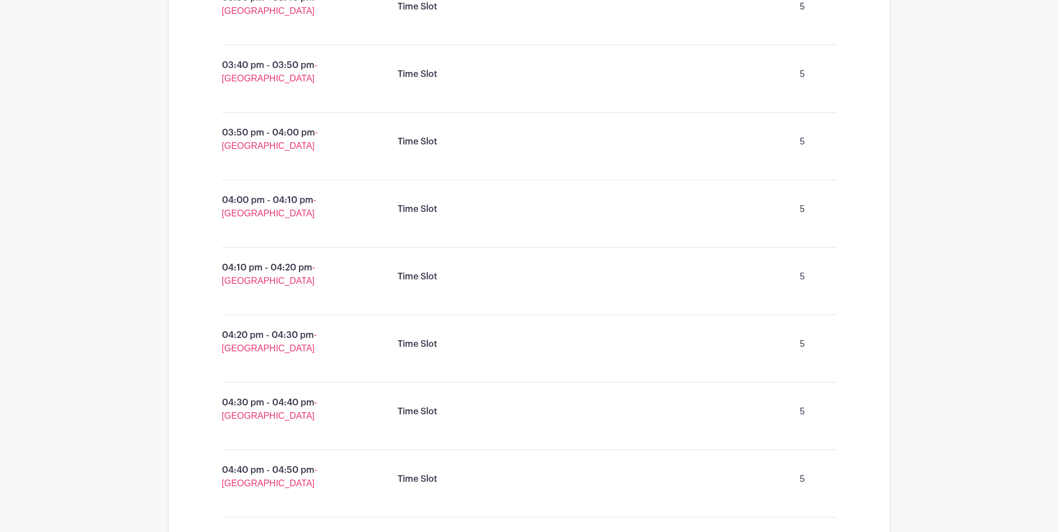
scroll to position [986, 0]
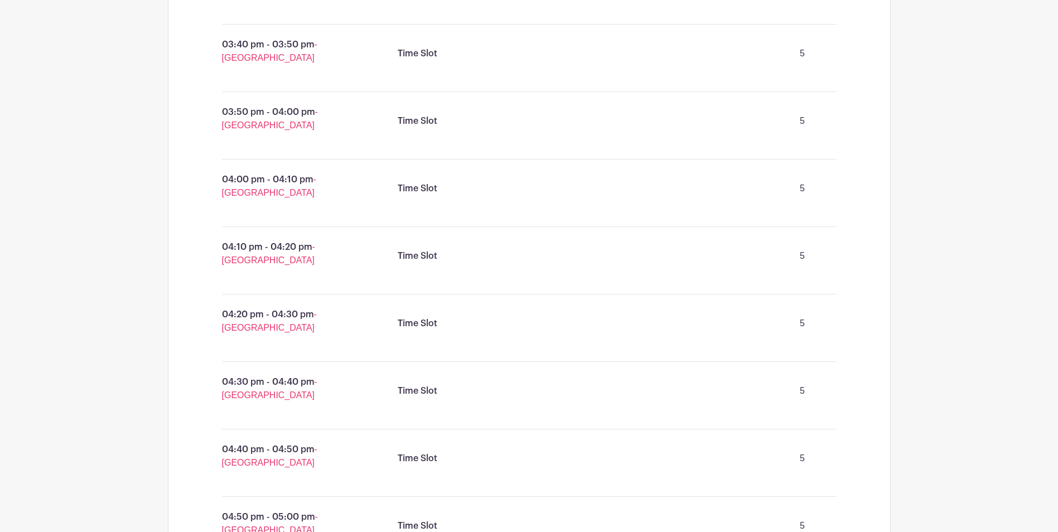
drag, startPoint x: 298, startPoint y: 323, endPoint x: 267, endPoint y: 323, distance: 31.3
click at [267, 323] on p "04:20 pm - 04:30 pm - Hong Kong" at bounding box center [278, 322] width 167 height 36
drag, startPoint x: 267, startPoint y: 323, endPoint x: 253, endPoint y: 386, distance: 65.0
click at [253, 386] on p "04:30 pm - 04:40 pm - Hong Kong" at bounding box center [278, 389] width 167 height 36
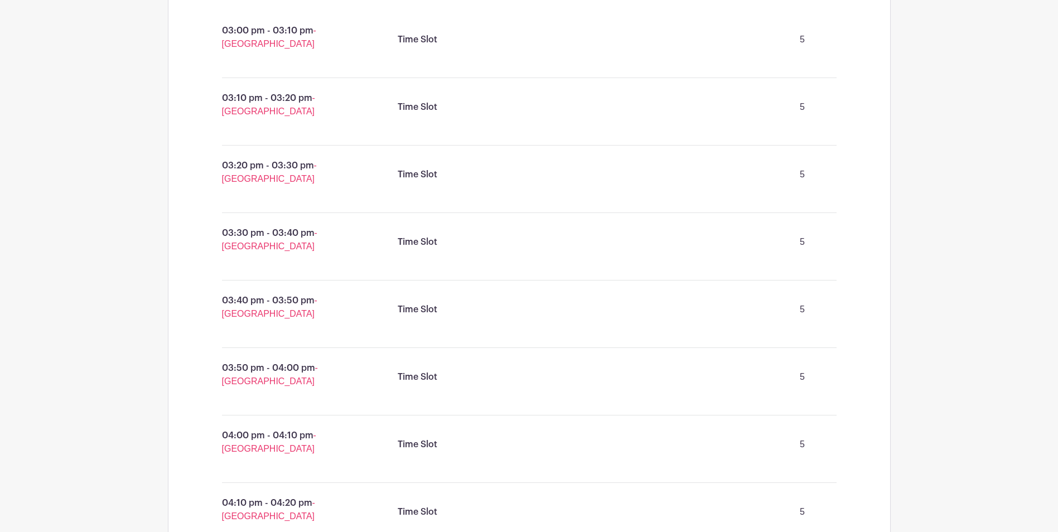
scroll to position [651, 0]
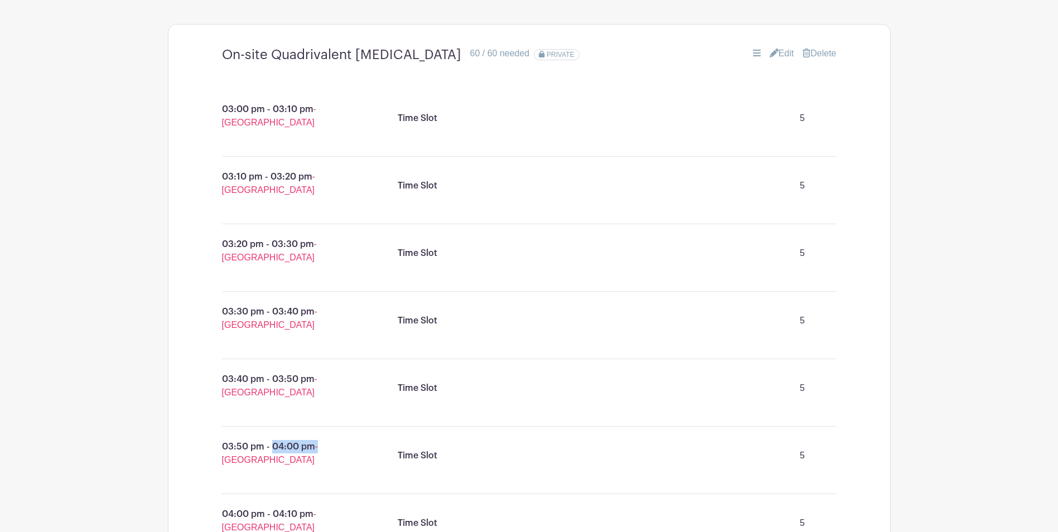
drag, startPoint x: 320, startPoint y: 457, endPoint x: 262, endPoint y: 456, distance: 57.5
click at [262, 456] on p "03:50 pm - 04:00 pm - Hong Kong" at bounding box center [278, 454] width 167 height 36
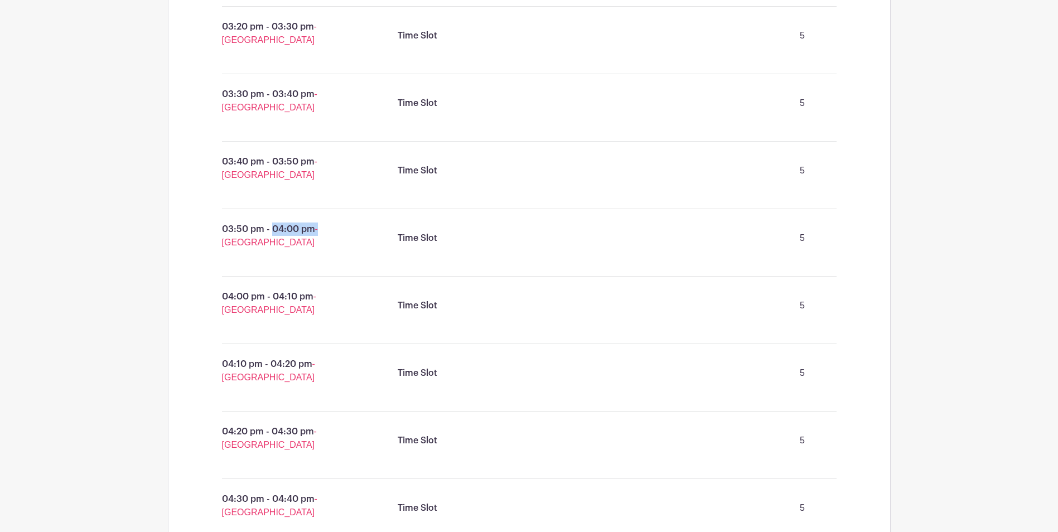
scroll to position [874, 0]
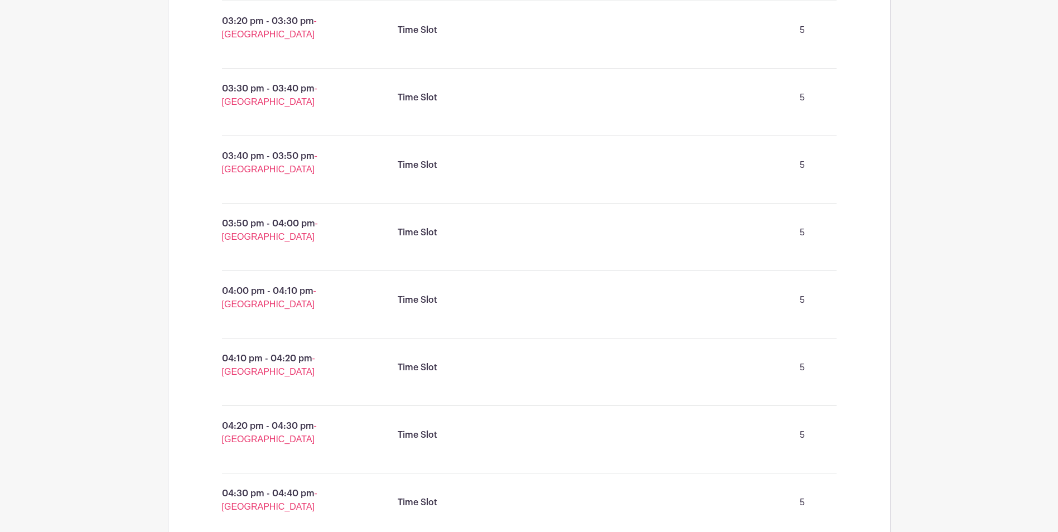
drag, startPoint x: 290, startPoint y: 493, endPoint x: 290, endPoint y: 504, distance: 11.2
click at [290, 504] on p "04:30 pm - 04:40 pm - Hong Kong" at bounding box center [278, 501] width 167 height 36
drag, startPoint x: 290, startPoint y: 504, endPoint x: 257, endPoint y: 498, distance: 34.1
click at [257, 498] on p "04:30 pm - 04:40 pm - Hong Kong" at bounding box center [278, 501] width 167 height 36
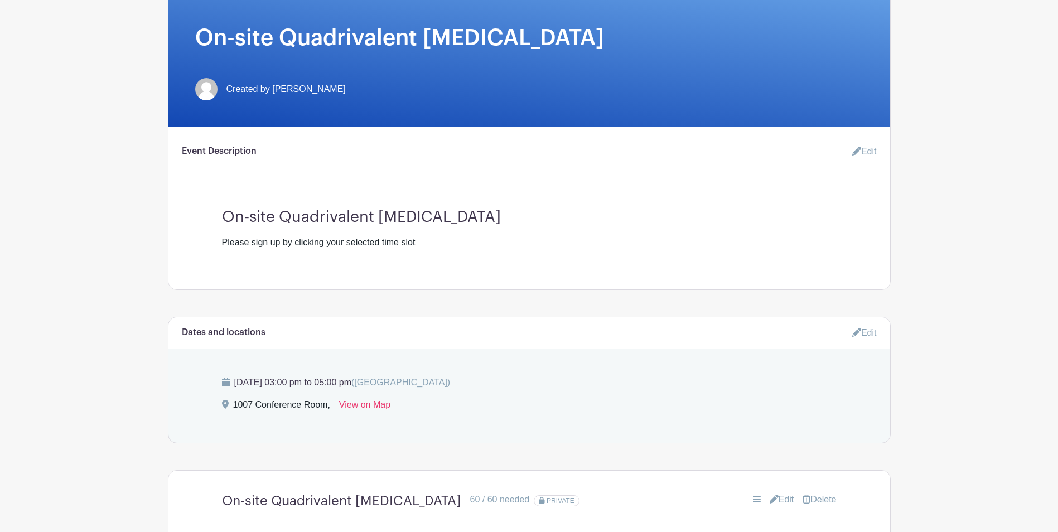
scroll to position [0, 0]
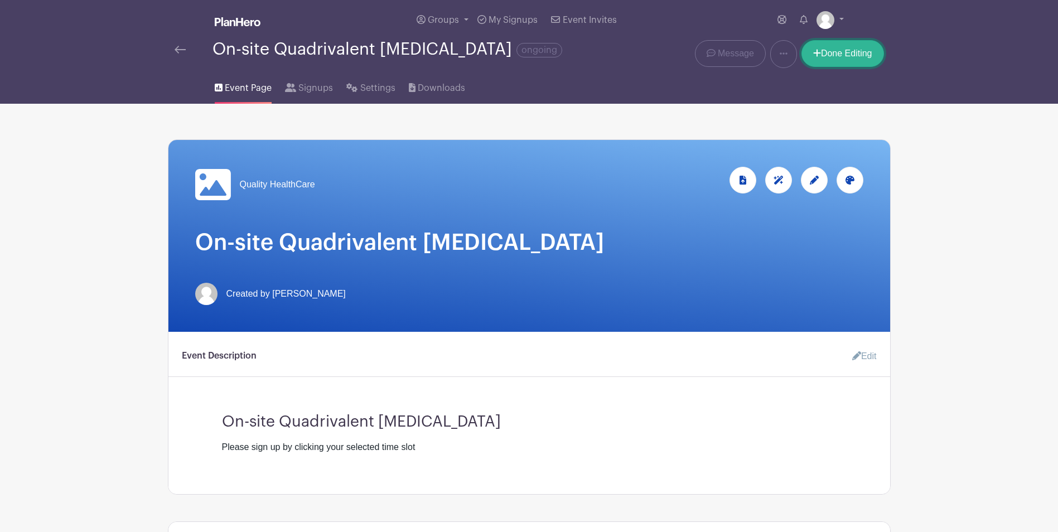
click at [849, 57] on link "Done Editing" at bounding box center [843, 53] width 83 height 27
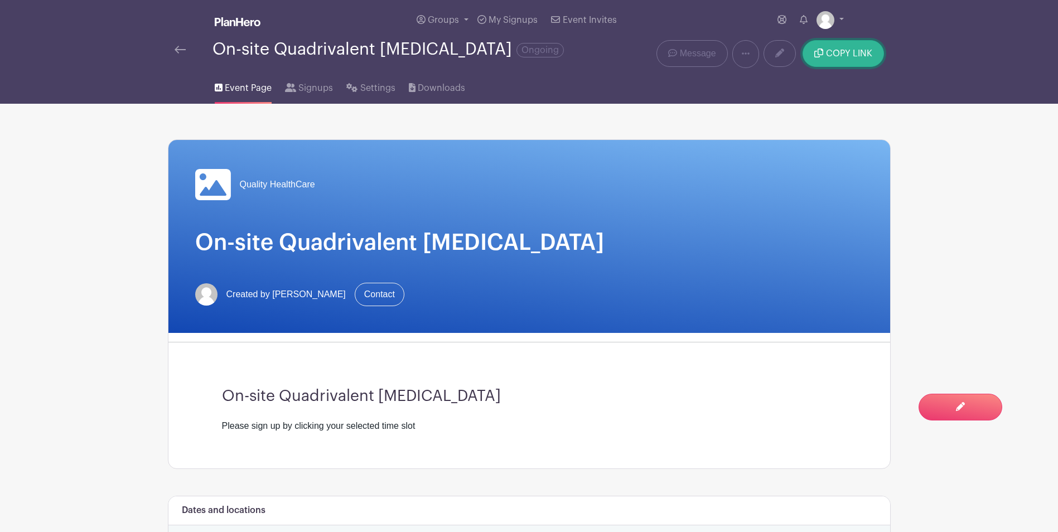
click at [865, 65] on button "COPY LINK" at bounding box center [843, 53] width 81 height 27
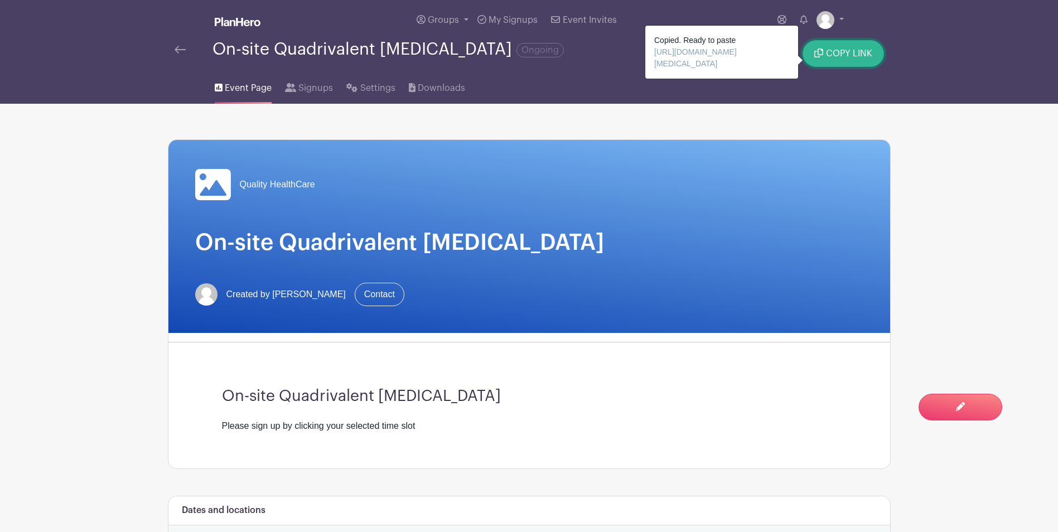
click at [827, 53] on button "COPY LINK" at bounding box center [843, 53] width 81 height 27
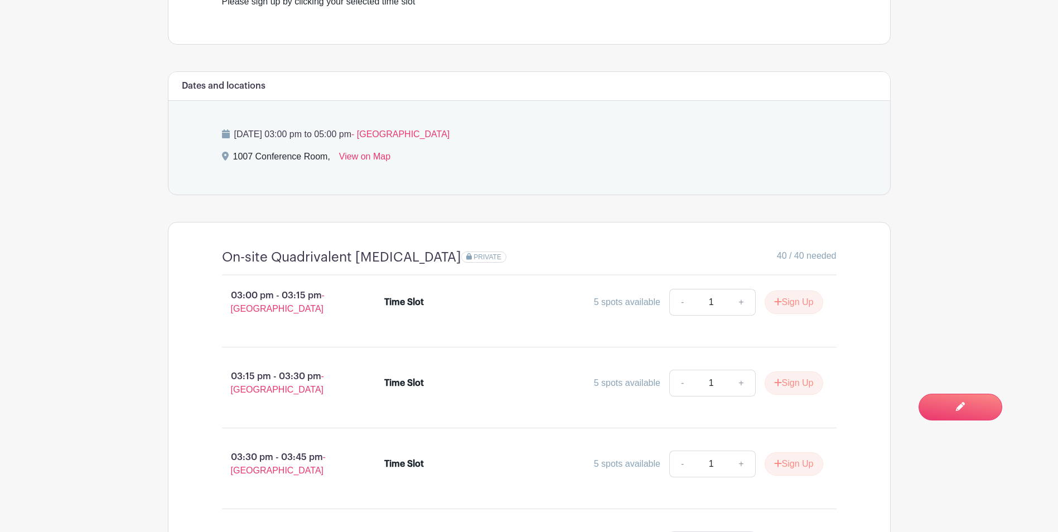
scroll to position [419, 0]
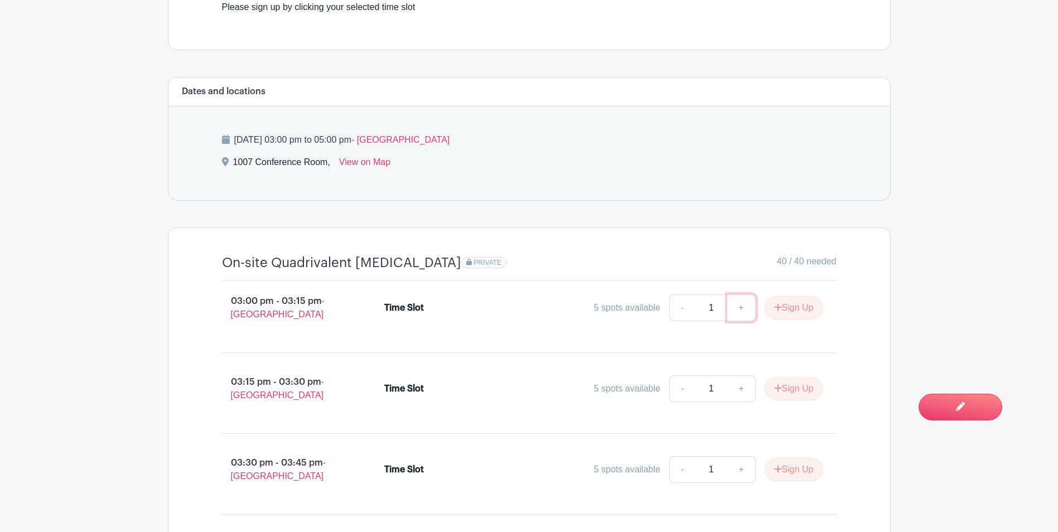
click at [742, 320] on link "+" at bounding box center [742, 308] width 28 height 27
click at [673, 320] on link "-" at bounding box center [683, 308] width 26 height 27
type input "1"
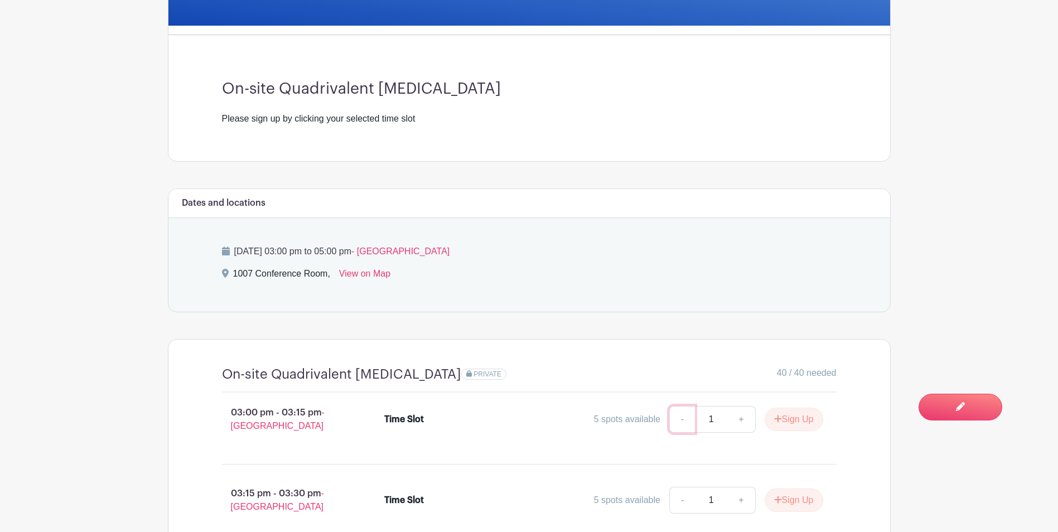
scroll to position [531, 0]
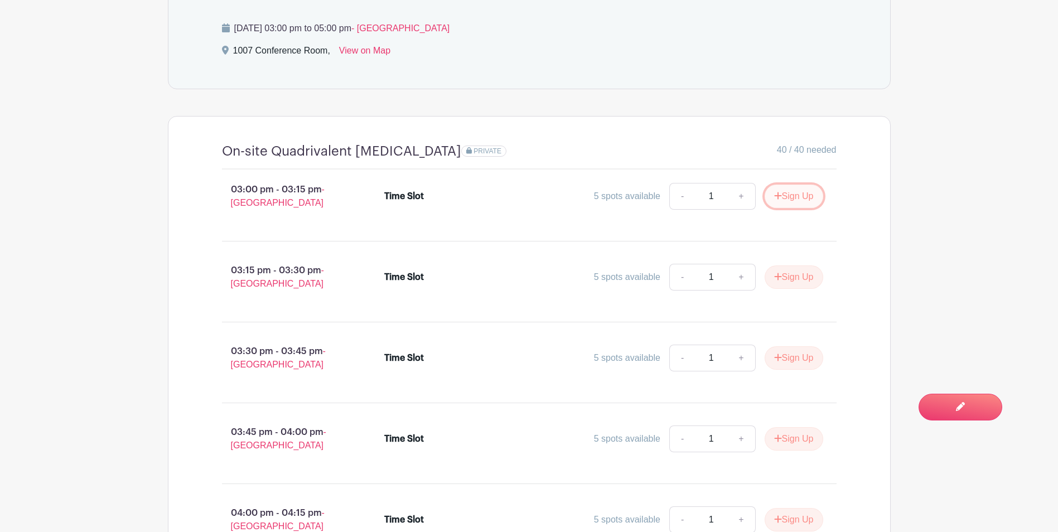
click at [801, 208] on button "Sign Up" at bounding box center [794, 196] width 59 height 23
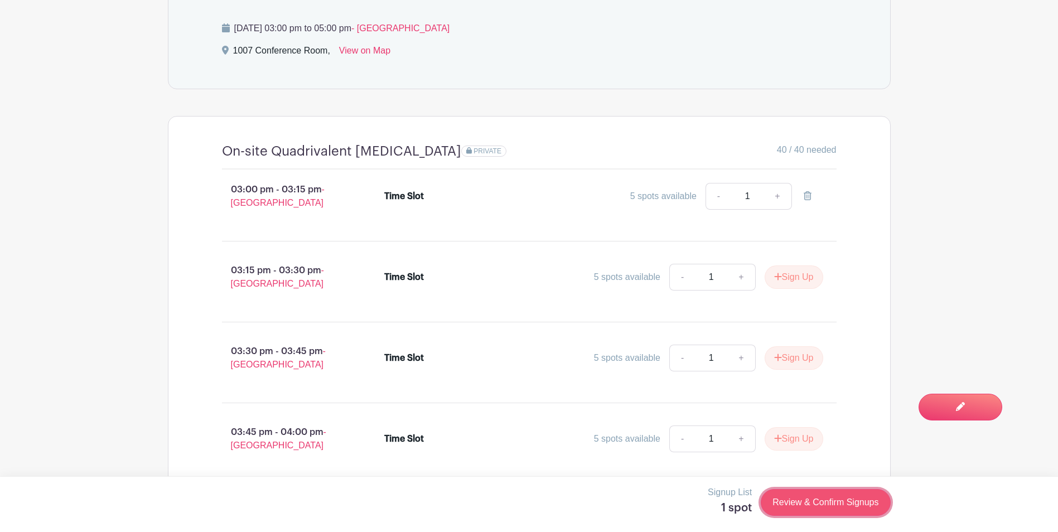
click at [802, 508] on link "Review & Confirm Signups" at bounding box center [825, 502] width 129 height 27
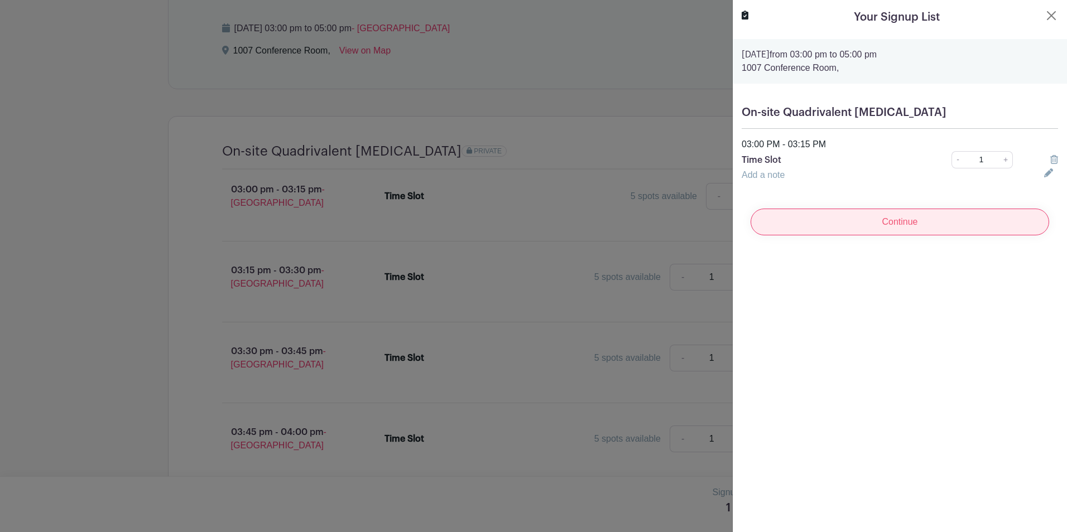
click at [910, 215] on input "Continue" at bounding box center [899, 222] width 299 height 27
click at [808, 219] on div "Continue" at bounding box center [900, 222] width 316 height 45
click at [762, 173] on link "Add a note" at bounding box center [763, 174] width 43 height 9
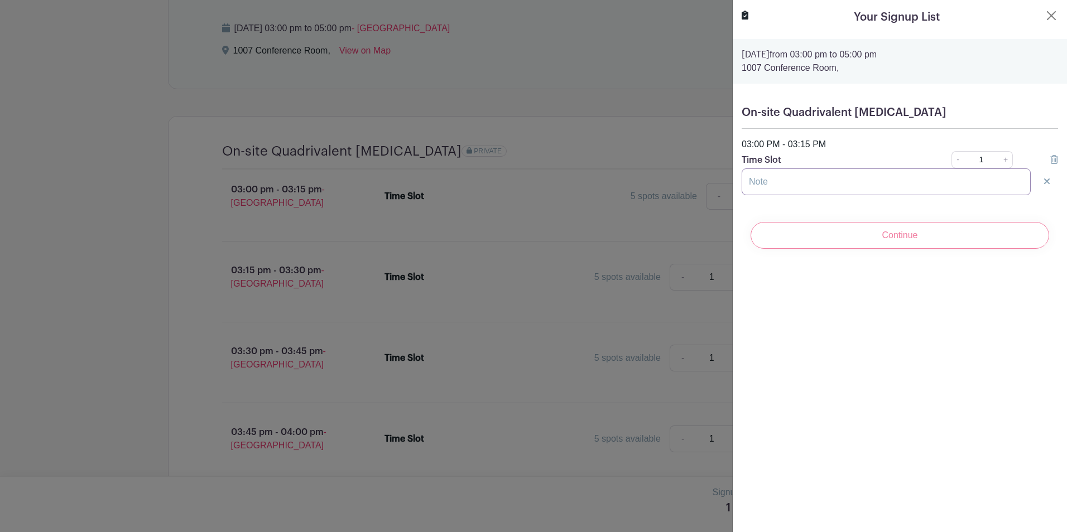
click at [778, 177] on input "text" at bounding box center [886, 182] width 289 height 27
type input "Wendy Yeung"
click at [827, 278] on div "Your Signup List Friday, October 17, 2025 from 03:00 pm to 05:00 pm 1007 Confer…" at bounding box center [899, 266] width 335 height 532
click at [848, 241] on div "Continue" at bounding box center [900, 235] width 316 height 45
click at [892, 271] on div "Your Signup List Friday, October 17, 2025 from 03:00 pm to 05:00 pm 1007 Confer…" at bounding box center [899, 266] width 335 height 532
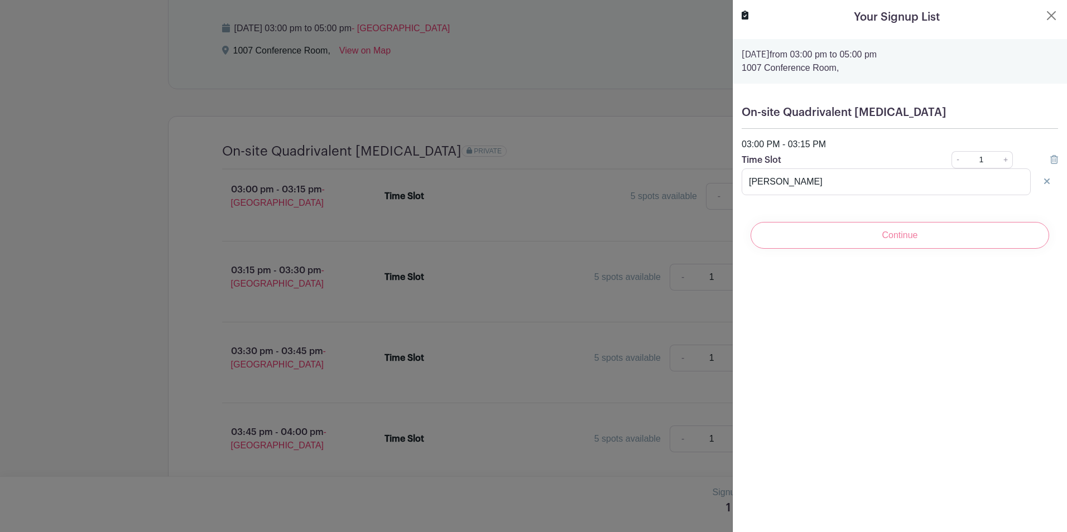
click at [819, 203] on div "On-site Quadrivalent Influenza Vaccination 03:00 PM - 03:15 PM Time Slot - 1 + …" at bounding box center [900, 150] width 334 height 107
click at [1044, 182] on icon at bounding box center [1047, 182] width 6 height 6
click at [882, 223] on div "Continue" at bounding box center [900, 222] width 316 height 45
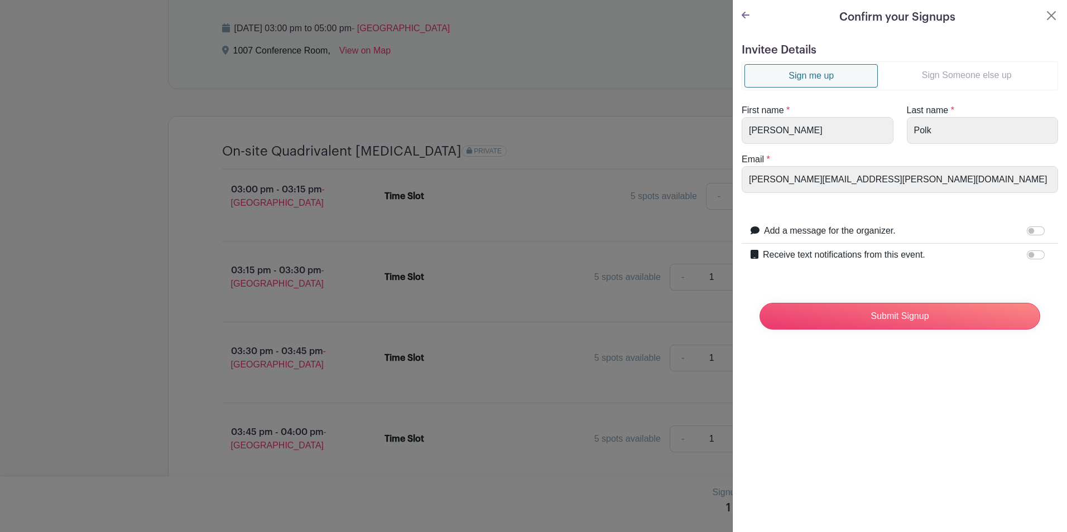
click at [913, 368] on div "Confirm your Signups Invitee Details Sign me up Sign Someone else up First name…" at bounding box center [899, 266] width 335 height 532
click at [740, 126] on div "First name * Davis" at bounding box center [817, 124] width 165 height 40
drag, startPoint x: 740, startPoint y: 126, endPoint x: 747, endPoint y: 14, distance: 112.4
click at [747, 14] on icon at bounding box center [746, 15] width 8 height 9
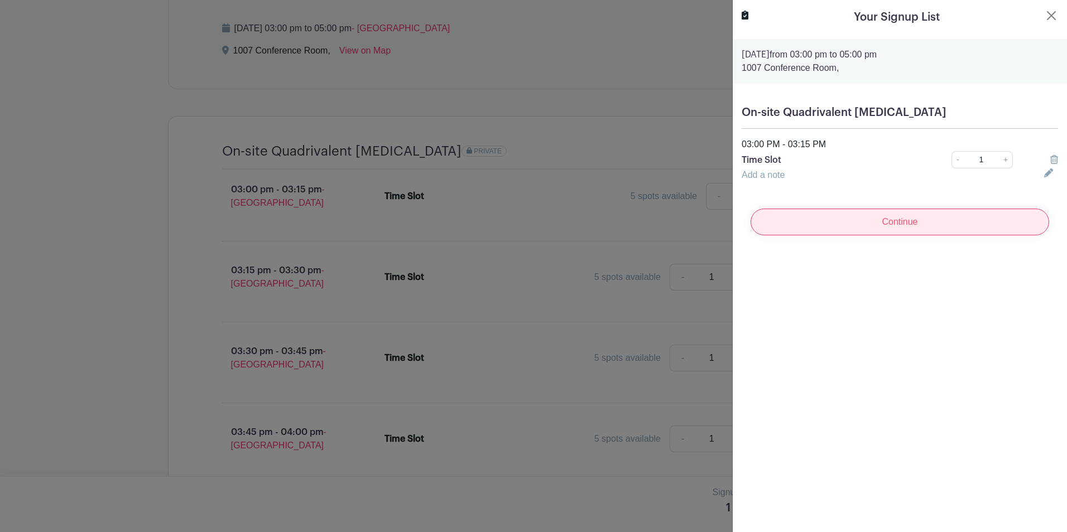
click at [862, 217] on input "Continue" at bounding box center [899, 222] width 299 height 27
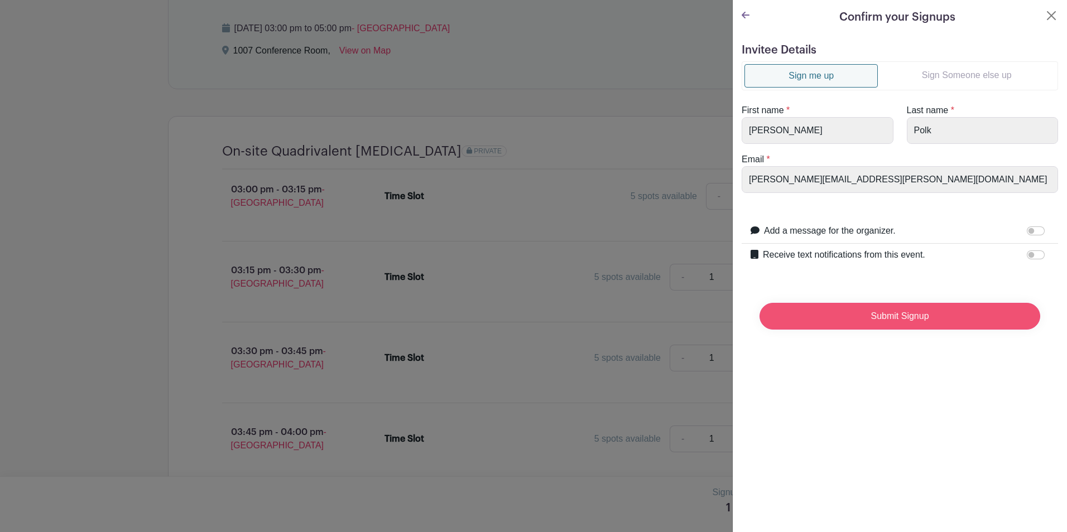
click at [880, 317] on input "Submit Signup" at bounding box center [899, 316] width 281 height 27
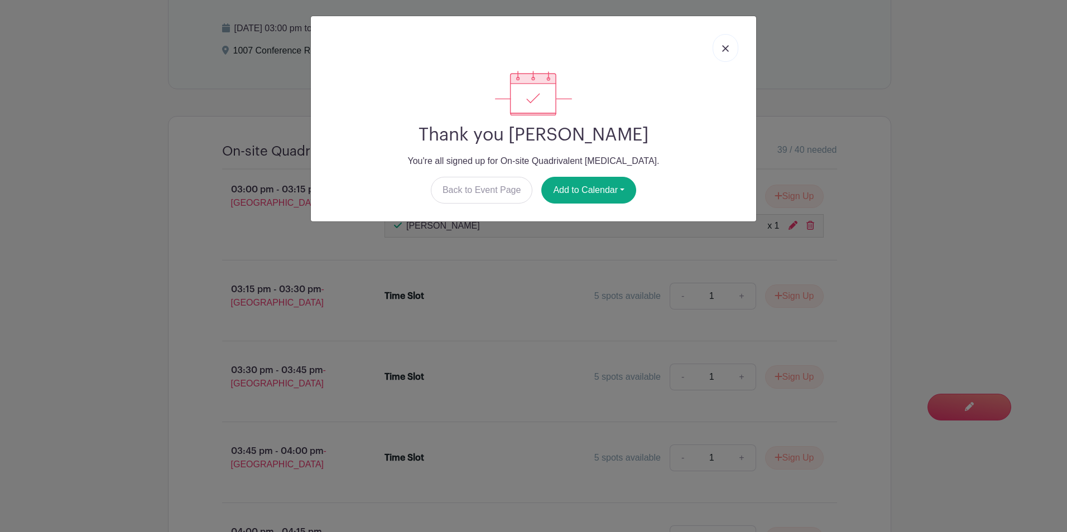
click at [725, 51] on img at bounding box center [725, 48] width 7 height 7
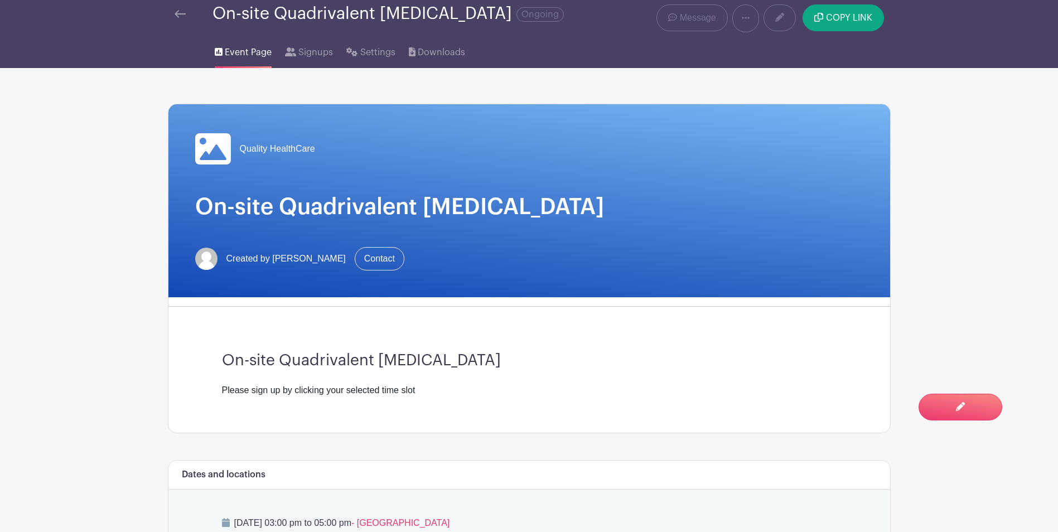
scroll to position [0, 0]
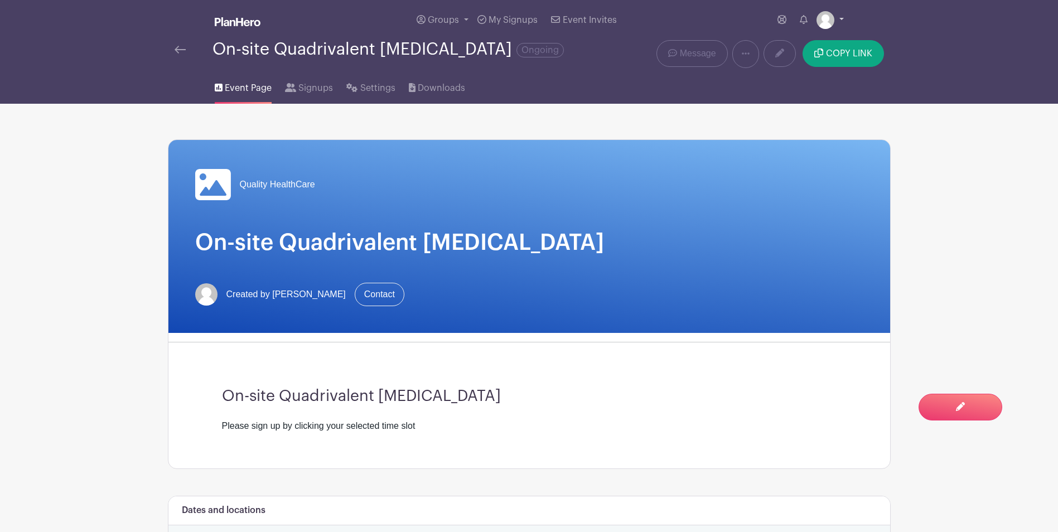
click at [820, 18] on img at bounding box center [826, 20] width 18 height 18
click at [793, 46] on link "My account" at bounding box center [799, 46] width 88 height 18
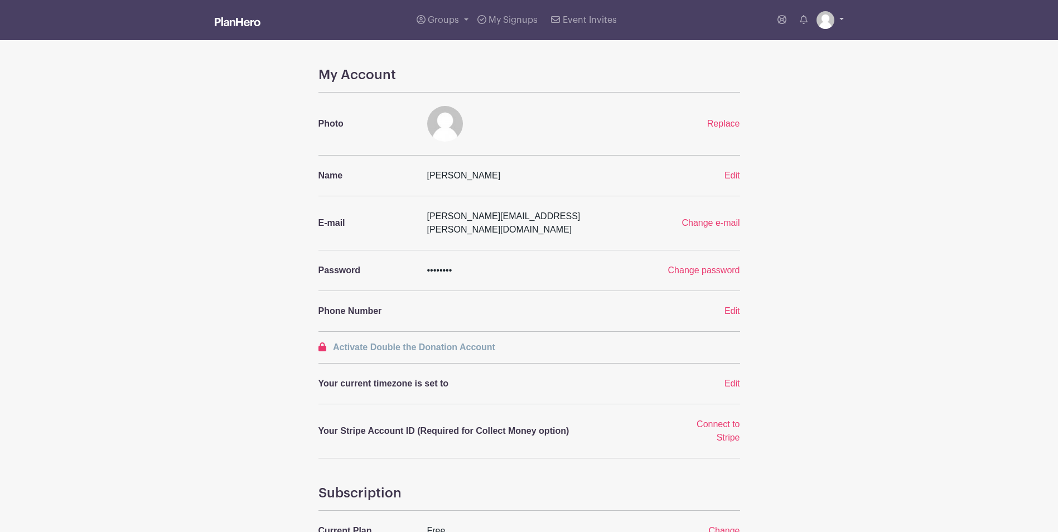
click at [834, 22] on img at bounding box center [826, 20] width 18 height 18
click at [783, 45] on link "My account" at bounding box center [799, 46] width 88 height 18
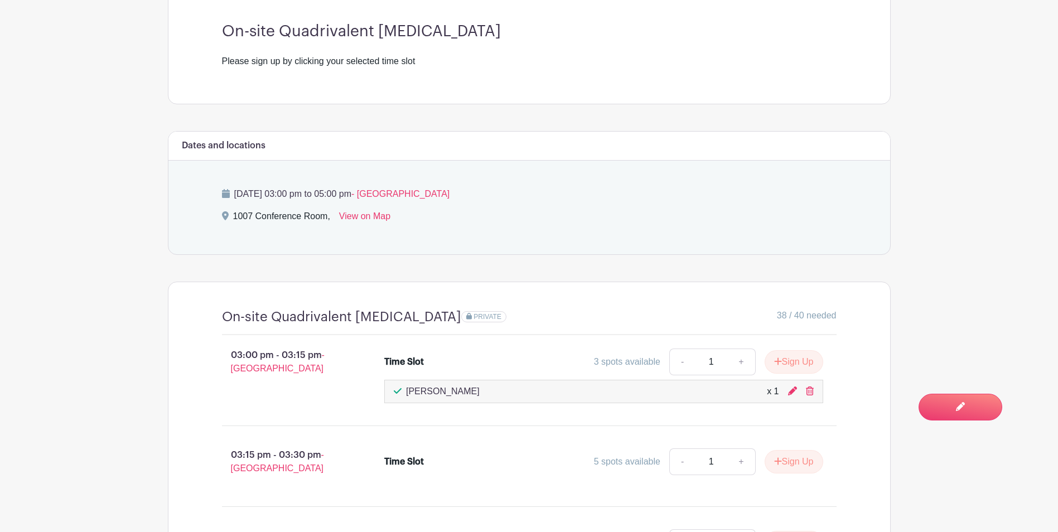
scroll to position [502, 0]
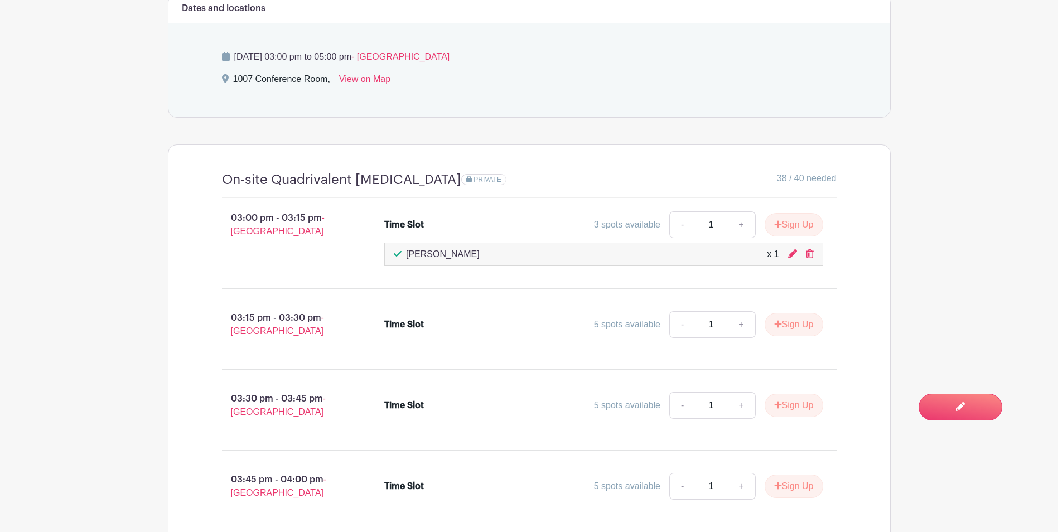
drag, startPoint x: 809, startPoint y: 261, endPoint x: 581, endPoint y: 46, distance: 313.4
click at [809, 258] on icon at bounding box center [810, 253] width 8 height 9
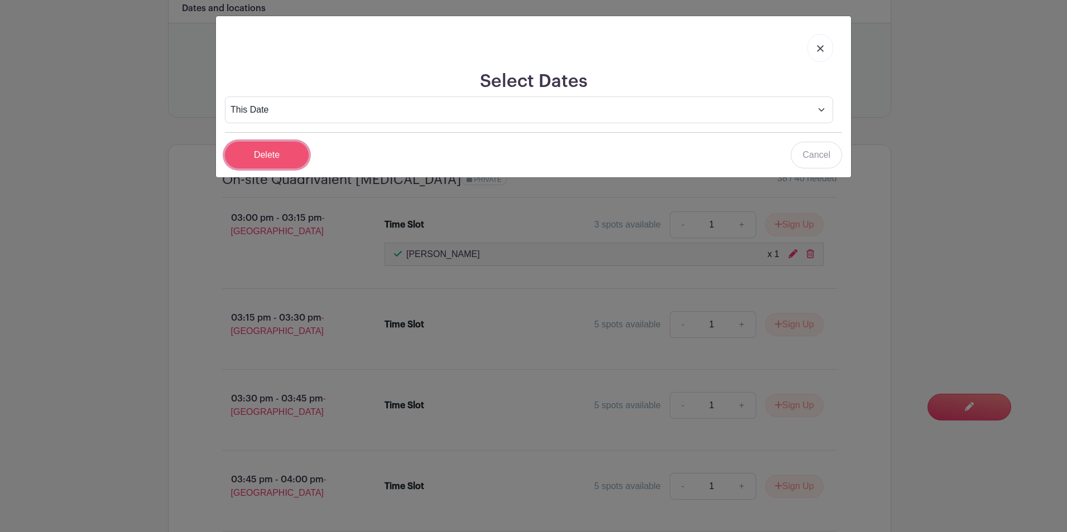
click at [235, 150] on input "Delete" at bounding box center [267, 155] width 84 height 27
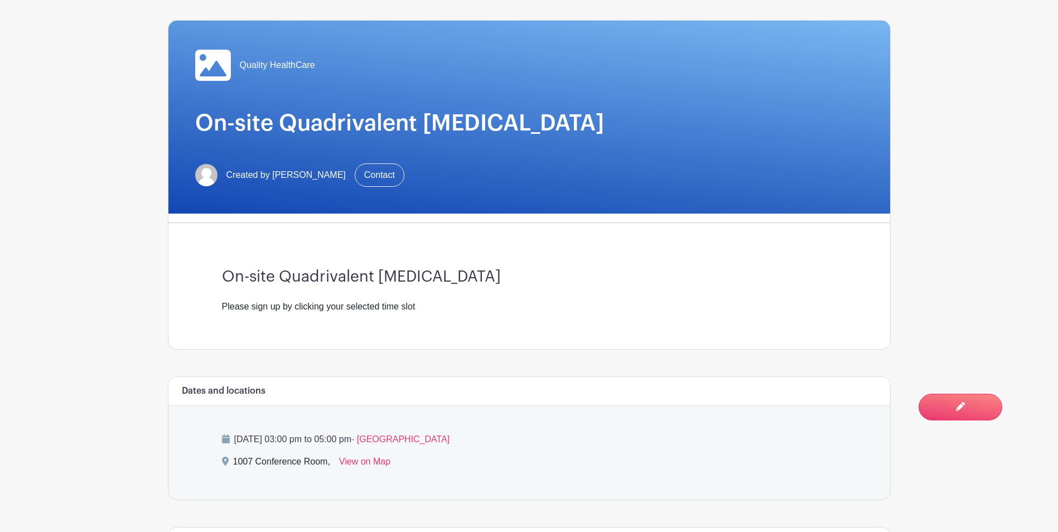
scroll to position [0, 0]
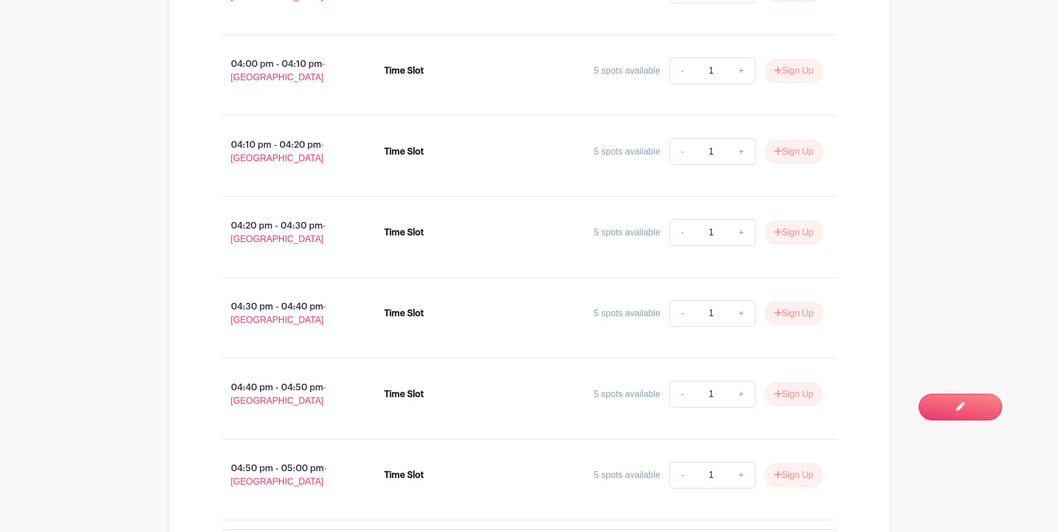
scroll to position [1228, 0]
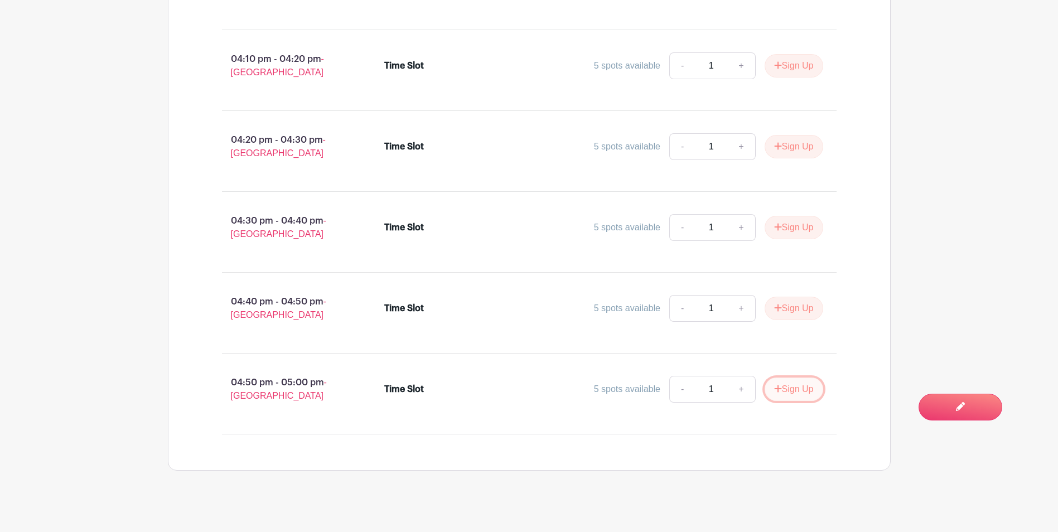
click at [793, 401] on button "Sign Up" at bounding box center [794, 389] width 59 height 23
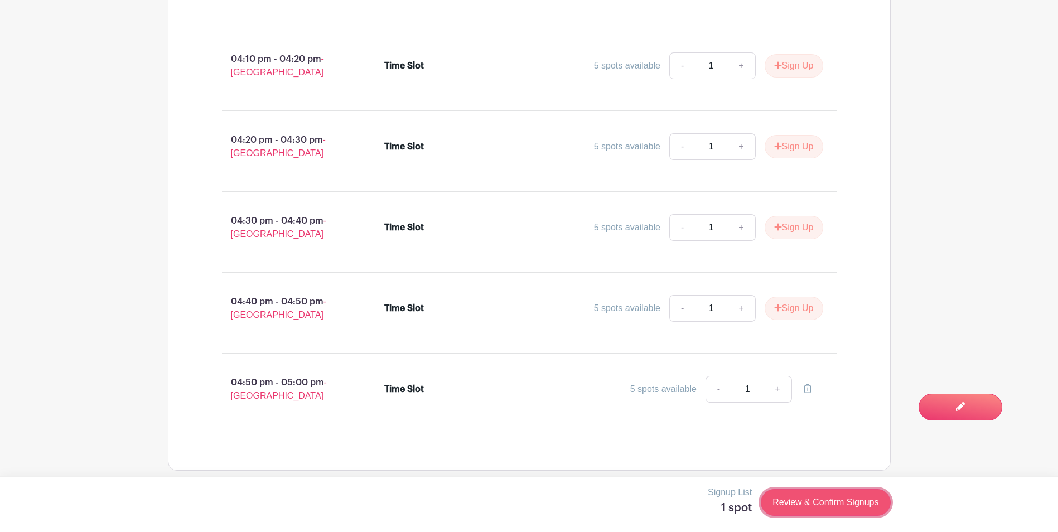
click at [773, 497] on link "Review & Confirm Signups" at bounding box center [825, 502] width 129 height 27
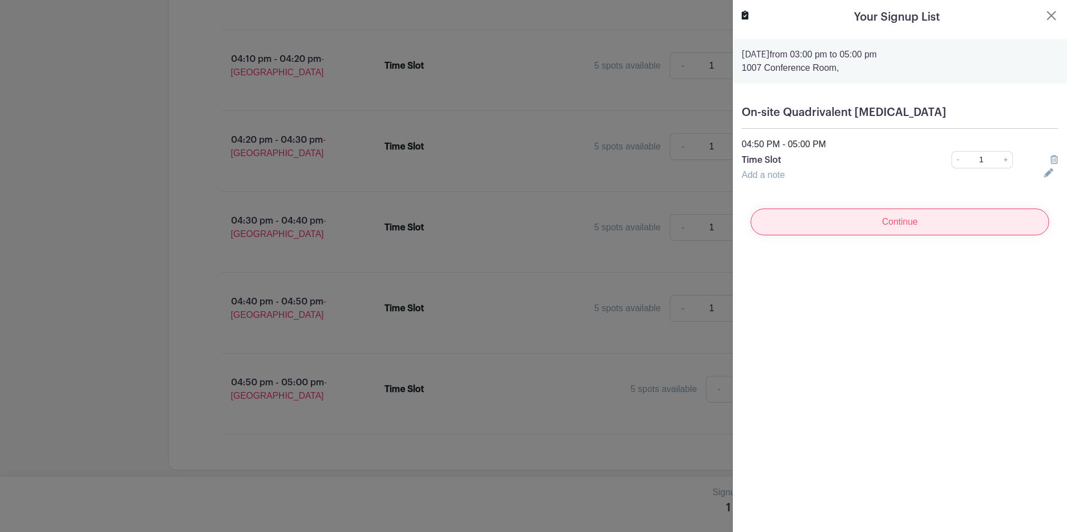
click at [908, 215] on input "Continue" at bounding box center [899, 222] width 299 height 27
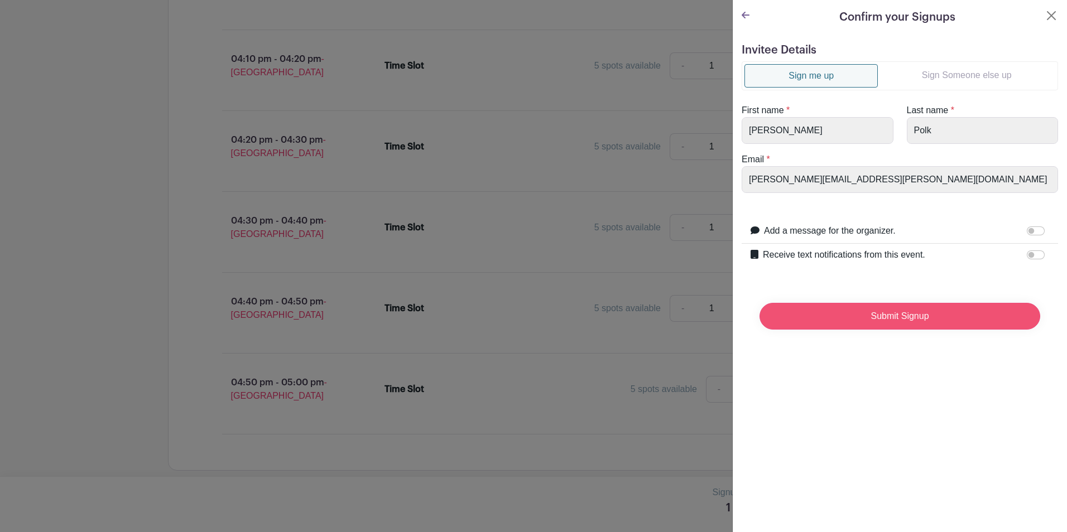
click at [860, 318] on input "Submit Signup" at bounding box center [899, 316] width 281 height 27
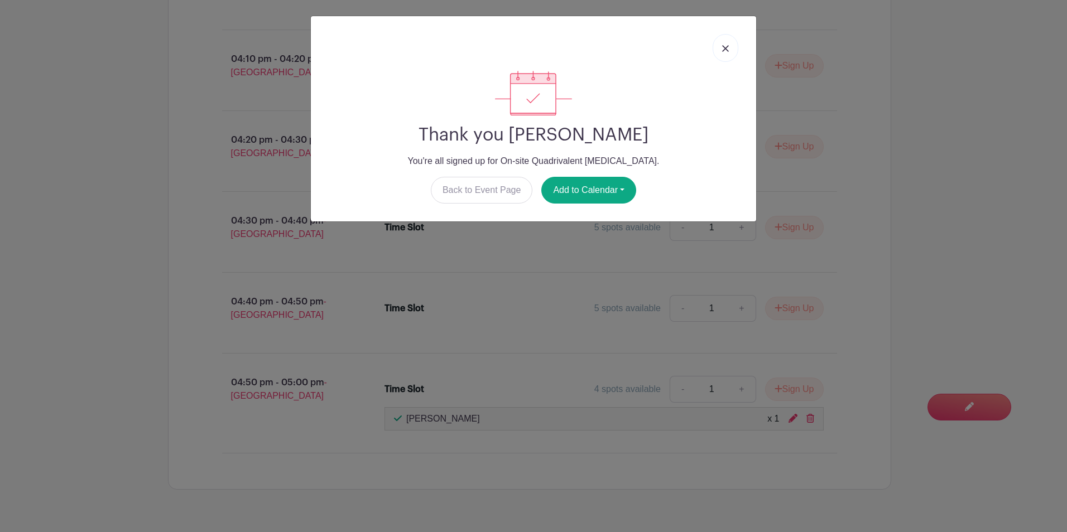
click at [722, 47] on img at bounding box center [725, 48] width 7 height 7
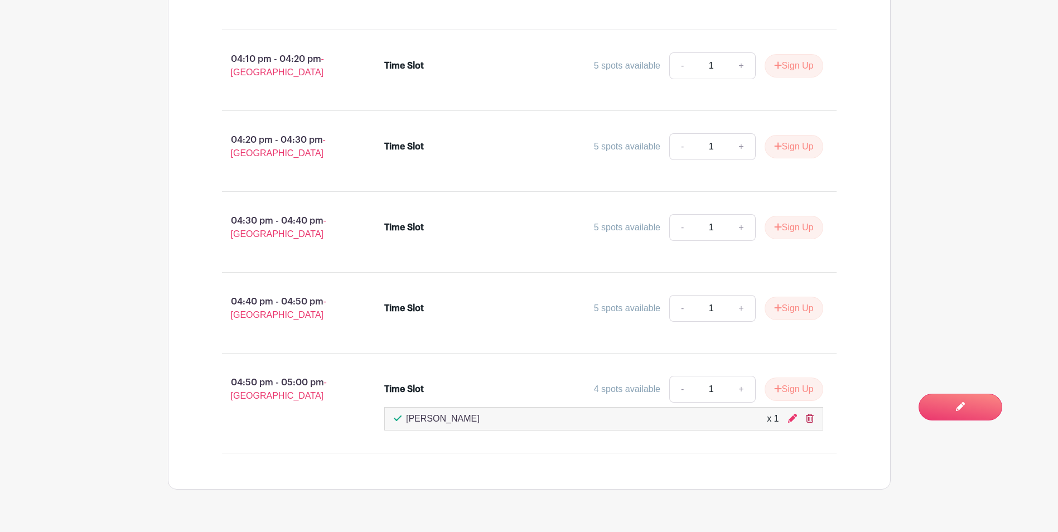
click at [811, 423] on icon at bounding box center [810, 418] width 8 height 9
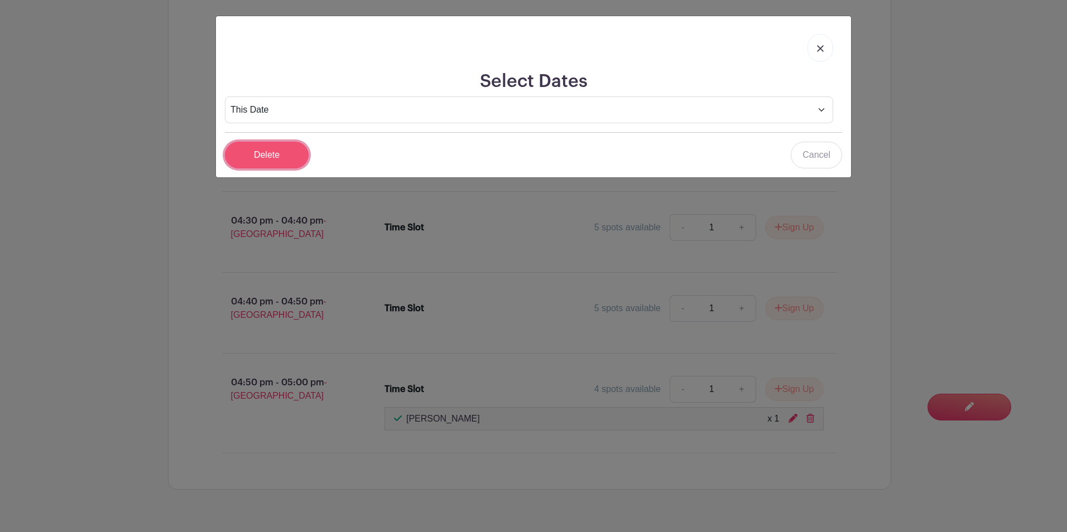
click at [297, 149] on input "Delete" at bounding box center [267, 155] width 84 height 27
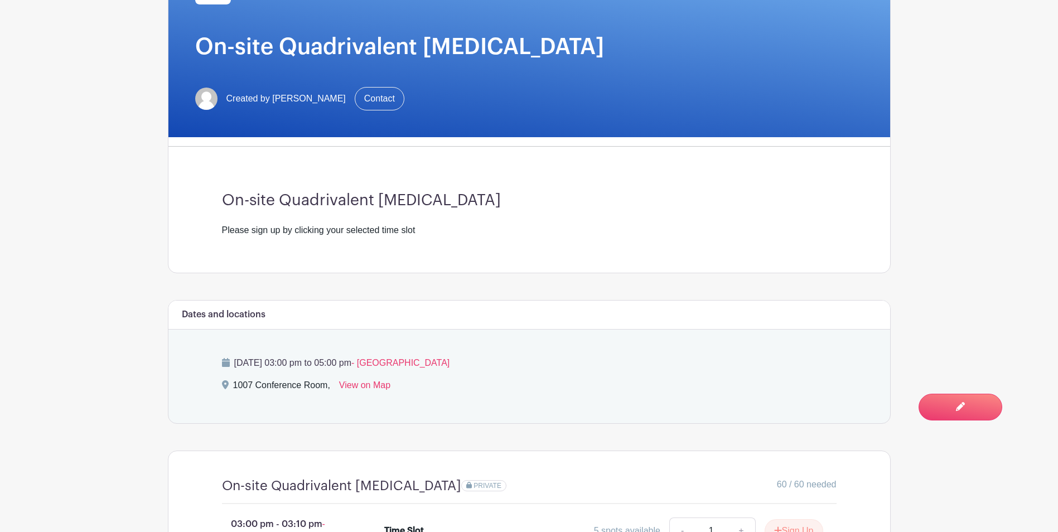
scroll to position [73, 0]
